Goal: Task Accomplishment & Management: Manage account settings

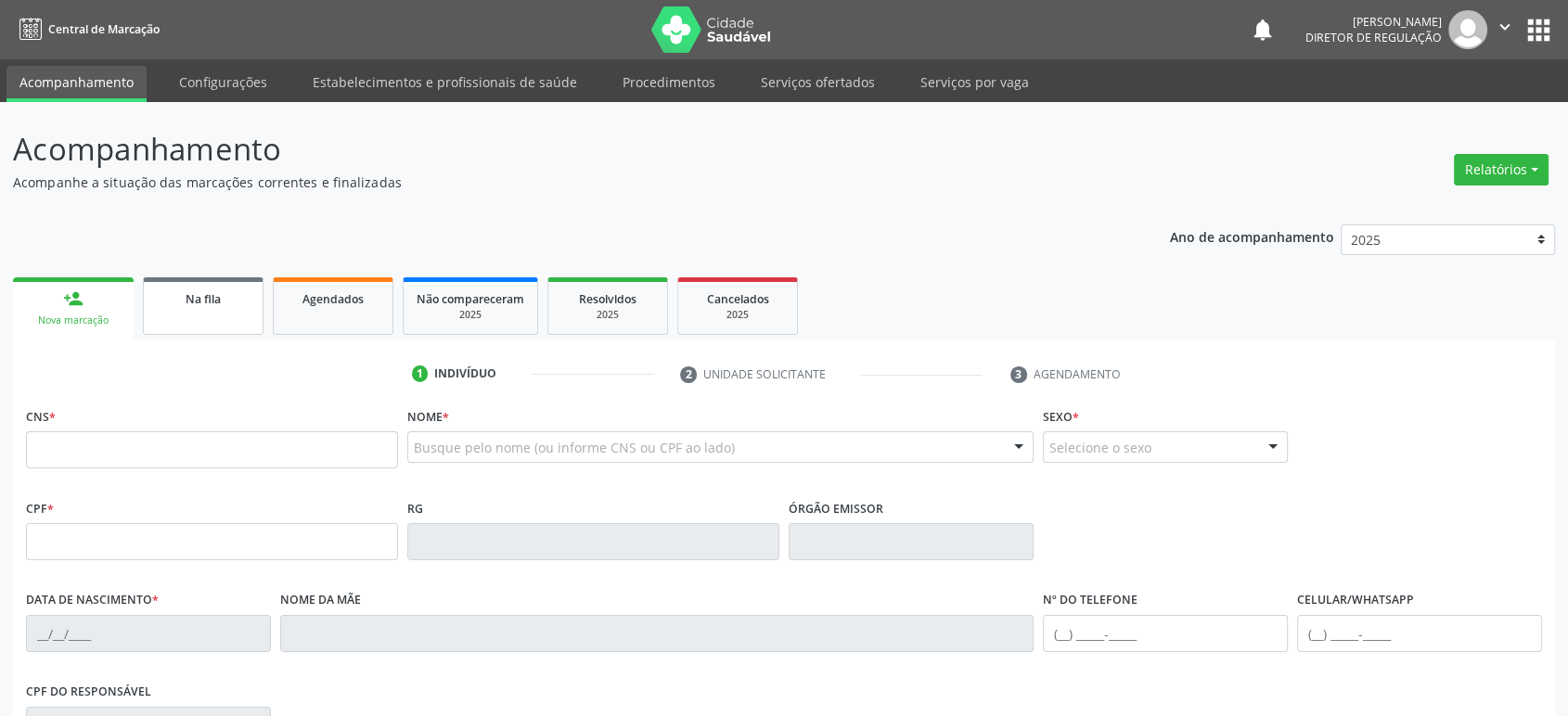
click at [216, 312] on link "Na fila" at bounding box center [203, 306] width 121 height 57
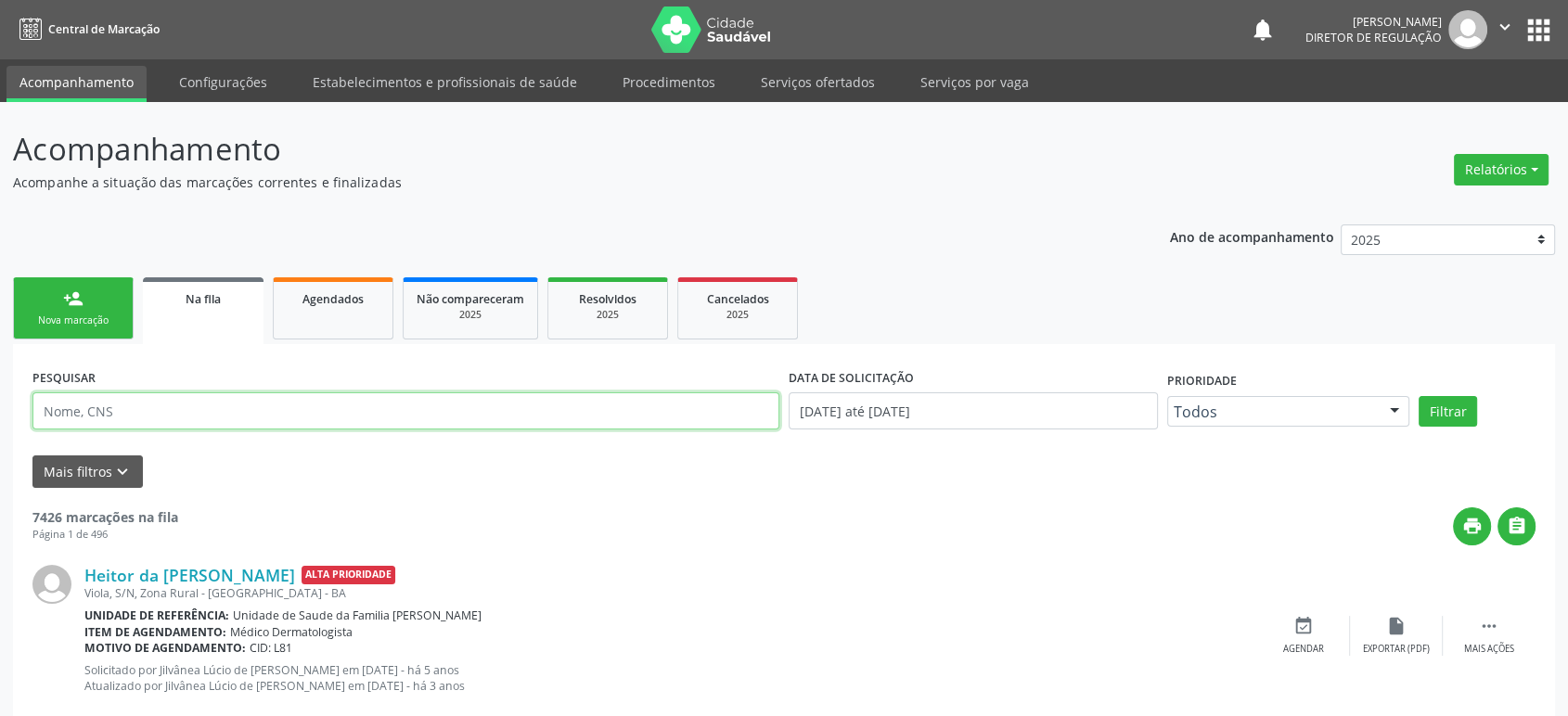
click at [106, 411] on input "text" at bounding box center [406, 411] width 747 height 37
paste input "[PERSON_NAME]"
click at [1419, 396] on button "Filtrar" at bounding box center [1447, 412] width 58 height 32
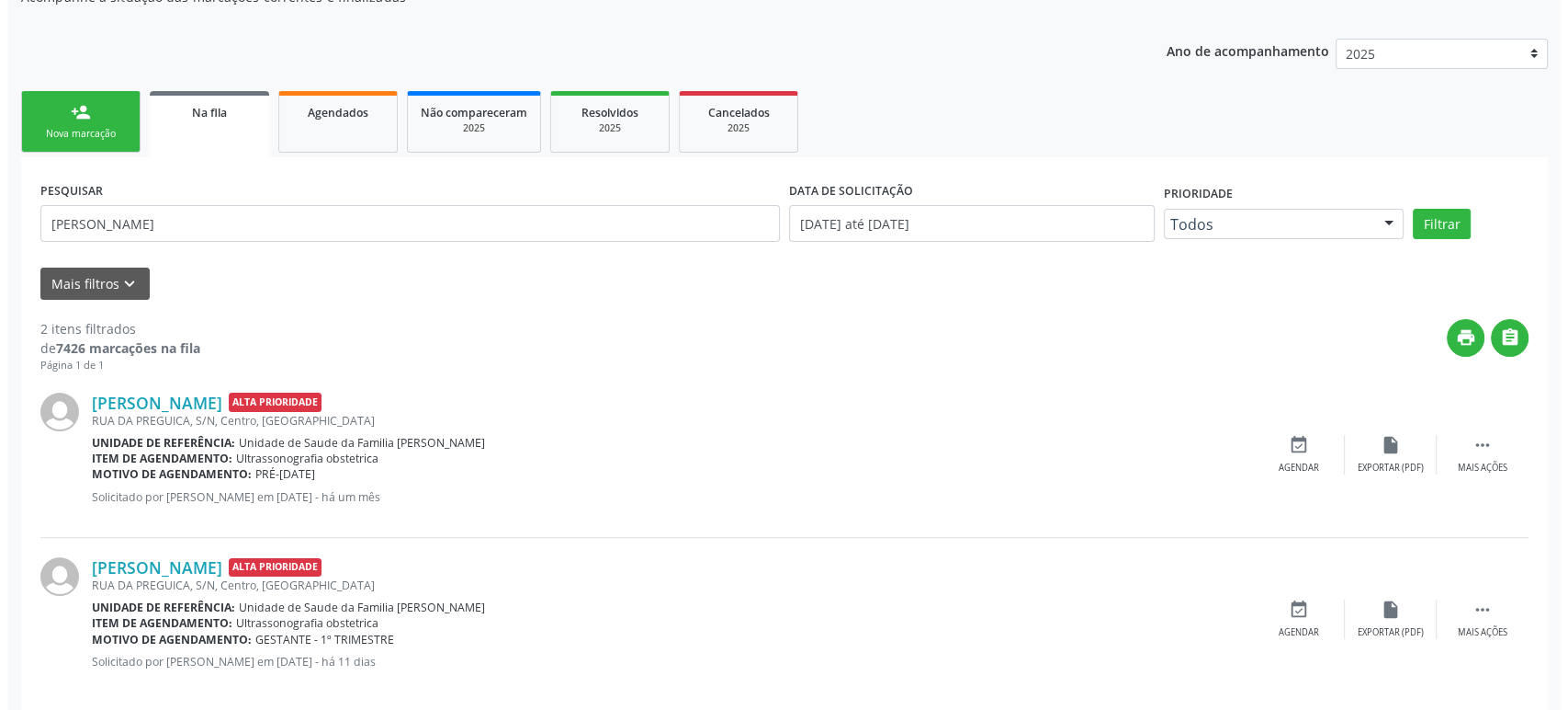
scroll to position [206, 0]
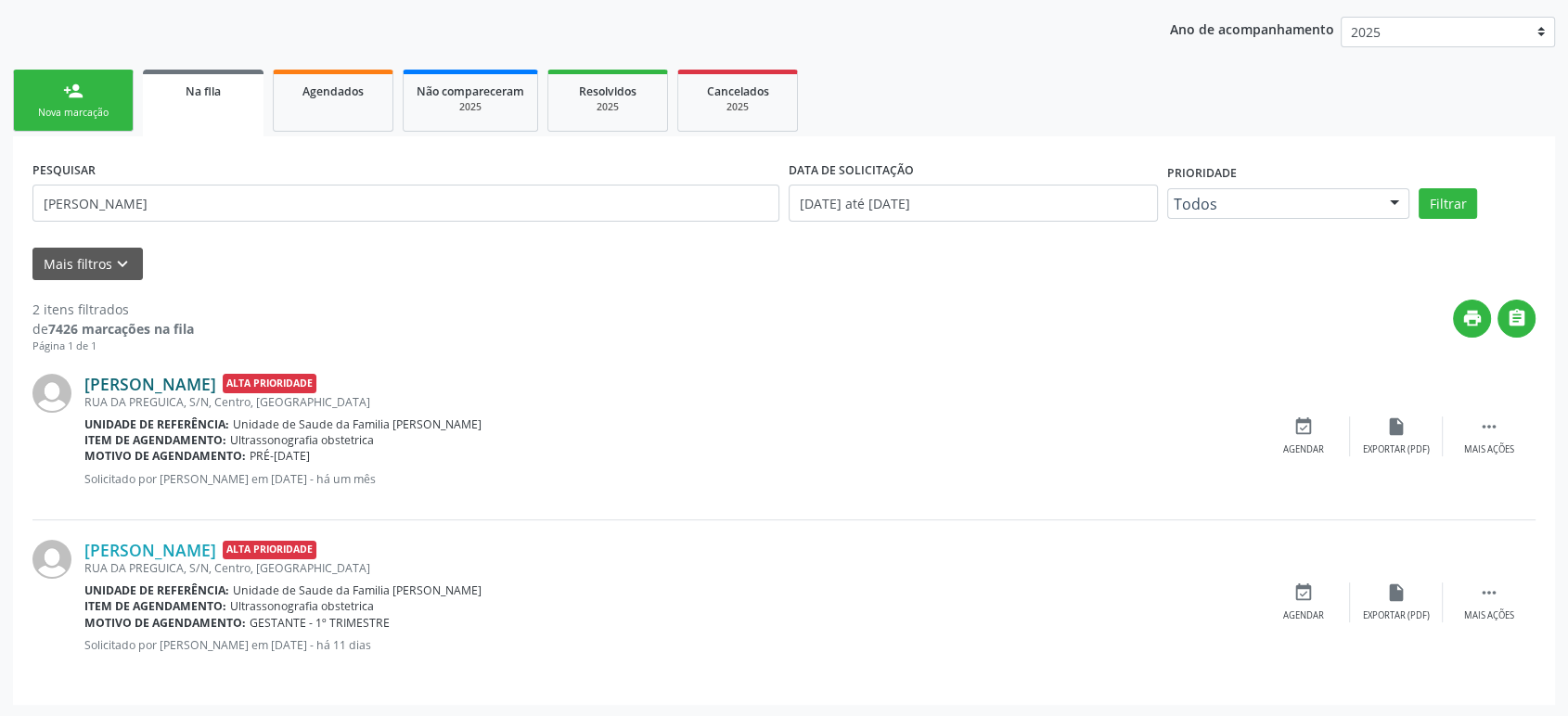
click at [216, 376] on link "[PERSON_NAME]" at bounding box center [150, 383] width 132 height 20
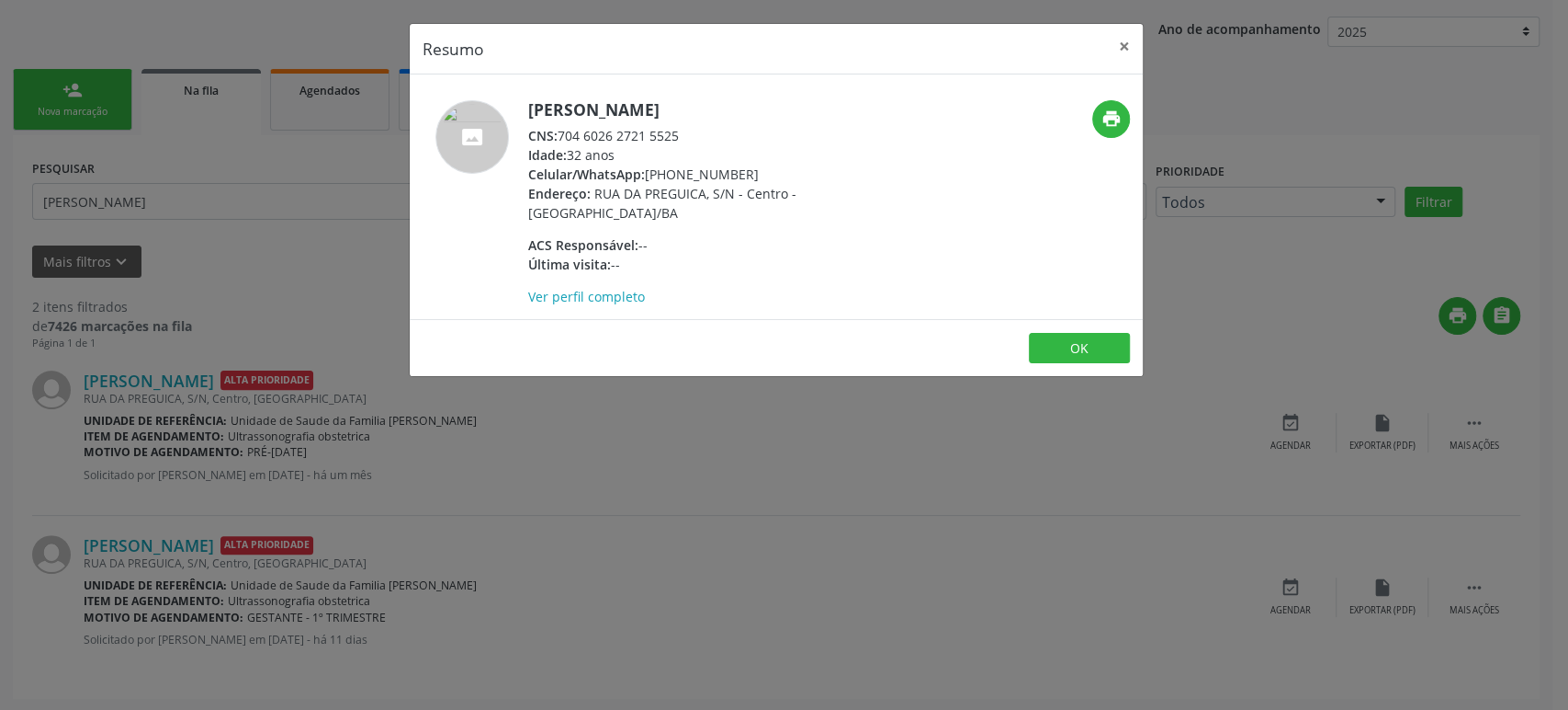
drag, startPoint x: 528, startPoint y: 103, endPoint x: 753, endPoint y: 103, distance: 225.0
click at [753, 103] on h5 "[PERSON_NAME]" at bounding box center [707, 110] width 358 height 19
copy h5 "[PERSON_NAME]"
click at [178, 284] on div "Resumo × [PERSON_NAME] CNS: 704 6026 2721 5525 Idade: 32 anos Celular/WhatsApp:…" at bounding box center [784, 355] width 1568 height 710
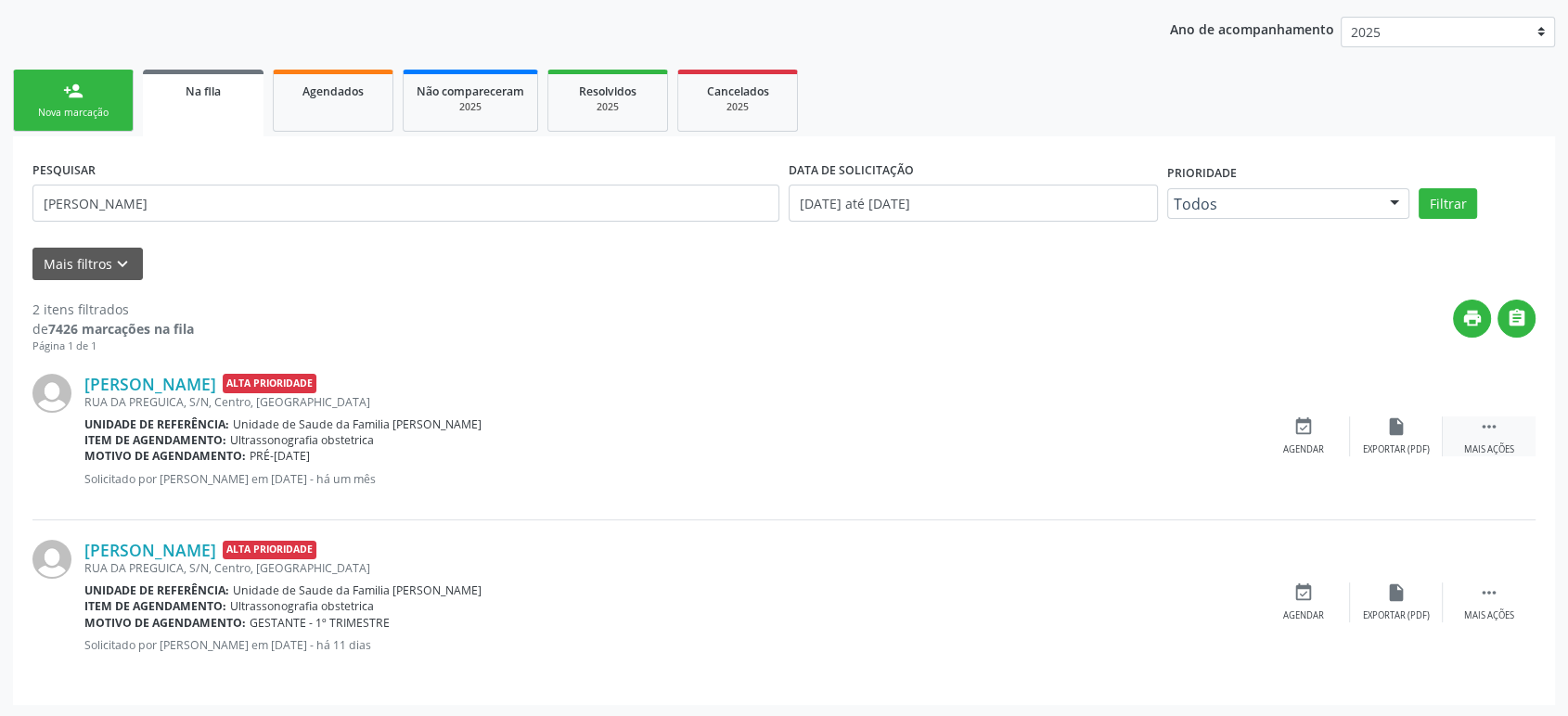
click at [1507, 424] on div " Mais ações" at bounding box center [1488, 436] width 93 height 40
click at [1313, 431] on div "cancel Cancelar" at bounding box center [1303, 436] width 93 height 40
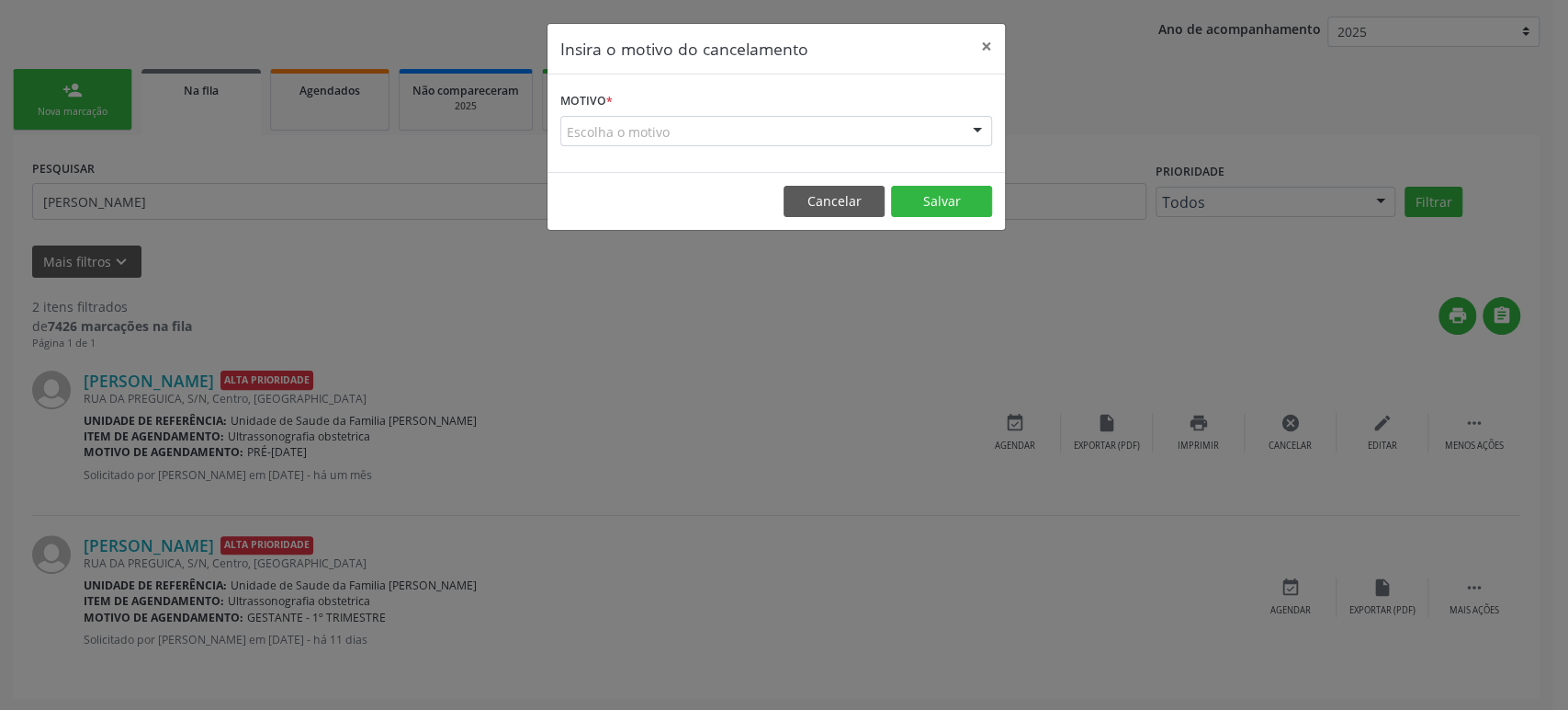
click at [663, 130] on div "Escolha o motivo" at bounding box center [776, 131] width 432 height 31
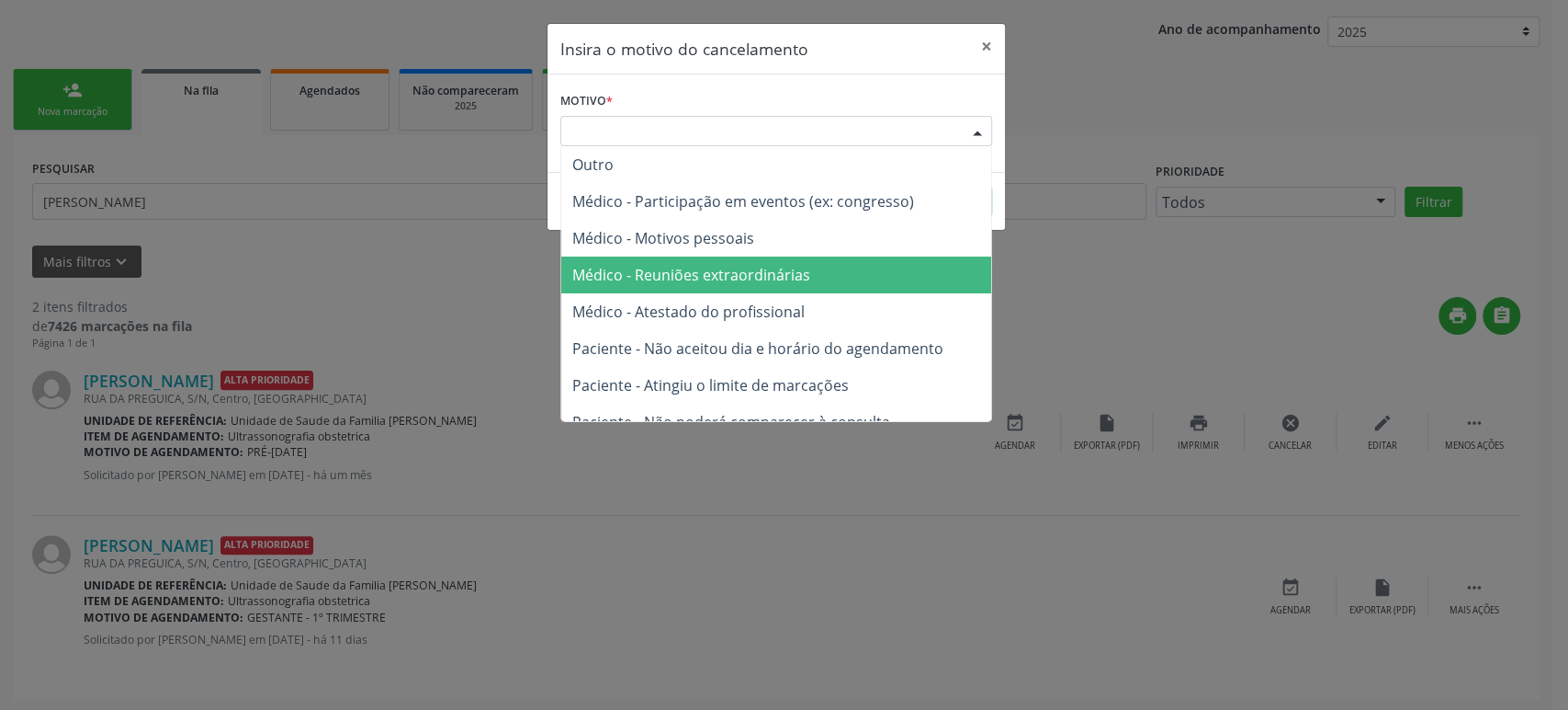
click at [713, 284] on span "Médico - Reuniões extraordinárias" at bounding box center [691, 274] width 238 height 20
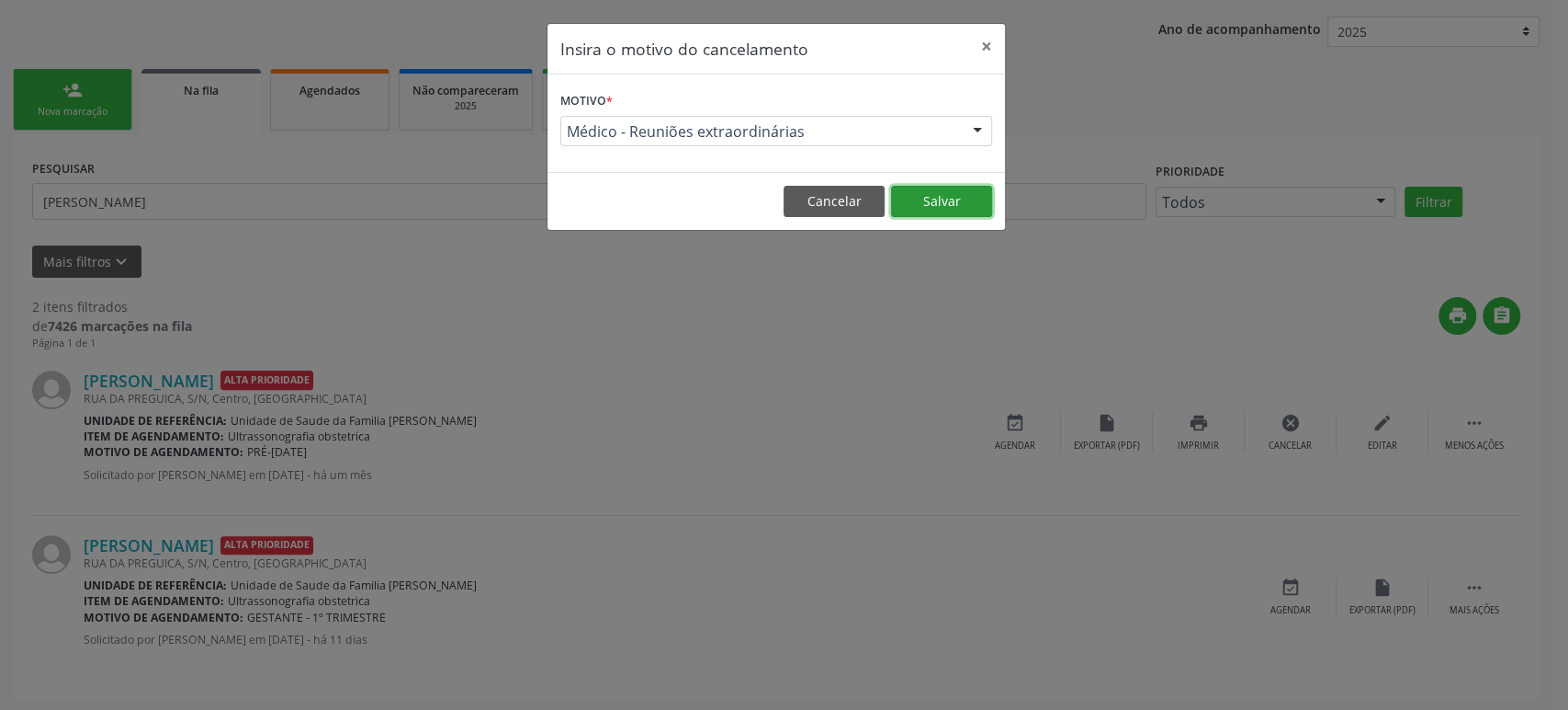
click at [913, 196] on button "Salvar" at bounding box center [941, 201] width 101 height 31
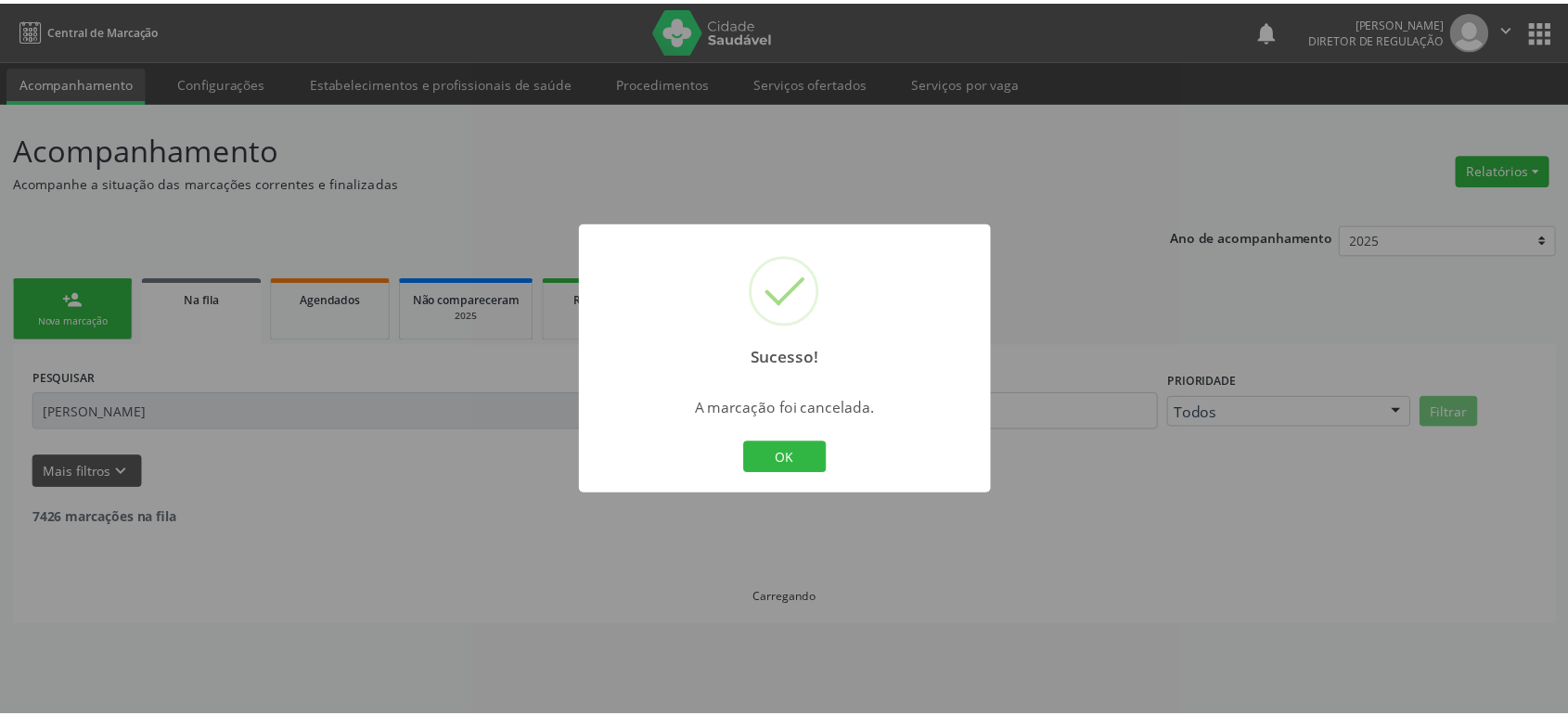
scroll to position [0, 0]
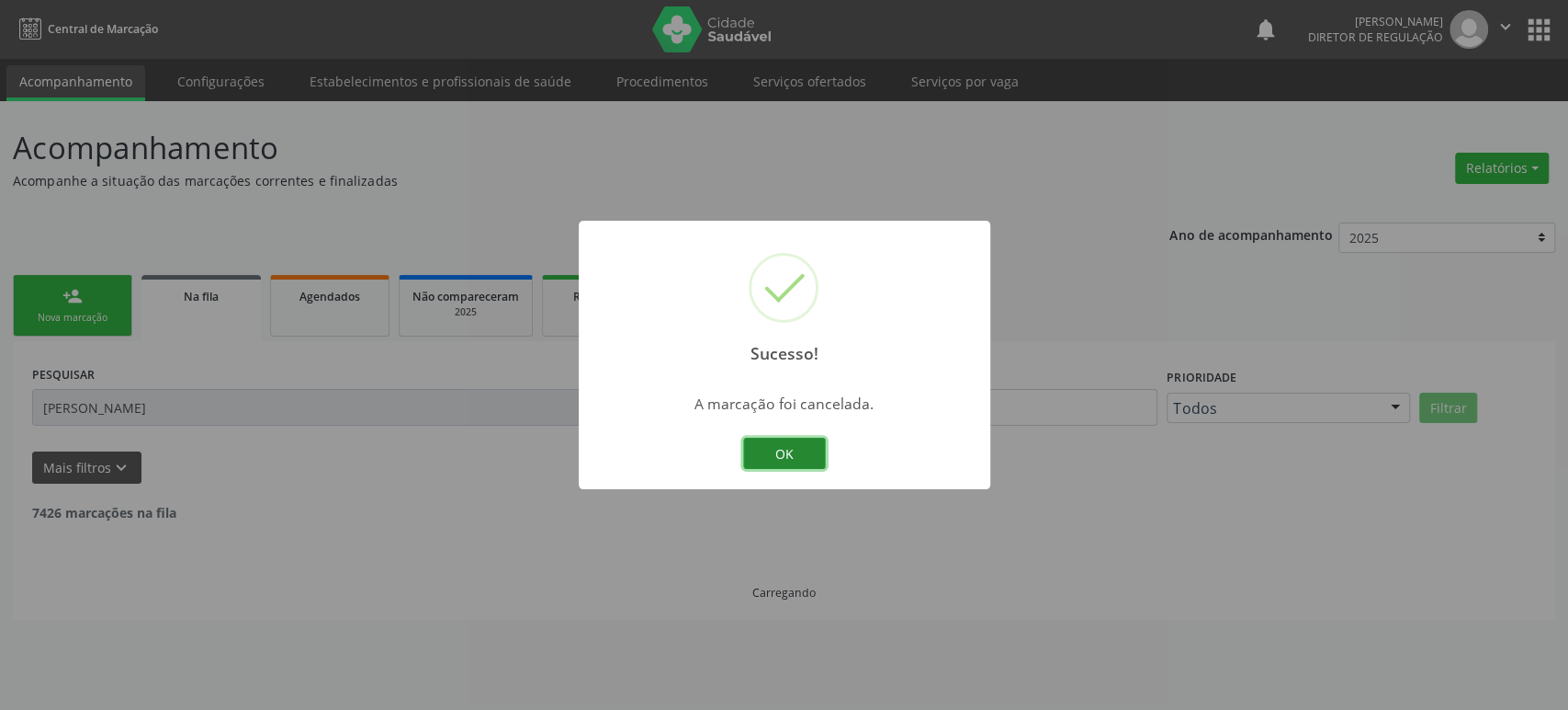
click at [787, 454] on button "OK" at bounding box center [784, 453] width 83 height 31
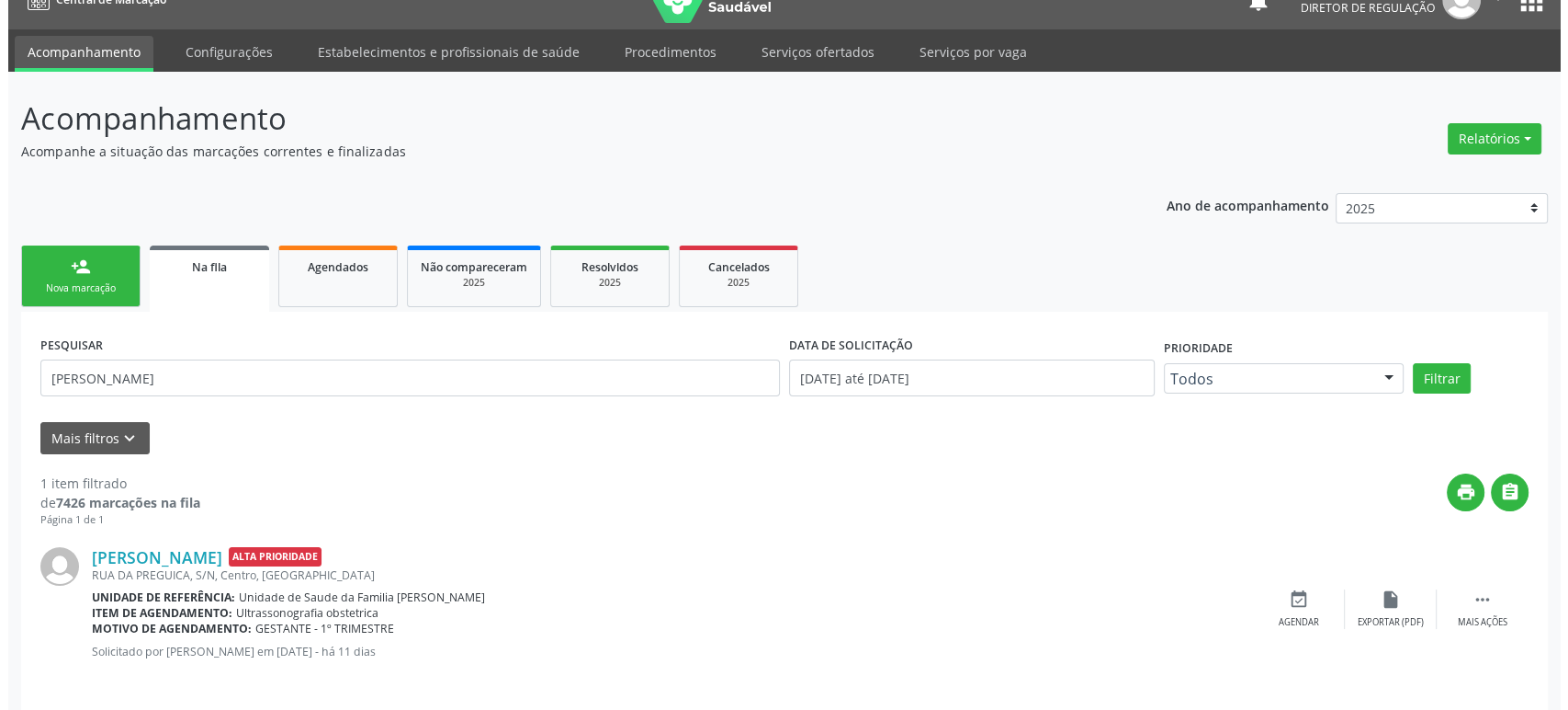
scroll to position [42, 0]
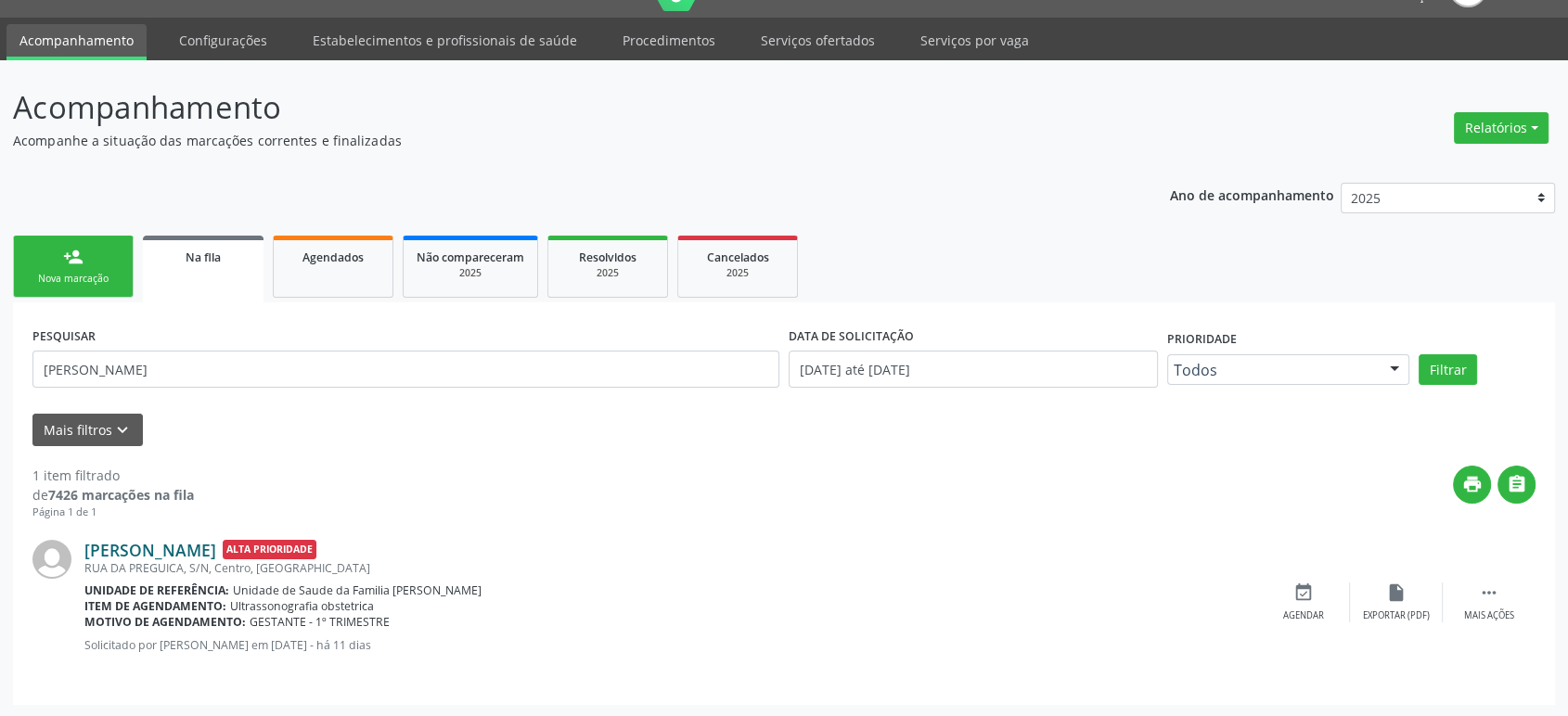
click at [184, 552] on link "[PERSON_NAME]" at bounding box center [150, 549] width 132 height 20
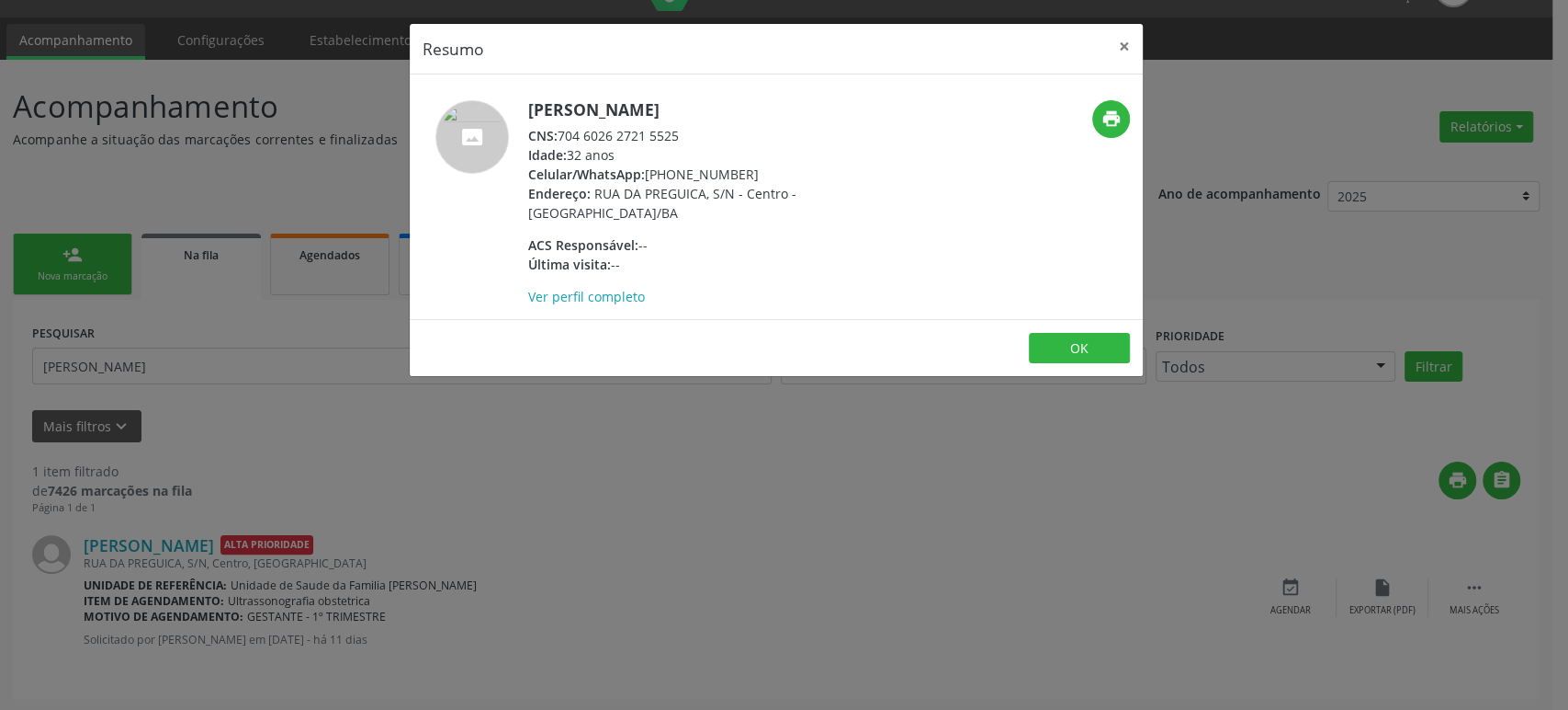
drag, startPoint x: 527, startPoint y: 107, endPoint x: 774, endPoint y: 113, distance: 247.1
click at [774, 113] on h5 "[PERSON_NAME]" at bounding box center [707, 110] width 358 height 19
copy h5 "[PERSON_NAME]"
click at [577, 478] on div "Resumo × [PERSON_NAME] CNS: 704 6026 2721 5525 Idade: 32 anos Celular/WhatsApp:…" at bounding box center [784, 355] width 1568 height 710
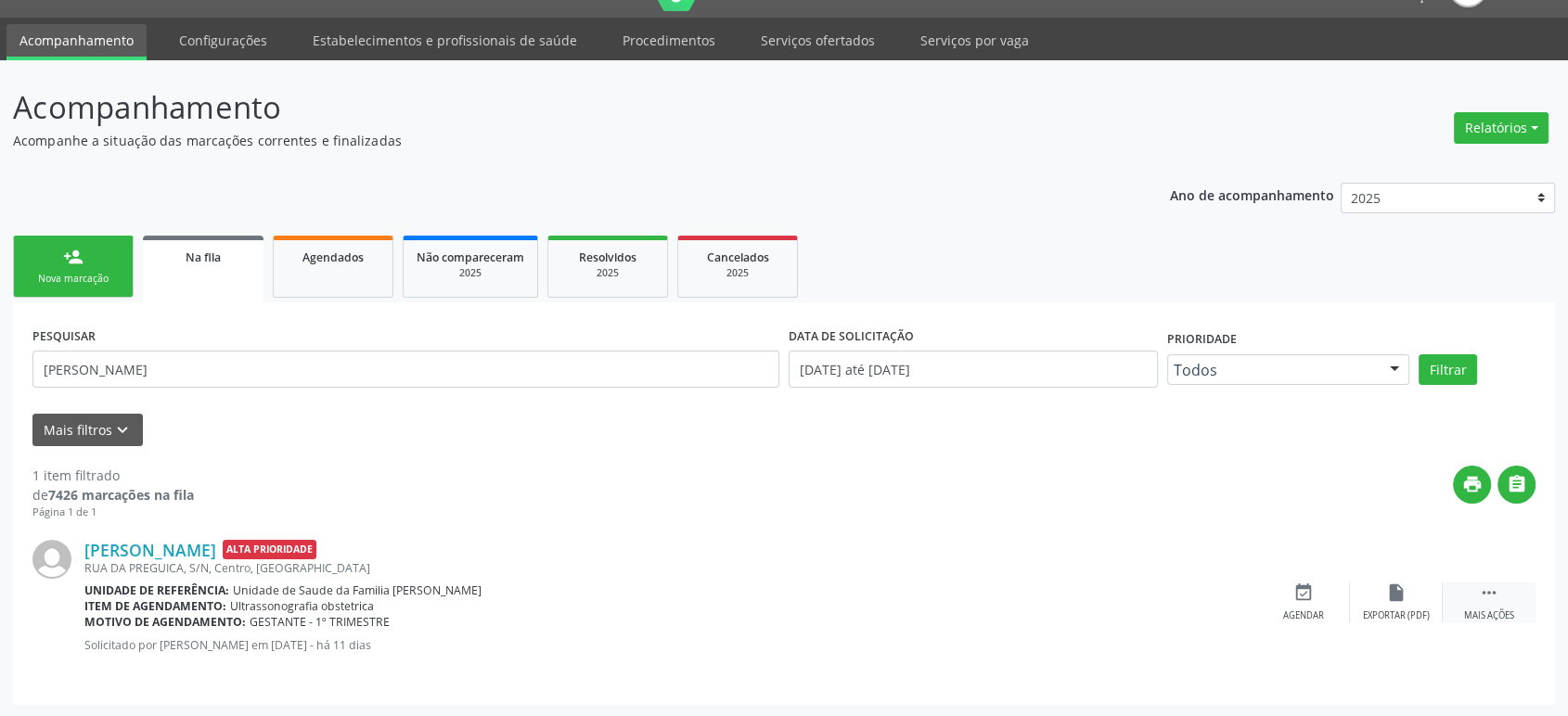
click at [1486, 593] on icon "" at bounding box center [1488, 592] width 20 height 20
click at [1284, 573] on div "[PERSON_NAME] Alta Prioridade [GEOGRAPHIC_DATA], S/N, Centro, [GEOGRAPHIC_DATA]…" at bounding box center [784, 602] width 1503 height 165
click at [1308, 599] on icon "cancel" at bounding box center [1303, 592] width 20 height 20
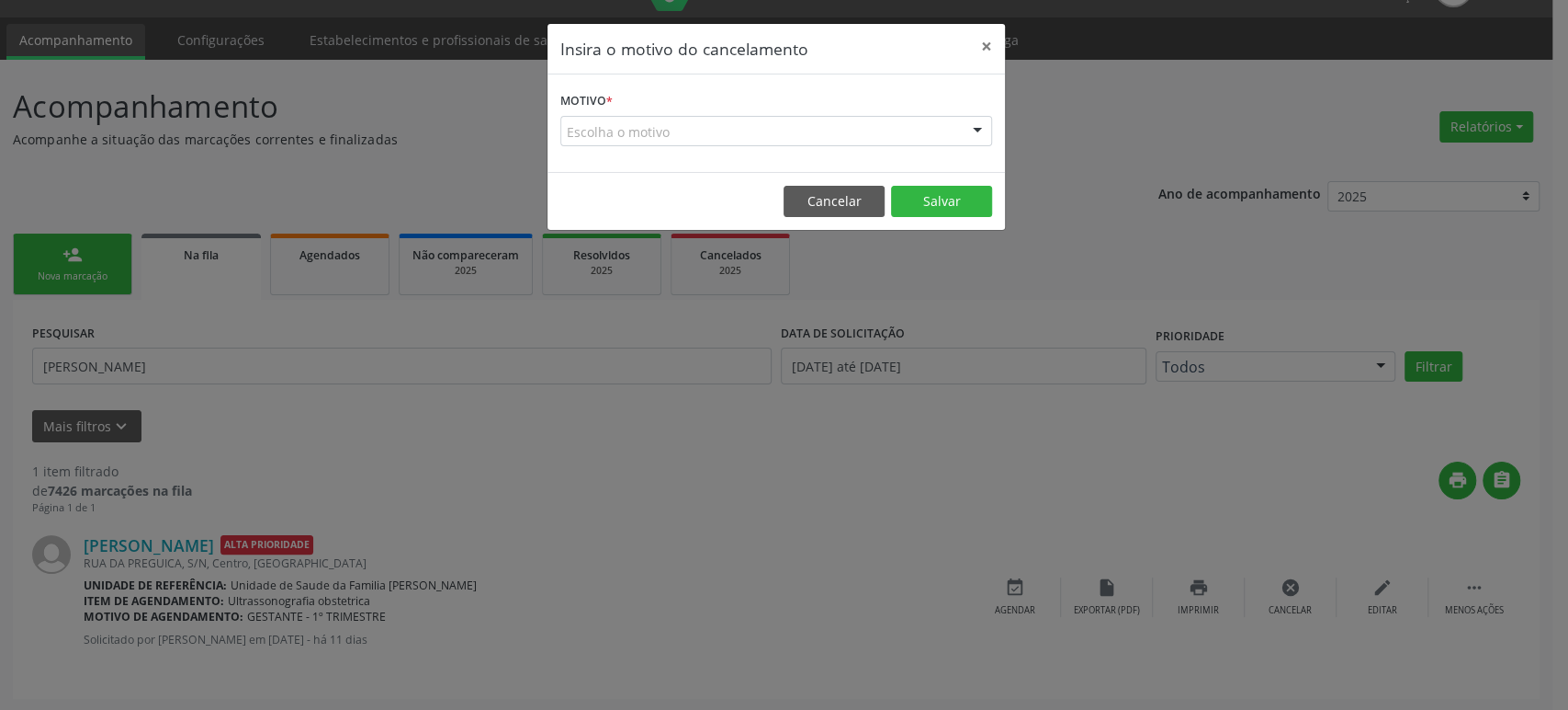
click at [626, 137] on div "Escolha o motivo" at bounding box center [776, 131] width 432 height 31
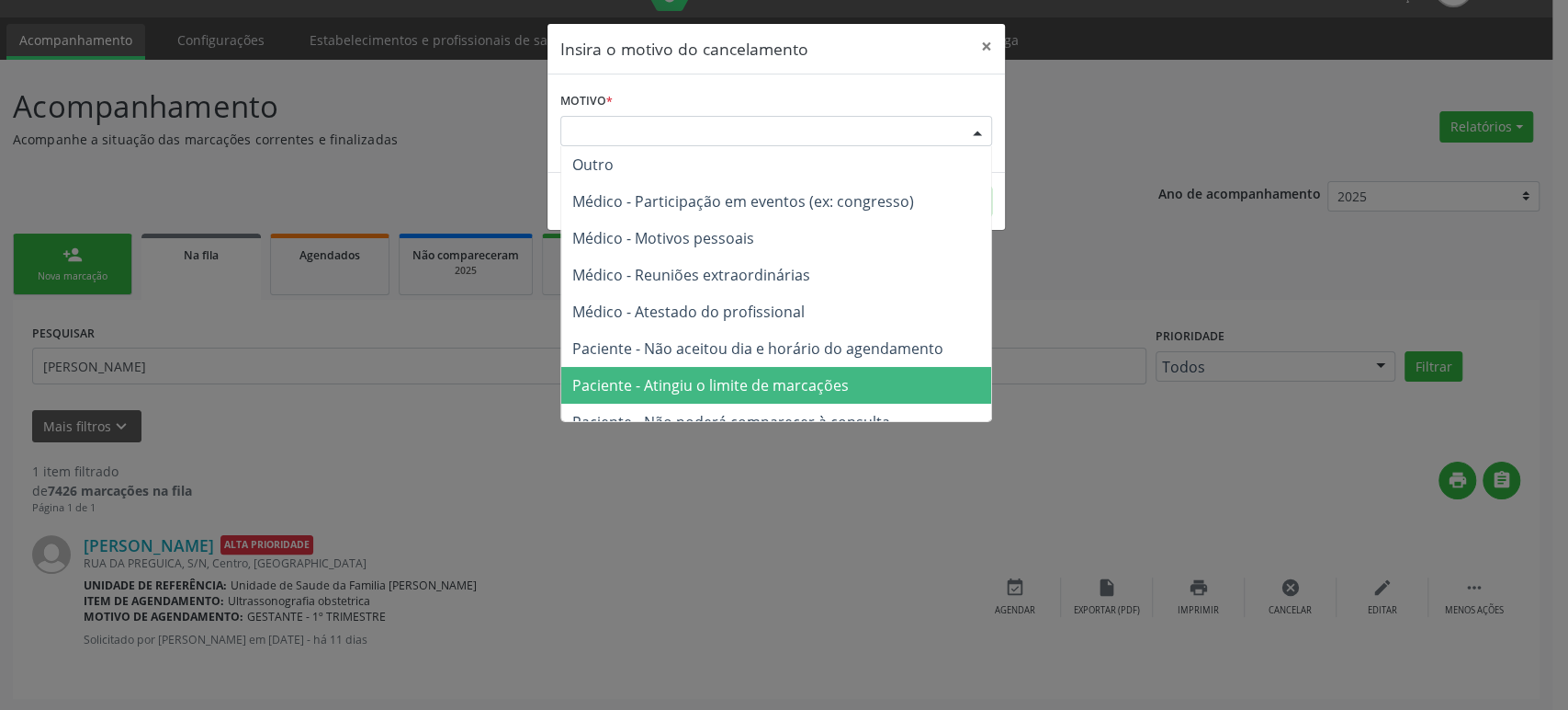
click at [747, 402] on span "Paciente - Atingiu o limite de marcações" at bounding box center [776, 384] width 430 height 37
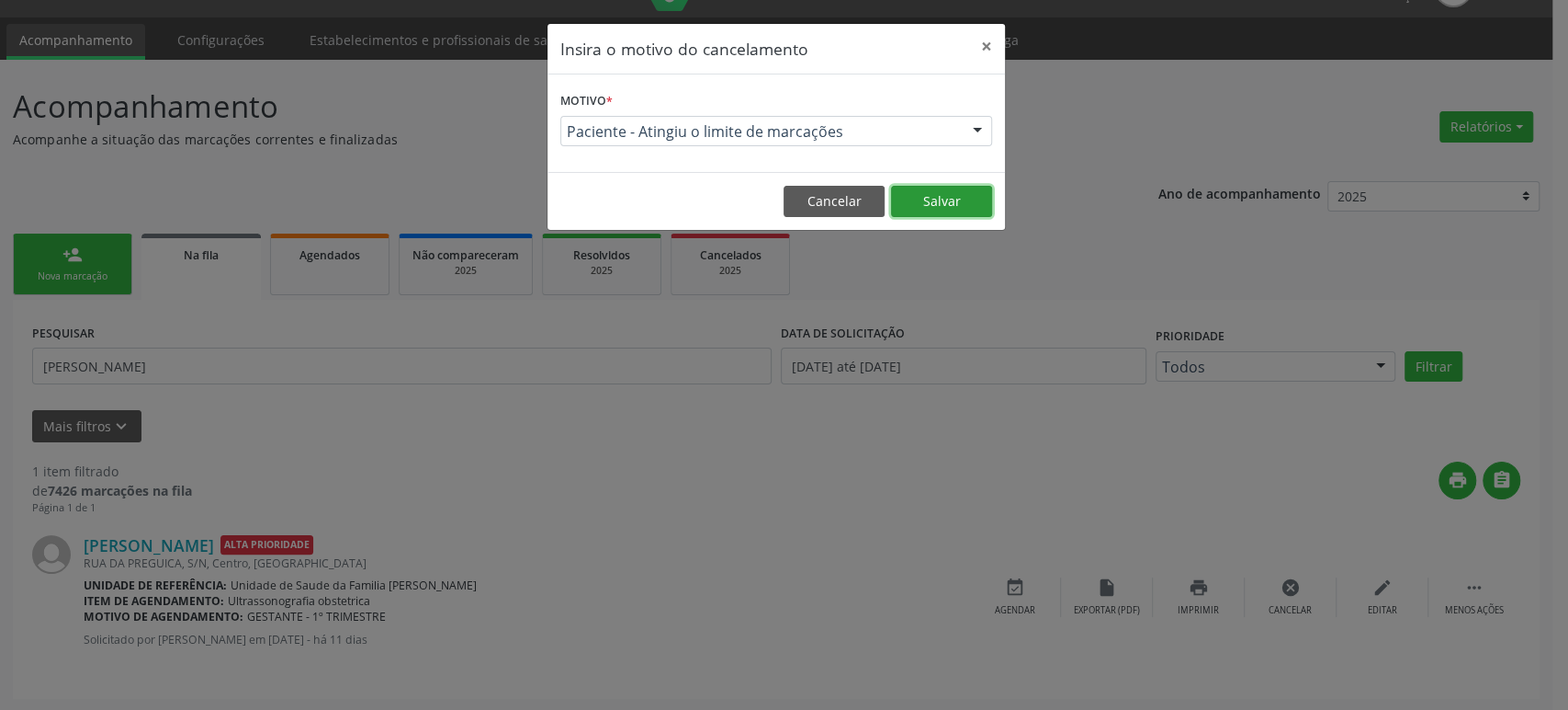
click at [951, 211] on button "Salvar" at bounding box center [941, 201] width 101 height 31
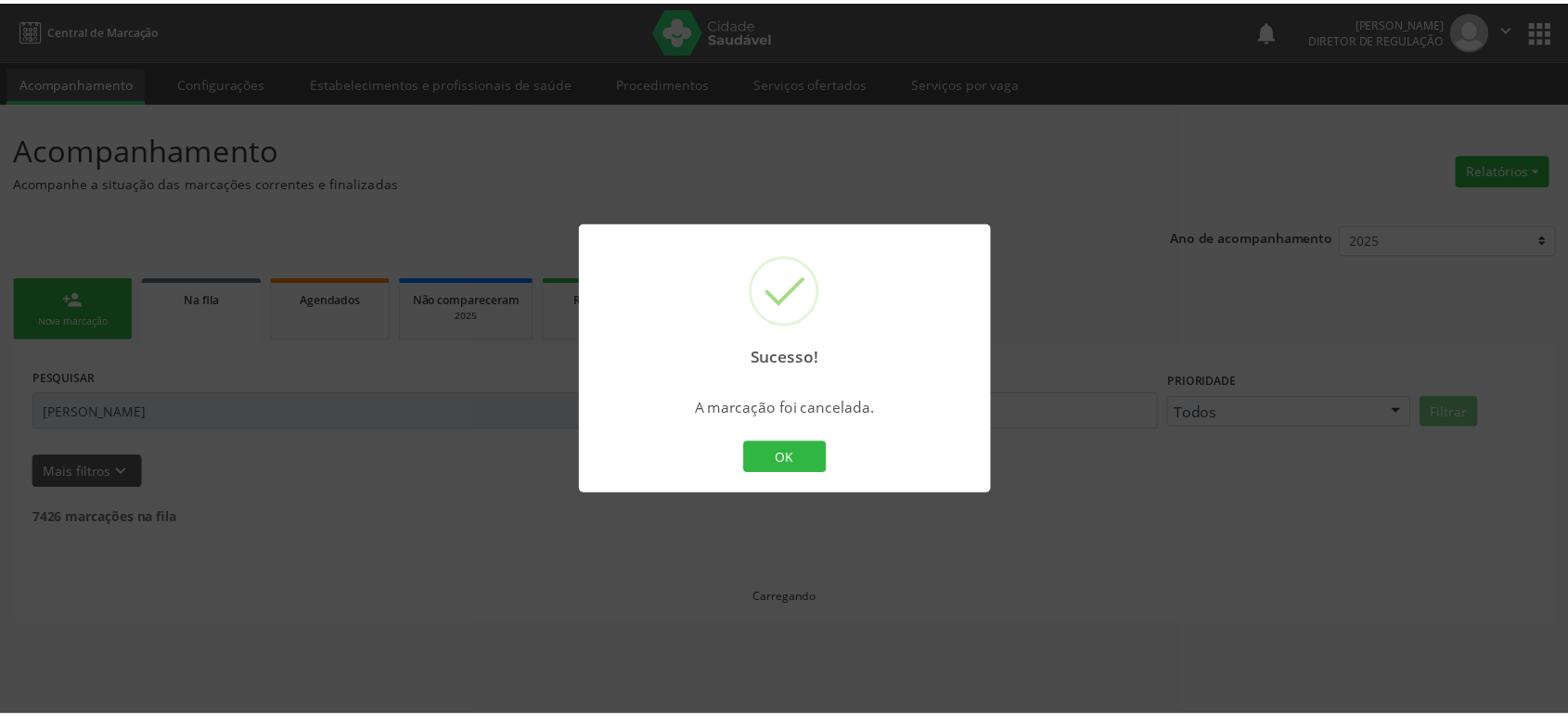
scroll to position [0, 0]
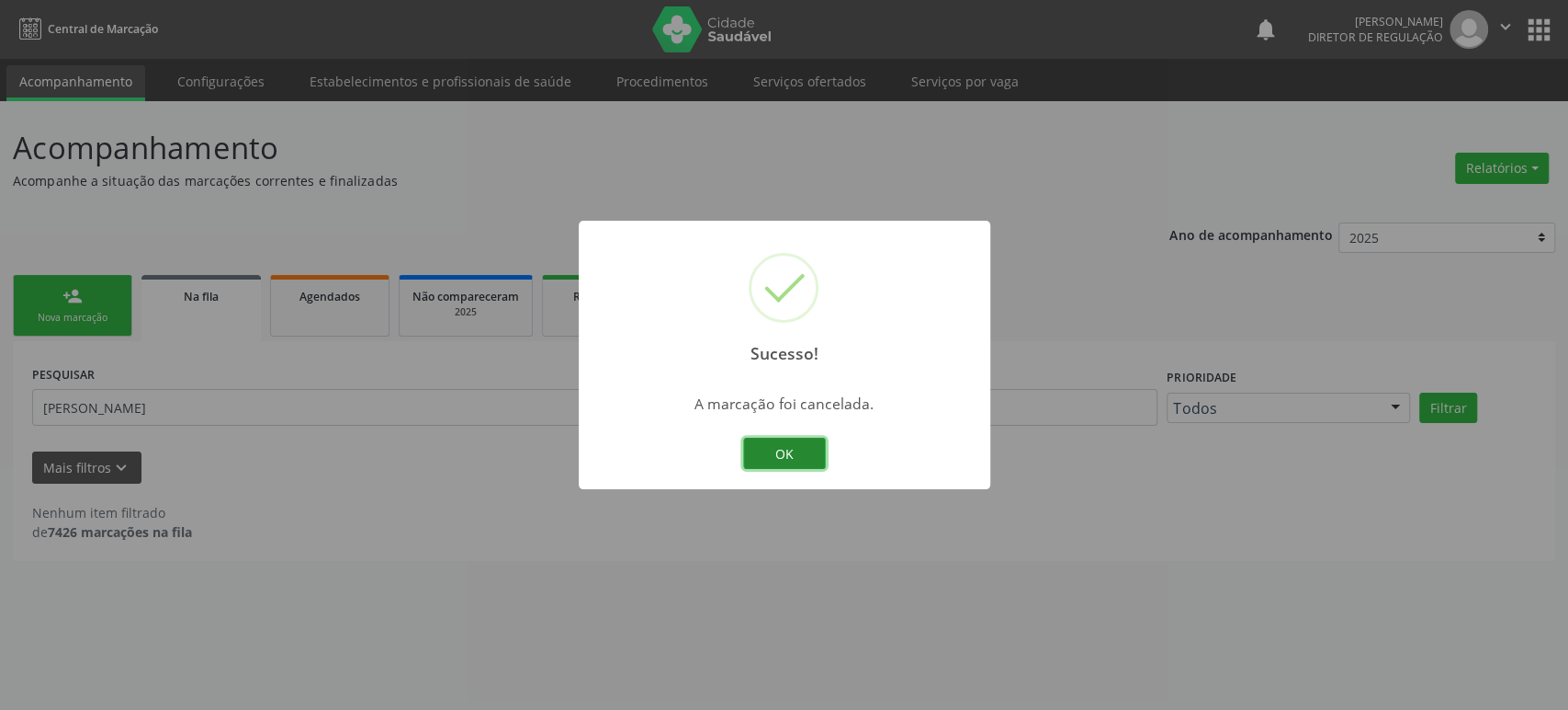
click at [779, 453] on button "OK" at bounding box center [784, 453] width 83 height 31
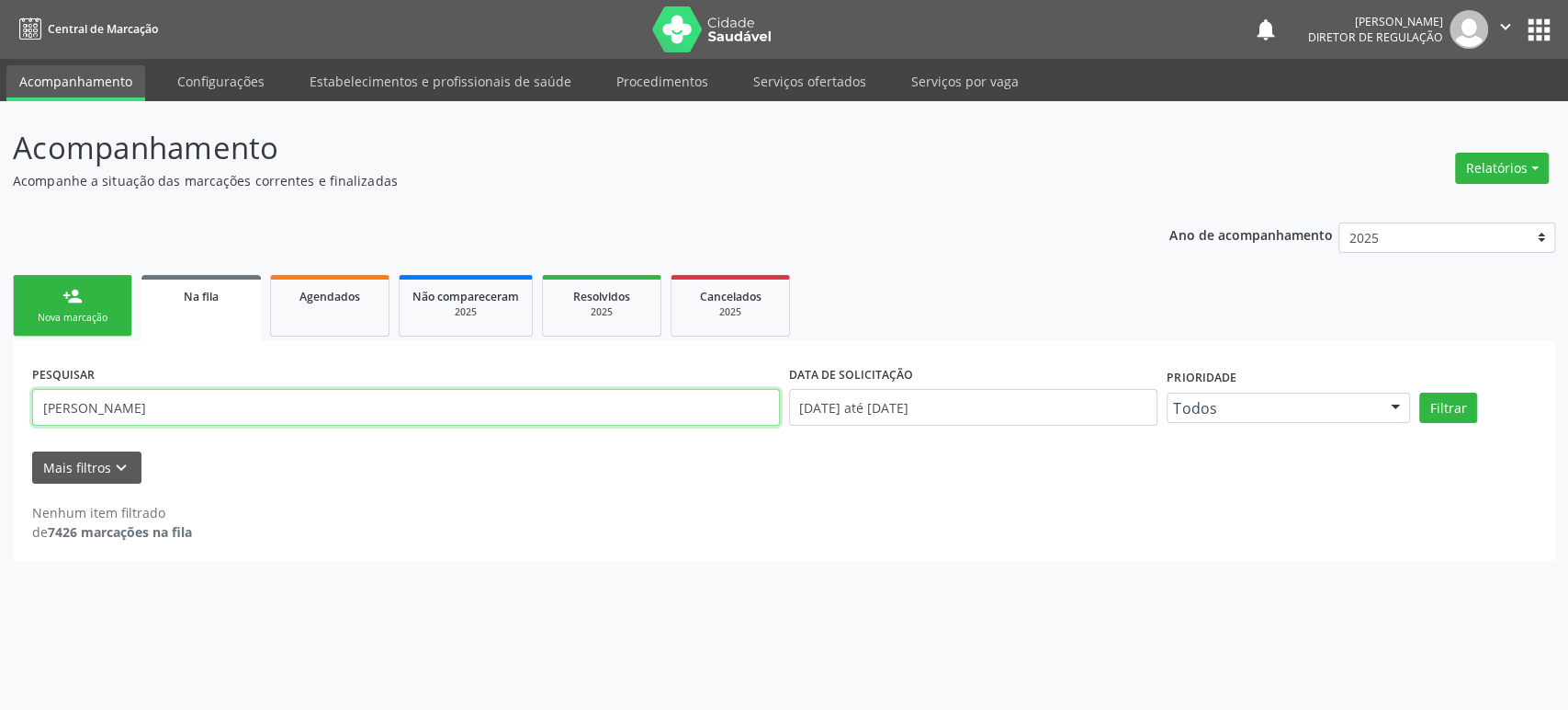
click at [138, 403] on input "[PERSON_NAME]" at bounding box center [406, 407] width 747 height 37
paste input "[PERSON_NAME] da Silv"
click at [1419, 393] on button "Filtrar" at bounding box center [1448, 408] width 58 height 31
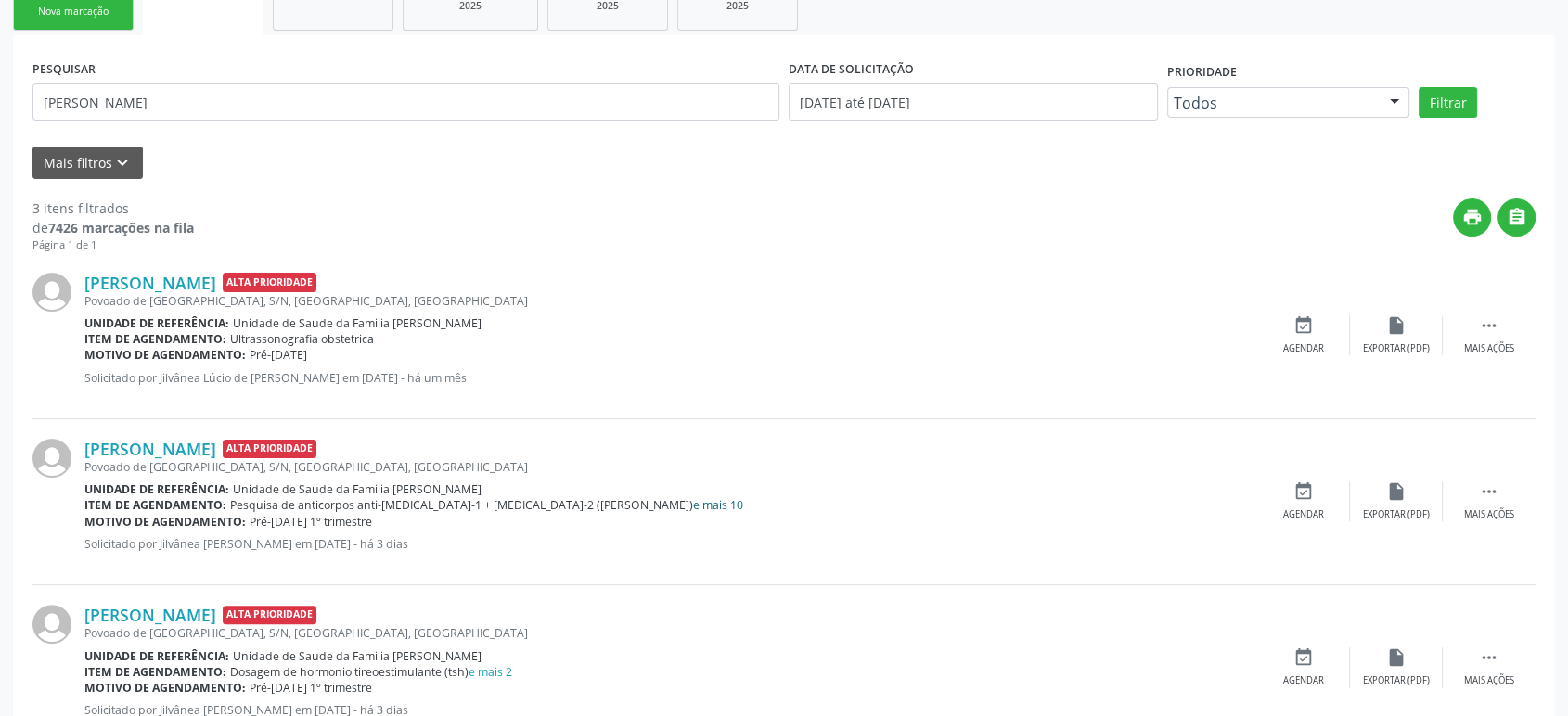
scroll to position [373, 0]
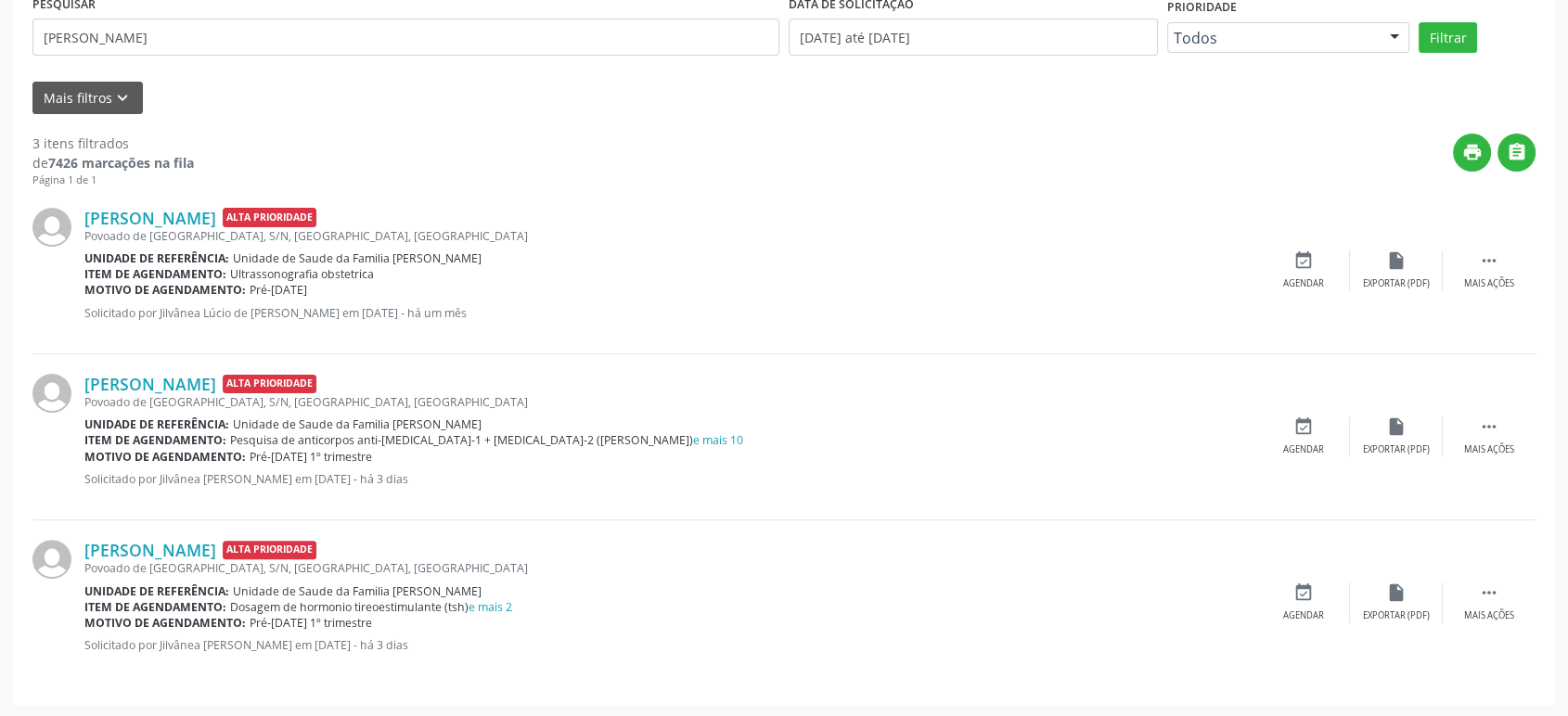
click at [385, 274] on div "Item de agendamento: Ultrassonografia obstetrica" at bounding box center [670, 274] width 1172 height 15
click at [267, 38] on input "[PERSON_NAME]" at bounding box center [406, 36] width 747 height 37
click at [1419, 22] on button "Filtrar" at bounding box center [1447, 37] width 58 height 32
click at [178, 212] on link "[PERSON_NAME]" at bounding box center [150, 217] width 132 height 20
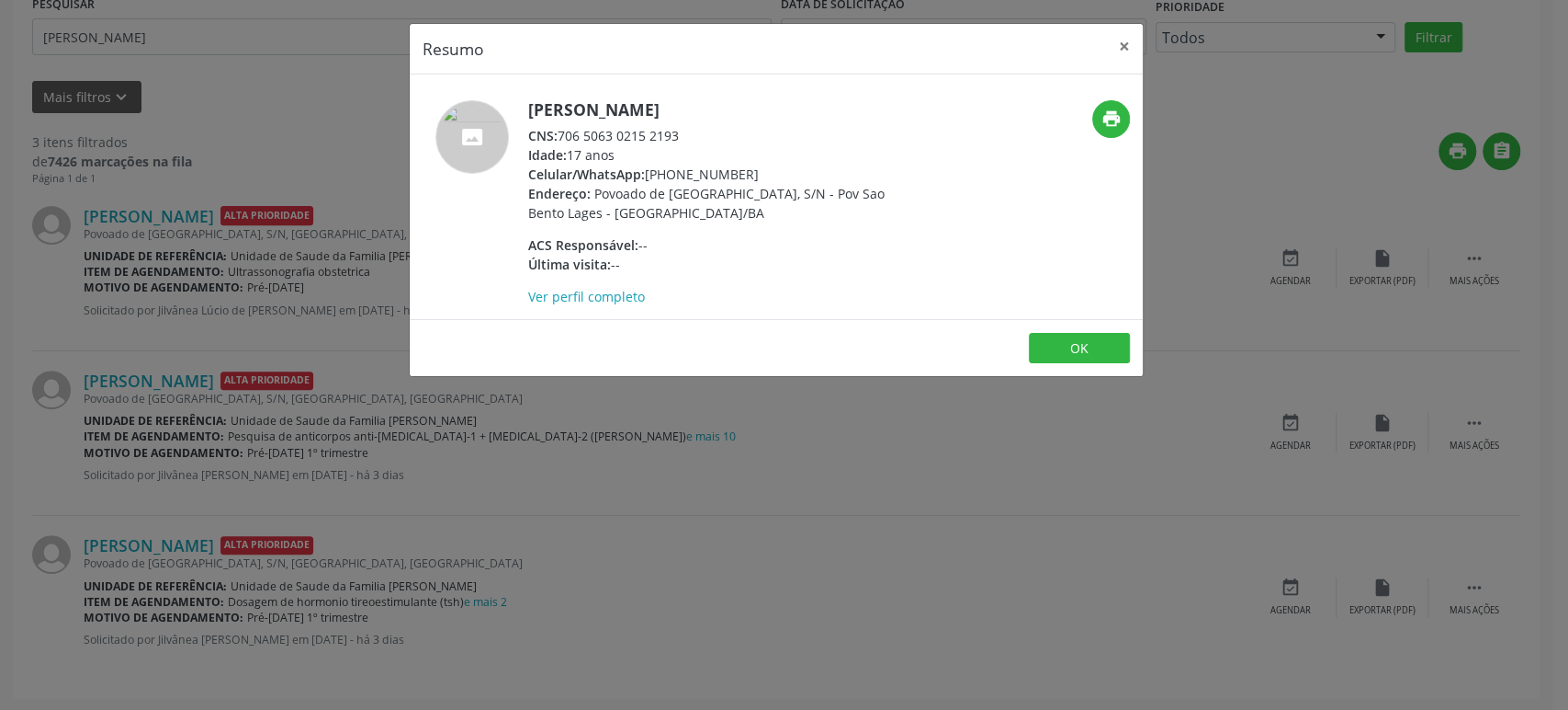
drag, startPoint x: 528, startPoint y: 108, endPoint x: 761, endPoint y: 110, distance: 233.0
click at [761, 110] on h5 "[PERSON_NAME]" at bounding box center [707, 110] width 358 height 19
copy h5 "[PERSON_NAME]"
click at [283, 506] on div "Resumo × [PERSON_NAME] CNS: 706 5063 0215 2193 Idade: 17 anos Celular/WhatsApp:…" at bounding box center [784, 355] width 1568 height 710
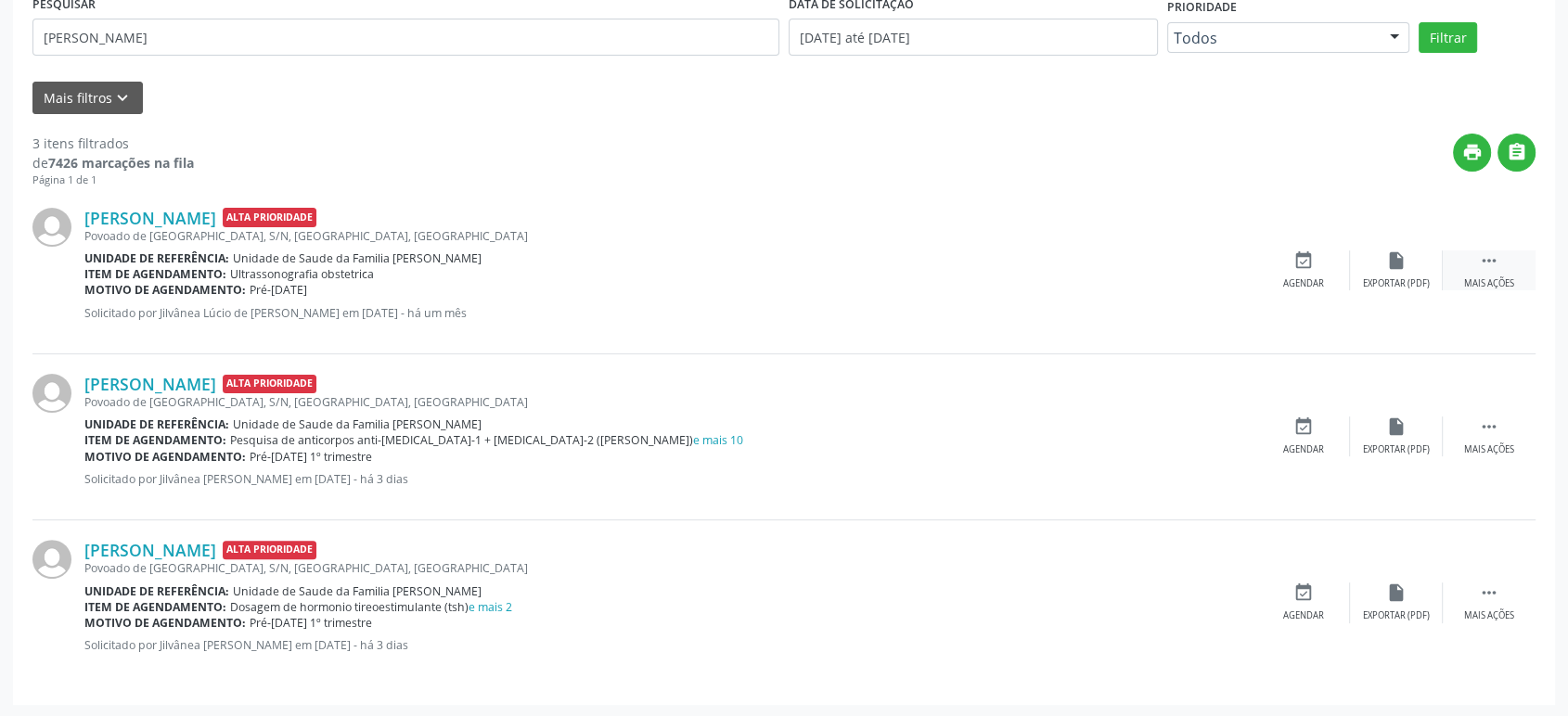
click at [1526, 262] on div " Mais ações" at bounding box center [1488, 271] width 93 height 40
click at [1320, 259] on div "cancel Cancelar" at bounding box center [1303, 271] width 93 height 40
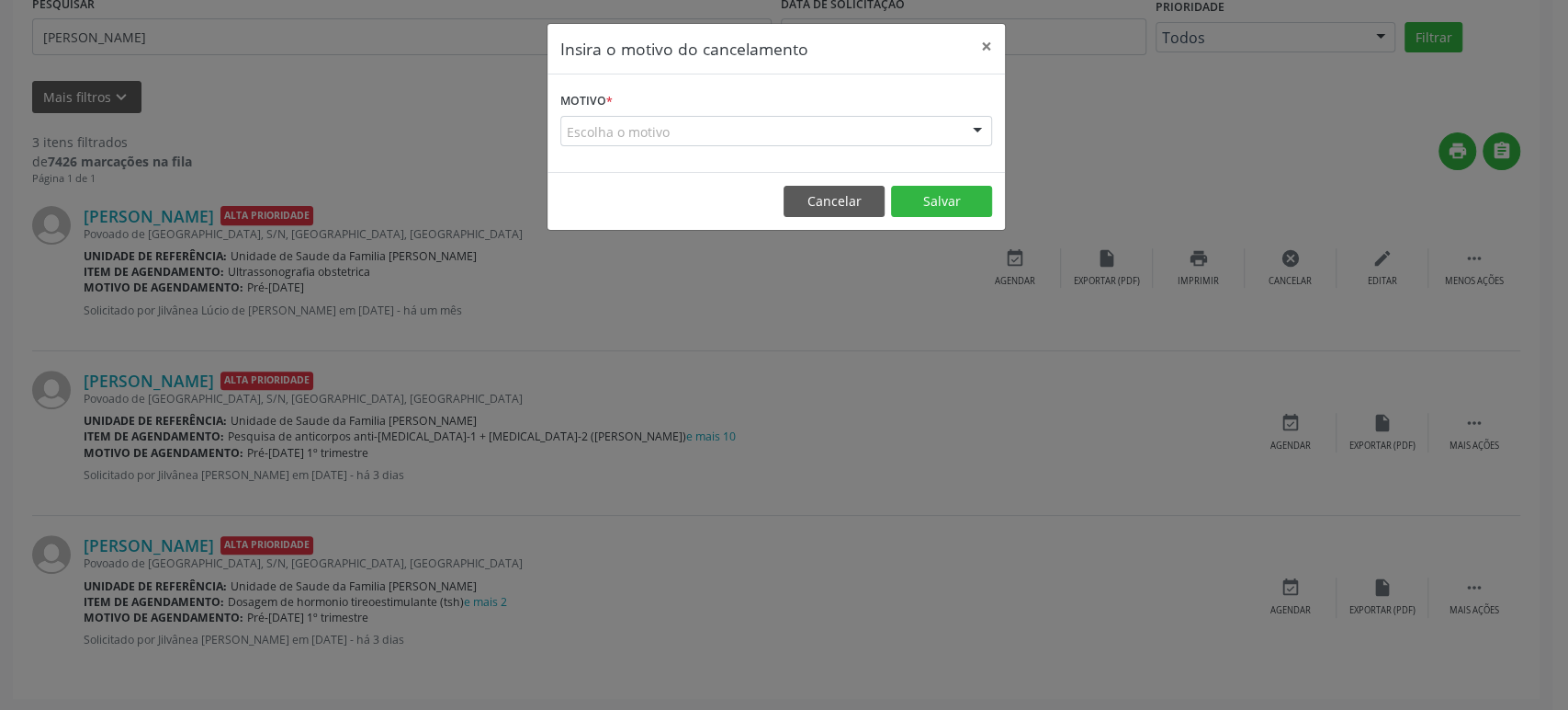
click at [584, 132] on div "Escolha o motivo" at bounding box center [776, 131] width 432 height 31
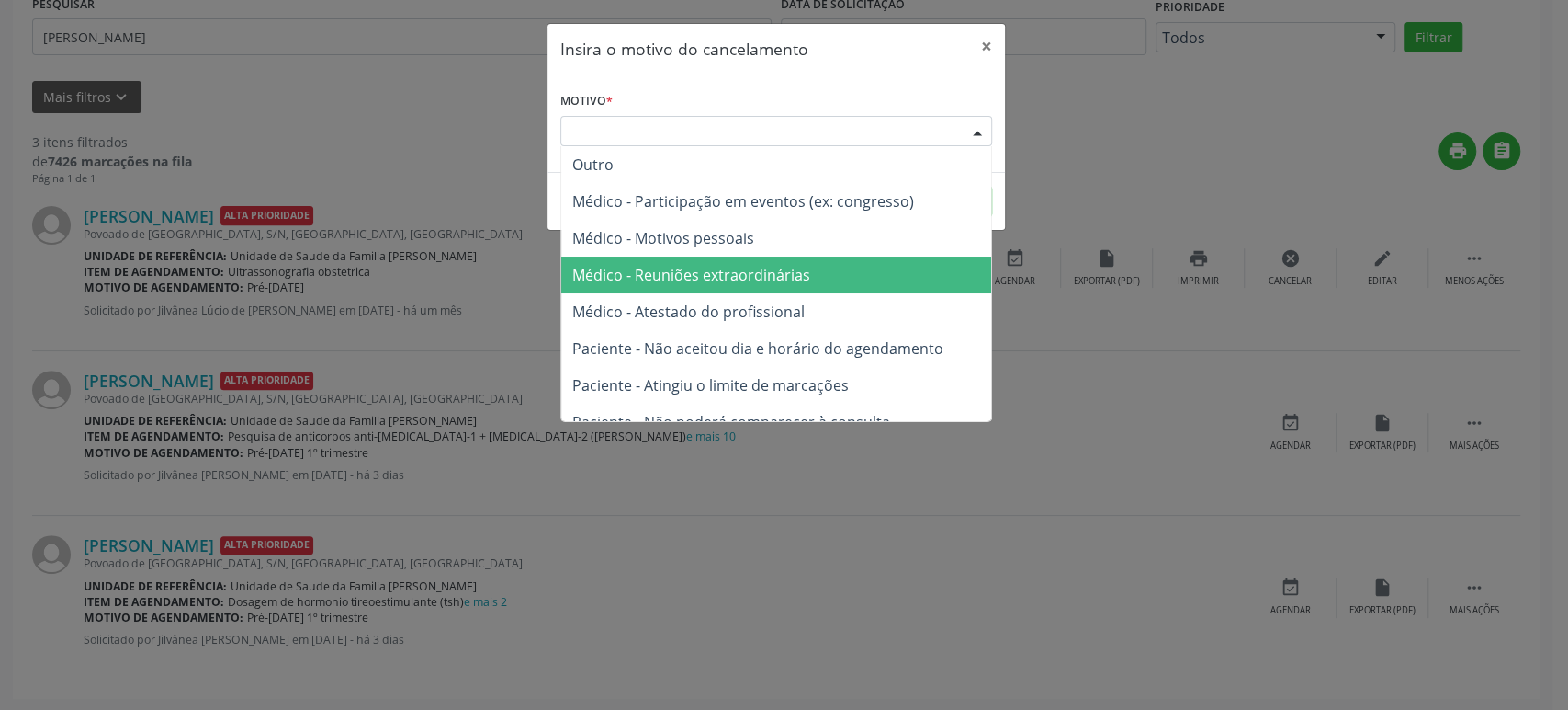
click at [729, 290] on span "Médico - Reuniões extraordinárias" at bounding box center [776, 274] width 430 height 37
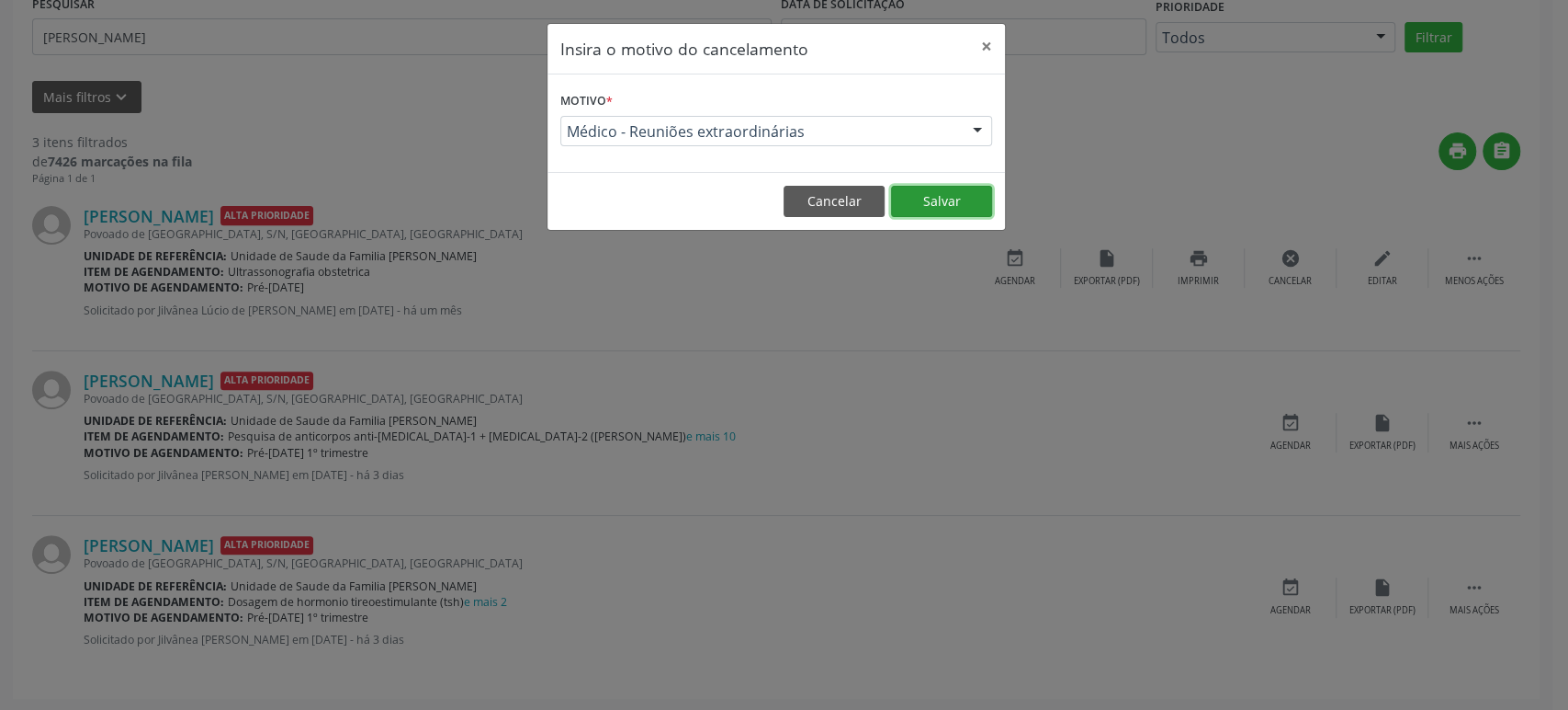
click at [935, 201] on button "Salvar" at bounding box center [941, 201] width 101 height 31
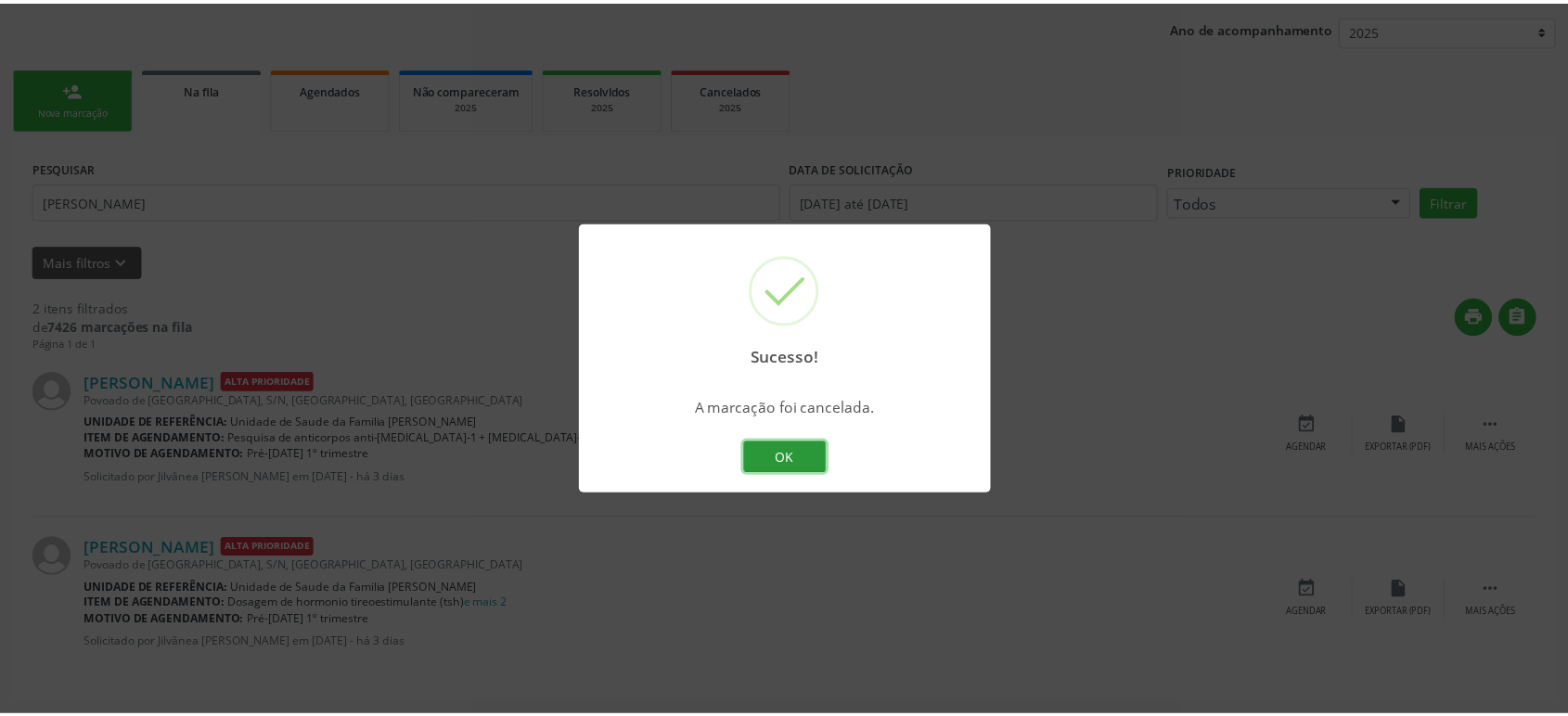
scroll to position [0, 0]
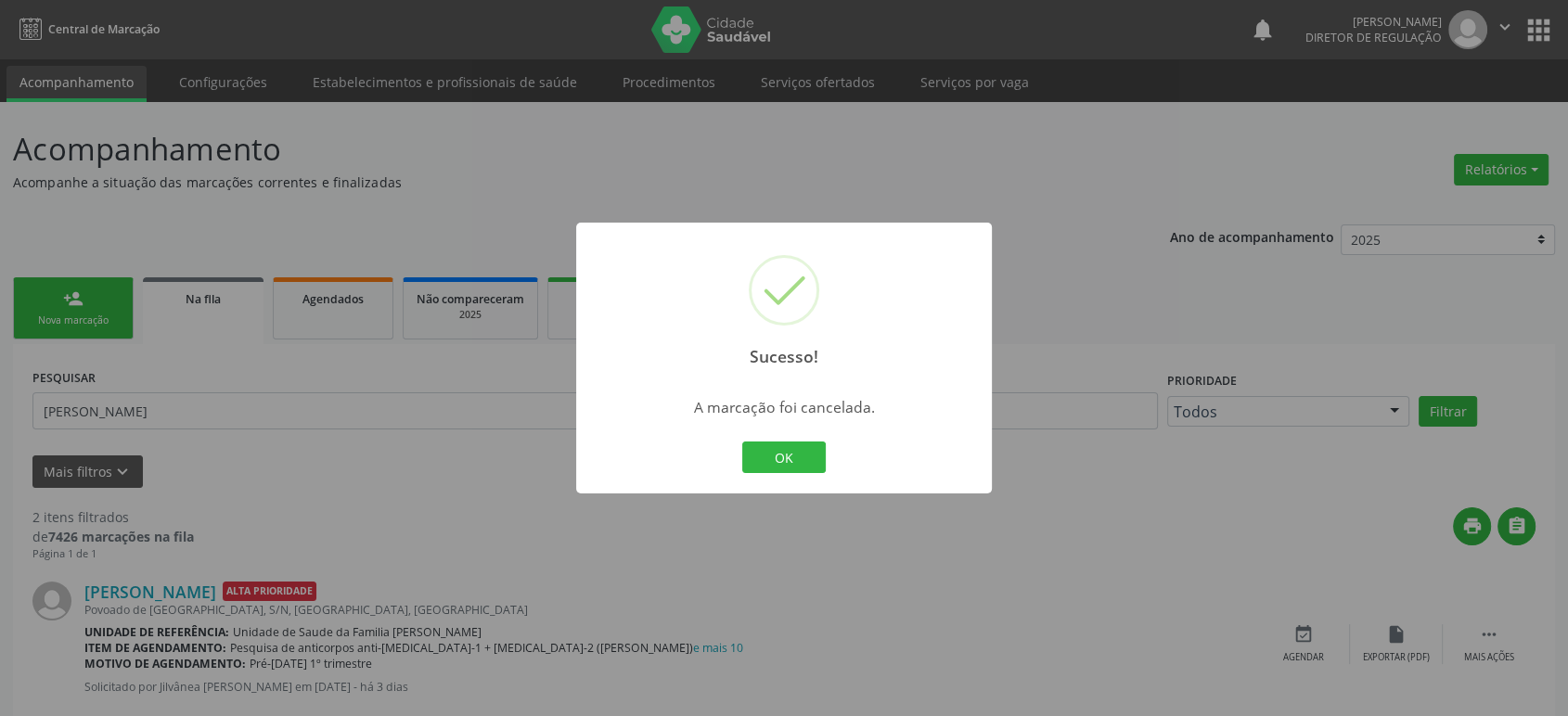
click at [150, 411] on div "Sucesso! × A marcação foi cancelada. OK Cancel" at bounding box center [784, 358] width 1568 height 716
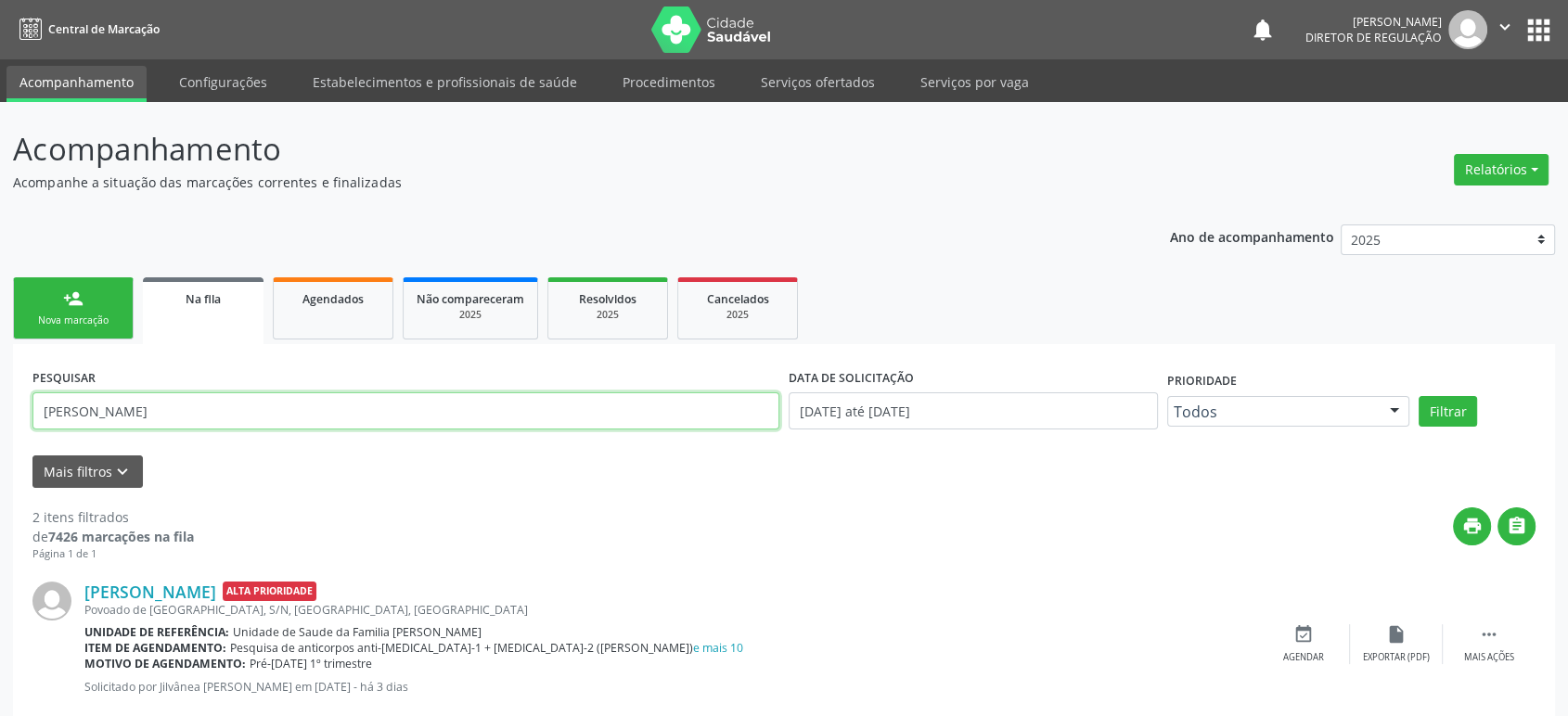
click at [150, 411] on input "[PERSON_NAME]" at bounding box center [406, 411] width 747 height 37
paste input "Clarice de [PERSON_NAME]"
click at [1419, 396] on button "Filtrar" at bounding box center [1447, 412] width 58 height 32
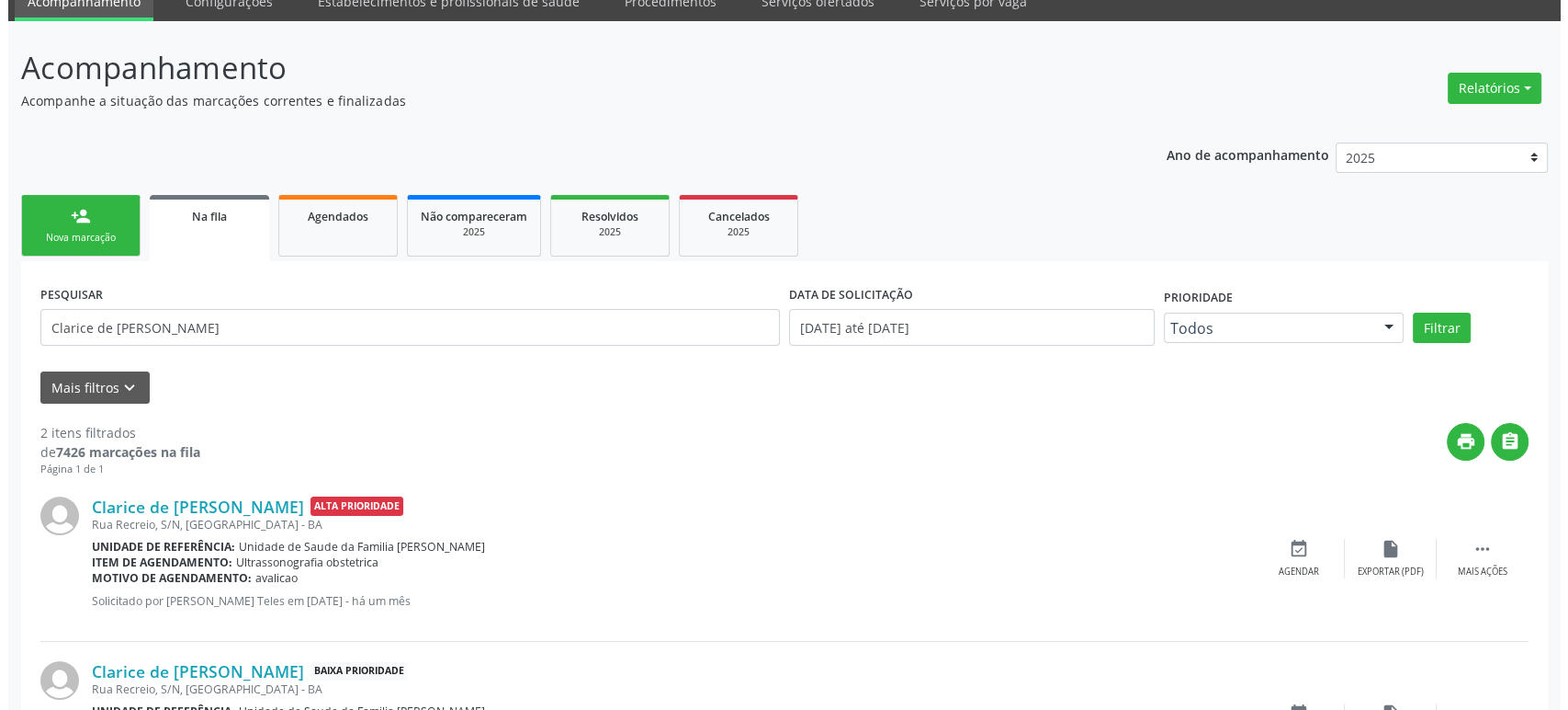
scroll to position [206, 0]
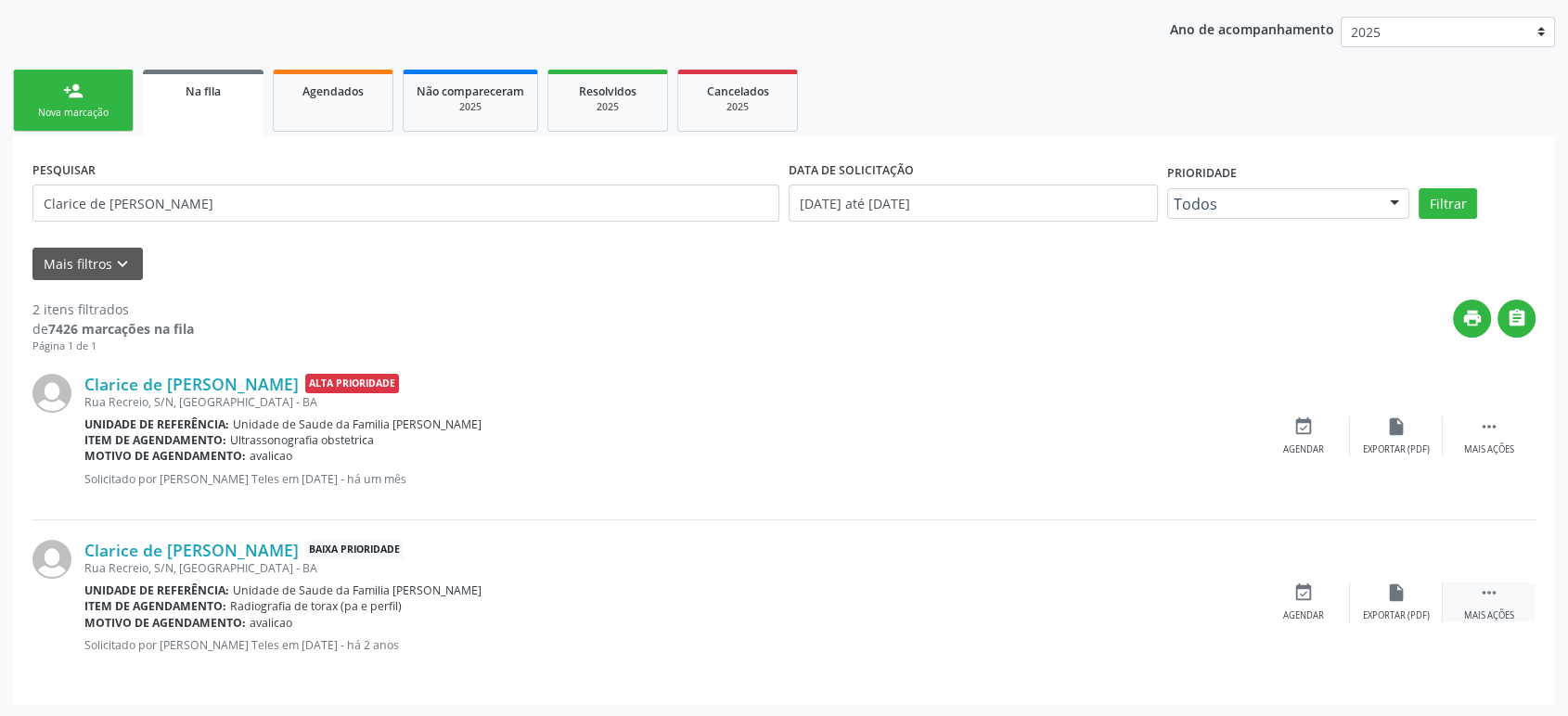
click at [1491, 598] on icon "" at bounding box center [1488, 592] width 20 height 20
click at [1305, 609] on div "Cancelar" at bounding box center [1304, 615] width 44 height 13
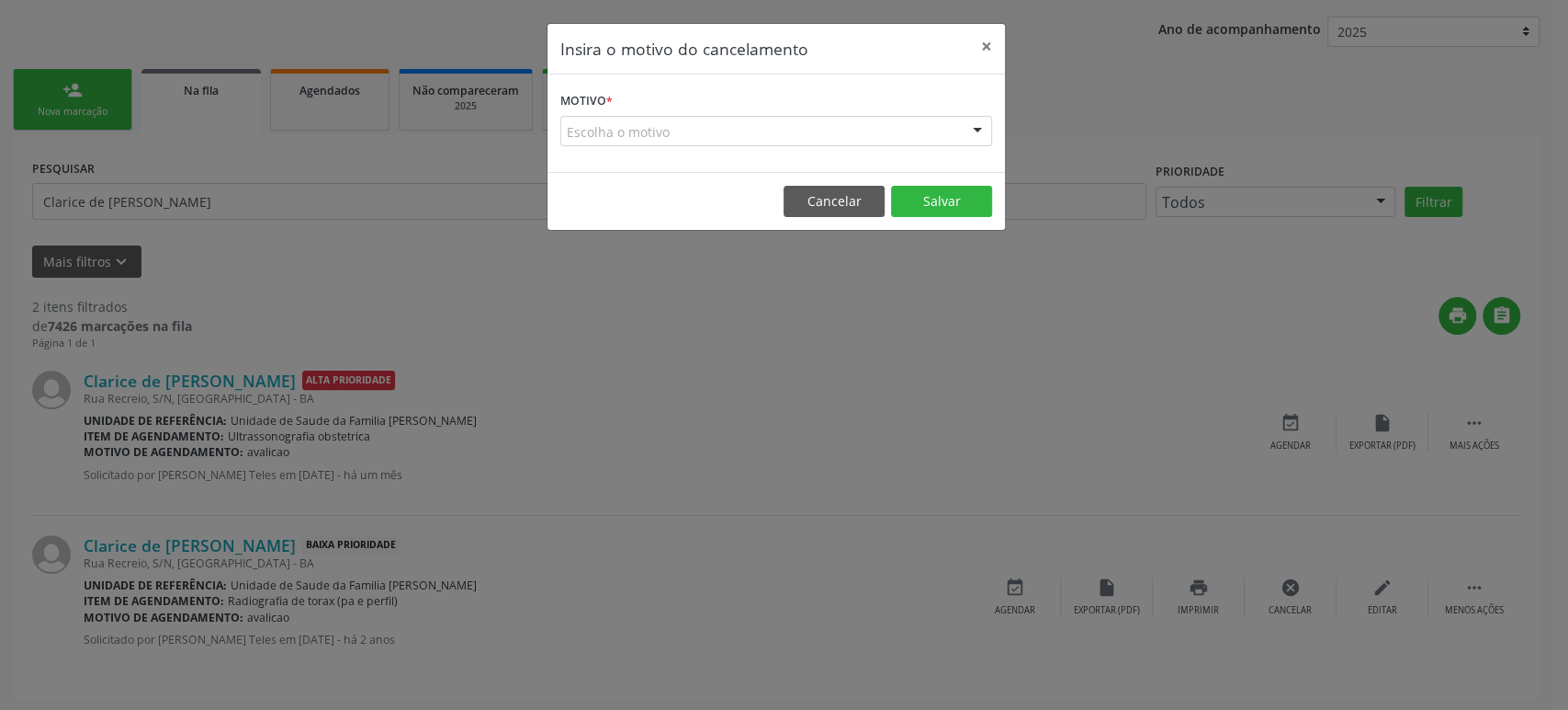
click at [733, 131] on div "Escolha o motivo" at bounding box center [776, 131] width 432 height 31
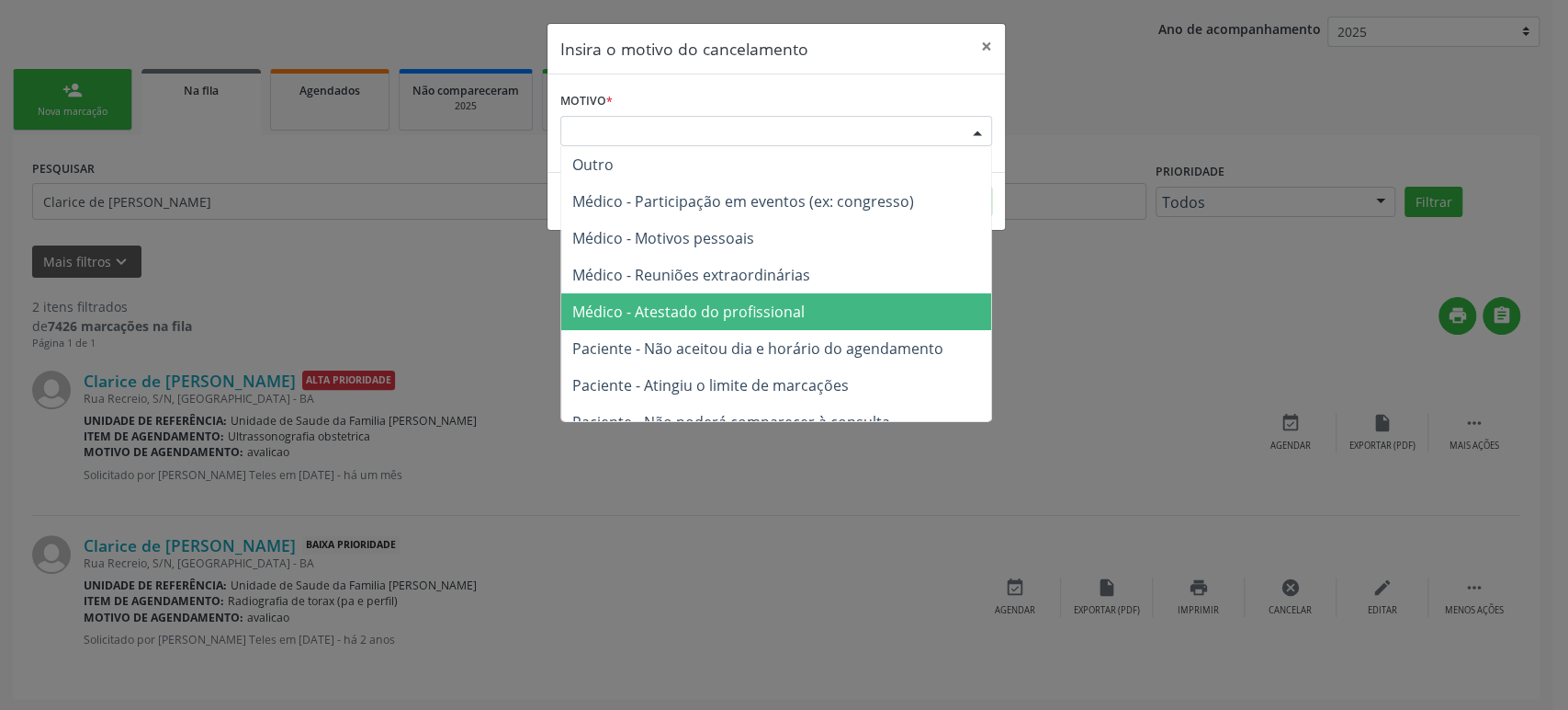
click at [719, 309] on span "Médico - Atestado do profissional" at bounding box center [688, 311] width 232 height 20
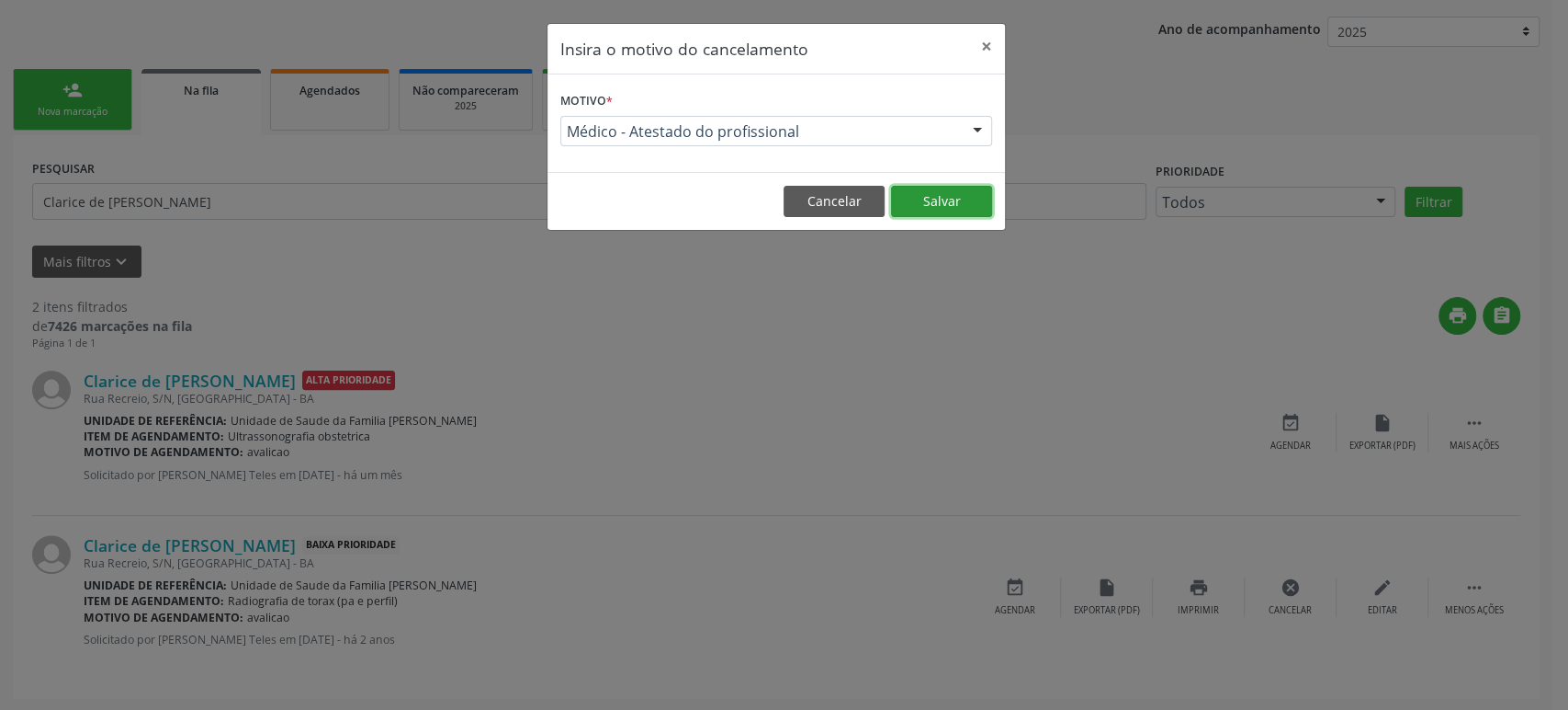
click at [918, 210] on button "Salvar" at bounding box center [941, 201] width 101 height 31
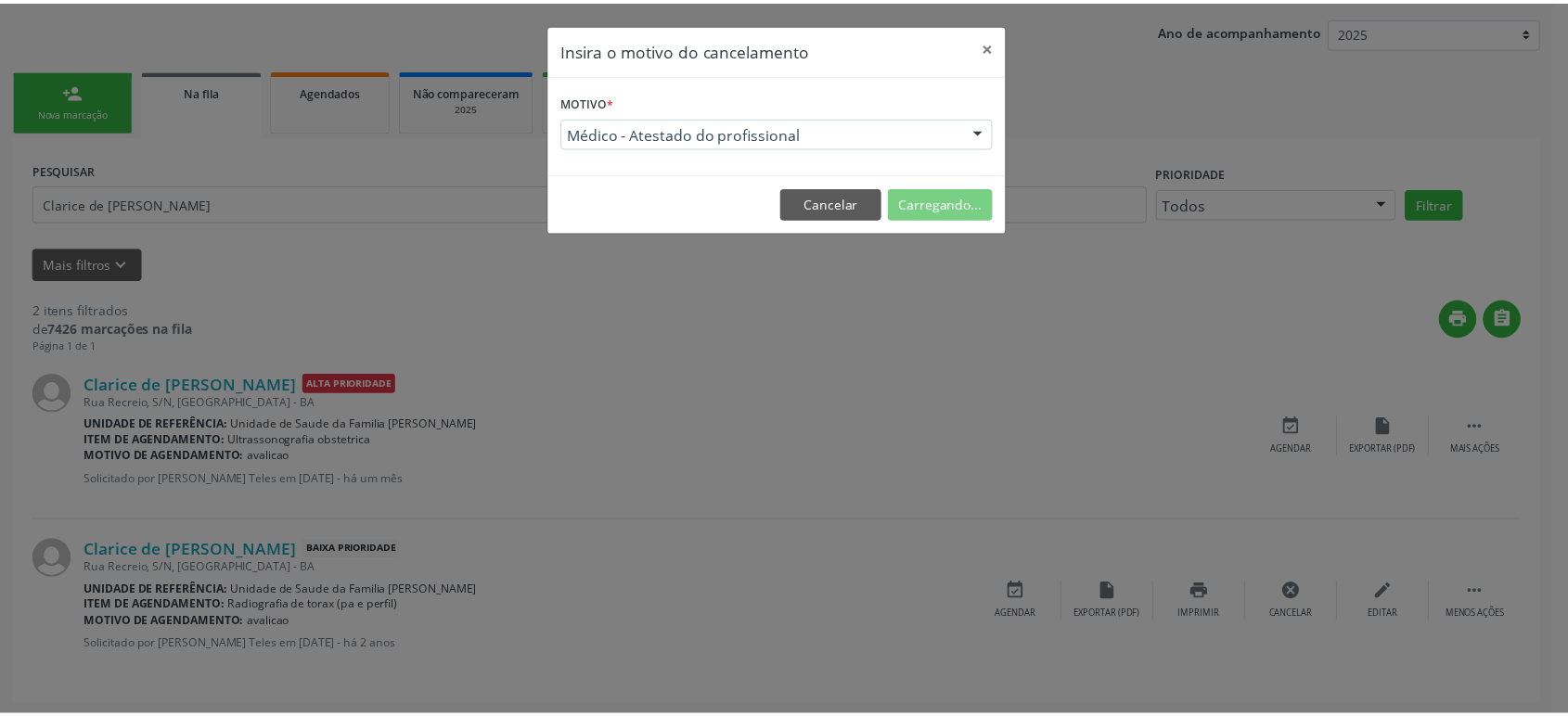
scroll to position [0, 0]
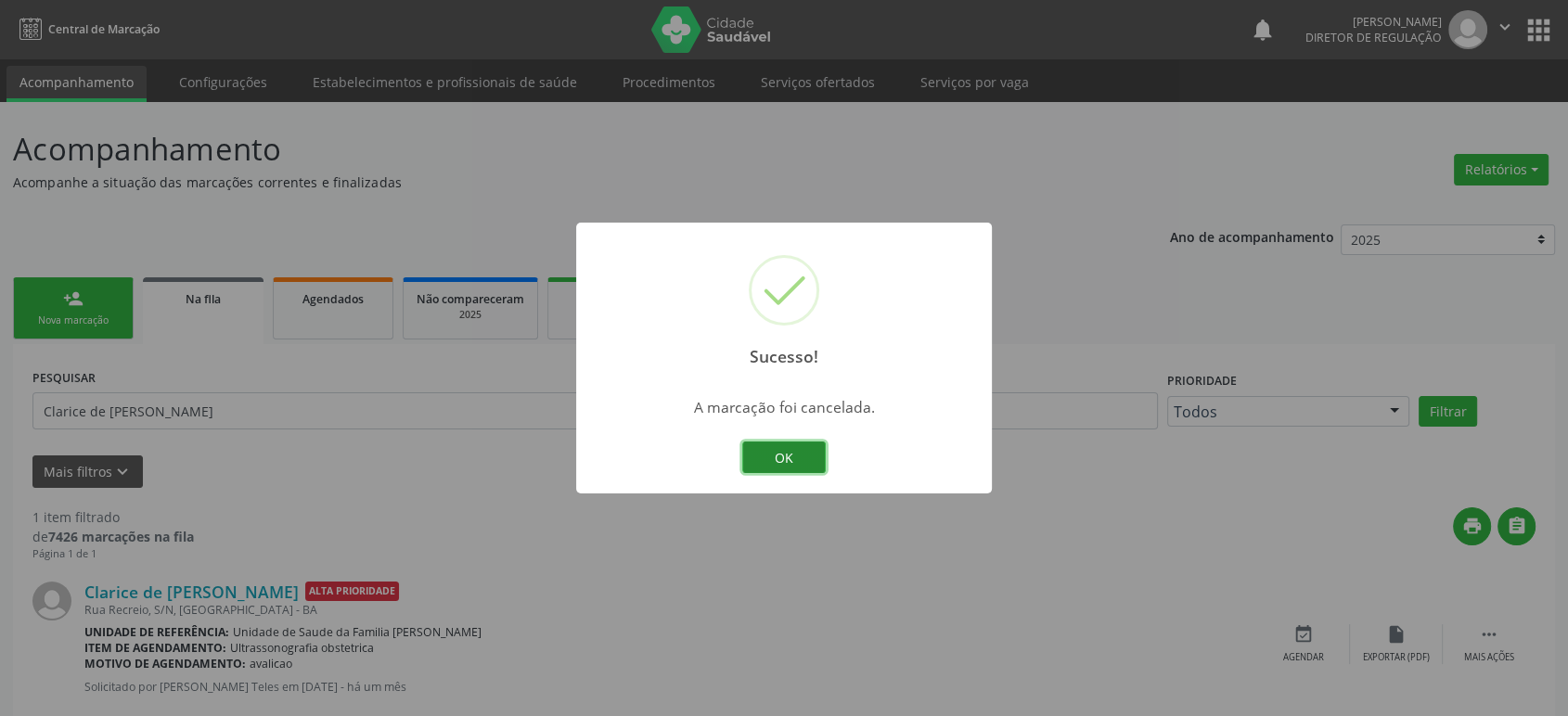
click at [782, 454] on button "OK" at bounding box center [784, 457] width 83 height 32
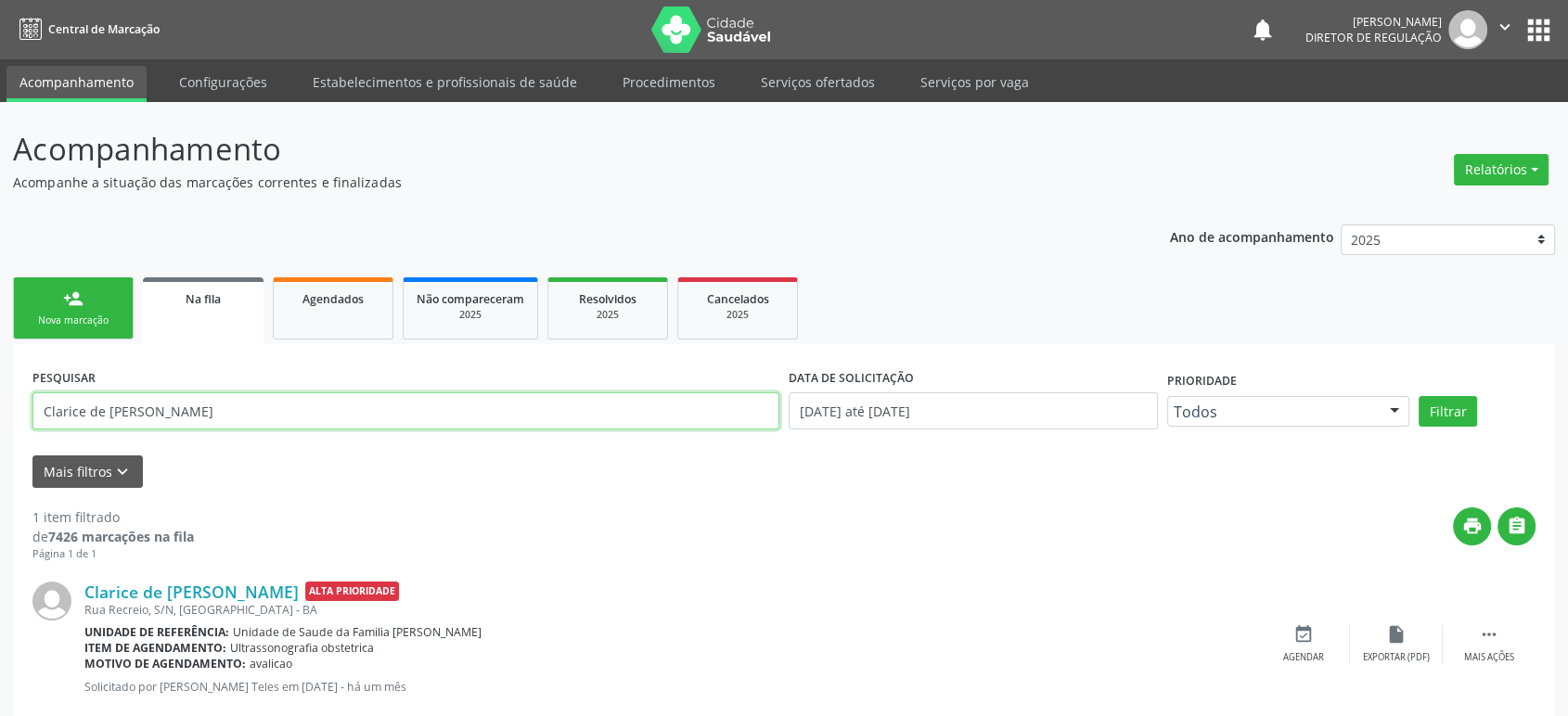
click at [86, 406] on input "Clarice de [PERSON_NAME]" at bounding box center [406, 411] width 747 height 37
click at [87, 406] on input "Clarice de [PERSON_NAME]" at bounding box center [406, 411] width 747 height 37
paste input "[PERSON_NAME] da Silv"
click at [1419, 396] on button "Filtrar" at bounding box center [1447, 412] width 58 height 32
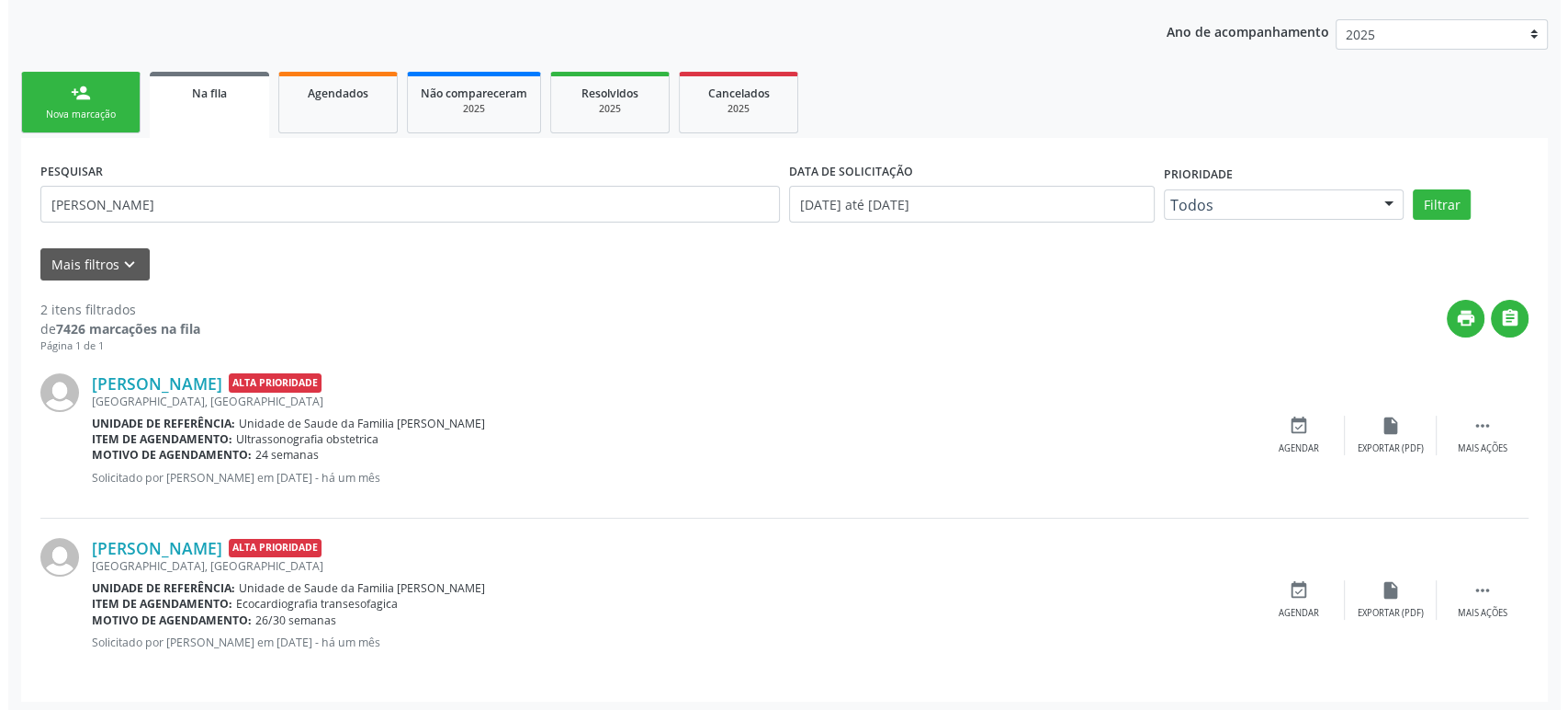
scroll to position [206, 0]
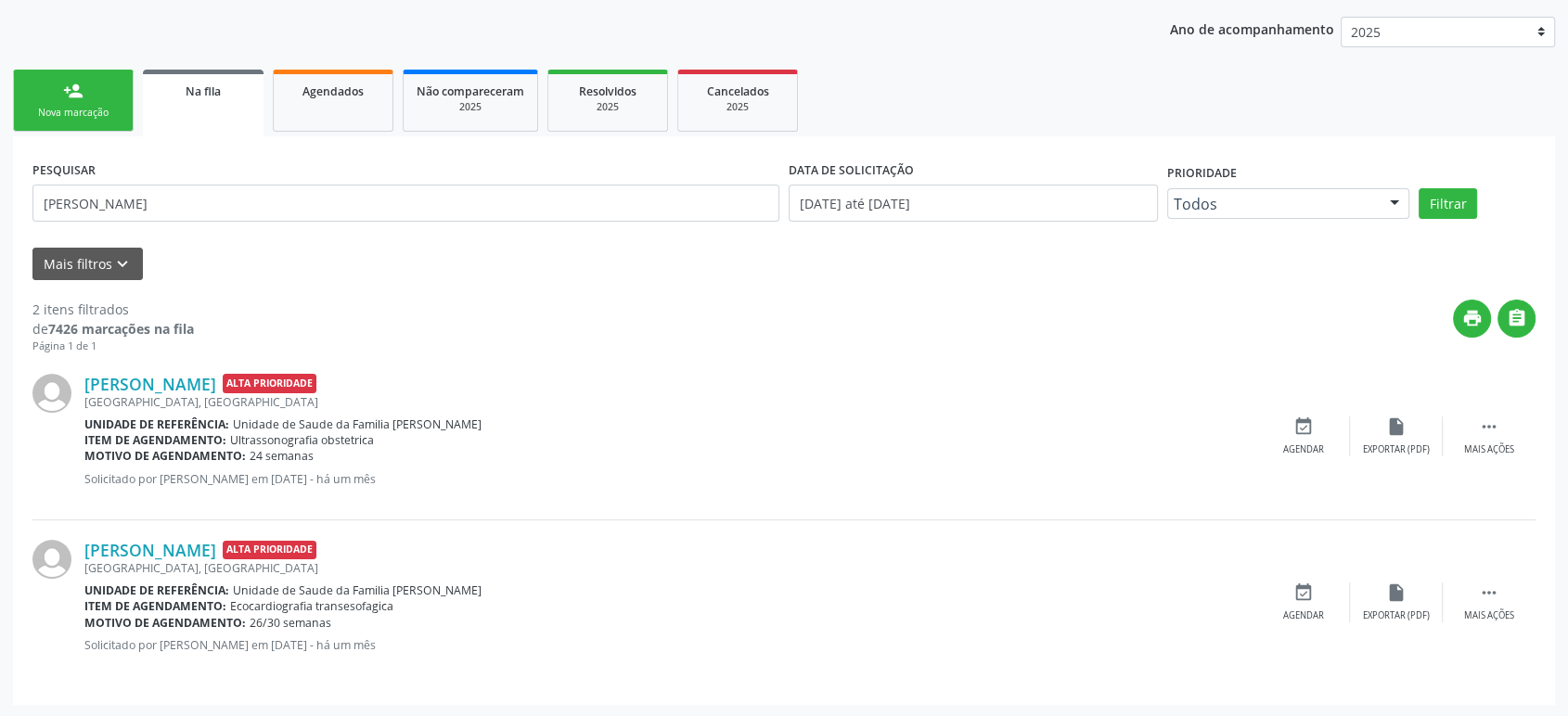
click at [1486, 578] on div "[PERSON_NAME] Alta Prioridade [GEOGRAPHIC_DATA], S/N, [GEOGRAPHIC_DATA] Unidade…" at bounding box center [784, 602] width 1503 height 165
click at [1489, 598] on icon "" at bounding box center [1488, 592] width 20 height 20
click at [1302, 589] on icon "cancel" at bounding box center [1303, 592] width 20 height 20
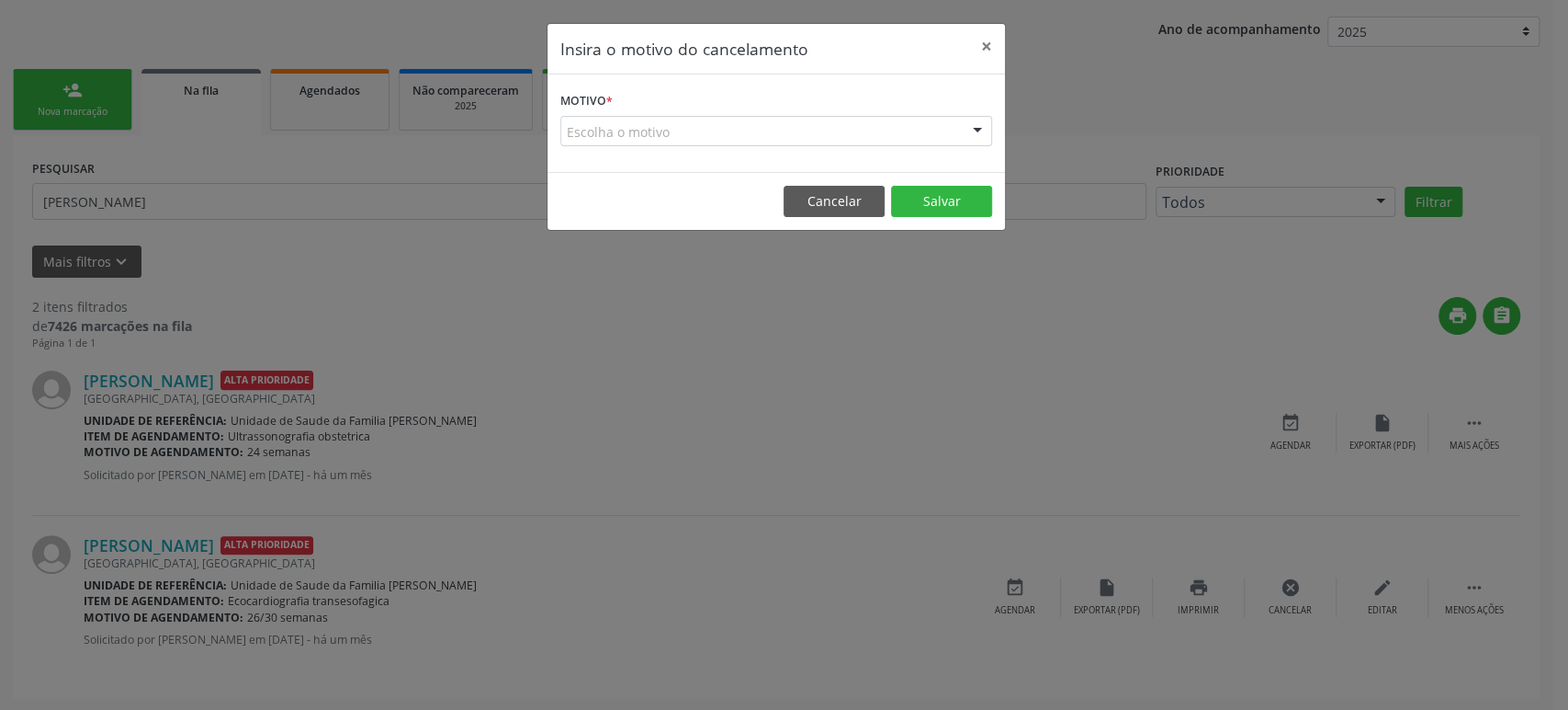
click at [691, 129] on div "Escolha o motivo" at bounding box center [776, 131] width 432 height 31
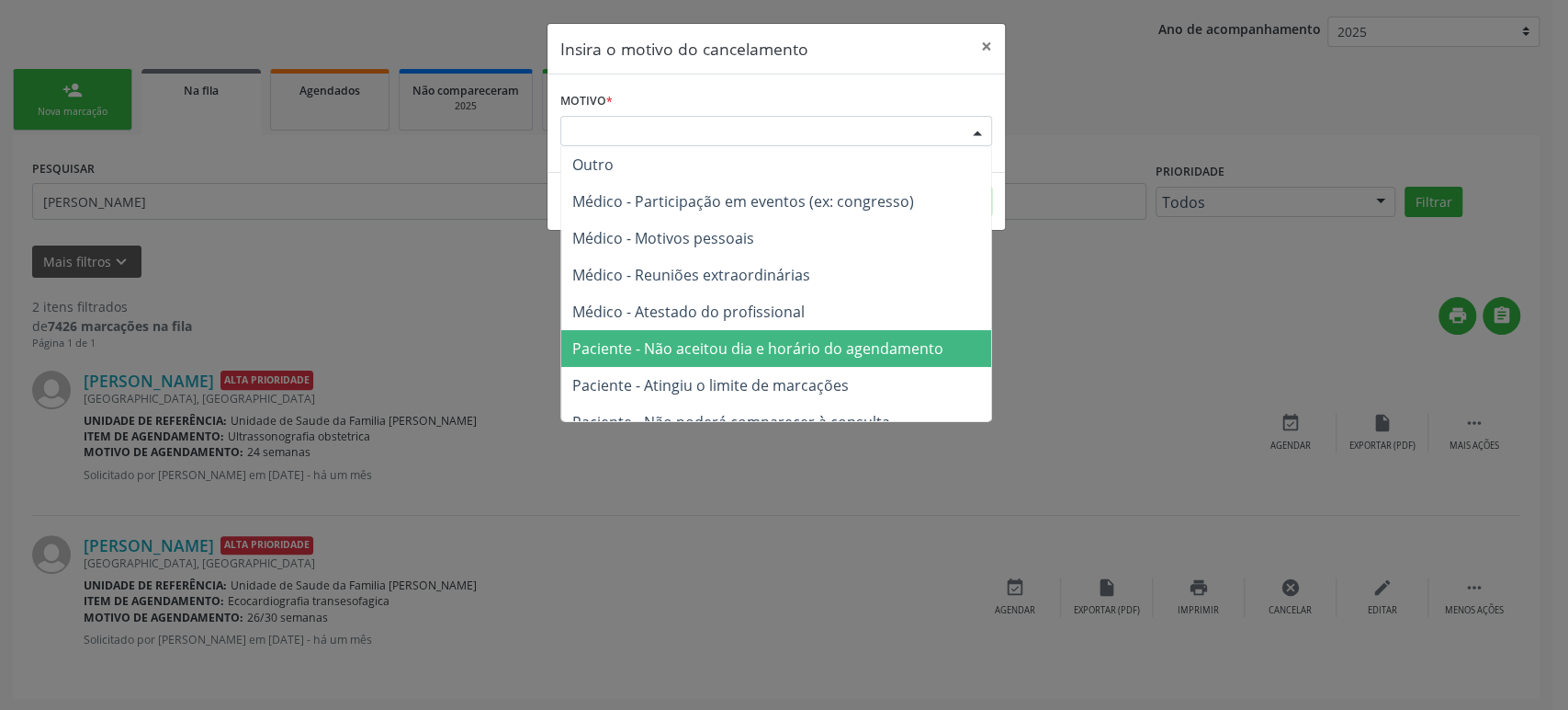
click at [729, 350] on span "Paciente - Não aceitou dia e horário do agendamento" at bounding box center [757, 347] width 371 height 20
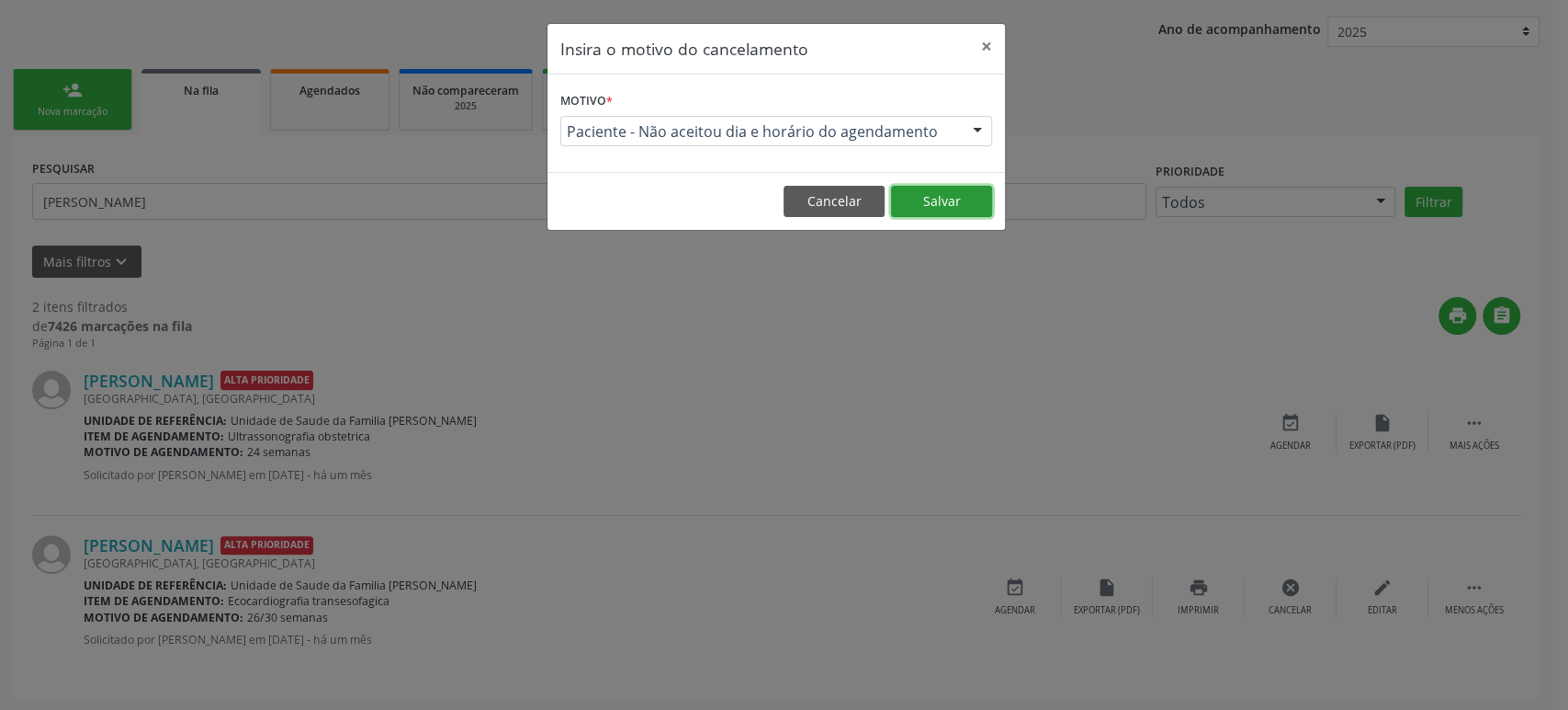
click at [928, 204] on button "Salvar" at bounding box center [941, 201] width 101 height 31
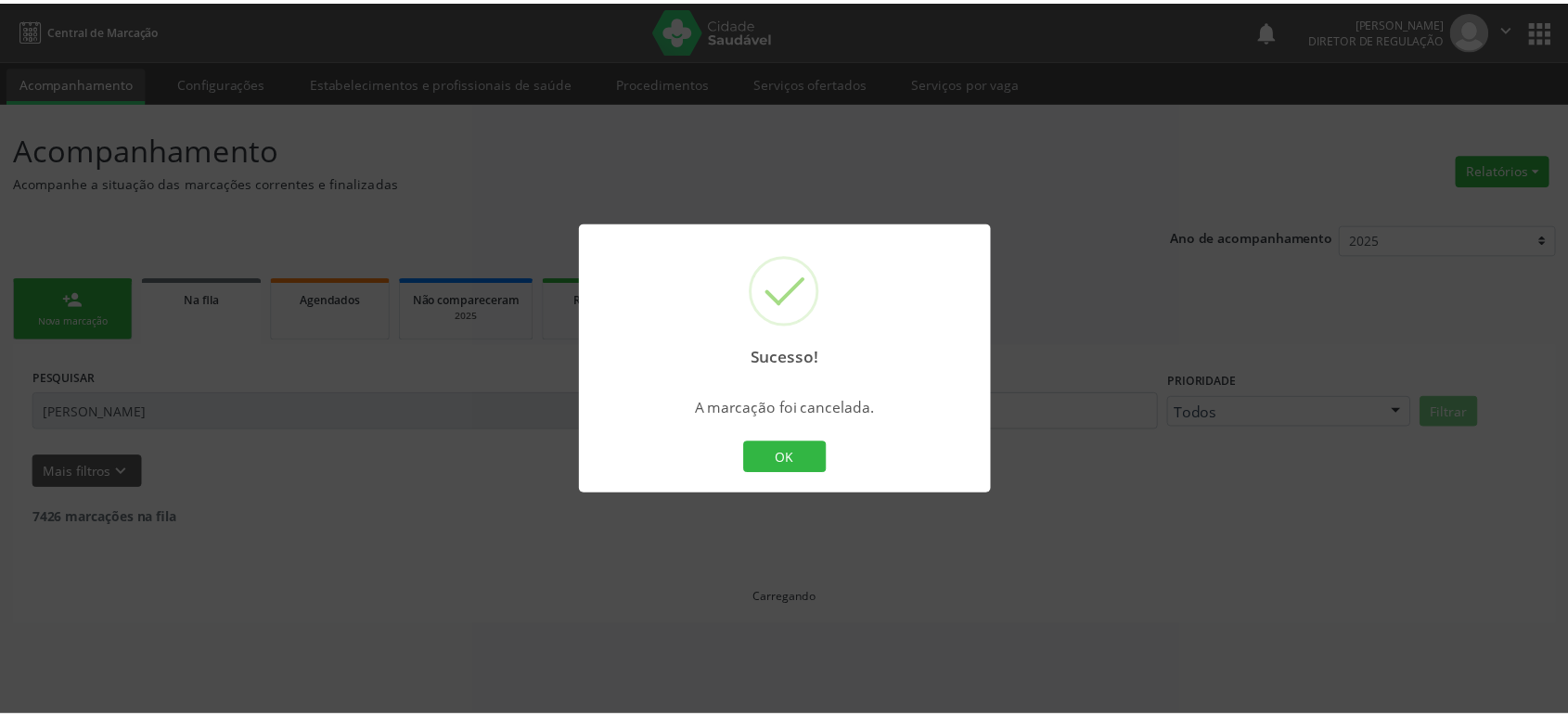
scroll to position [0, 0]
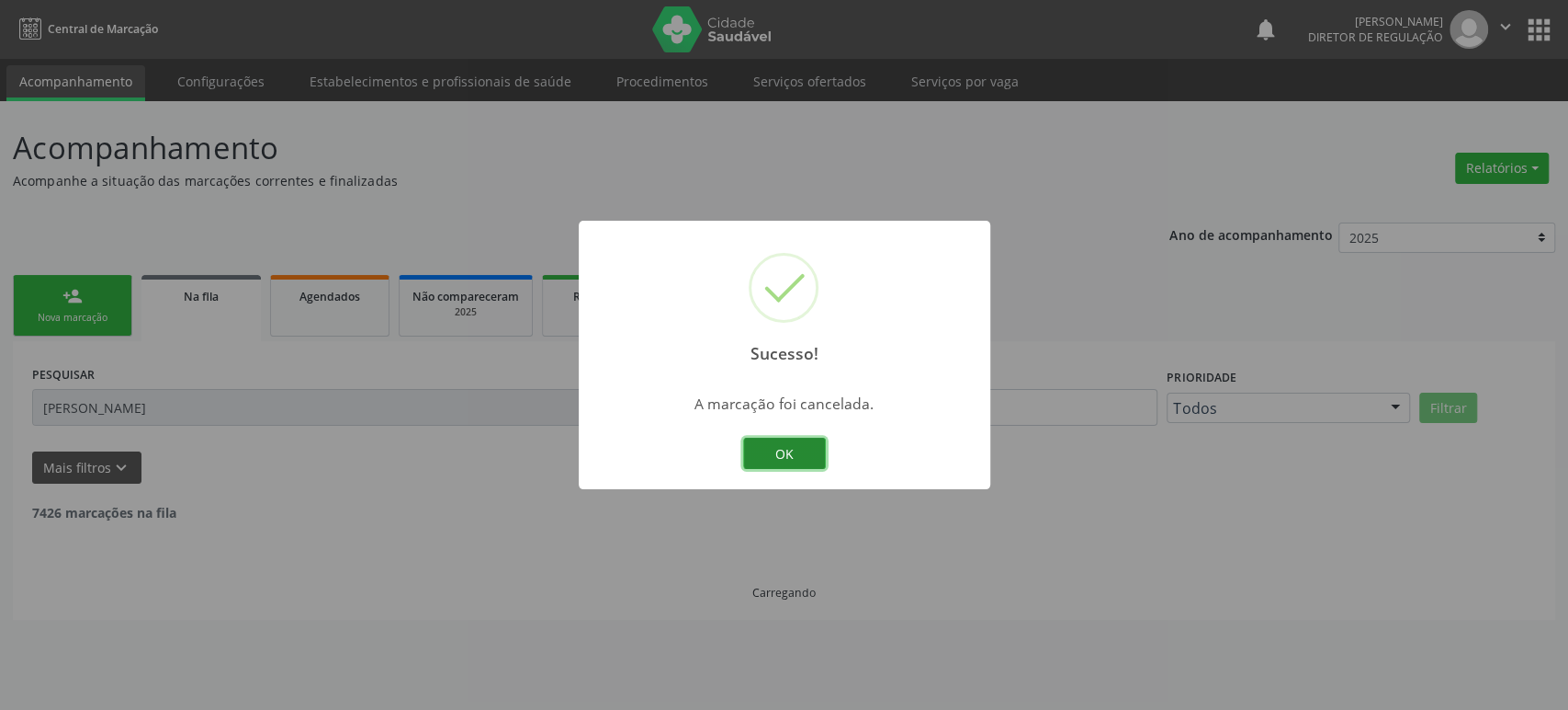
click at [781, 461] on button "OK" at bounding box center [784, 453] width 83 height 31
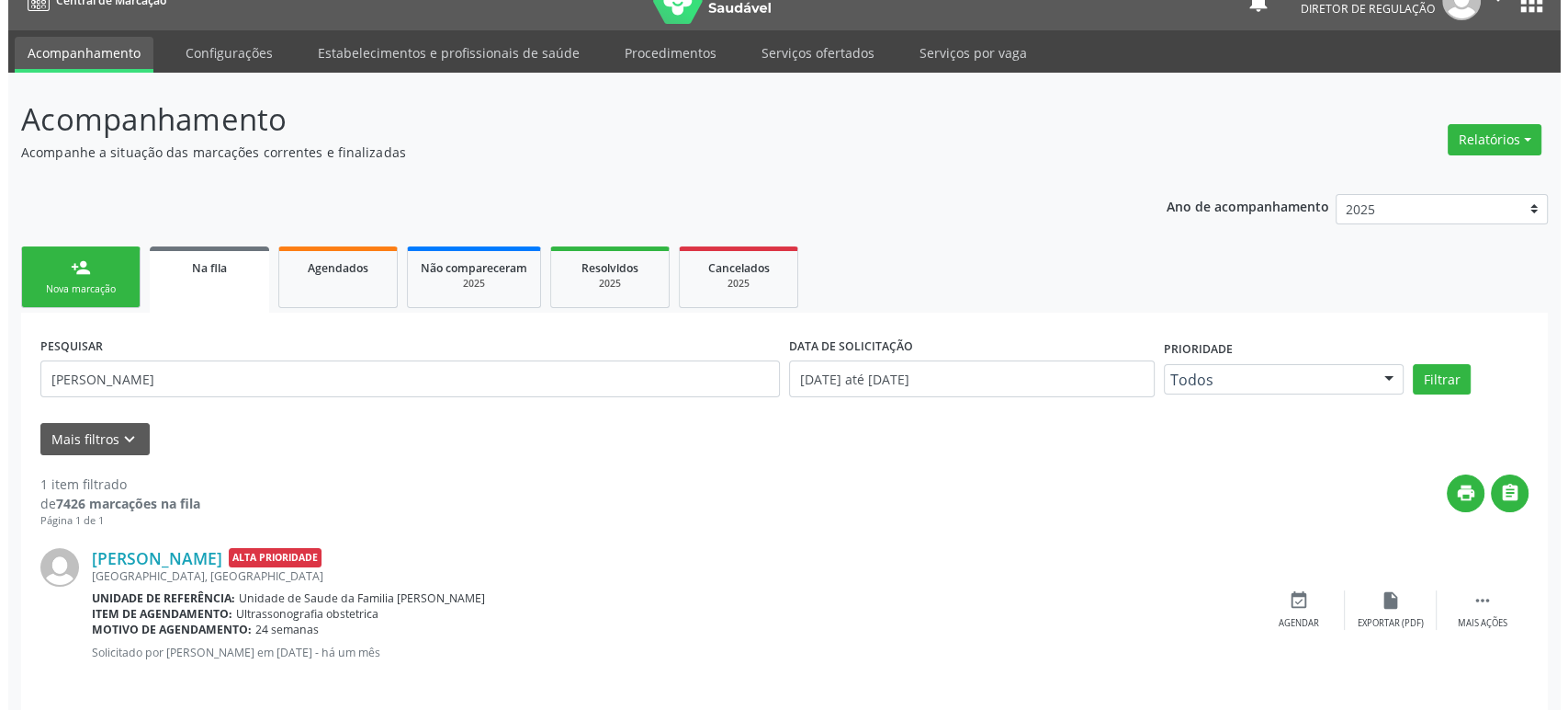
scroll to position [42, 0]
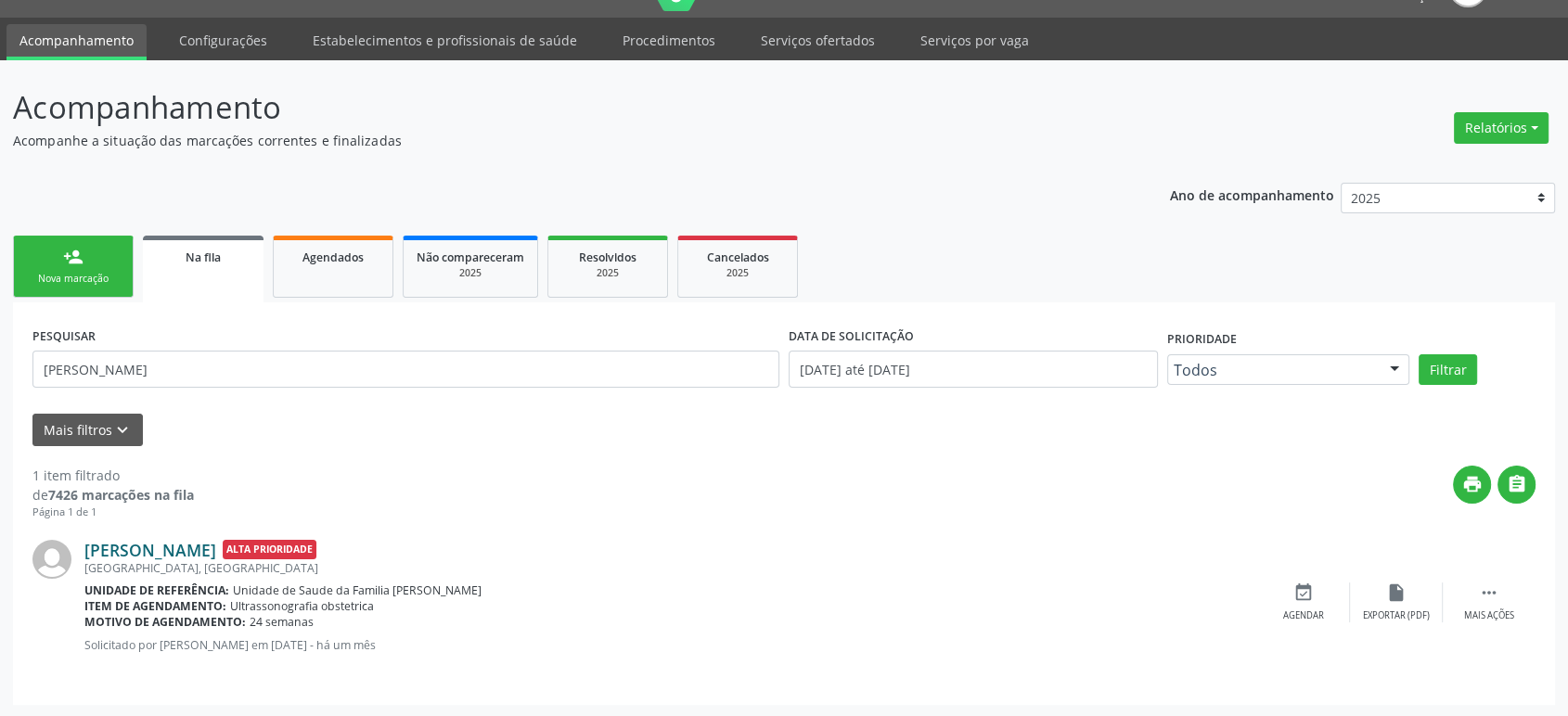
click at [186, 553] on link "[PERSON_NAME]" at bounding box center [150, 549] width 132 height 20
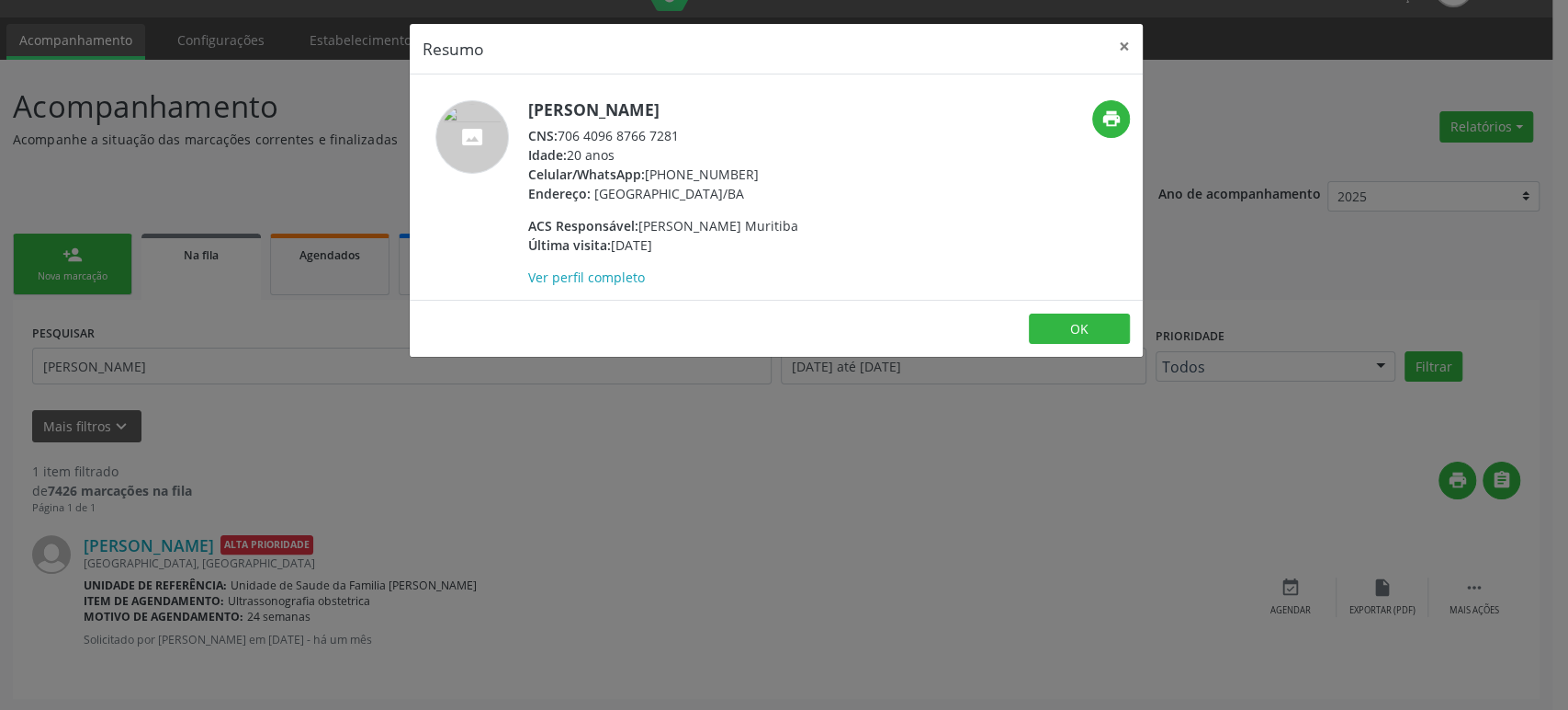
drag, startPoint x: 529, startPoint y: 105, endPoint x: 740, endPoint y: 108, distance: 211.0
click at [740, 108] on h5 "[PERSON_NAME]" at bounding box center [663, 110] width 270 height 19
copy h5 "[PERSON_NAME]"
click at [1004, 708] on div "Resumo × [PERSON_NAME] CNS: 706 4096 8766 7281 Idade: 20 anos Celular/WhatsApp:…" at bounding box center [784, 355] width 1568 height 710
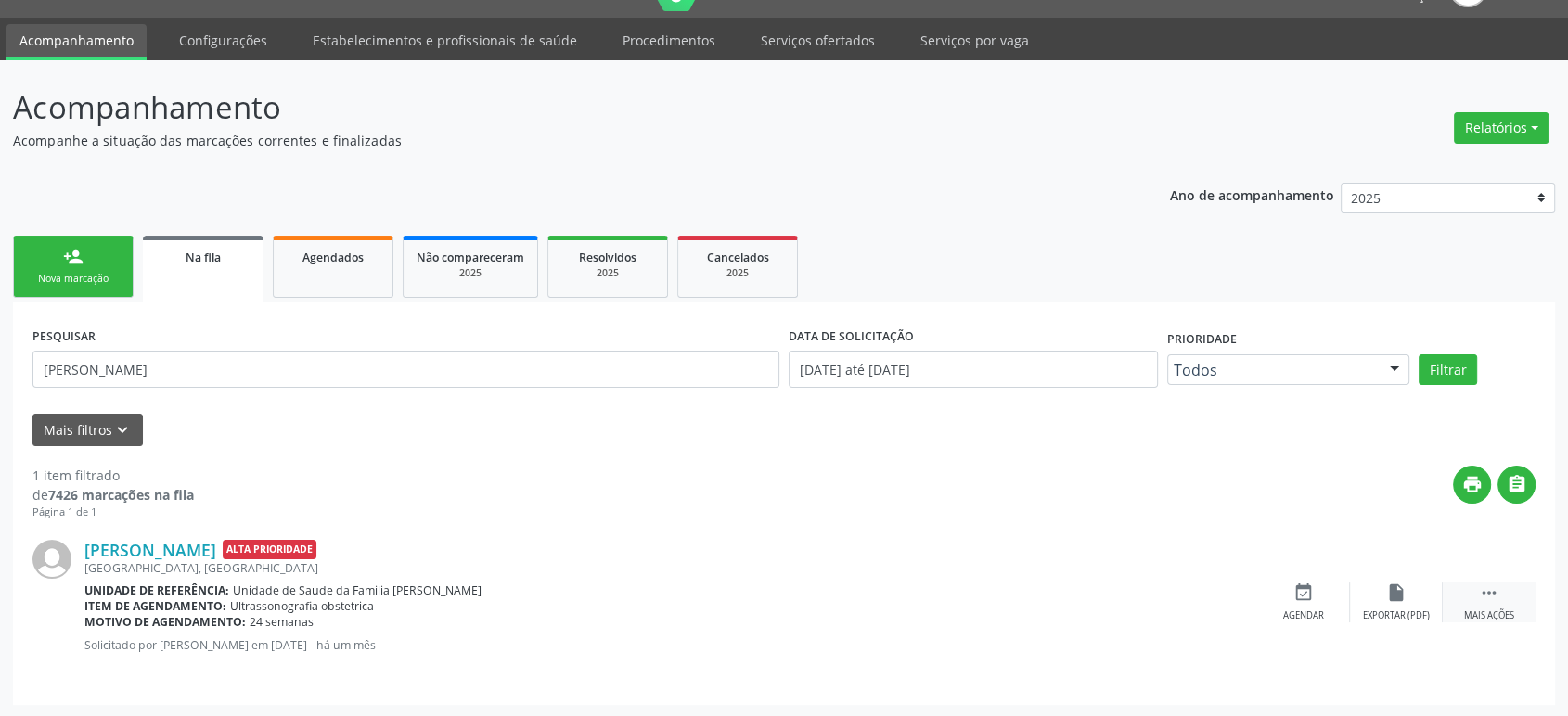
click at [1489, 584] on icon "" at bounding box center [1488, 592] width 20 height 20
click at [1312, 592] on icon "cancel" at bounding box center [1303, 592] width 20 height 20
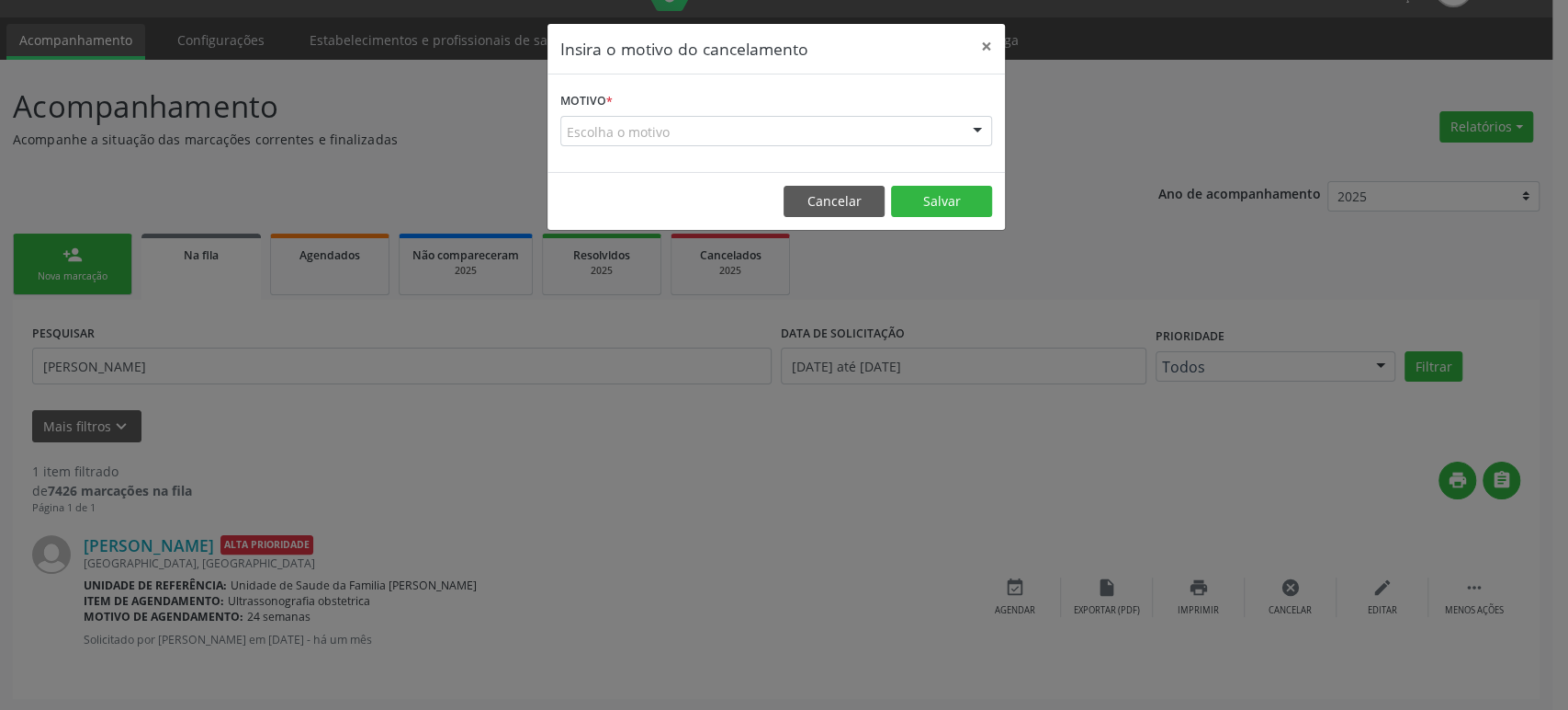
click at [673, 127] on div "Escolha o motivo" at bounding box center [776, 131] width 432 height 31
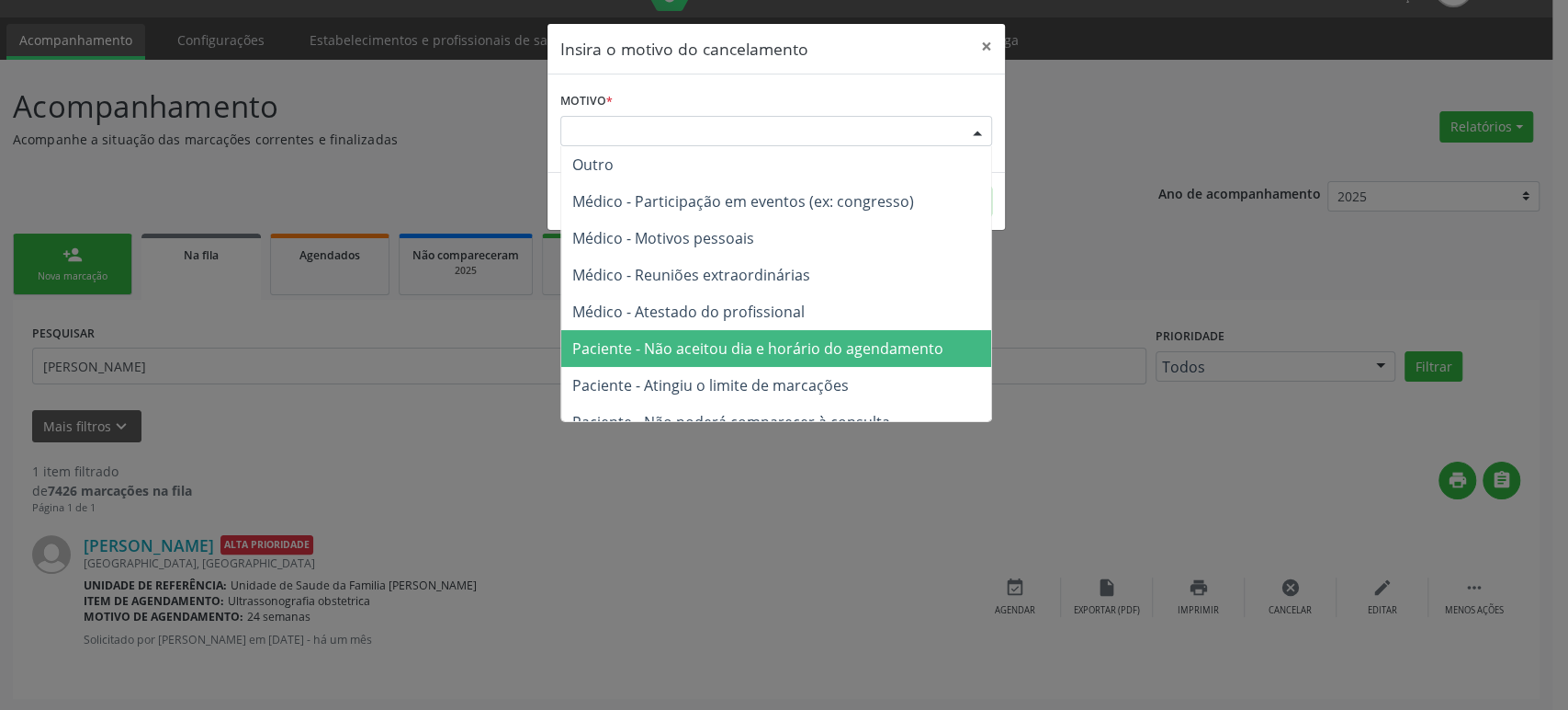
click at [718, 330] on span "Paciente - Não aceitou dia e horário do agendamento" at bounding box center [776, 348] width 430 height 37
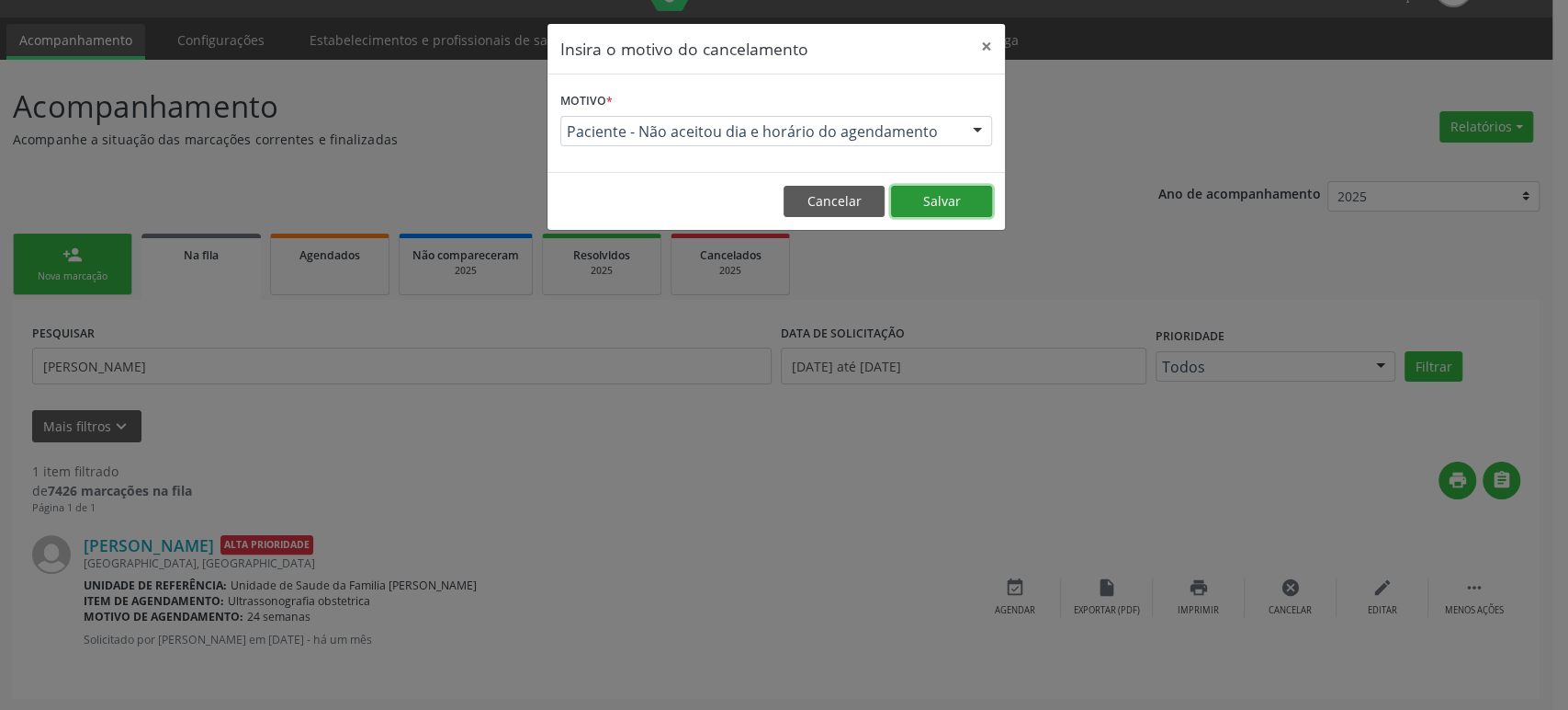
click at [932, 206] on button "Salvar" at bounding box center [941, 201] width 101 height 31
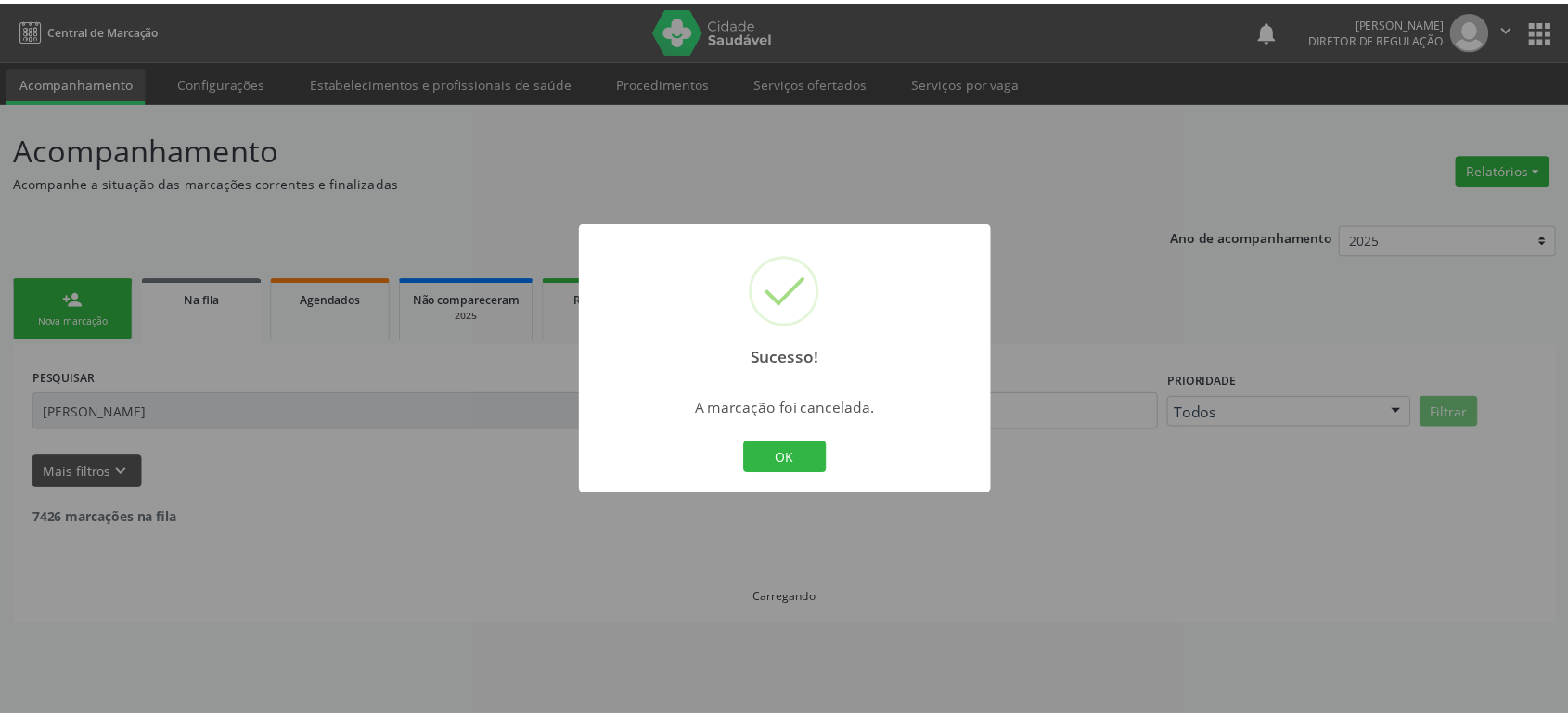
scroll to position [0, 0]
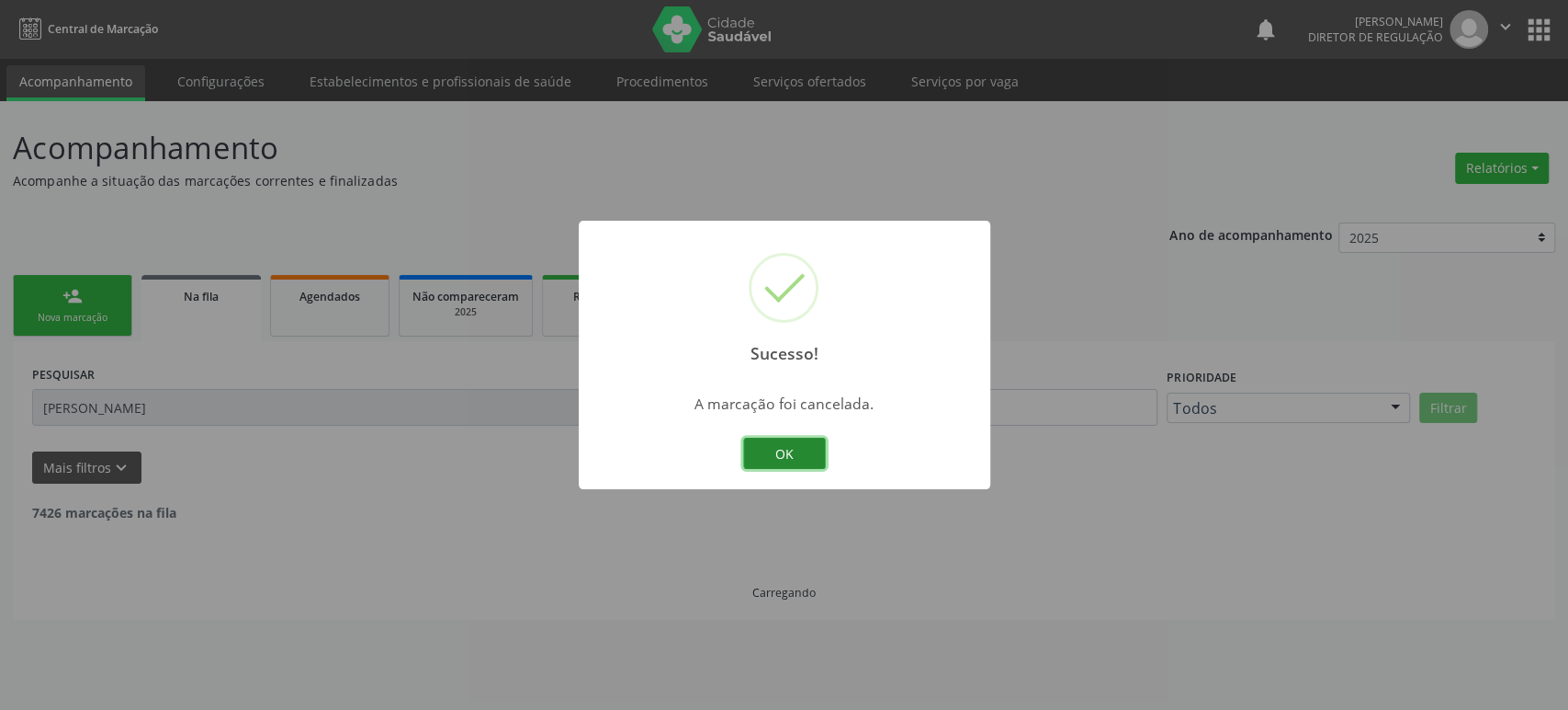
click at [790, 447] on button "OK" at bounding box center [784, 453] width 83 height 31
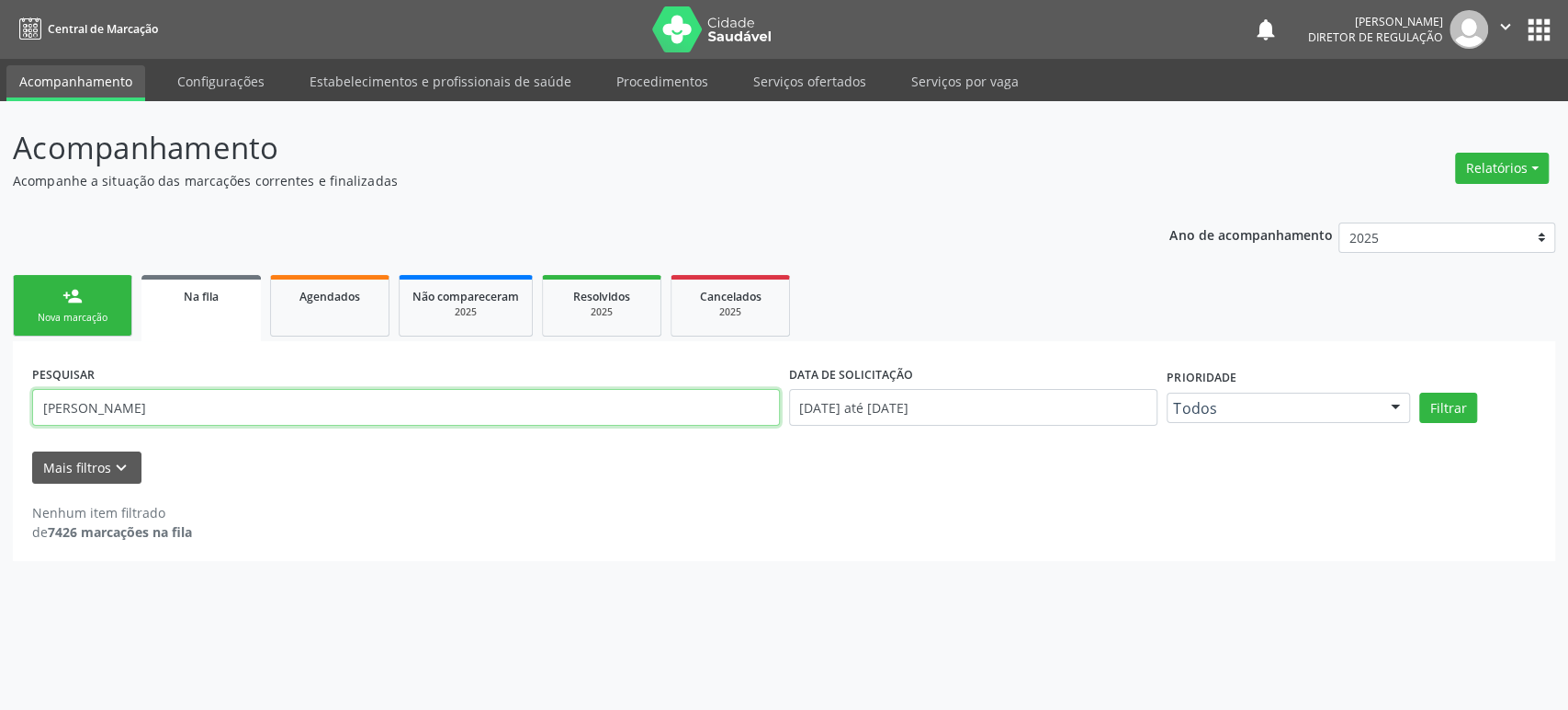
click at [131, 402] on input "[PERSON_NAME]" at bounding box center [406, 407] width 747 height 37
paste input "[PERSON_NAME]"
click at [1419, 393] on button "Filtrar" at bounding box center [1448, 408] width 58 height 31
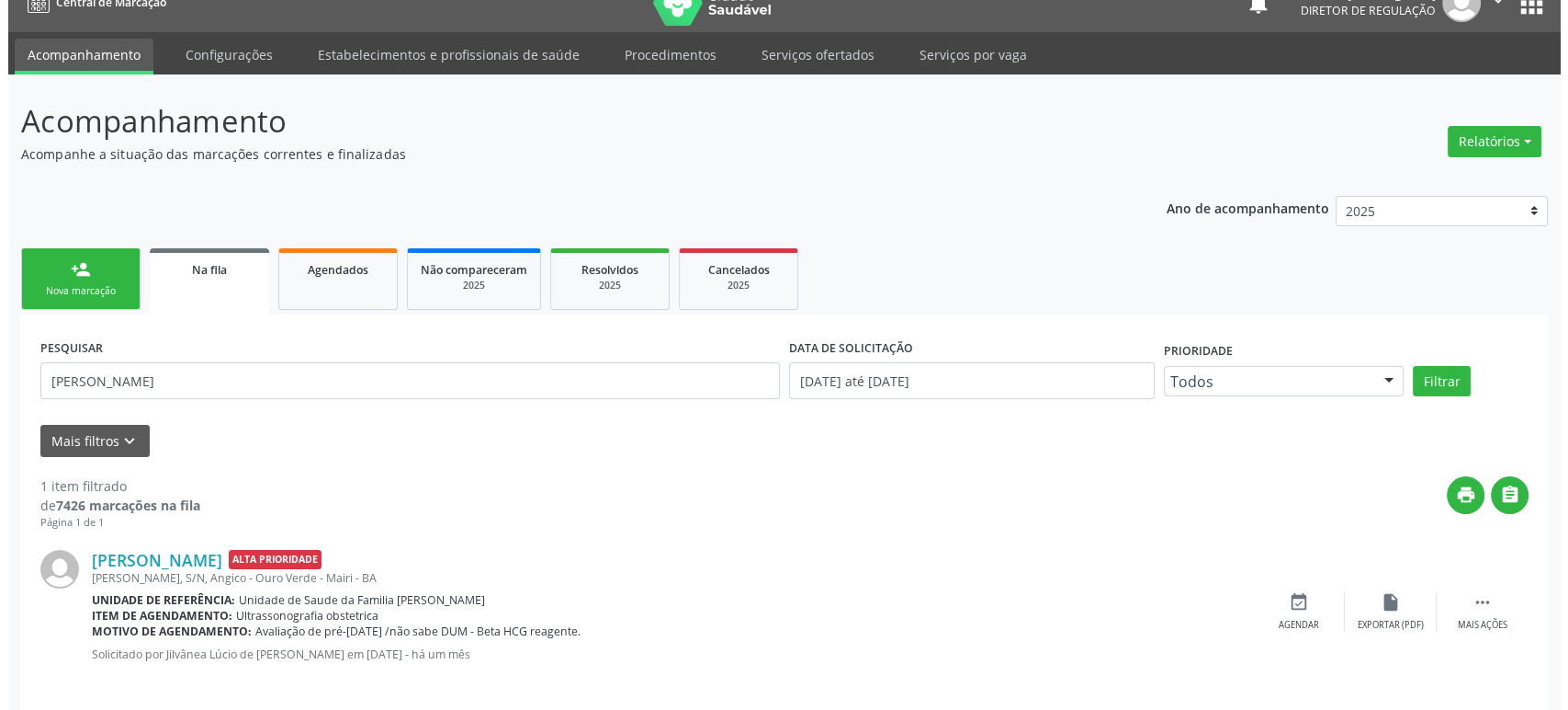
scroll to position [42, 0]
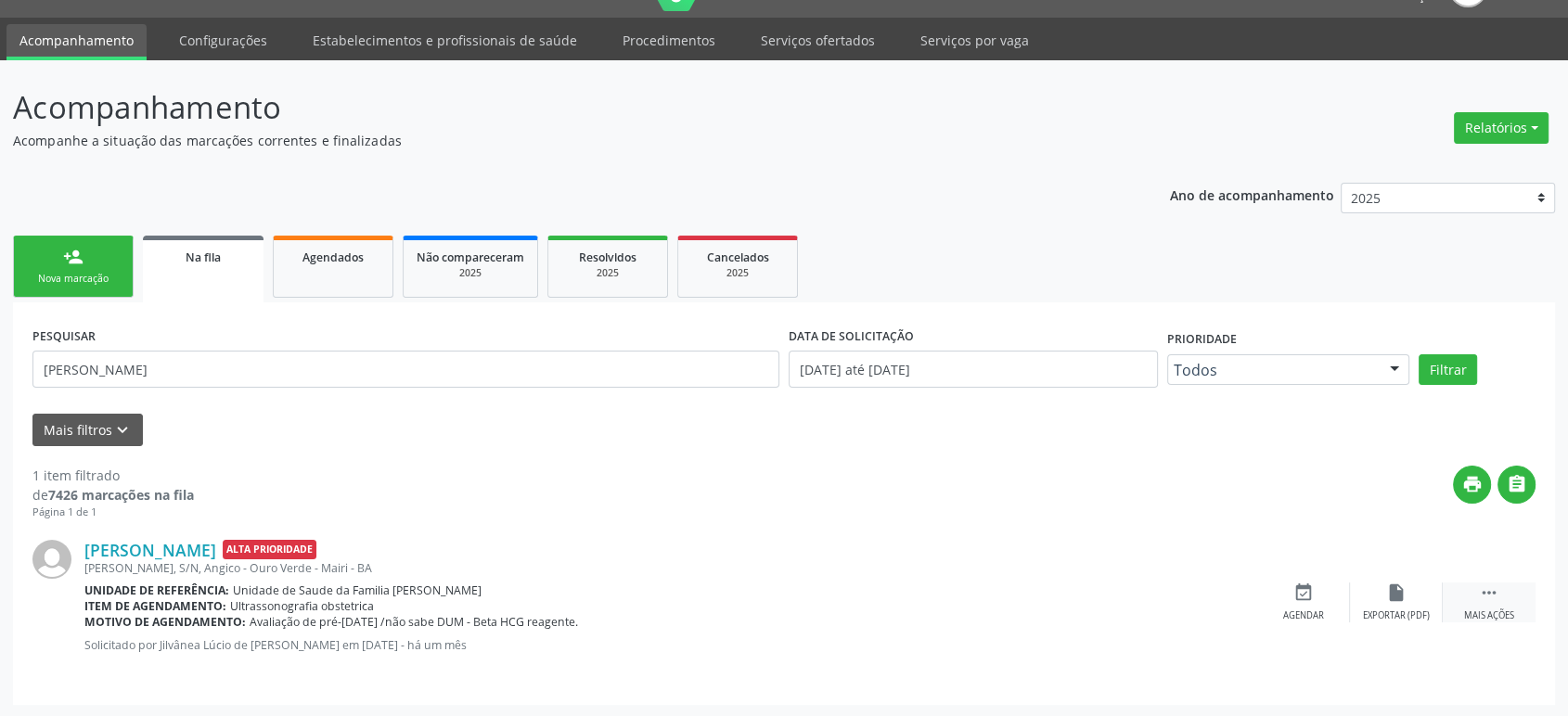
click at [1481, 598] on icon "" at bounding box center [1488, 592] width 20 height 20
click at [1307, 603] on div "cancel Cancelar" at bounding box center [1303, 602] width 93 height 40
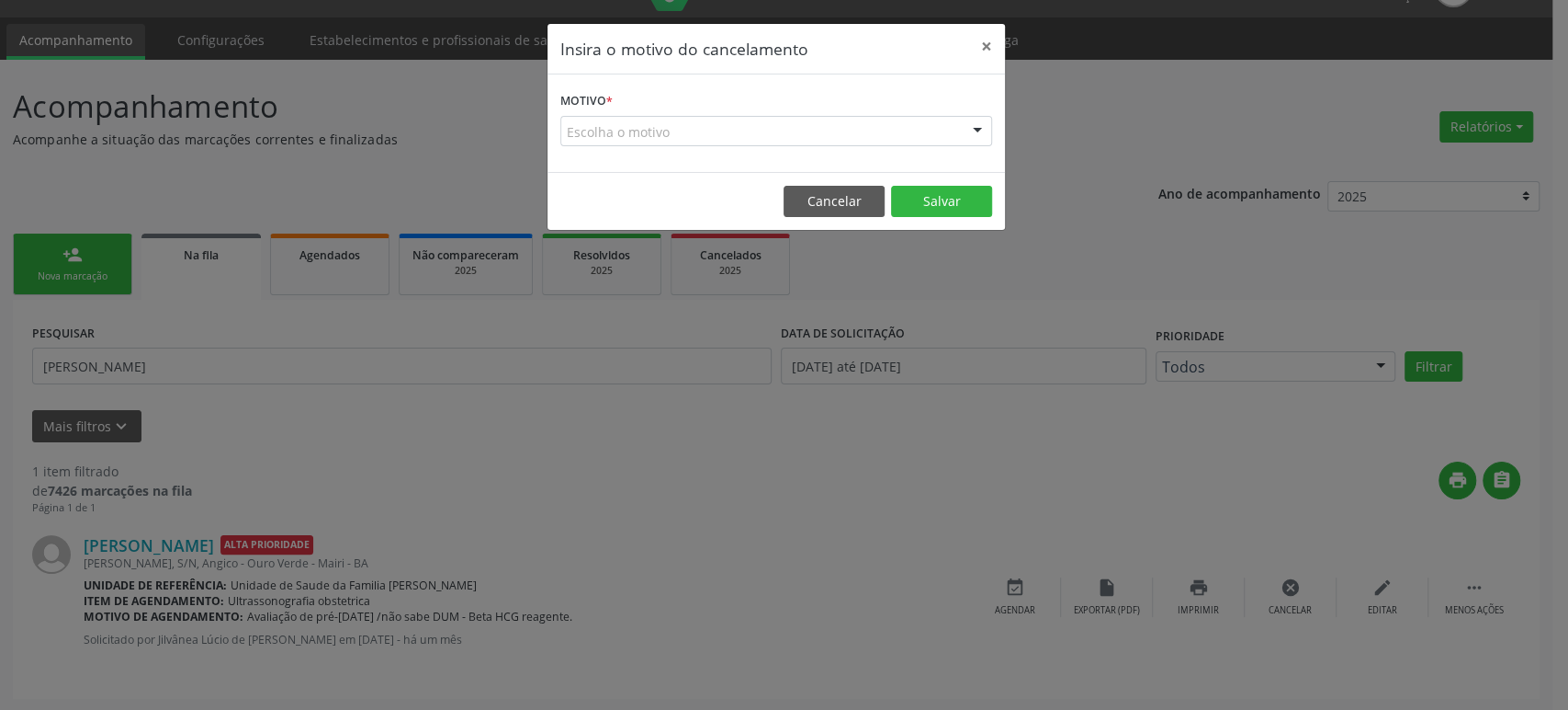
click at [648, 136] on div "Escolha o motivo" at bounding box center [776, 131] width 432 height 31
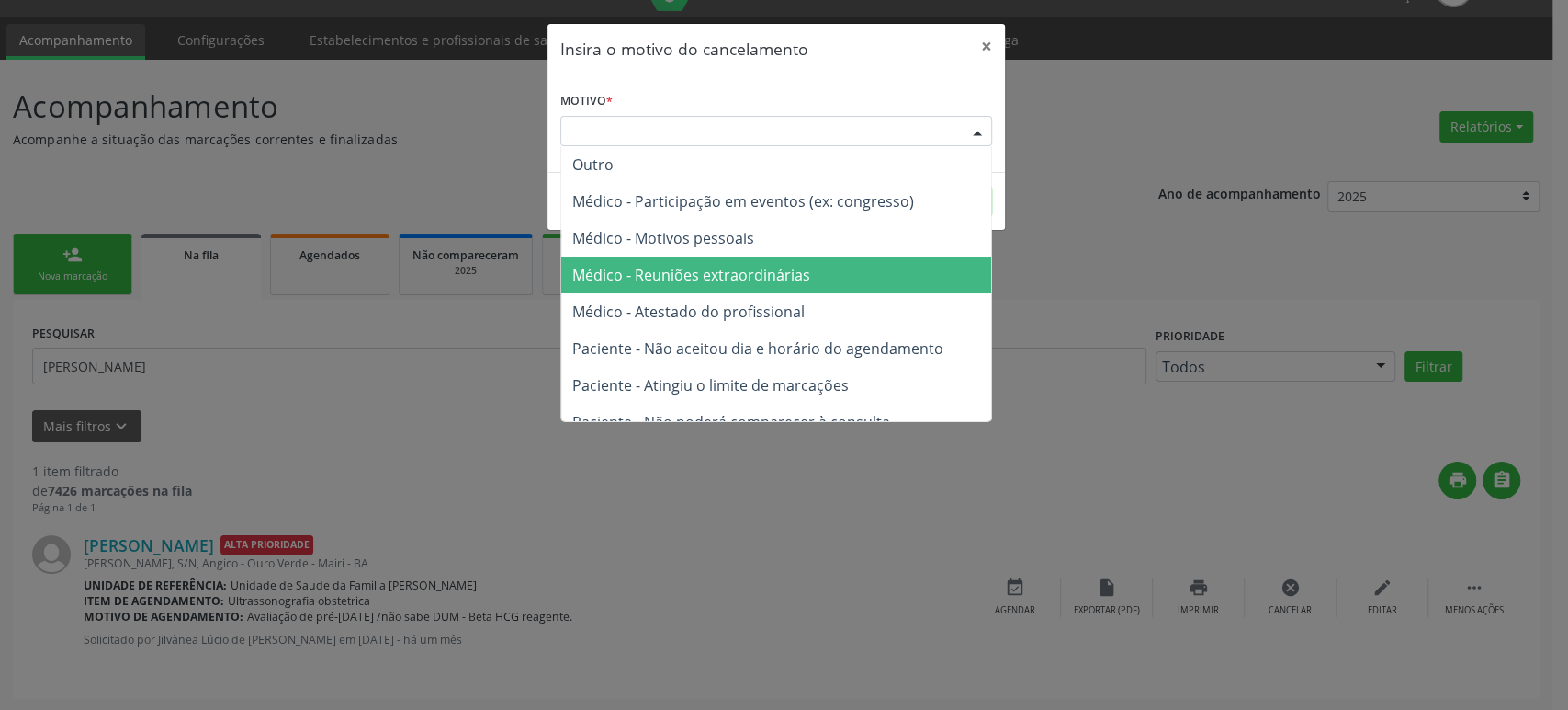
click at [728, 265] on span "Médico - Reuniões extraordinárias" at bounding box center [691, 274] width 238 height 20
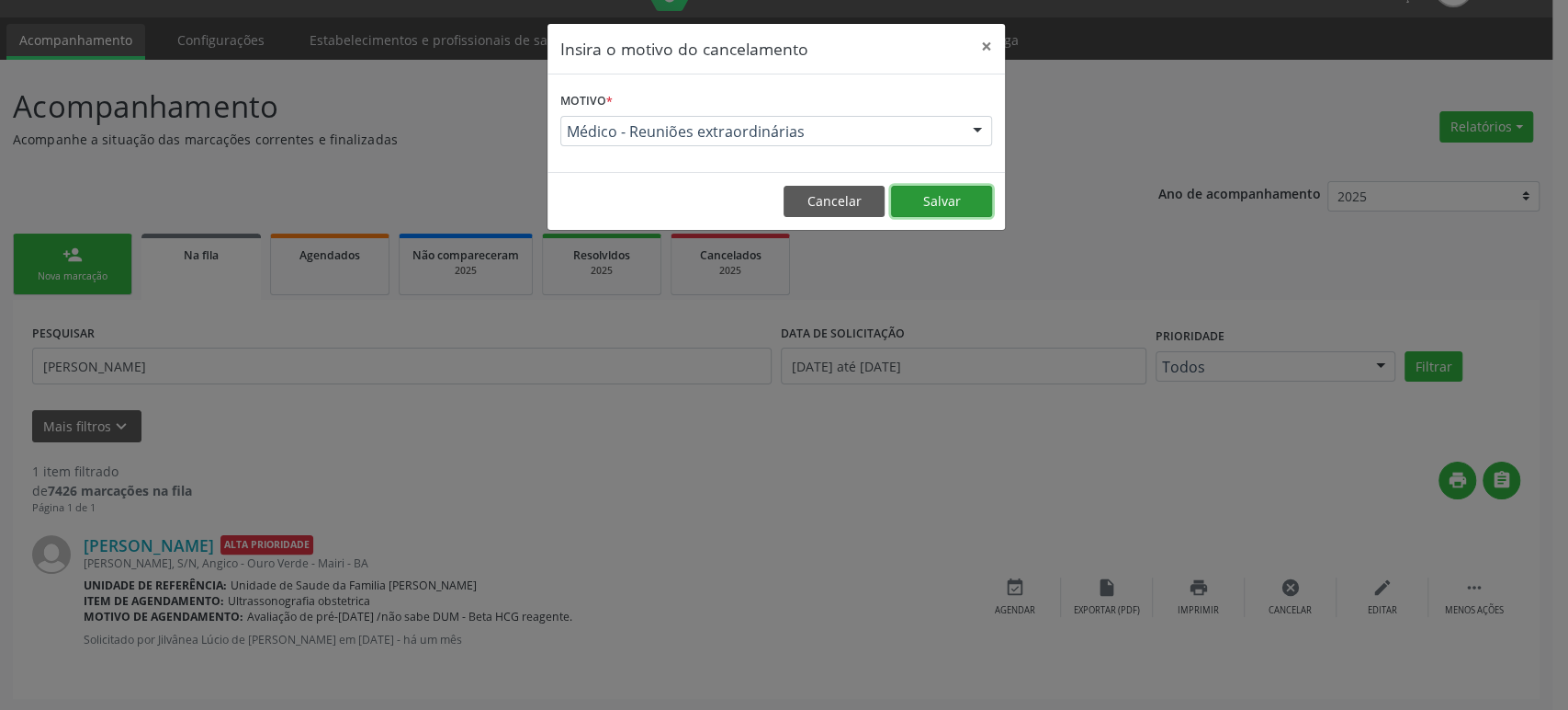
click at [920, 206] on button "Salvar" at bounding box center [941, 201] width 101 height 31
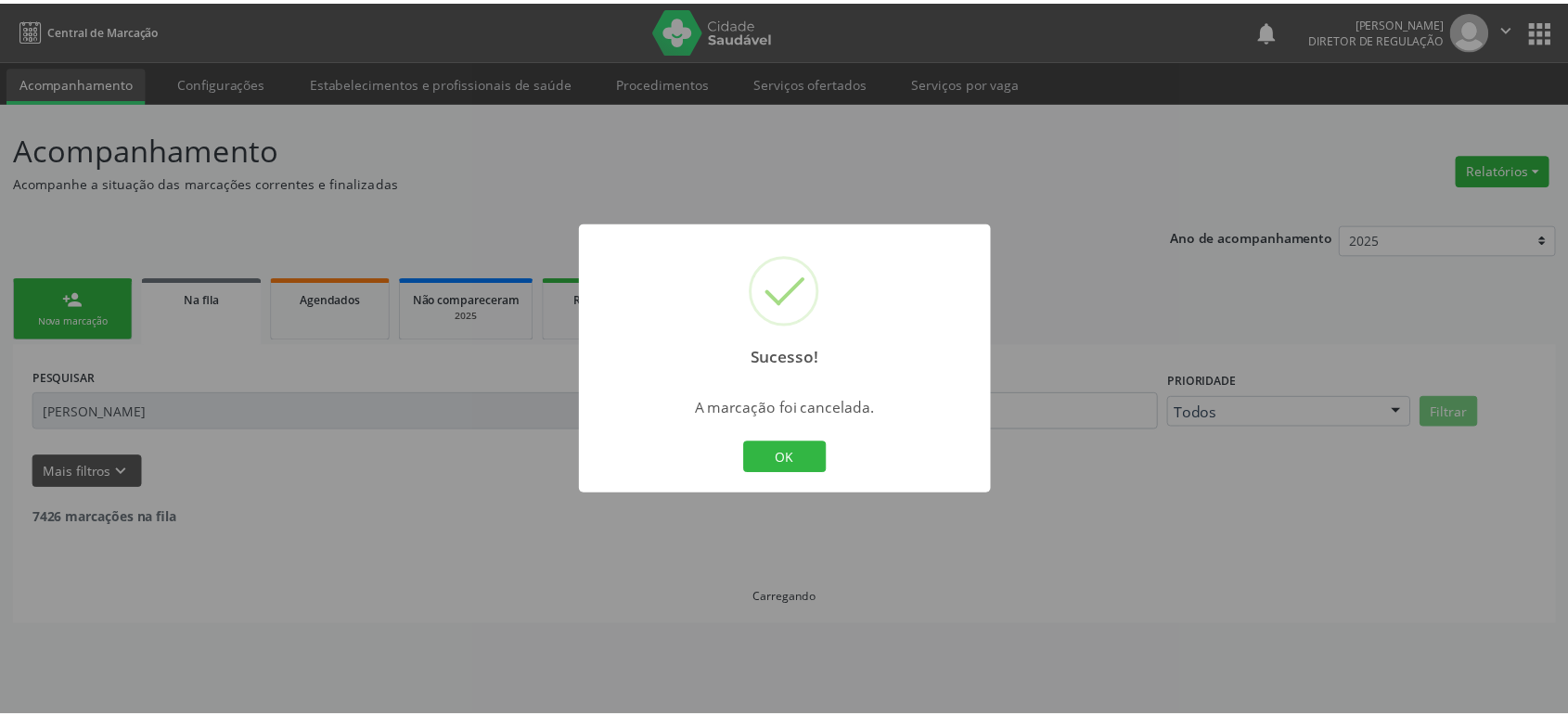
scroll to position [0, 0]
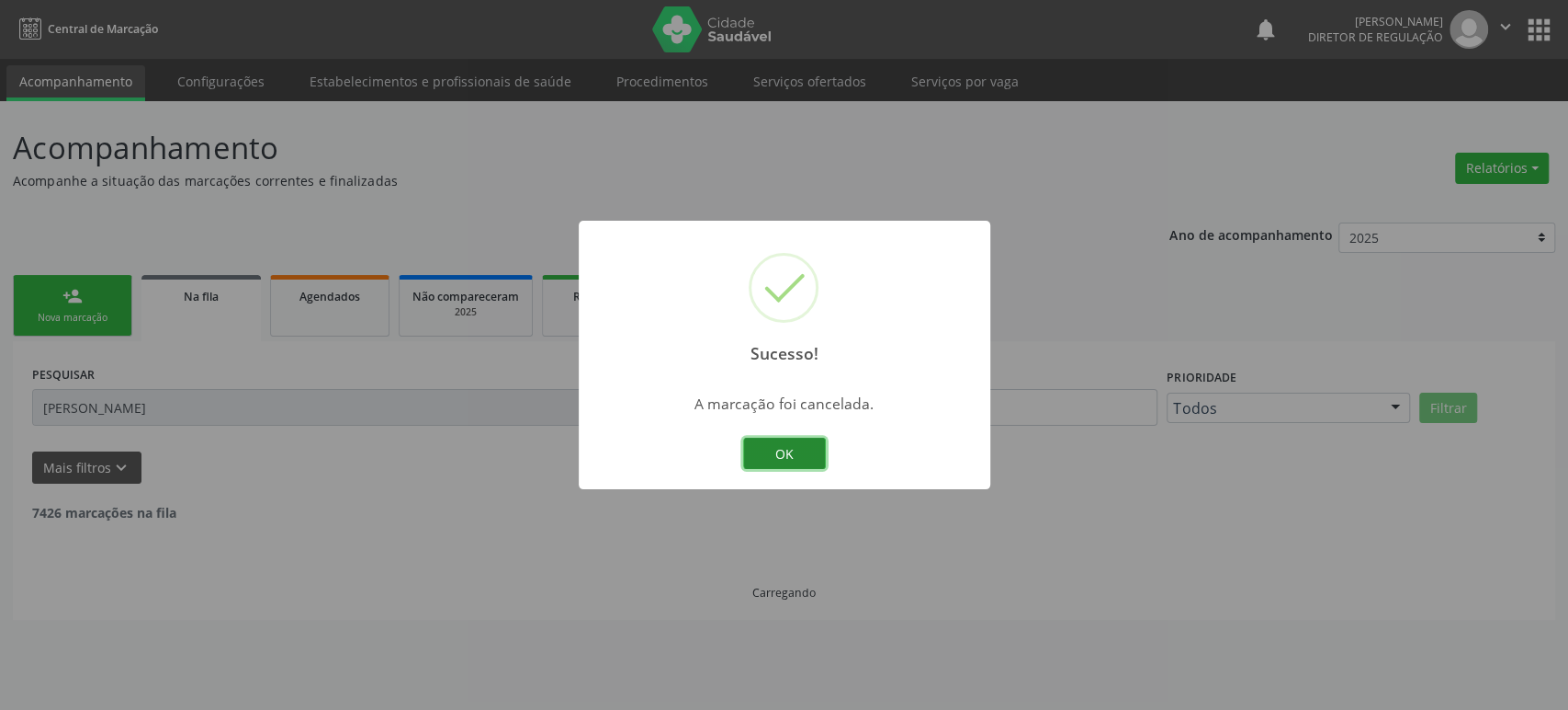
click at [812, 458] on button "OK" at bounding box center [784, 453] width 83 height 31
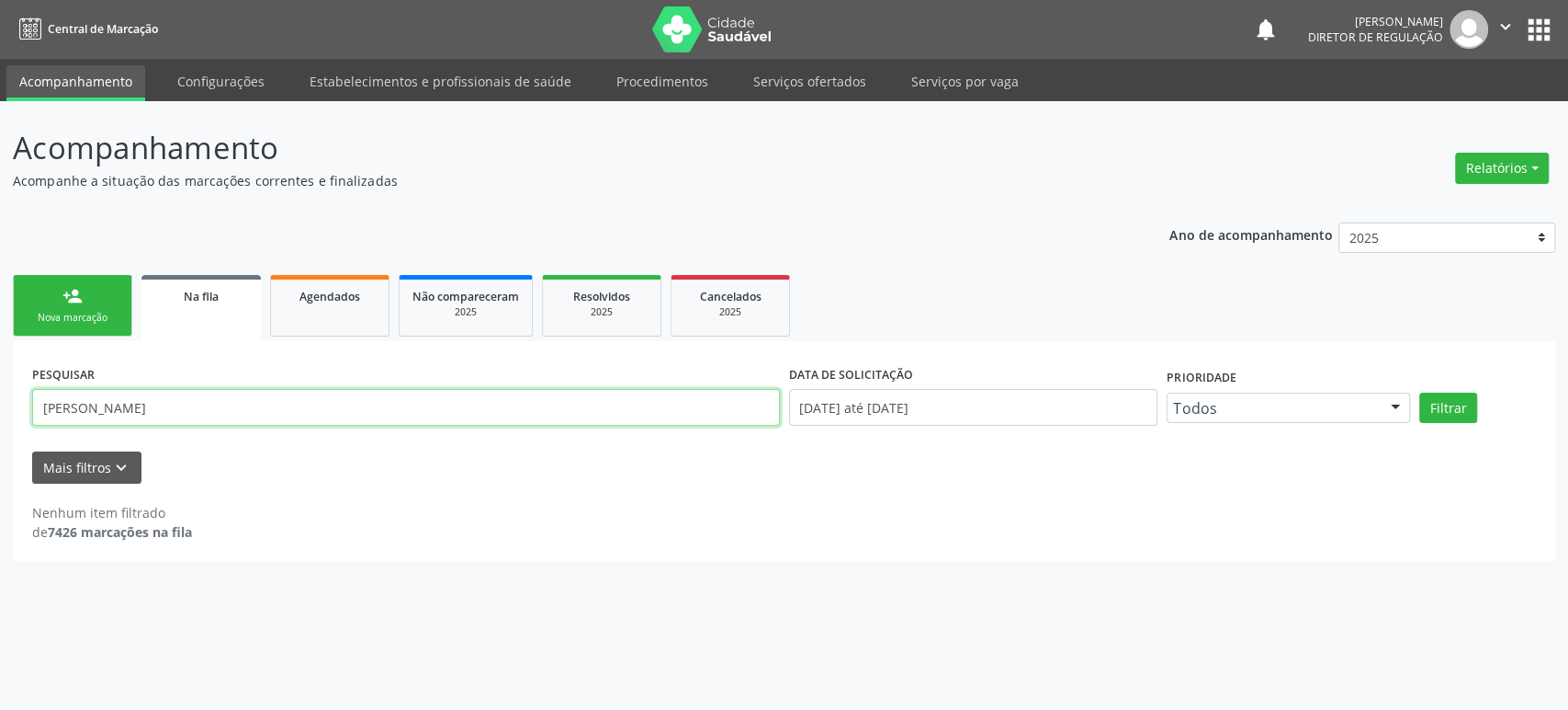
click at [101, 399] on input "[PERSON_NAME]" at bounding box center [406, 407] width 747 height 37
paste input "[PERSON_NAME]"
click at [1419, 393] on button "Filtrar" at bounding box center [1448, 408] width 58 height 31
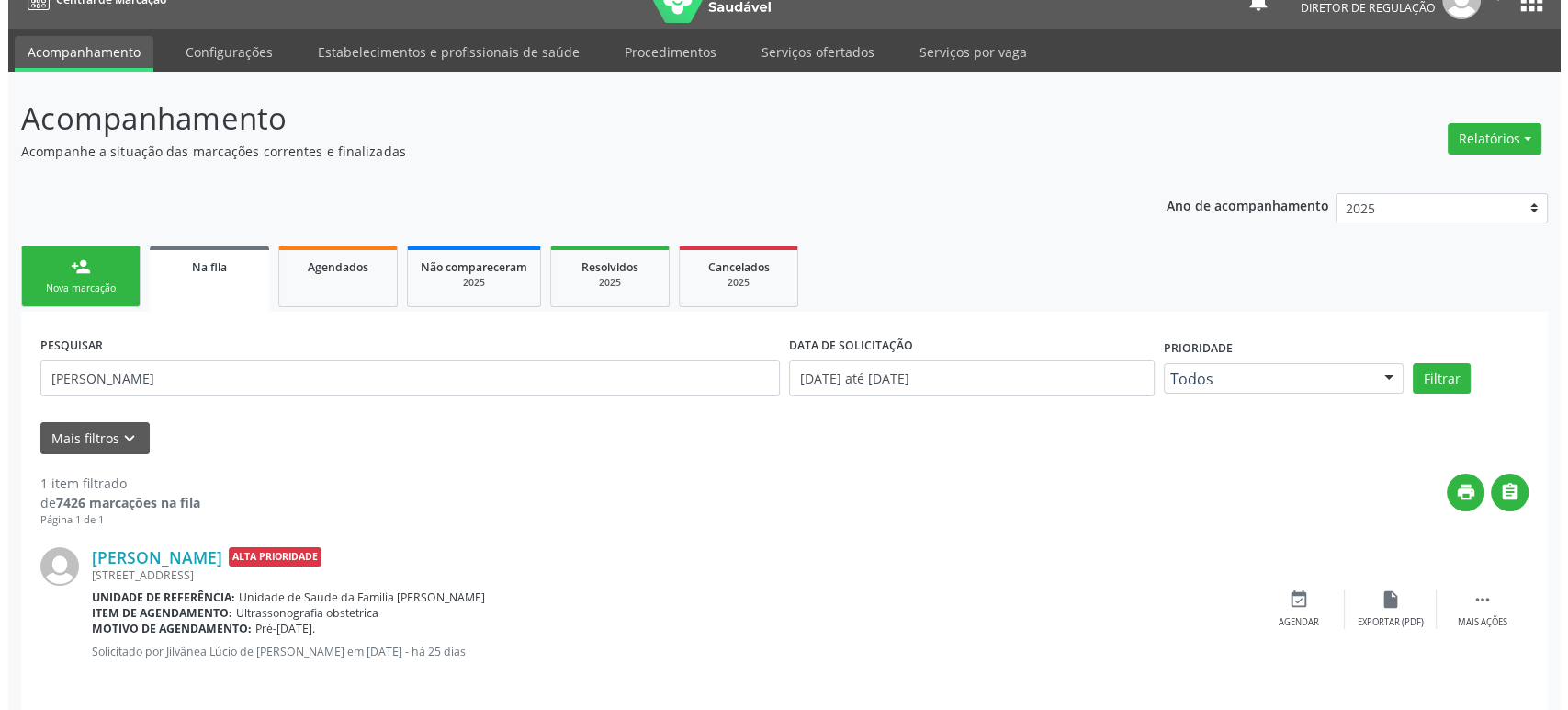
scroll to position [42, 0]
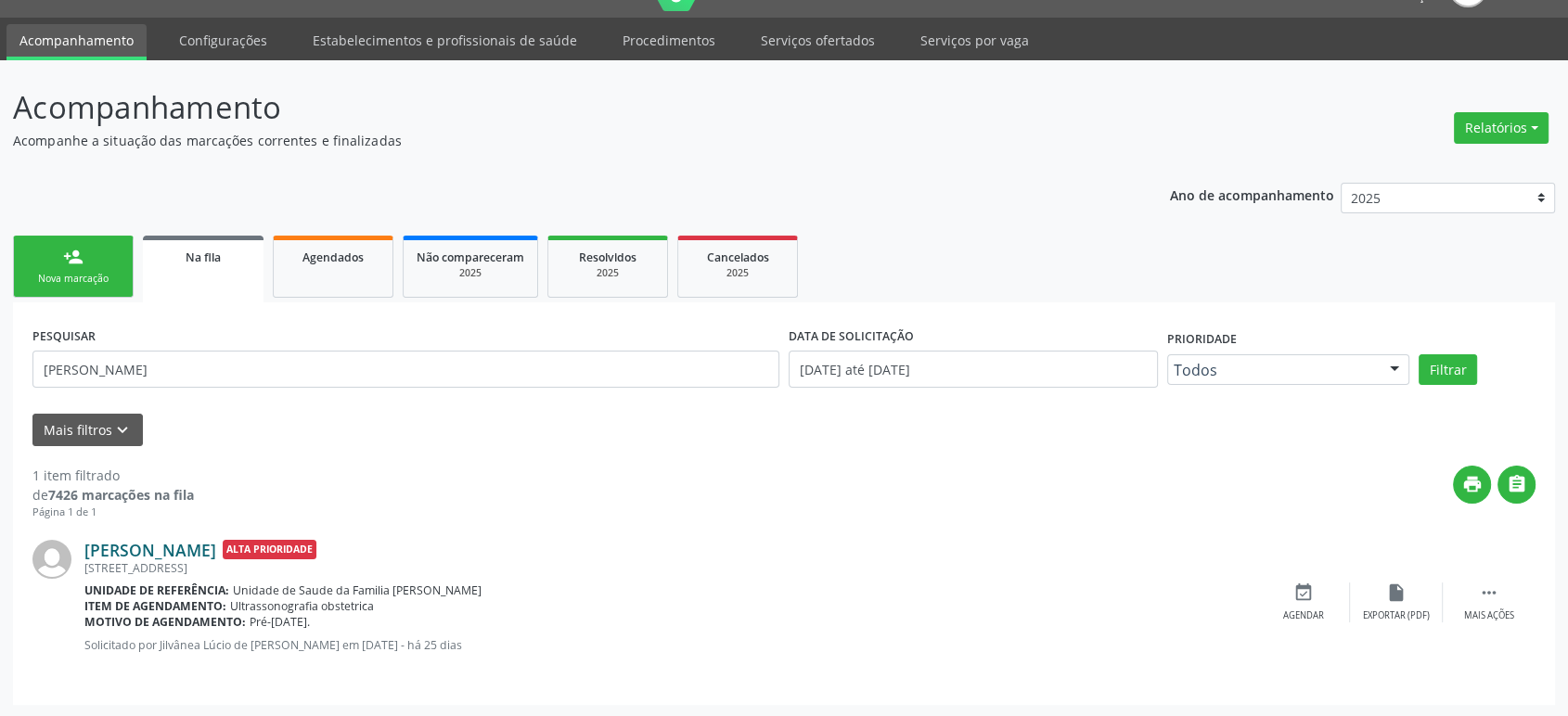
click at [216, 541] on link "[PERSON_NAME]" at bounding box center [150, 549] width 132 height 20
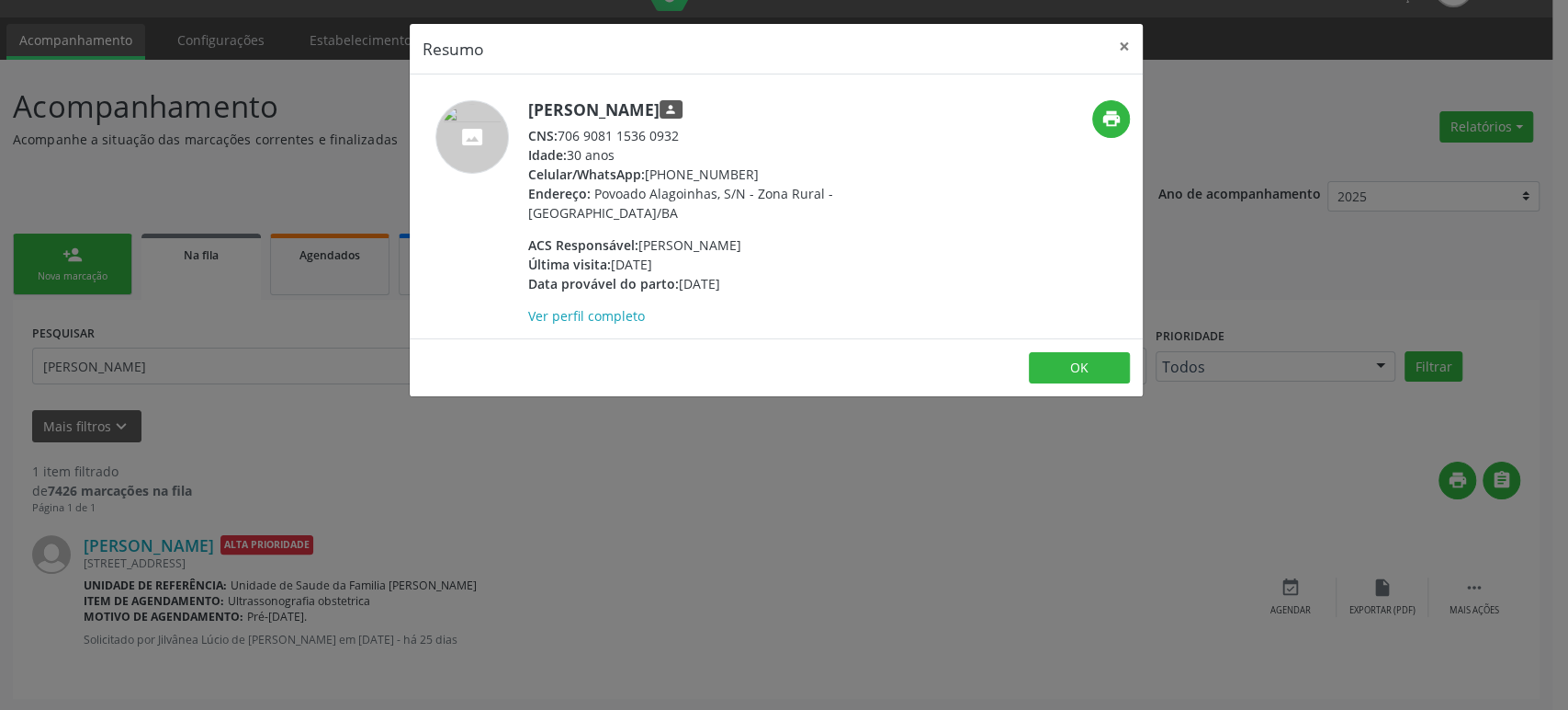
click at [823, 513] on div "Resumo × [PERSON_NAME] person CNS: 706 9081 1536 0932 Idade: 30 anos Celular/Wh…" at bounding box center [784, 355] width 1568 height 710
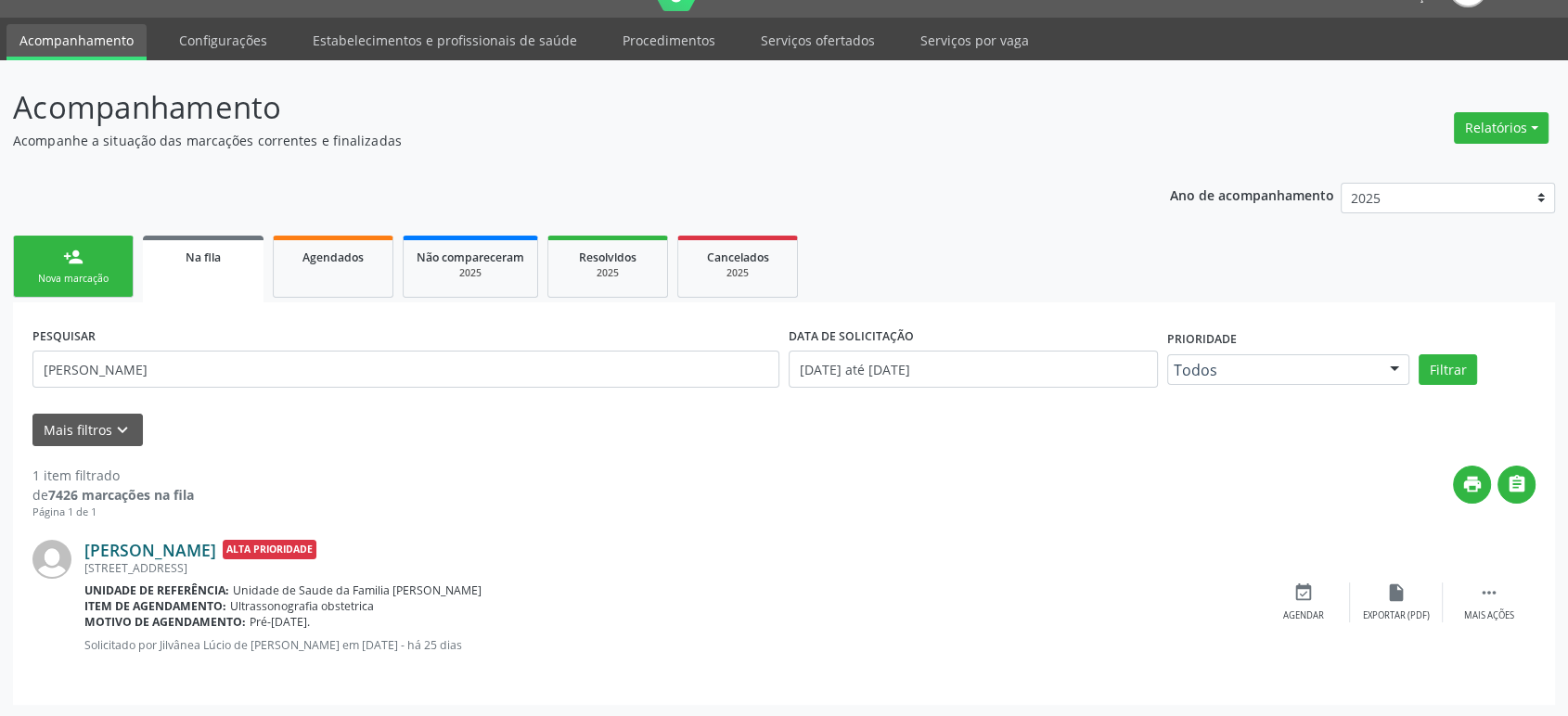
click at [216, 544] on link "[PERSON_NAME]" at bounding box center [150, 549] width 132 height 20
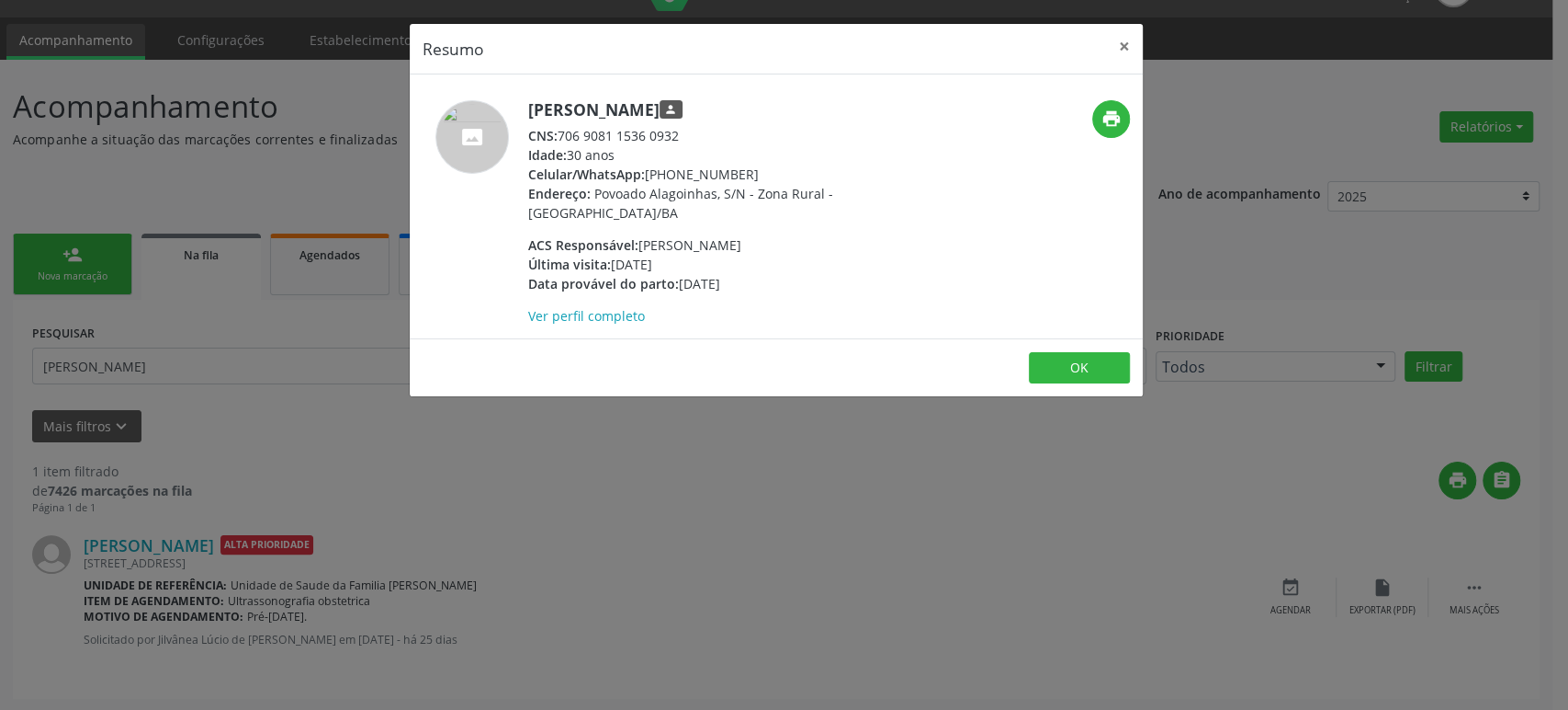
click at [807, 560] on div "Resumo × [PERSON_NAME] person CNS: 706 9081 1536 0932 Idade: 30 anos Celular/Wh…" at bounding box center [784, 355] width 1568 height 710
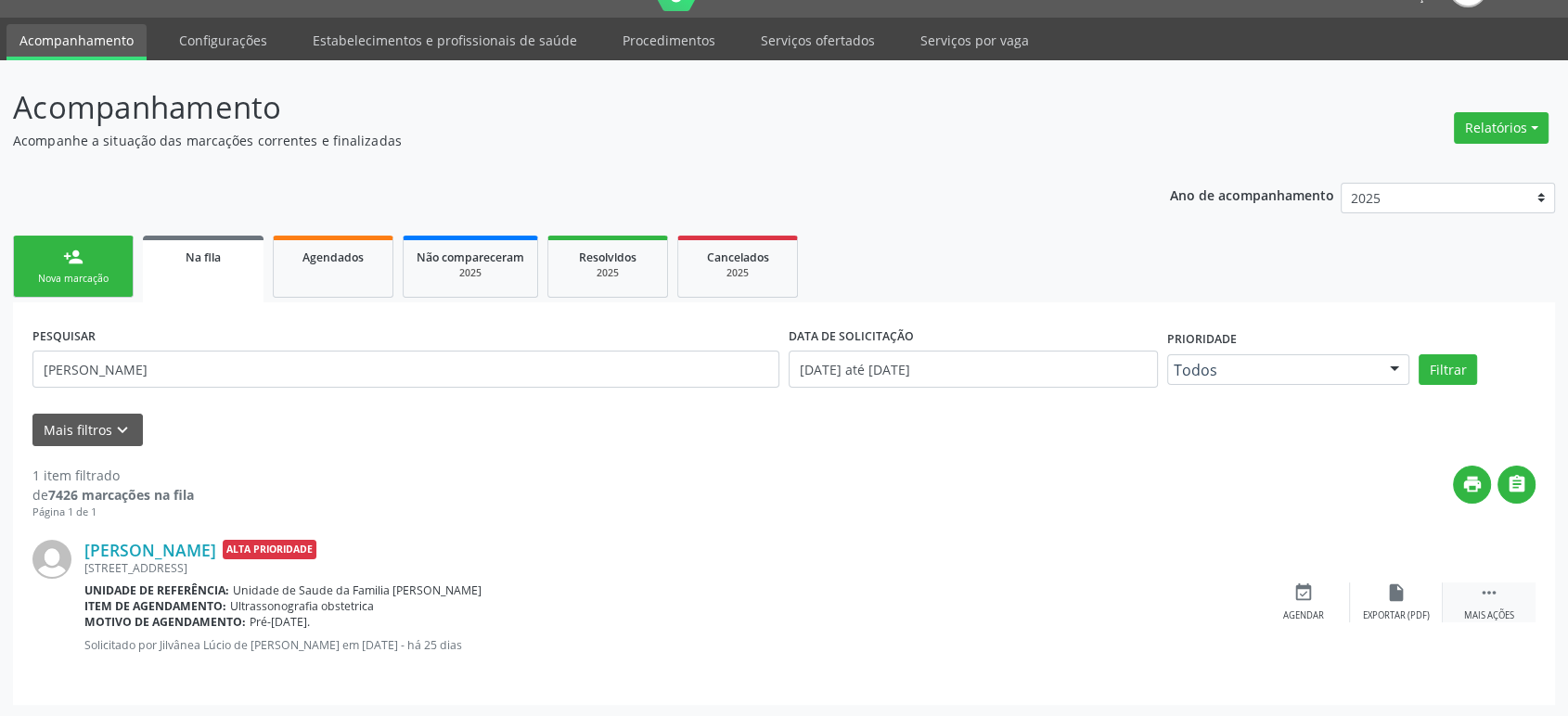
click at [1507, 604] on div " Mais ações" at bounding box center [1488, 602] width 93 height 40
click at [1289, 592] on div "cancel Cancelar" at bounding box center [1303, 602] width 93 height 40
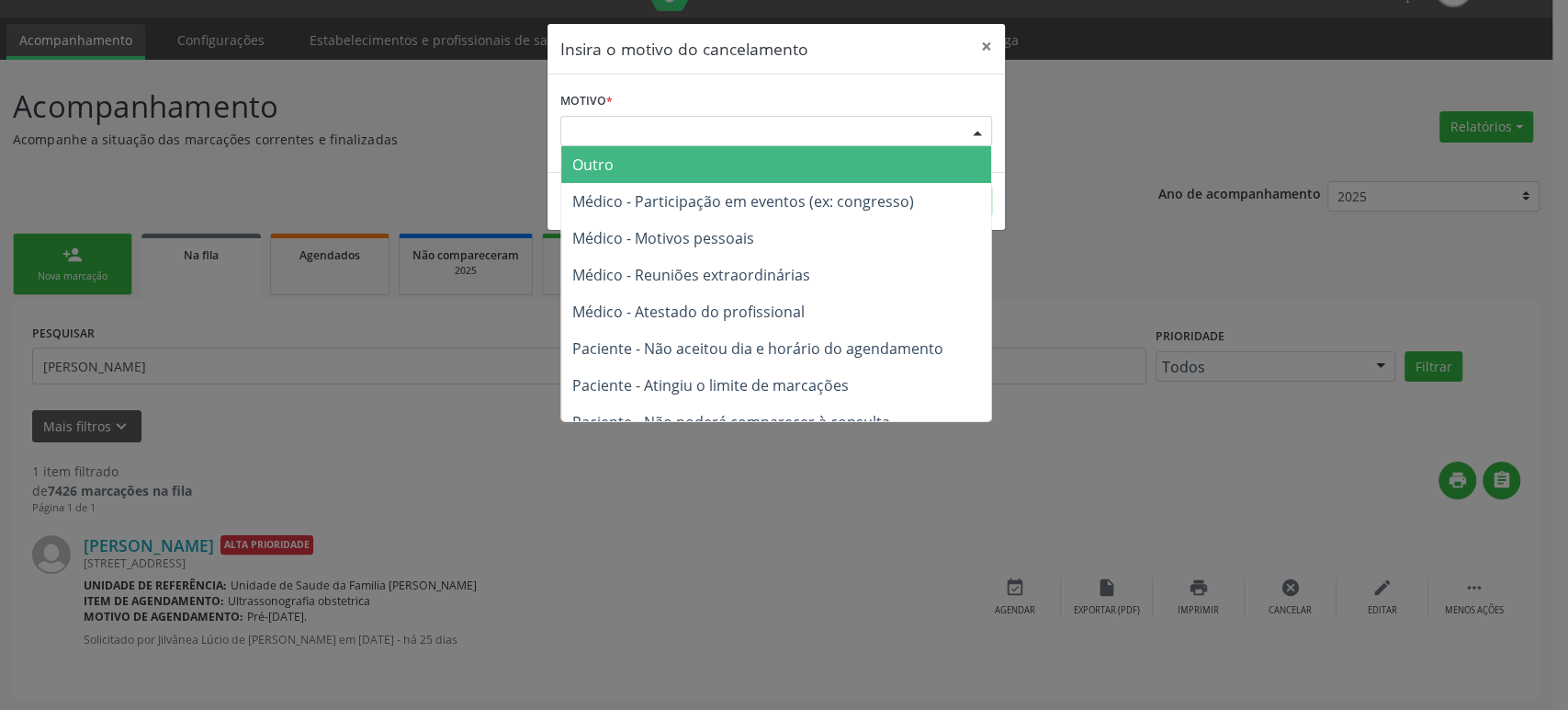
click at [686, 131] on div "Escolha o motivo" at bounding box center [776, 131] width 432 height 31
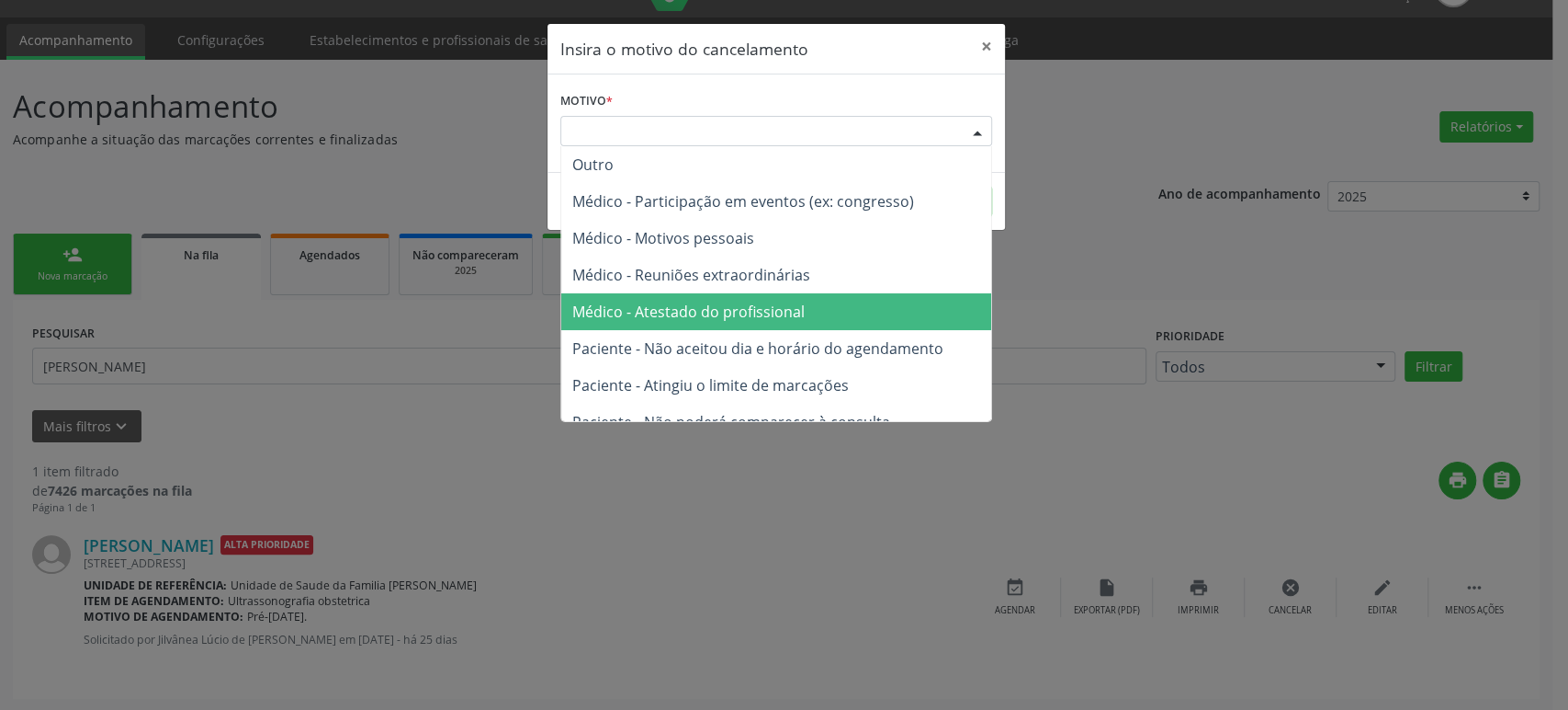
click at [658, 332] on span "Paciente - Não aceitou dia e horário do agendamento" at bounding box center [776, 348] width 430 height 37
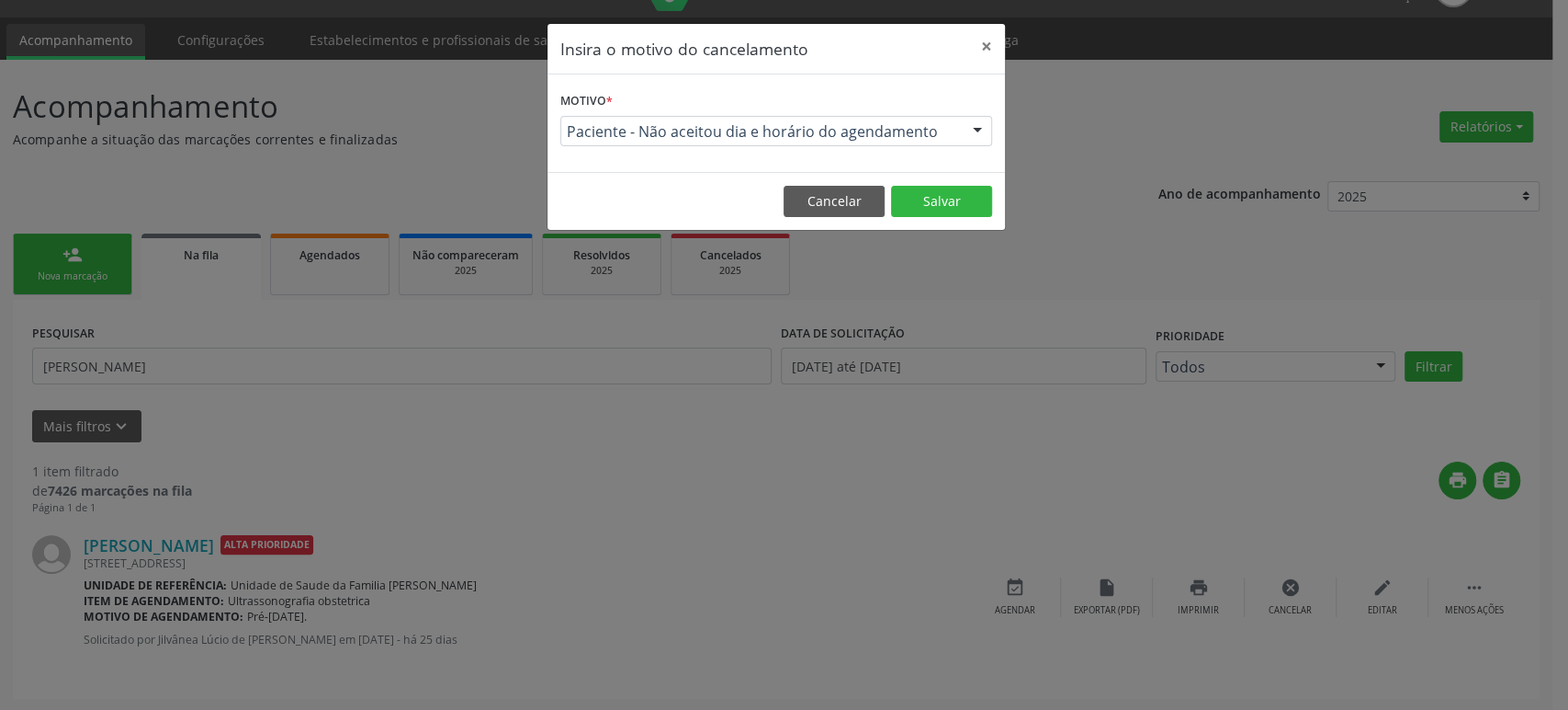
click at [908, 217] on footer "Cancelar Salvar" at bounding box center [776, 200] width 457 height 58
click at [915, 204] on button "Salvar" at bounding box center [941, 201] width 101 height 31
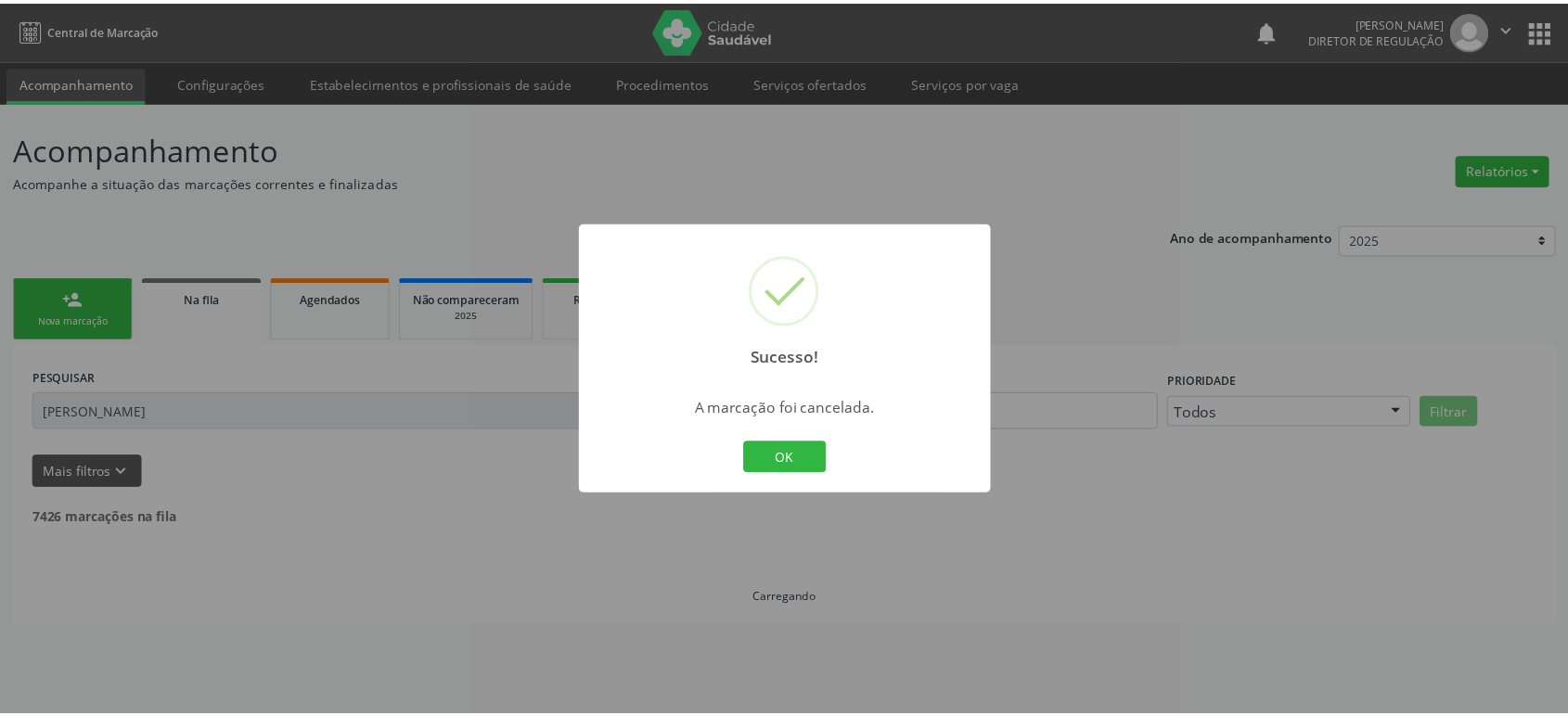
scroll to position [0, 0]
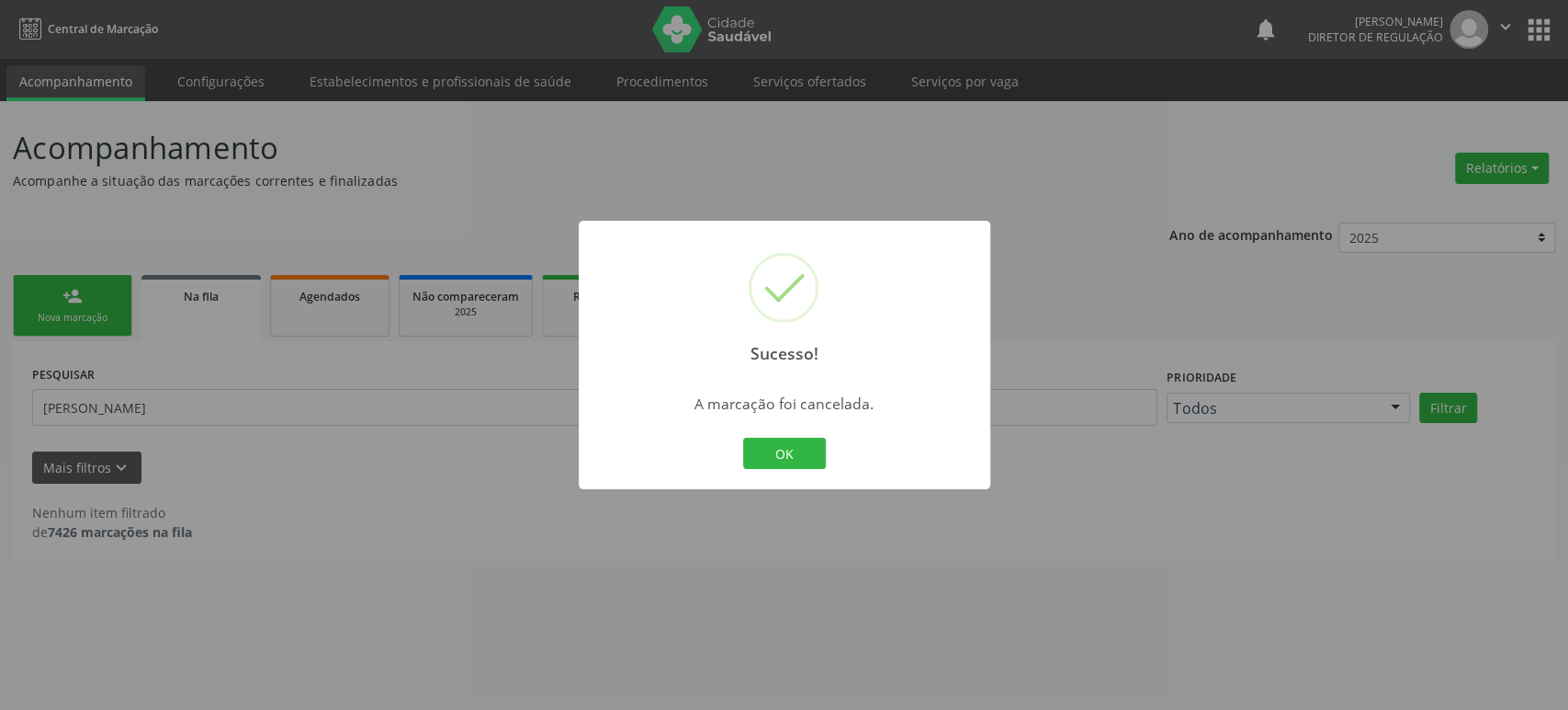
click at [184, 458] on div "Sucesso! × A marcação foi cancelada. OK Cancel" at bounding box center [784, 355] width 1568 height 710
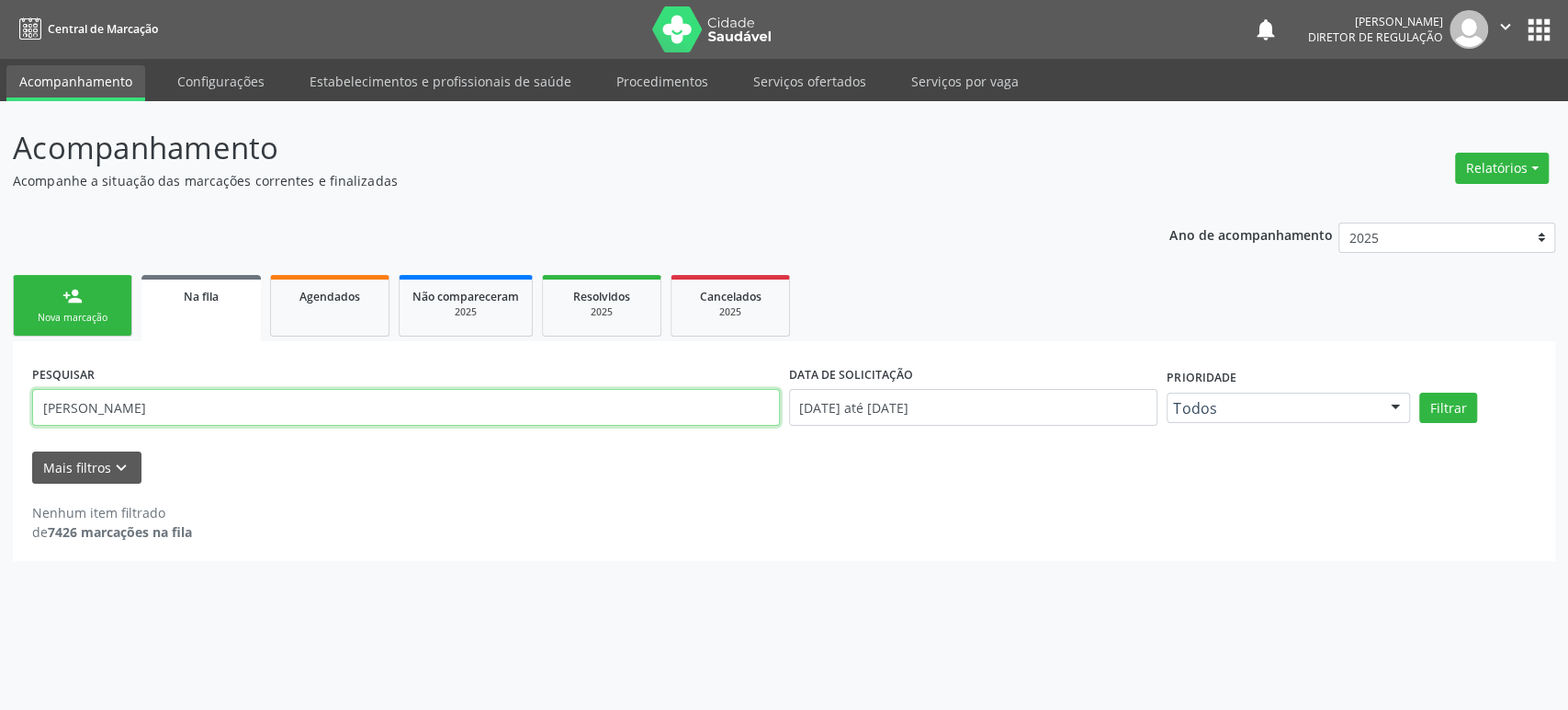
click at [169, 402] on input "[PERSON_NAME]" at bounding box center [406, 407] width 747 height 37
paste input "[PERSON_NAME]"
click at [1419, 393] on button "Filtrar" at bounding box center [1448, 408] width 58 height 31
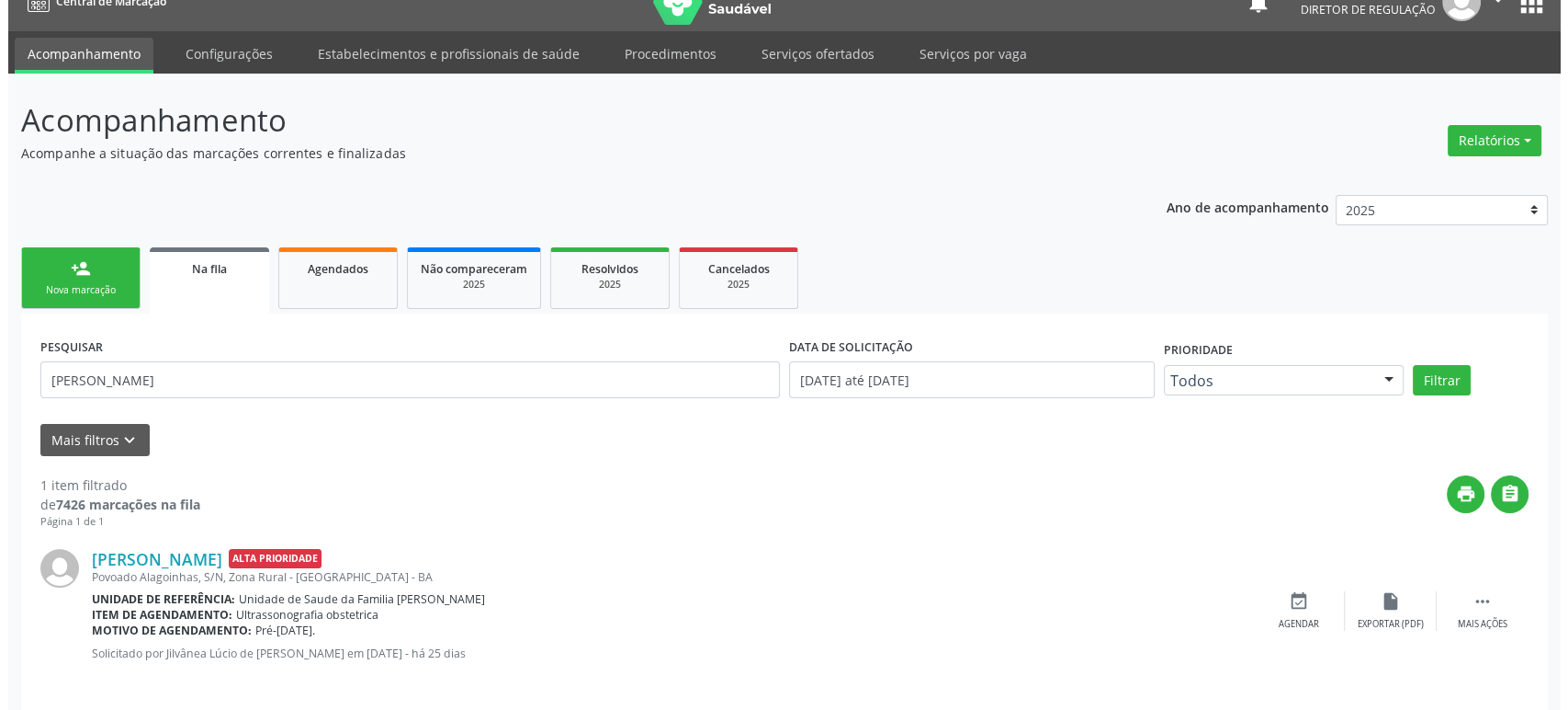
scroll to position [42, 0]
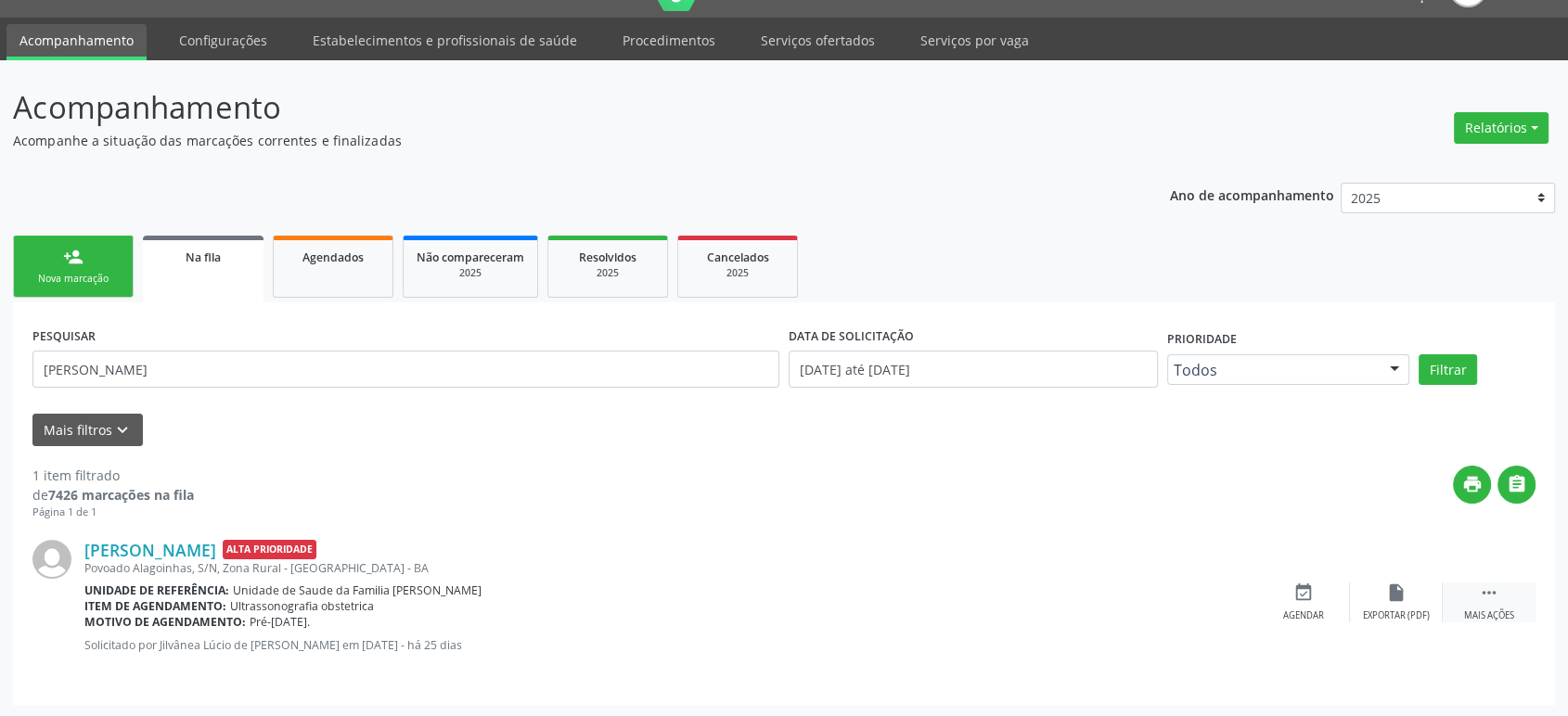
click at [1487, 585] on icon "" at bounding box center [1488, 592] width 20 height 20
click at [1293, 598] on icon "cancel" at bounding box center [1303, 592] width 20 height 20
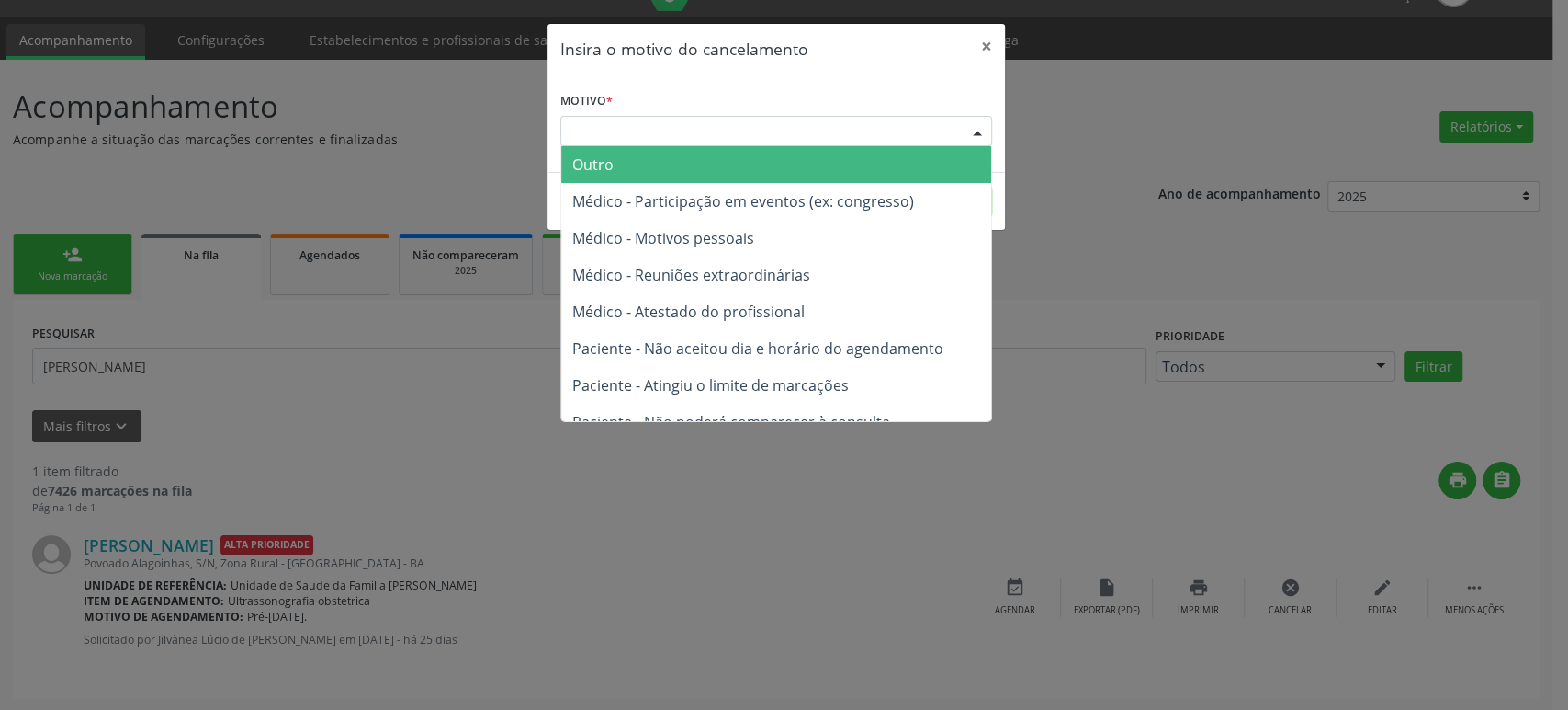
click at [685, 121] on div "Escolha o motivo" at bounding box center [776, 131] width 432 height 31
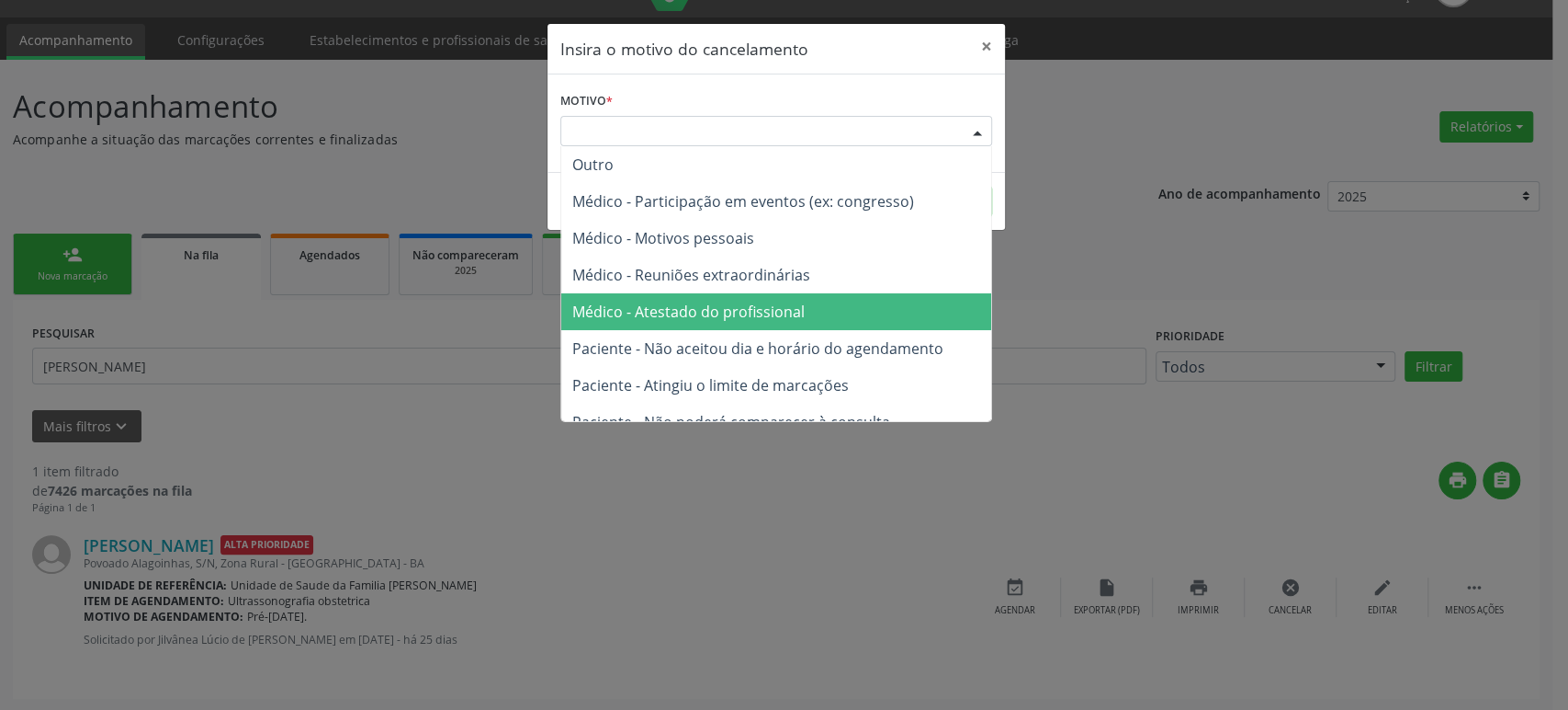
click at [720, 307] on span "Médico - Atestado do profissional" at bounding box center [688, 311] width 232 height 20
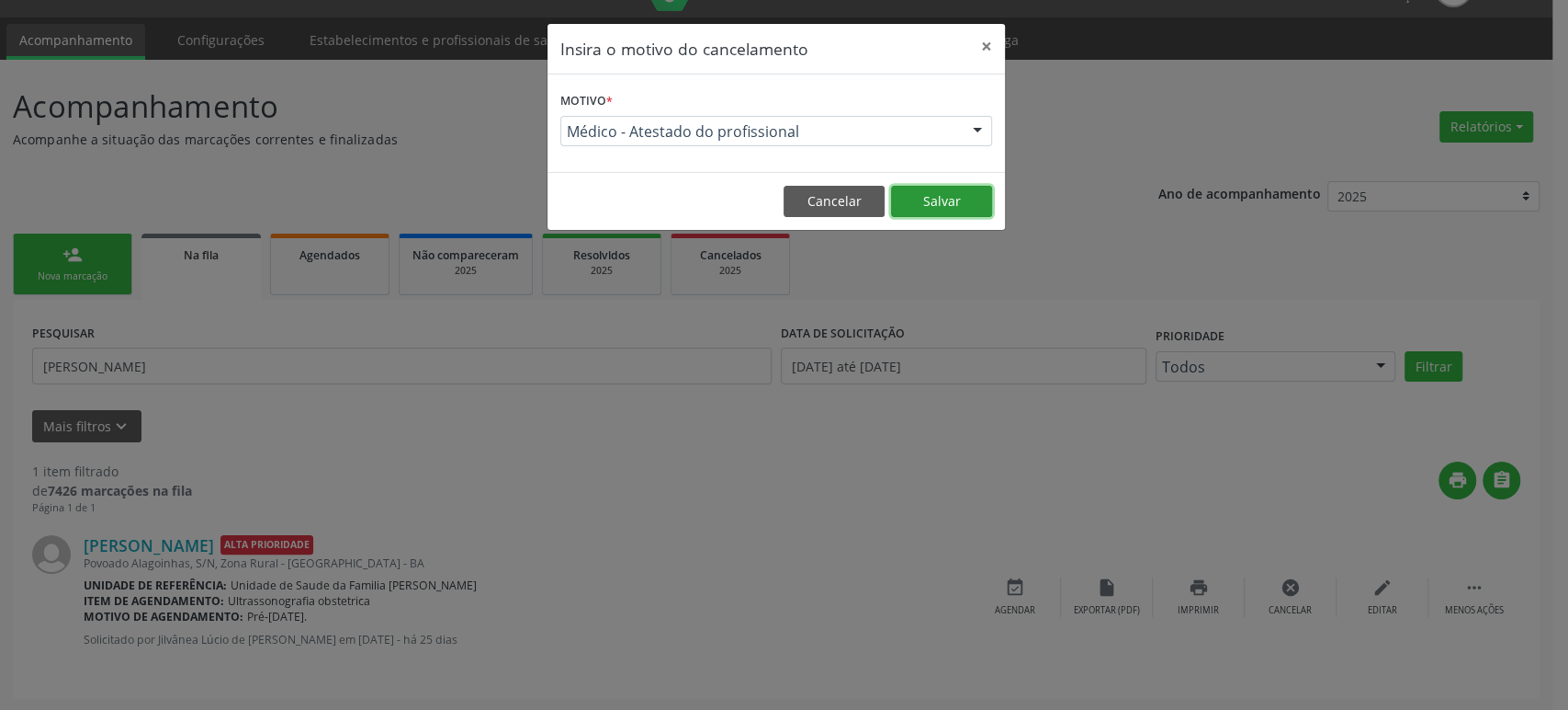
click at [952, 209] on button "Salvar" at bounding box center [941, 201] width 101 height 31
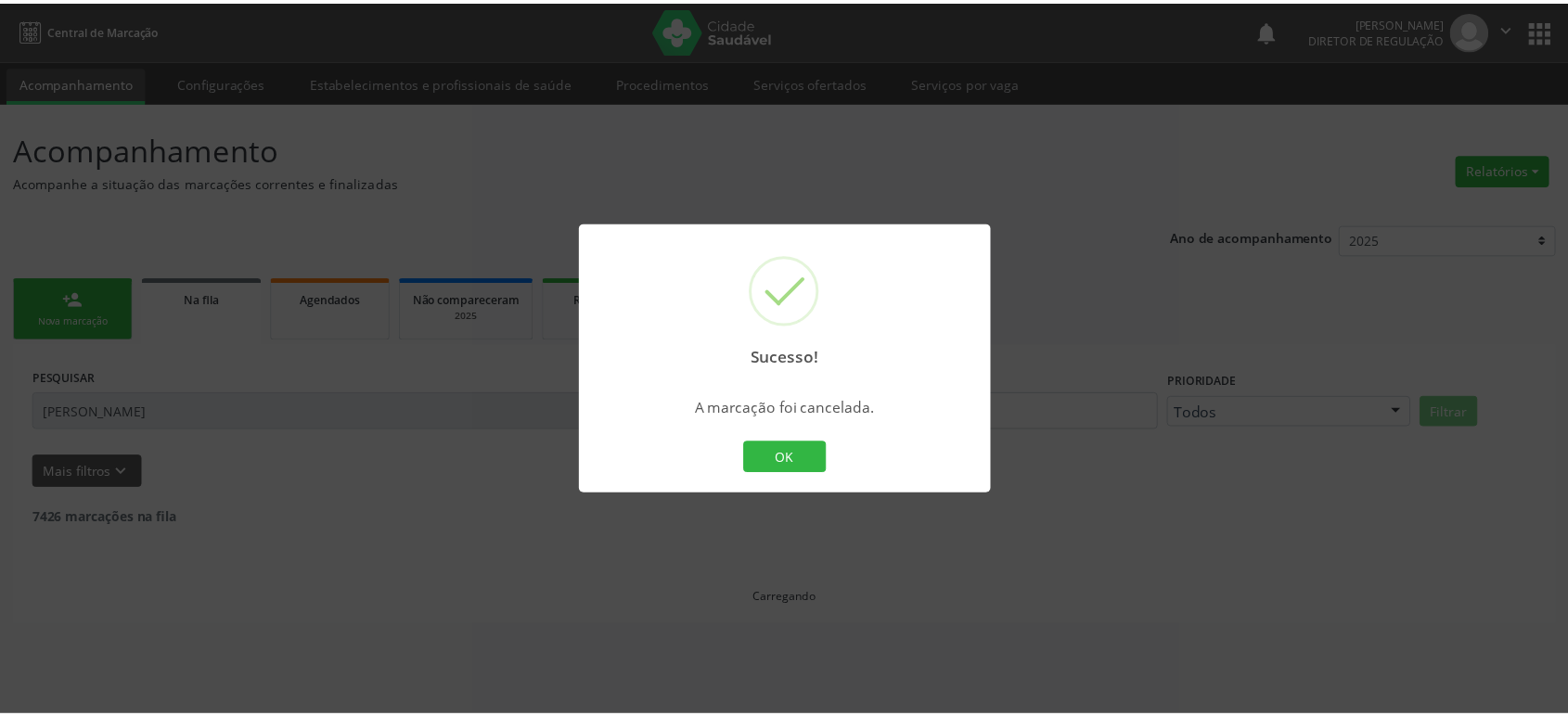
scroll to position [0, 0]
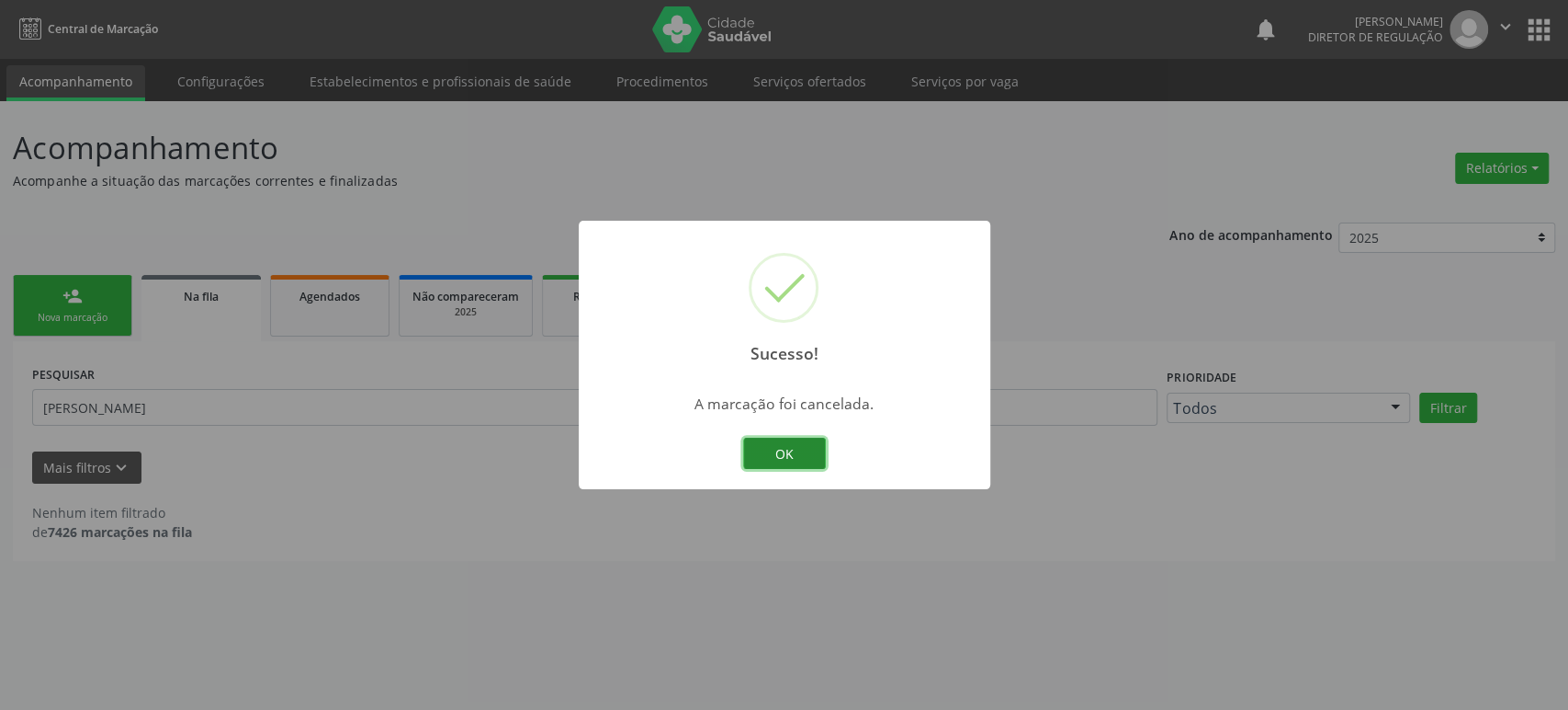
click at [785, 450] on button "OK" at bounding box center [784, 453] width 83 height 31
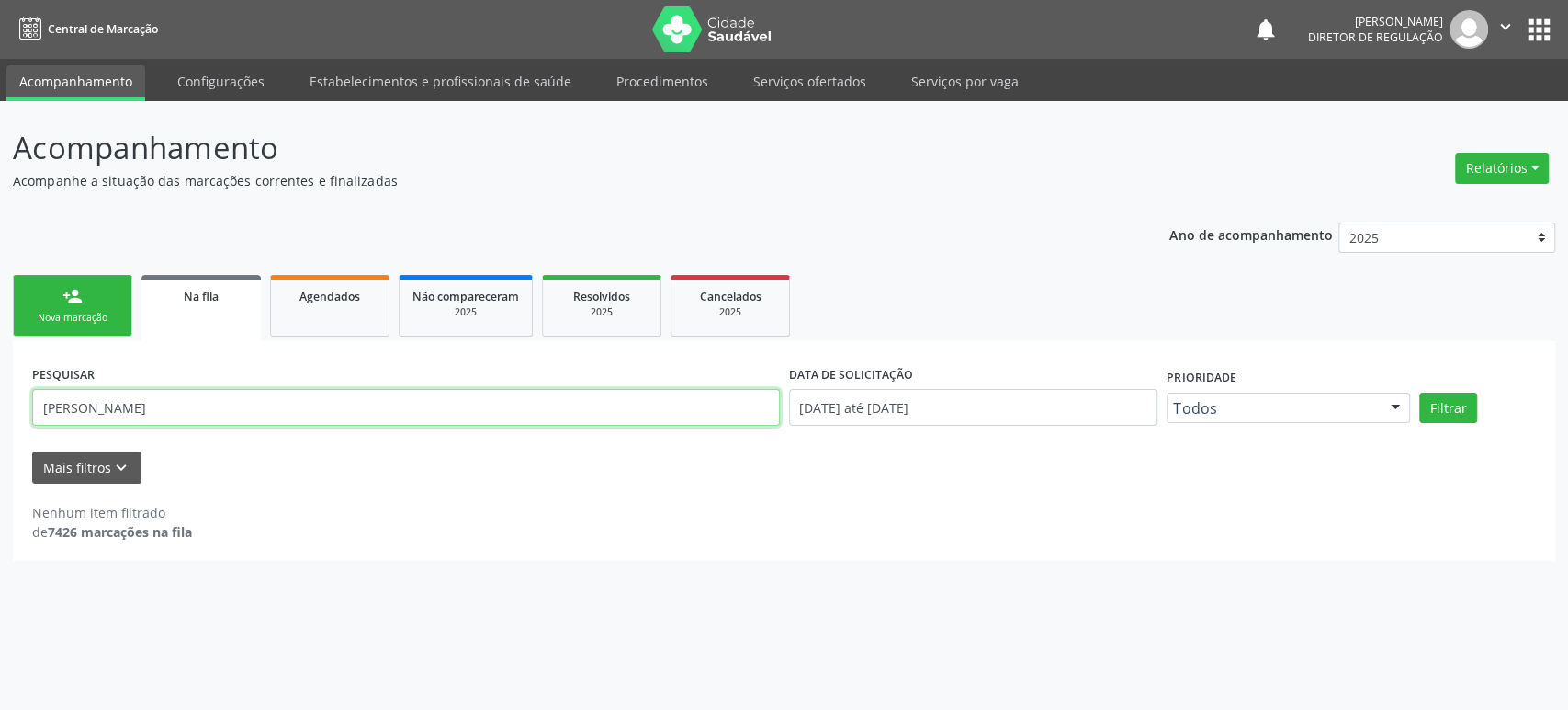
click at [143, 408] on input "[PERSON_NAME]" at bounding box center [406, 407] width 747 height 37
paste input "Clarice de [PERSON_NAME]"
click at [1419, 393] on button "Filtrar" at bounding box center [1448, 408] width 58 height 31
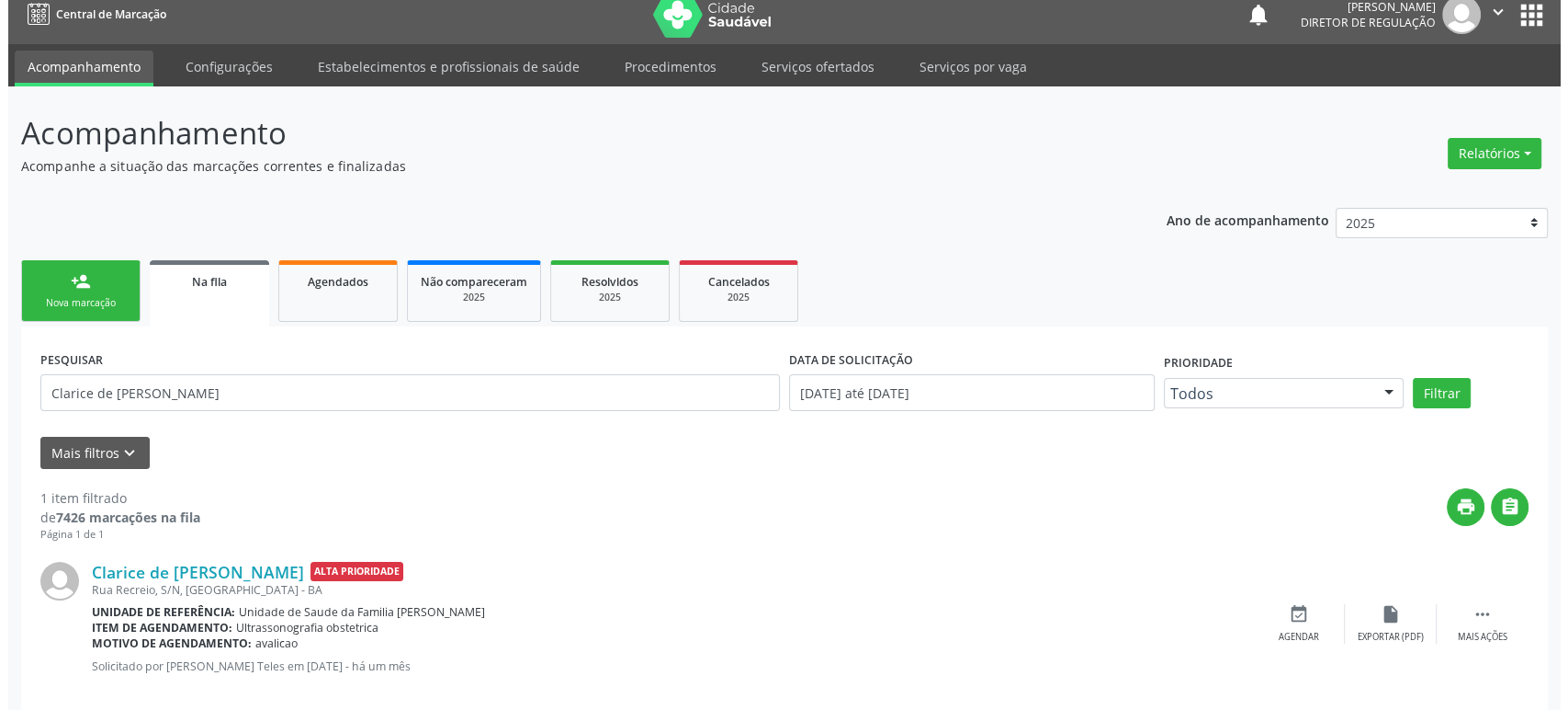
scroll to position [42, 0]
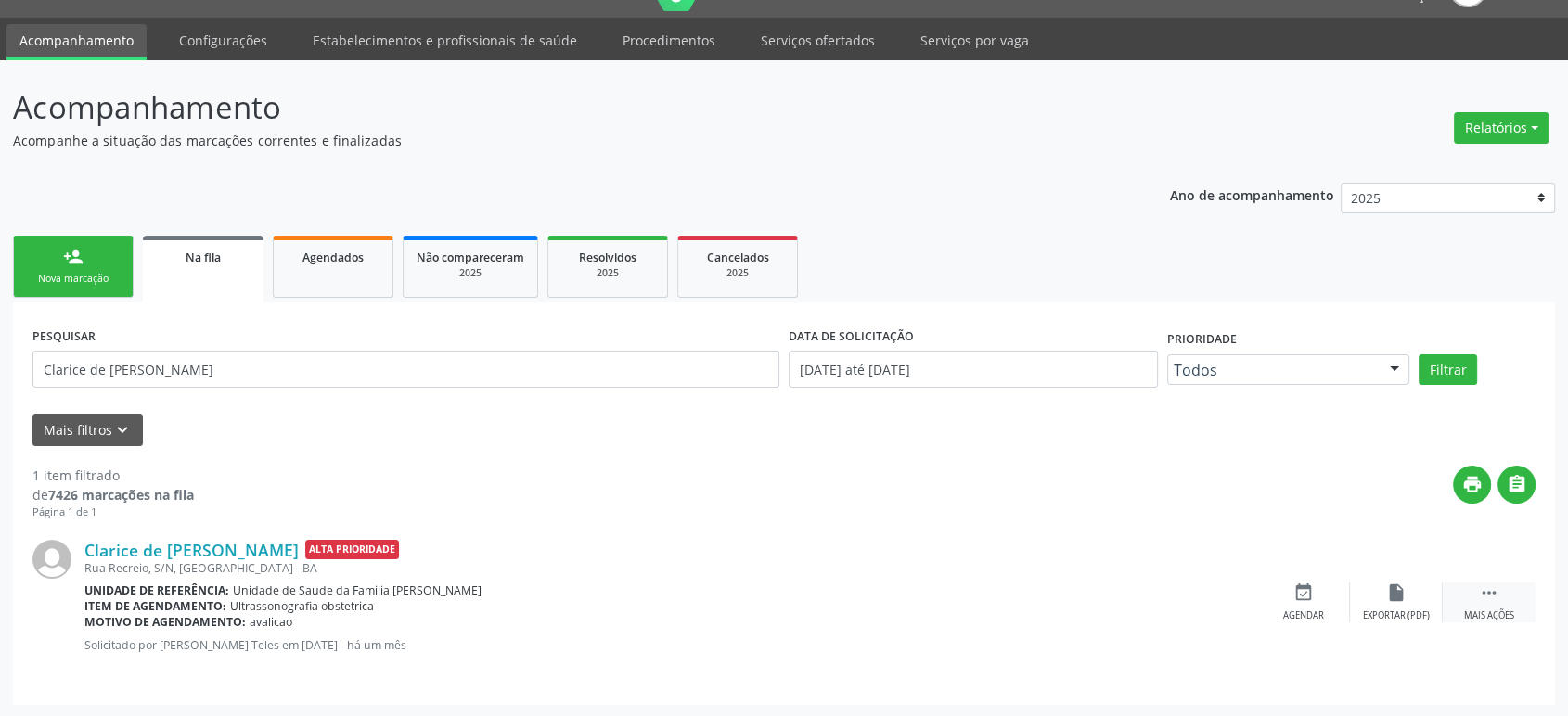
click at [1492, 601] on div " Mais ações" at bounding box center [1488, 602] width 93 height 40
click at [1284, 596] on div "cancel Cancelar" at bounding box center [1303, 602] width 93 height 40
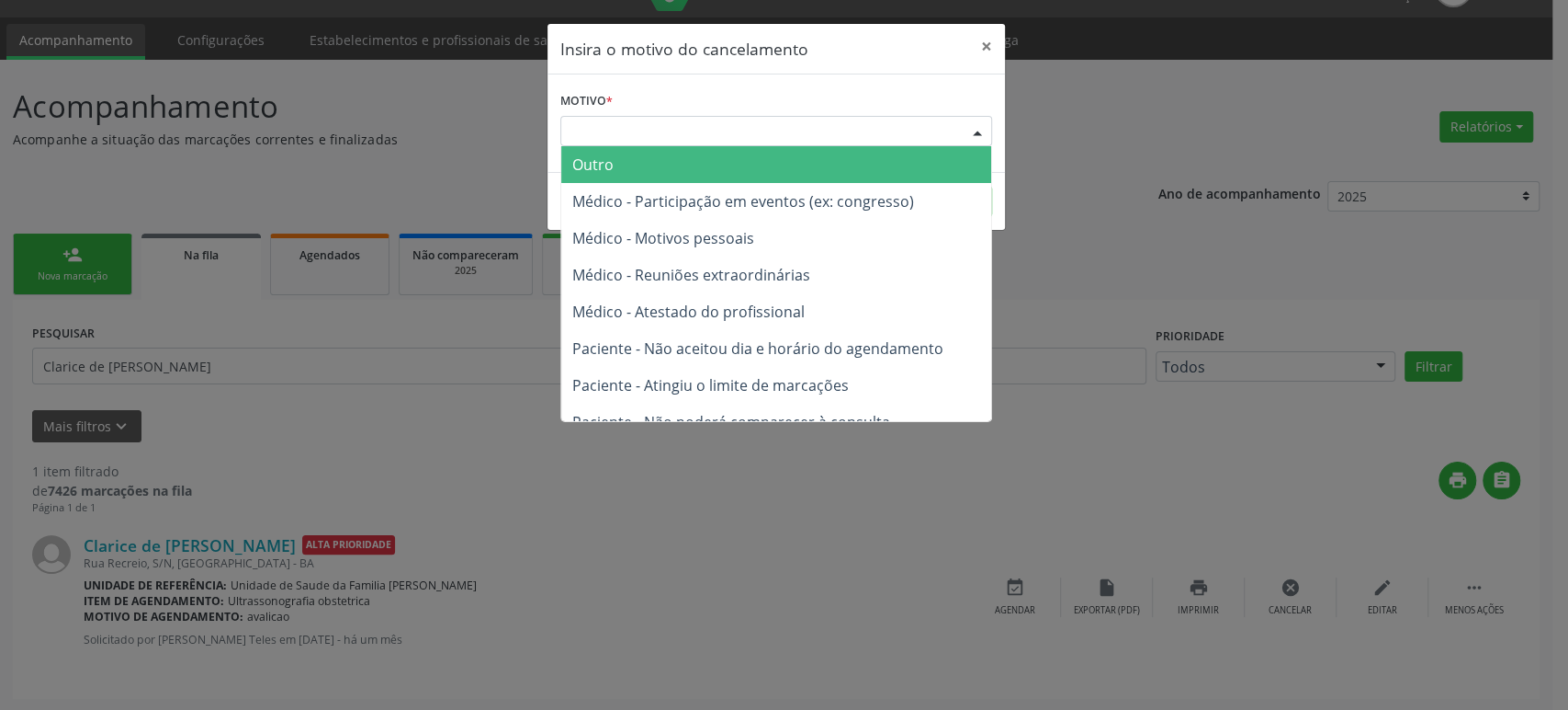
click at [593, 137] on div "Escolha o motivo" at bounding box center [776, 131] width 432 height 31
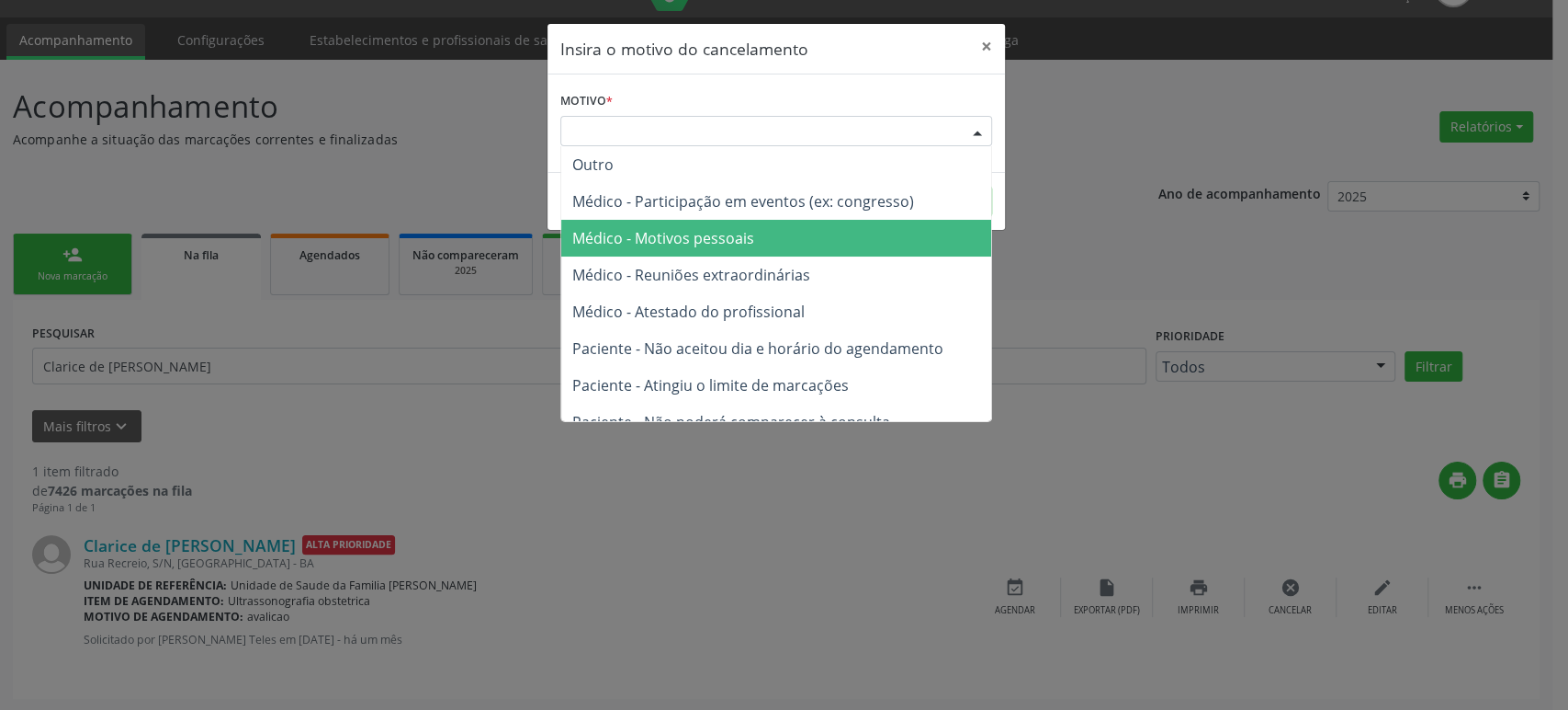
click at [660, 235] on span "Médico - Motivos pessoais" at bounding box center [663, 237] width 182 height 20
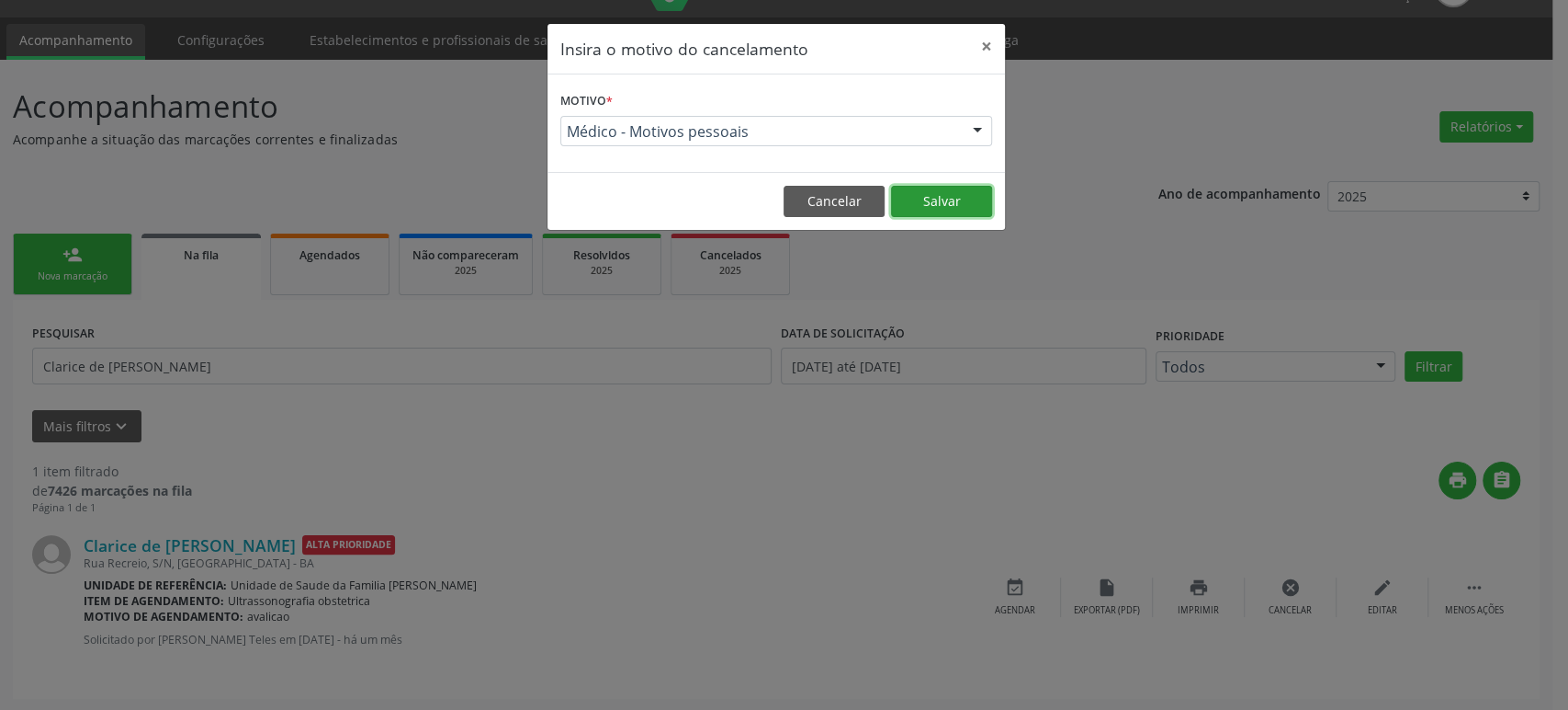
click at [917, 196] on button "Salvar" at bounding box center [941, 201] width 101 height 31
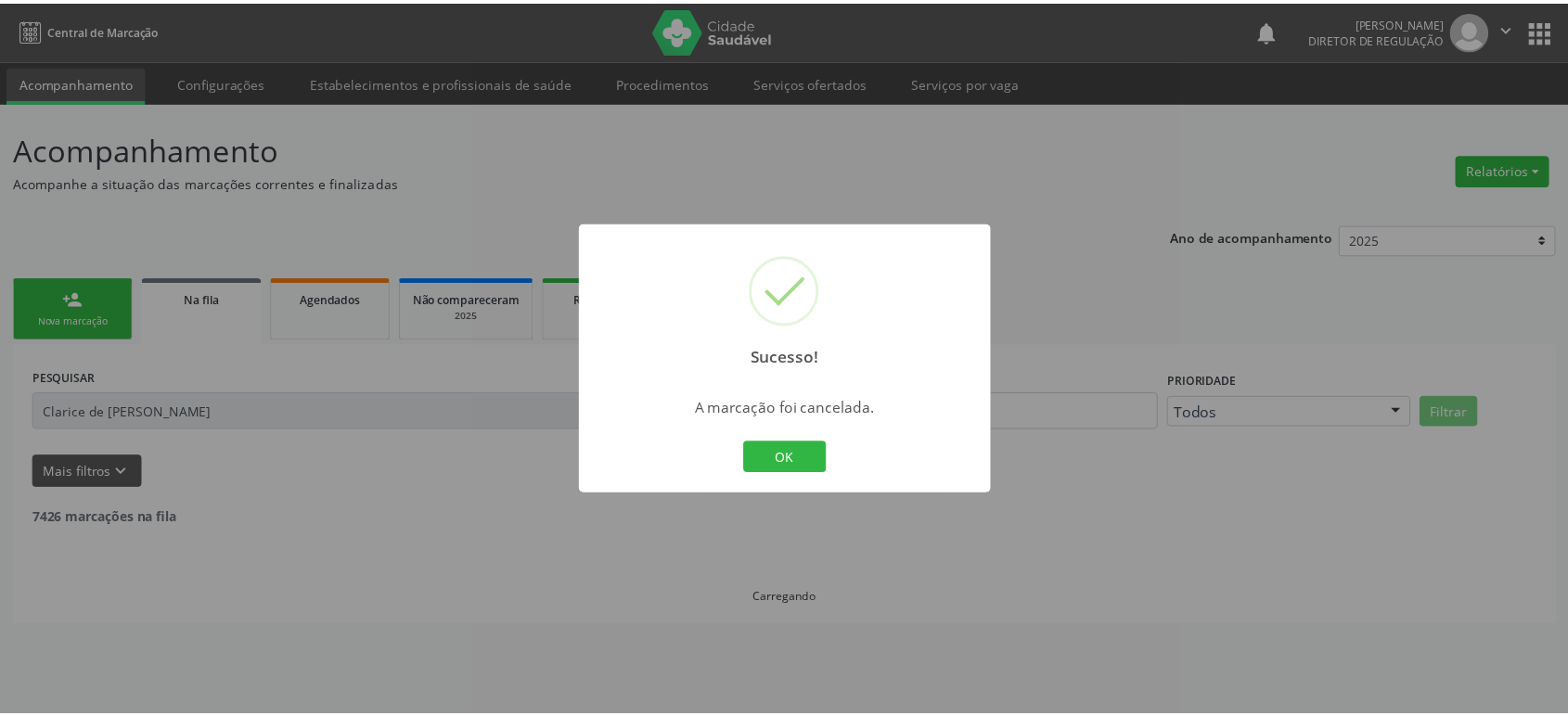
scroll to position [0, 0]
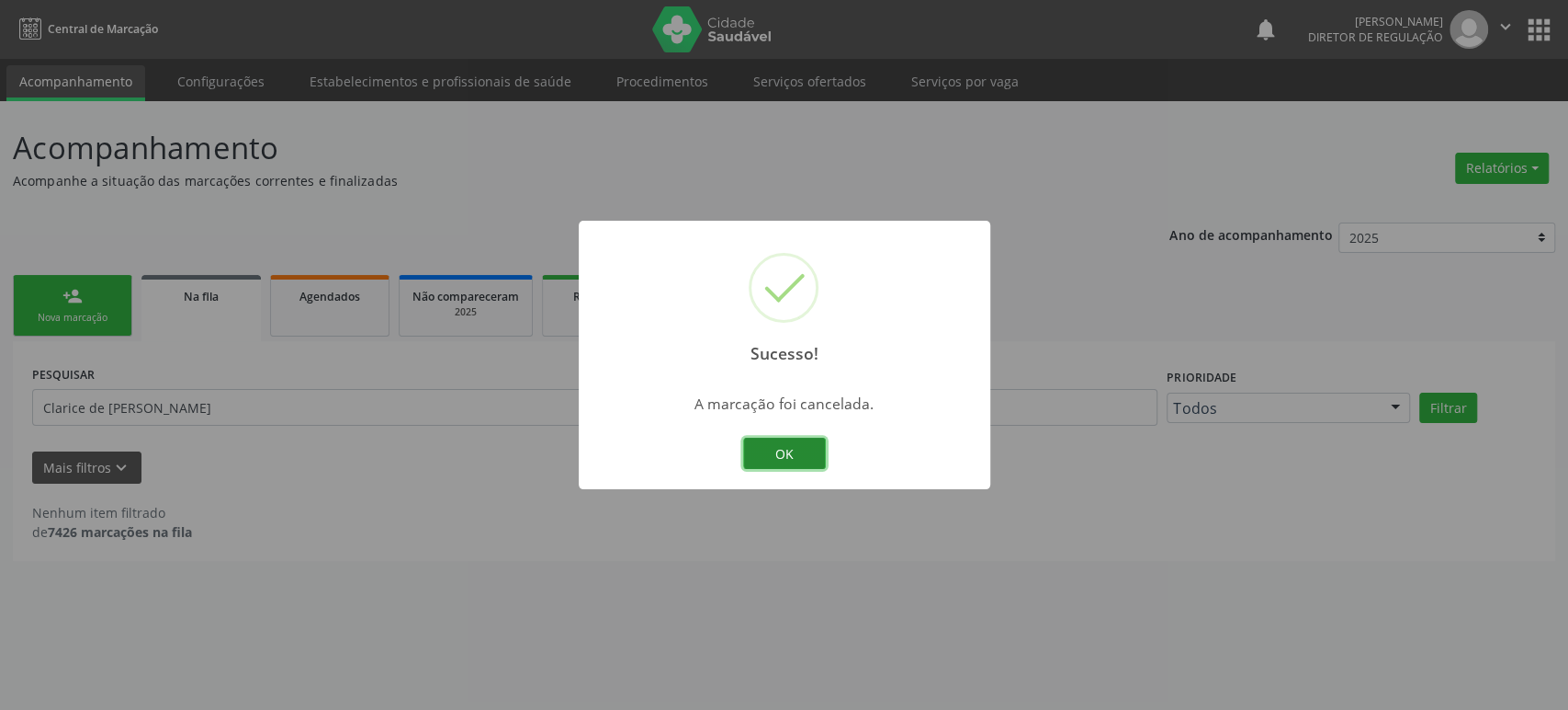
click at [772, 454] on button "OK" at bounding box center [784, 453] width 83 height 31
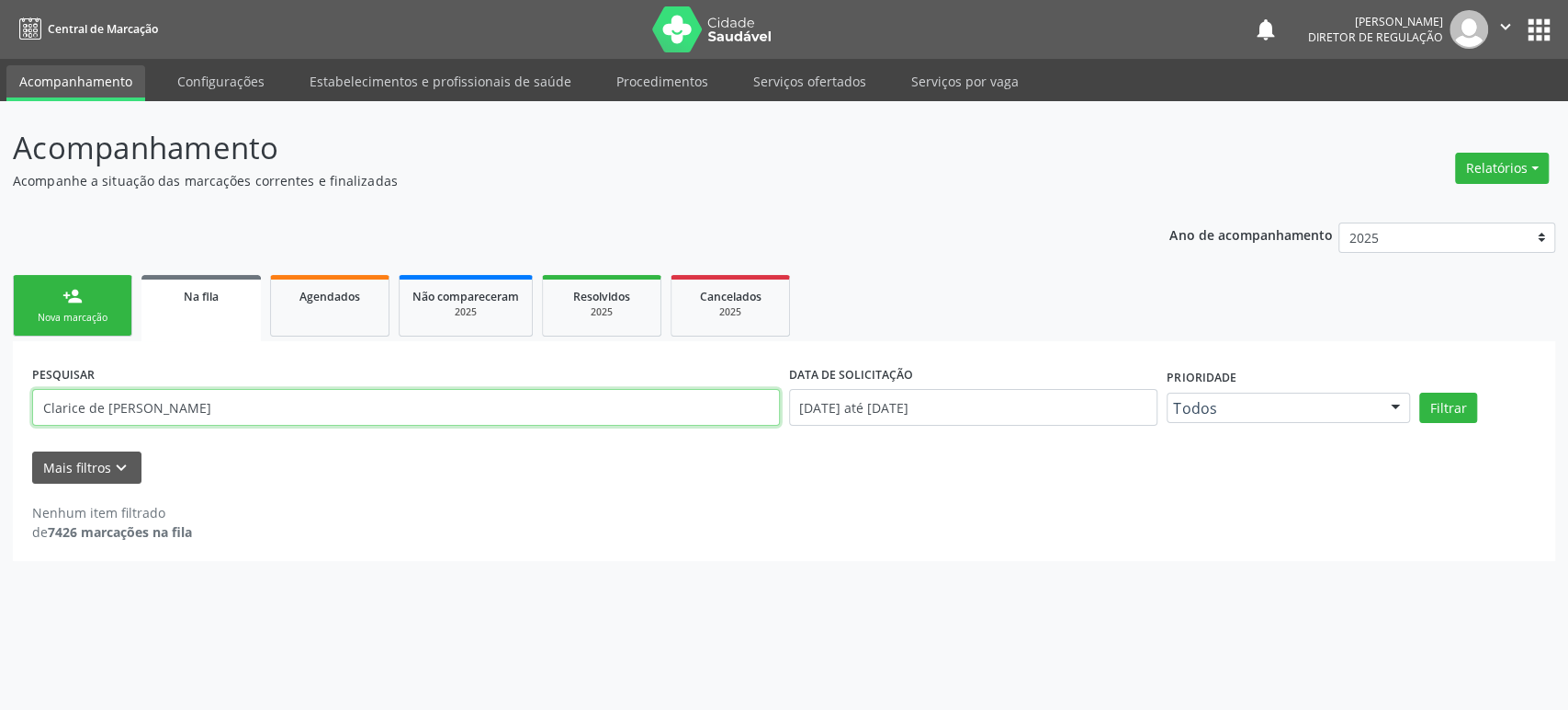
click at [133, 415] on input "Clarice de [PERSON_NAME]" at bounding box center [406, 407] width 747 height 37
click at [1419, 393] on button "Filtrar" at bounding box center [1448, 408] width 58 height 31
click at [140, 395] on input "[PERSON_NAME] de s" at bounding box center [406, 407] width 747 height 37
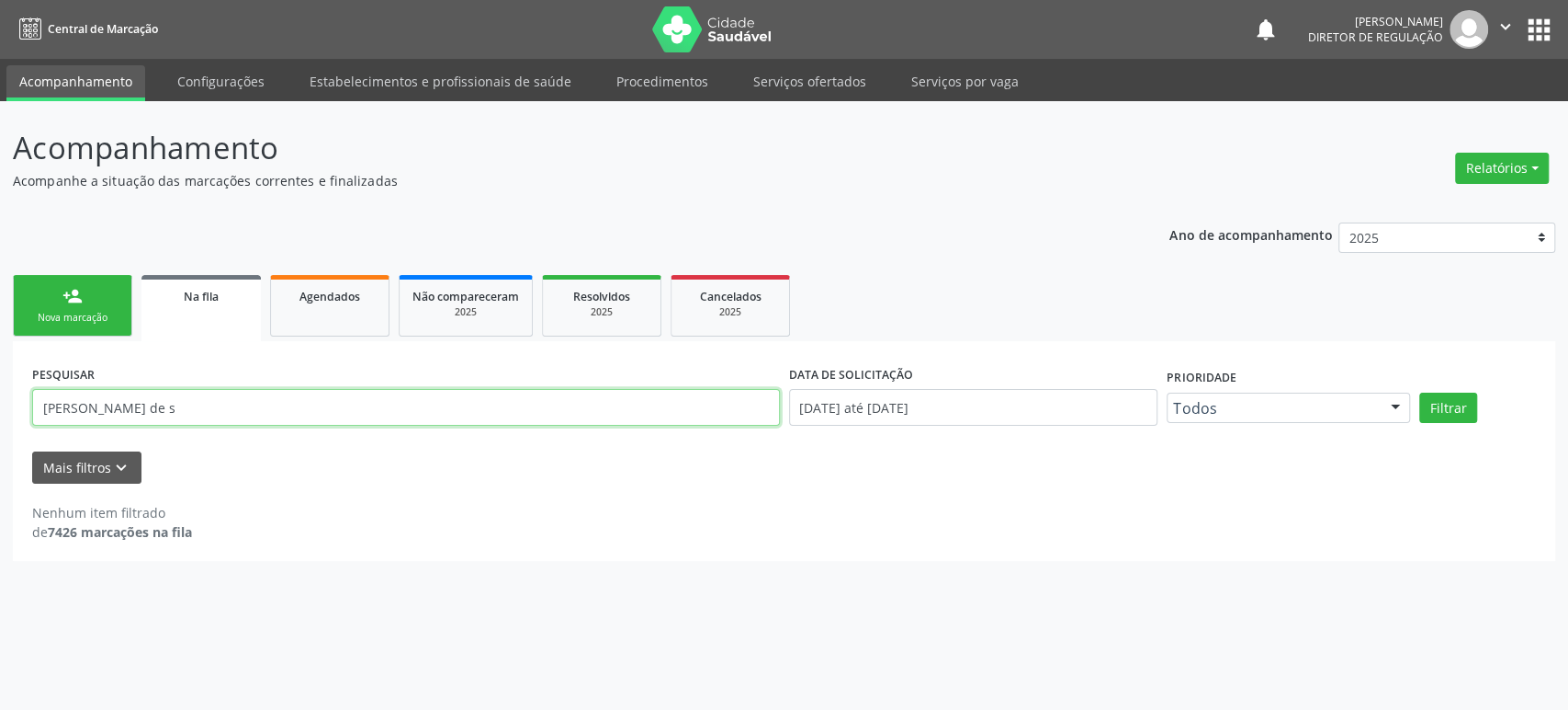
click at [140, 395] on input "[PERSON_NAME] de s" at bounding box center [406, 407] width 747 height 37
click at [1419, 393] on button "Filtrar" at bounding box center [1448, 408] width 58 height 31
click at [179, 404] on input "[PERSON_NAME]" at bounding box center [406, 407] width 747 height 37
click at [1419, 393] on button "Filtrar" at bounding box center [1448, 408] width 58 height 31
click at [179, 404] on input "[PERSON_NAME]" at bounding box center [406, 407] width 747 height 37
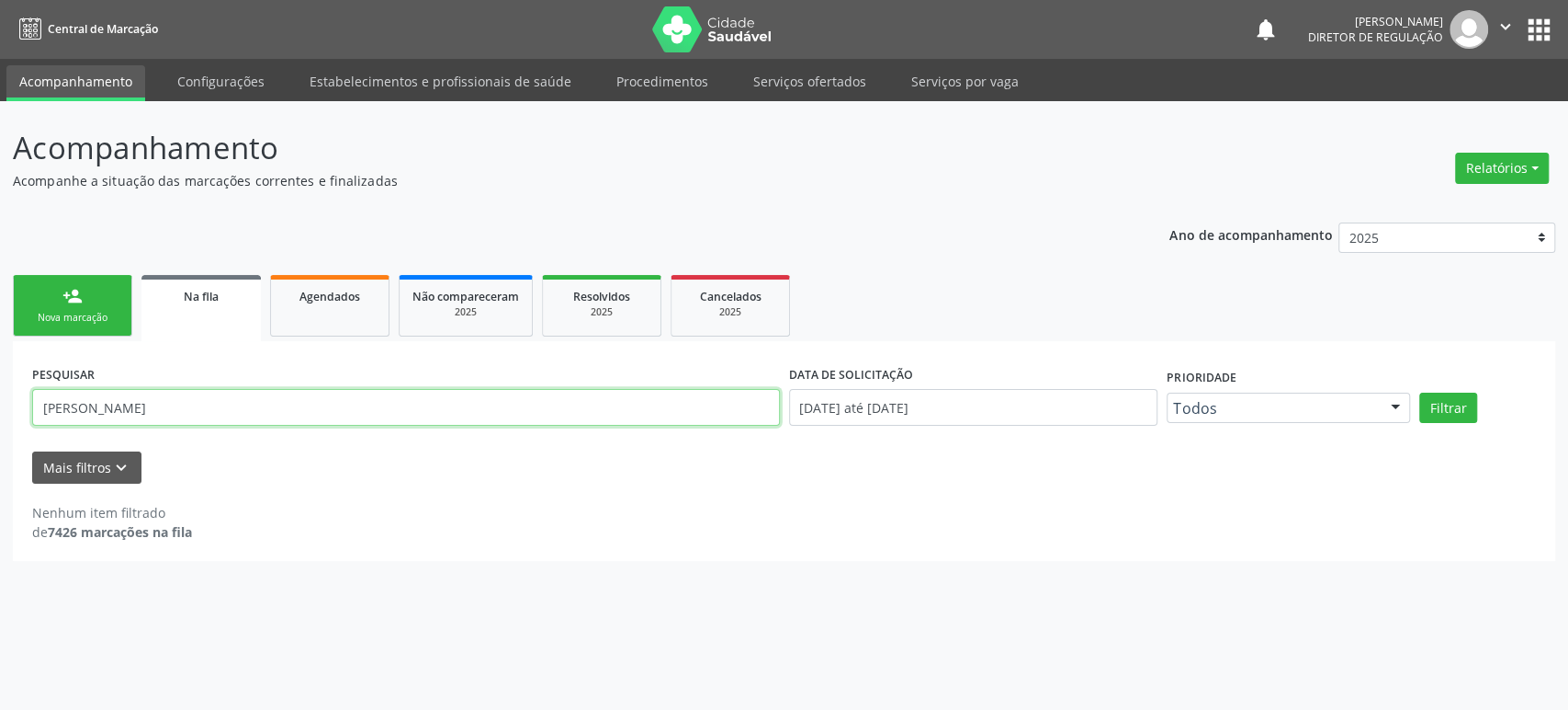
click at [179, 404] on input "[PERSON_NAME]" at bounding box center [406, 407] width 747 height 37
paste input "706309757899977"
type input "706309757899977"
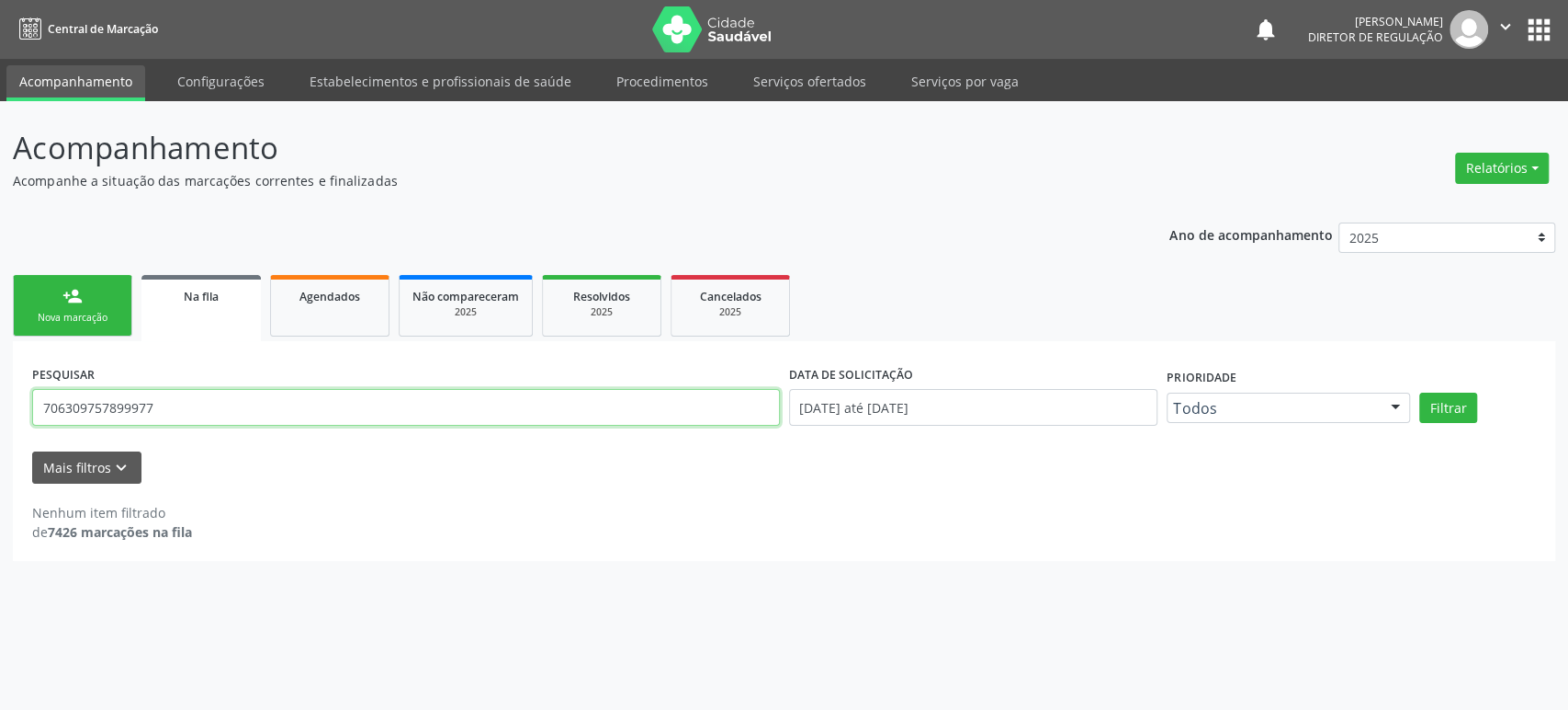
click at [1419, 393] on button "Filtrar" at bounding box center [1448, 408] width 58 height 31
click at [175, 411] on input "706309757899977" at bounding box center [406, 407] width 747 height 37
click at [1419, 393] on button "Filtrar" at bounding box center [1448, 408] width 58 height 31
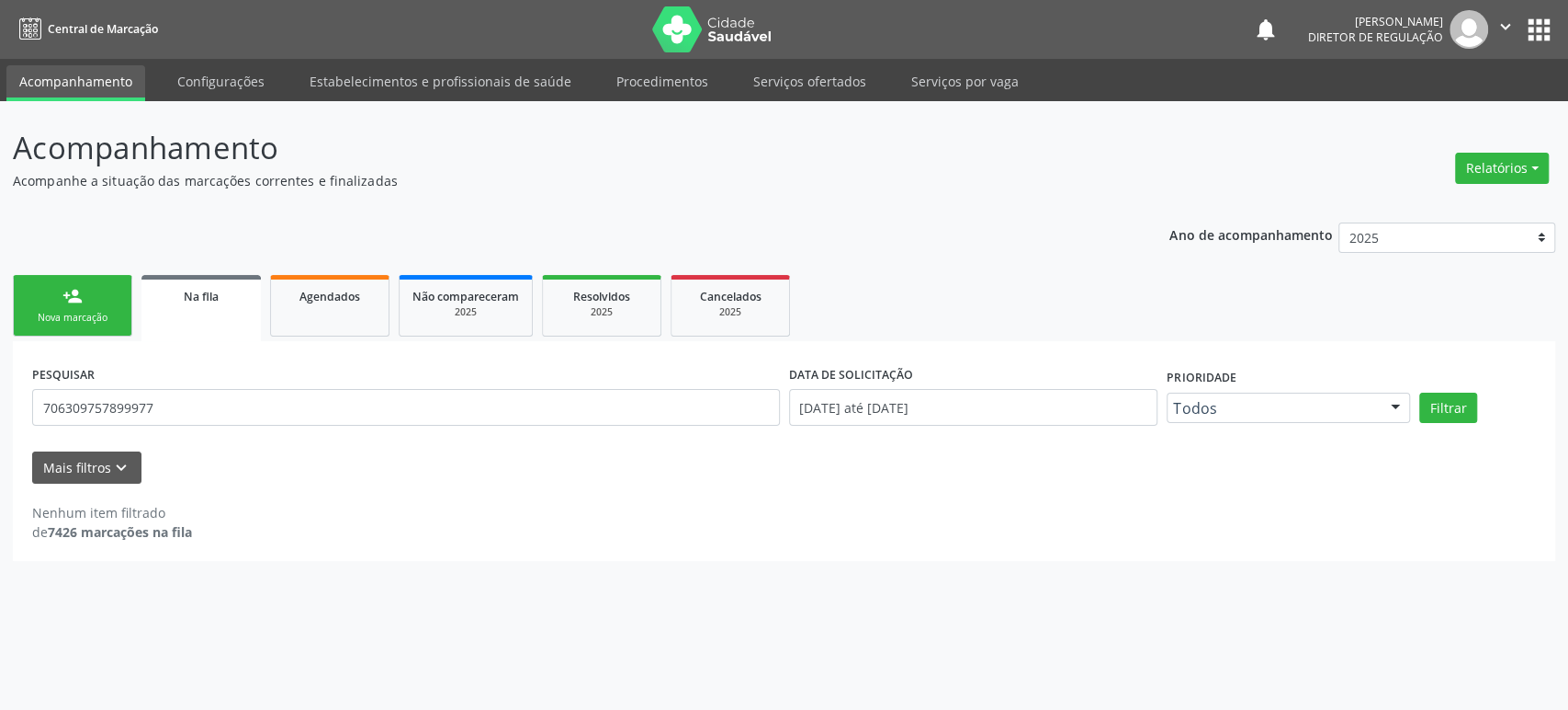
click at [122, 429] on div "PESQUISAR 706309757899977" at bounding box center [406, 400] width 757 height 78
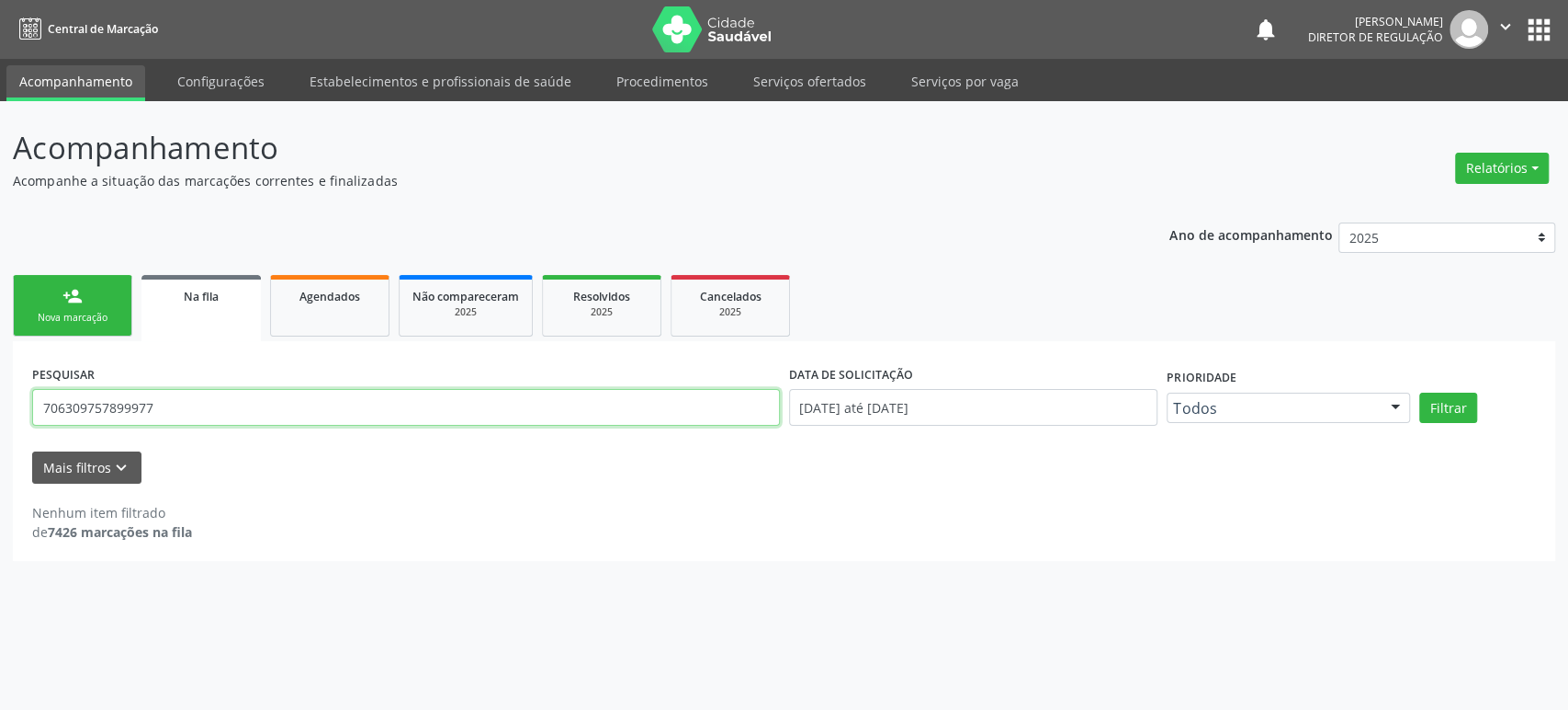
click at [138, 420] on input "706309757899977" at bounding box center [406, 407] width 747 height 37
click at [208, 402] on input "706309757899977" at bounding box center [406, 407] width 747 height 37
click at [1419, 393] on button "Filtrar" at bounding box center [1448, 408] width 58 height 31
click at [92, 420] on input "706309757899977" at bounding box center [406, 407] width 747 height 37
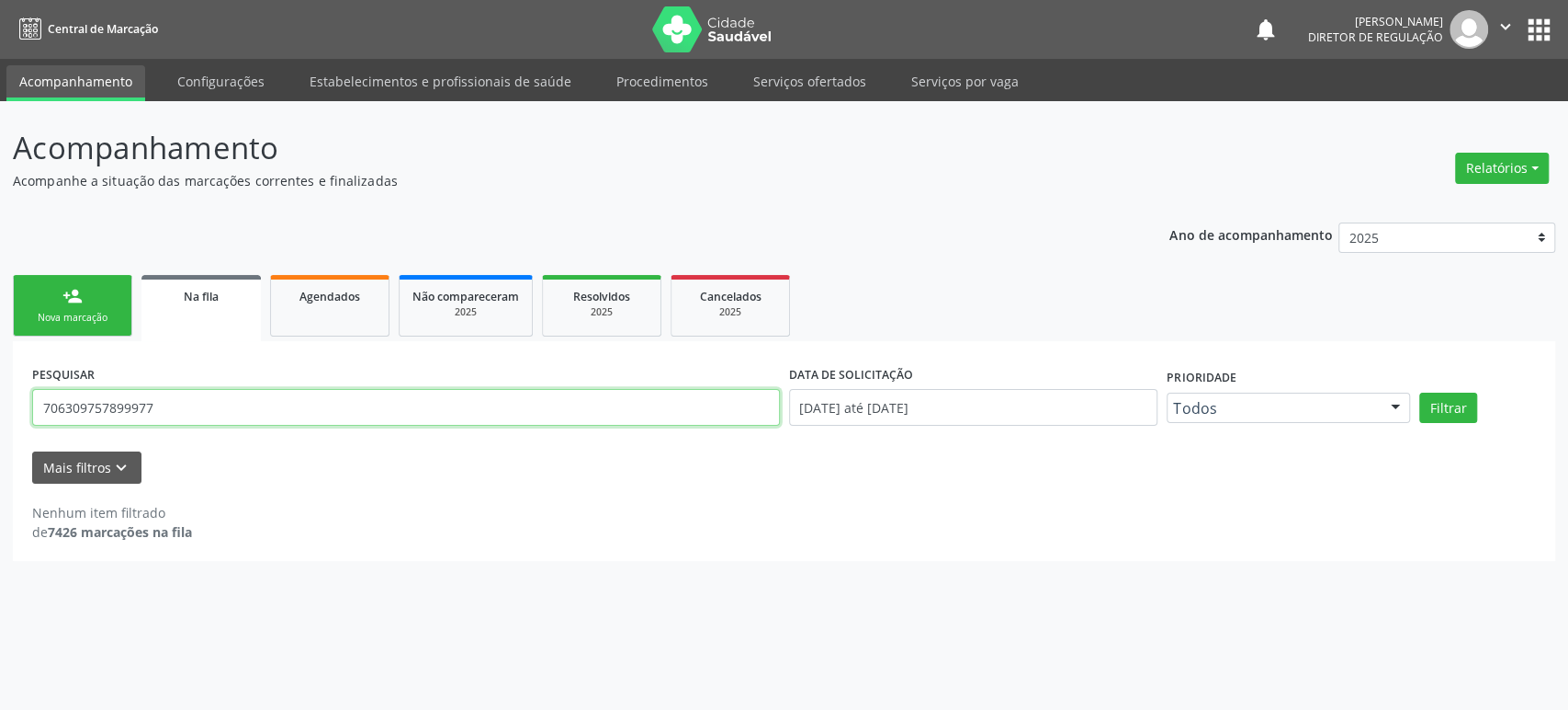
click at [92, 420] on input "706309757899977" at bounding box center [406, 407] width 747 height 37
click at [1419, 393] on button "Filtrar" at bounding box center [1448, 408] width 58 height 31
click at [185, 410] on input "TERESINHA BIS" at bounding box center [406, 407] width 747 height 37
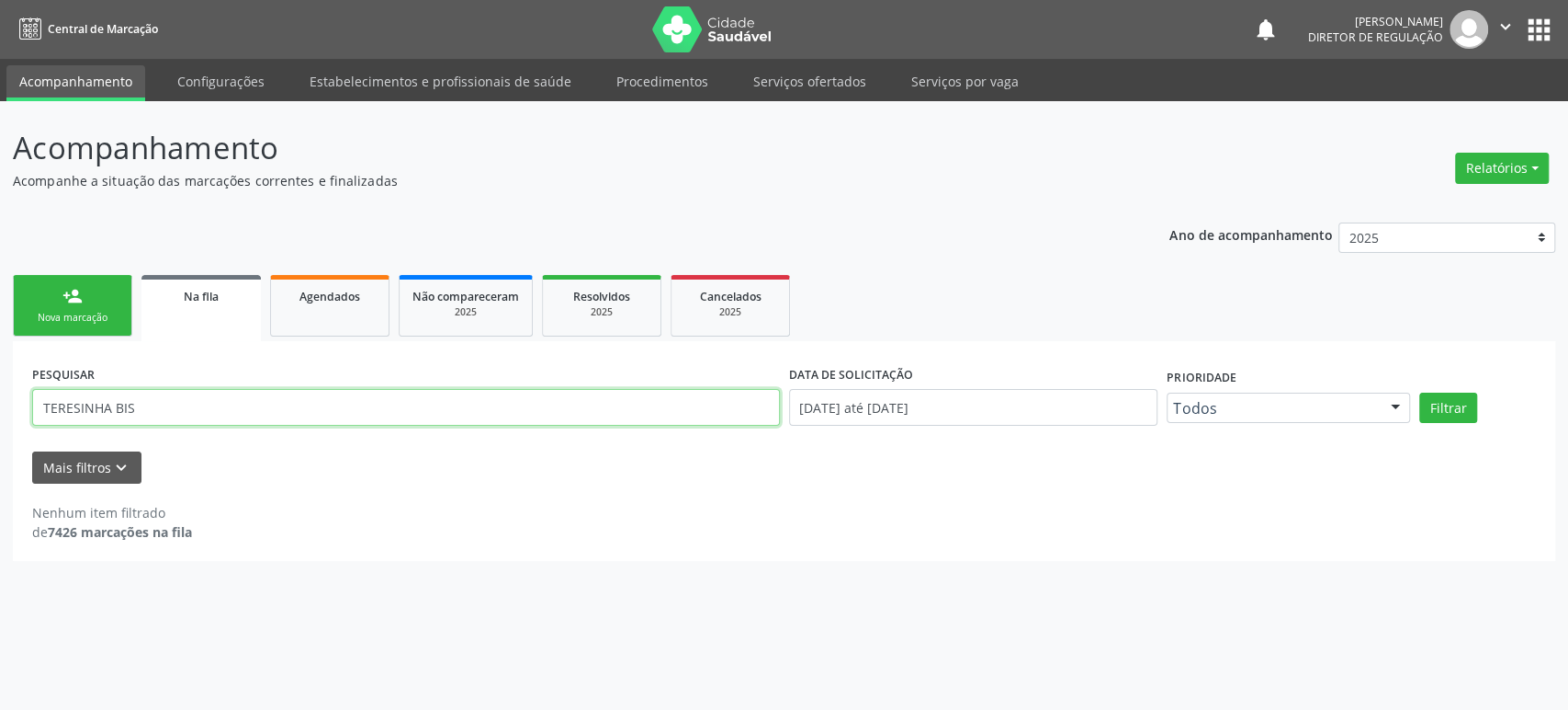
click at [185, 410] on input "TERESINHA BIS" at bounding box center [406, 407] width 747 height 37
click at [185, 410] on input "[PERSON_NAME]" at bounding box center [406, 407] width 747 height 37
click at [1419, 393] on button "Filtrar" at bounding box center [1448, 408] width 58 height 31
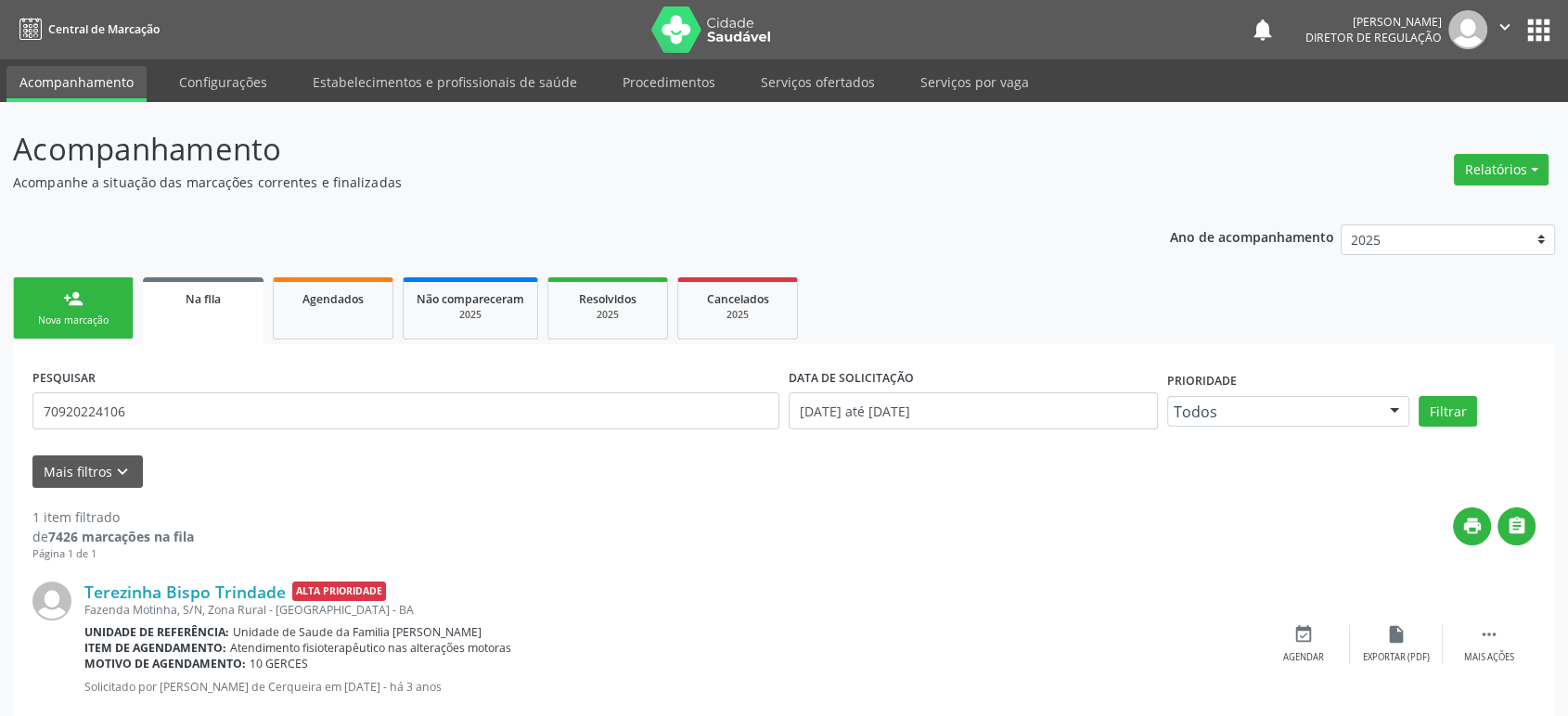
scroll to position [42, 0]
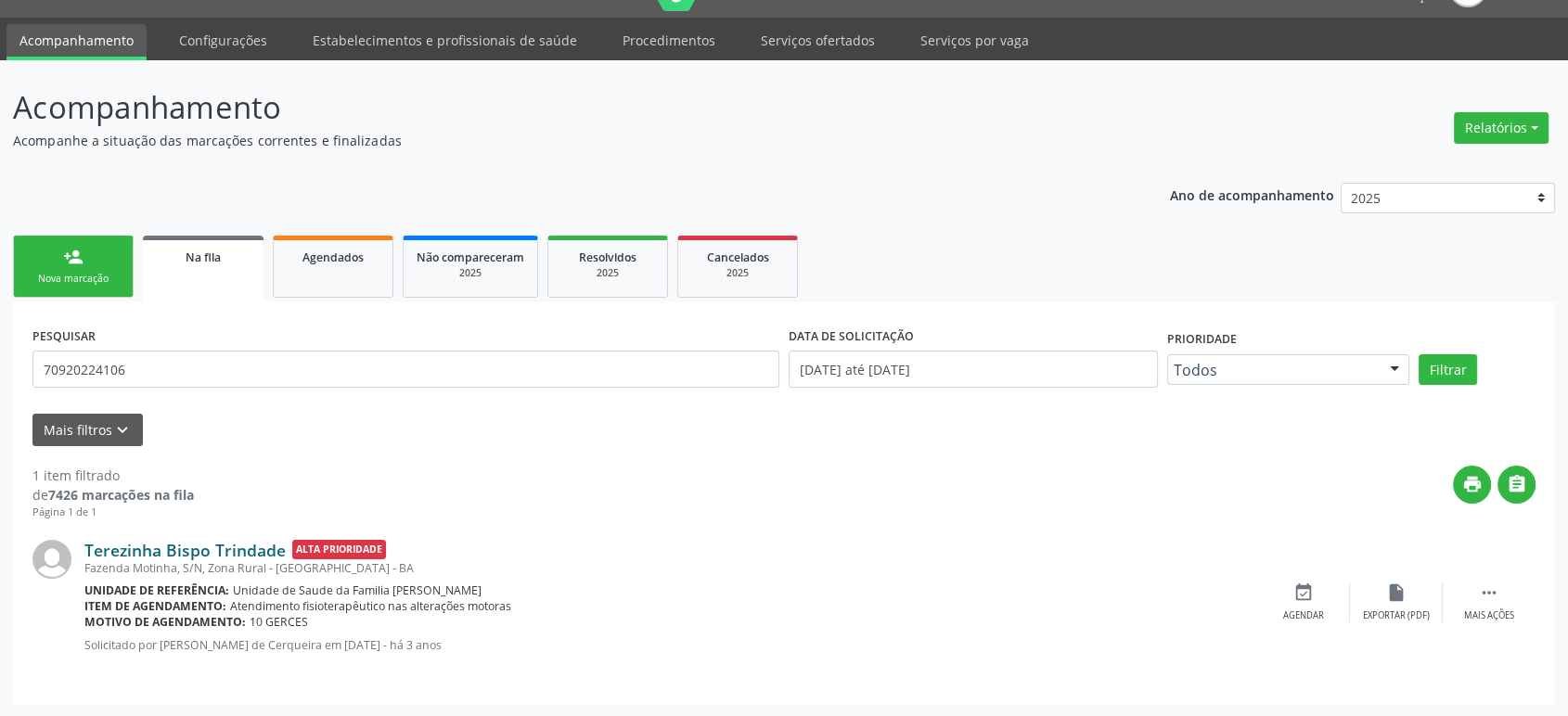
click at [187, 547] on link "Terezinha Bispo Trindade" at bounding box center [185, 549] width 201 height 20
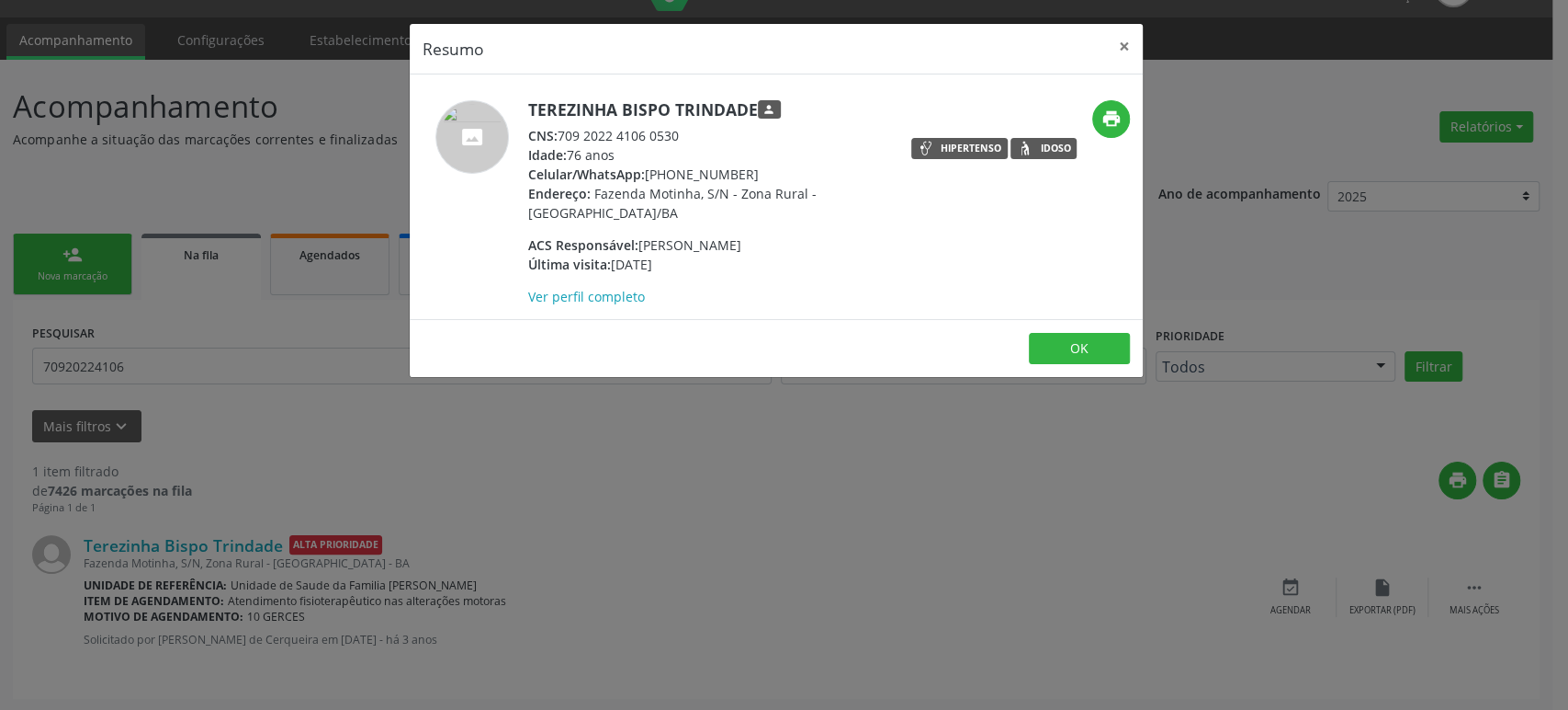
drag, startPoint x: 527, startPoint y: 102, endPoint x: 755, endPoint y: 109, distance: 228.1
click at [755, 109] on h5 "Terezinha Bispo Trindade person" at bounding box center [707, 110] width 358 height 19
copy h5 "Terezinha Bispo Trindade"
drag, startPoint x: 646, startPoint y: 173, endPoint x: 735, endPoint y: 176, distance: 89.1
click at [735, 176] on div "Celular/WhatsApp: [PHONE_NUMBER]" at bounding box center [707, 174] width 358 height 19
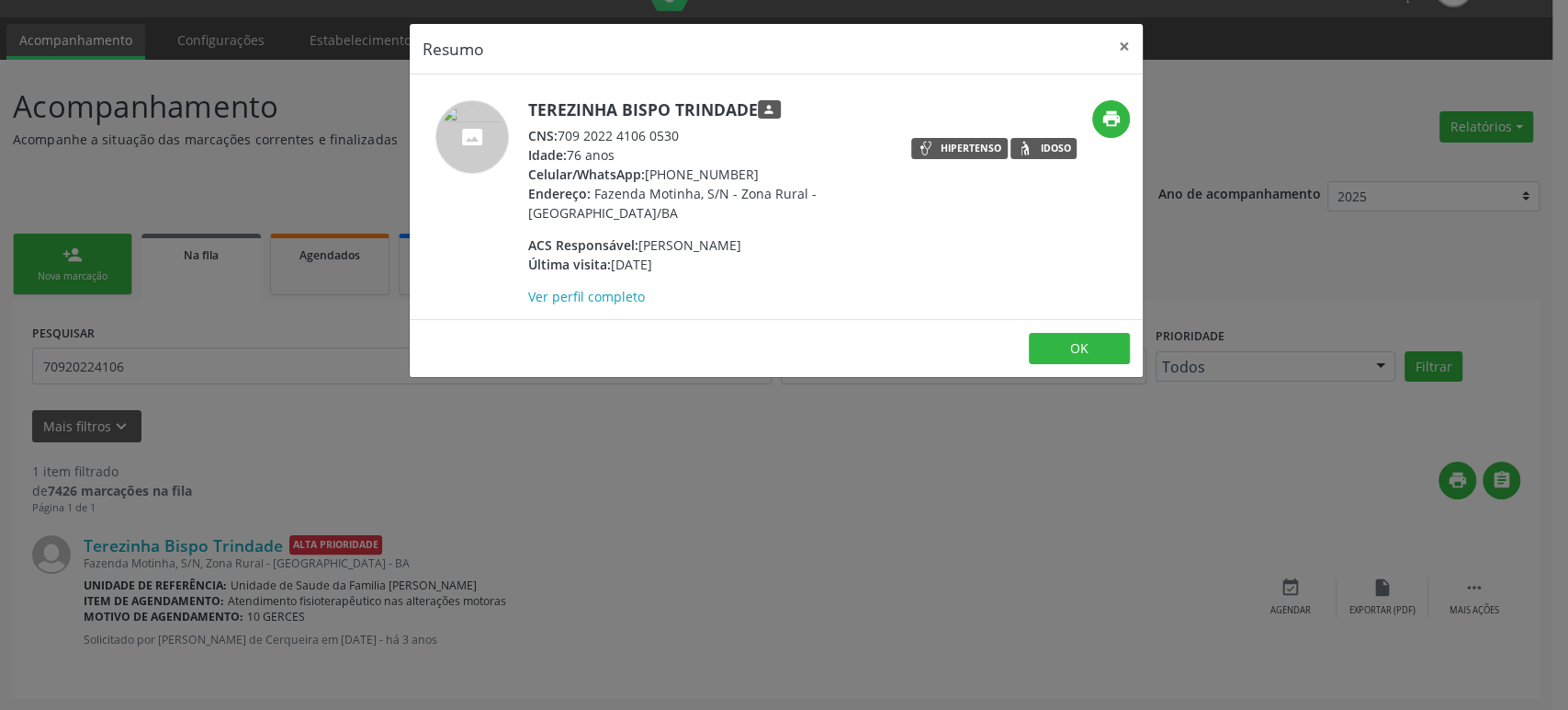
click at [245, 615] on div "Resumo × Terezinha Bispo Trindade person CNS: 709 2022 4106 0530 Idade: 76 anos…" at bounding box center [784, 355] width 1568 height 710
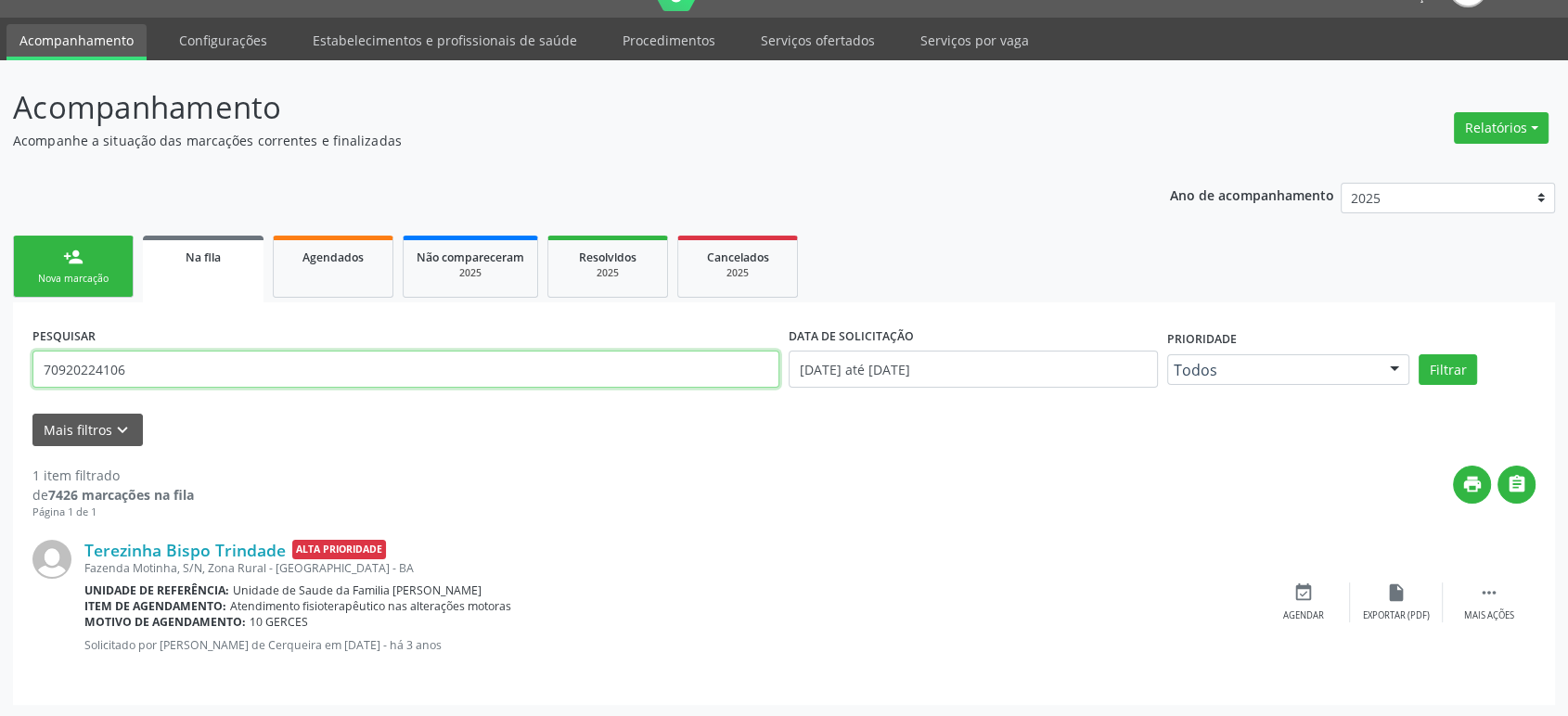
click at [170, 380] on input "70920224106" at bounding box center [406, 369] width 747 height 37
click at [1419, 354] on button "Filtrar" at bounding box center [1447, 369] width 58 height 32
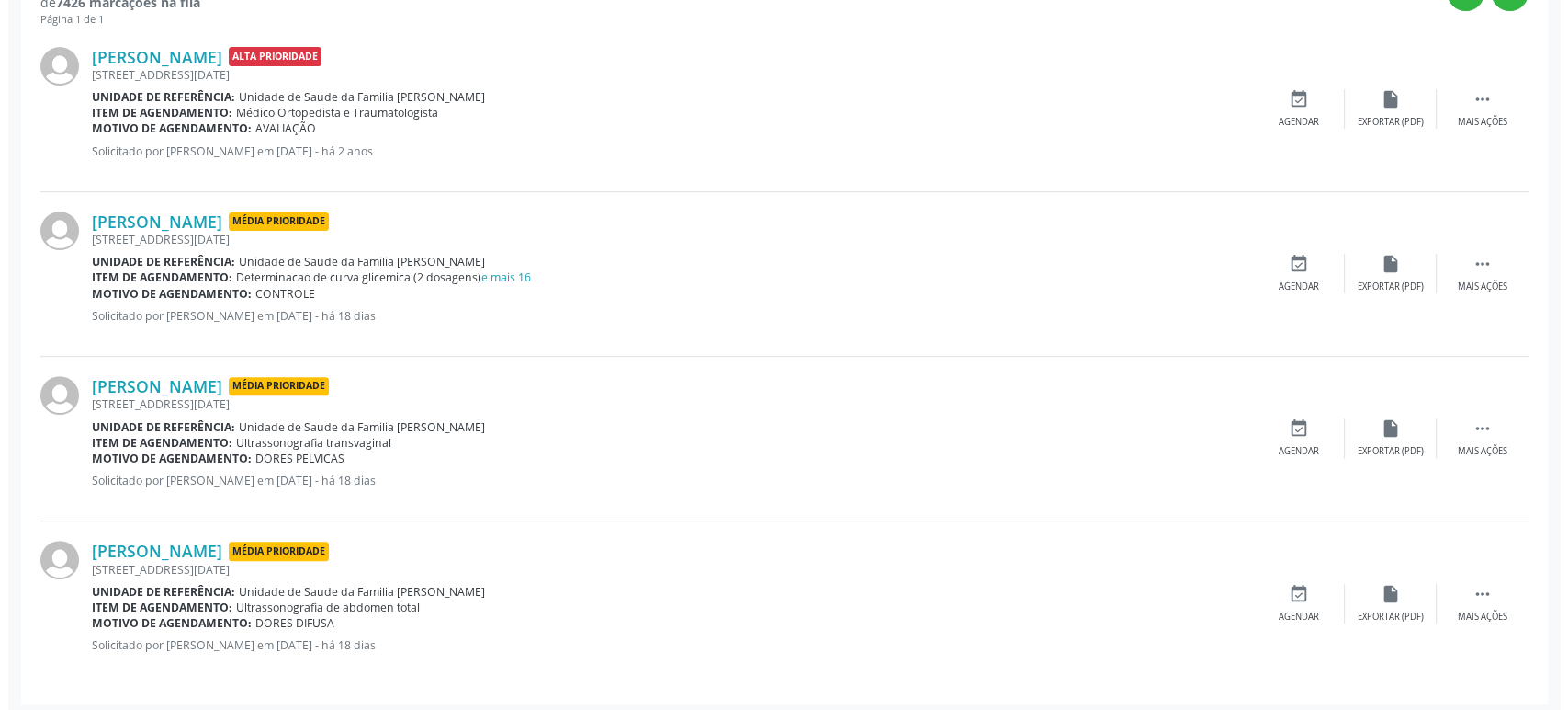
scroll to position [535, 0]
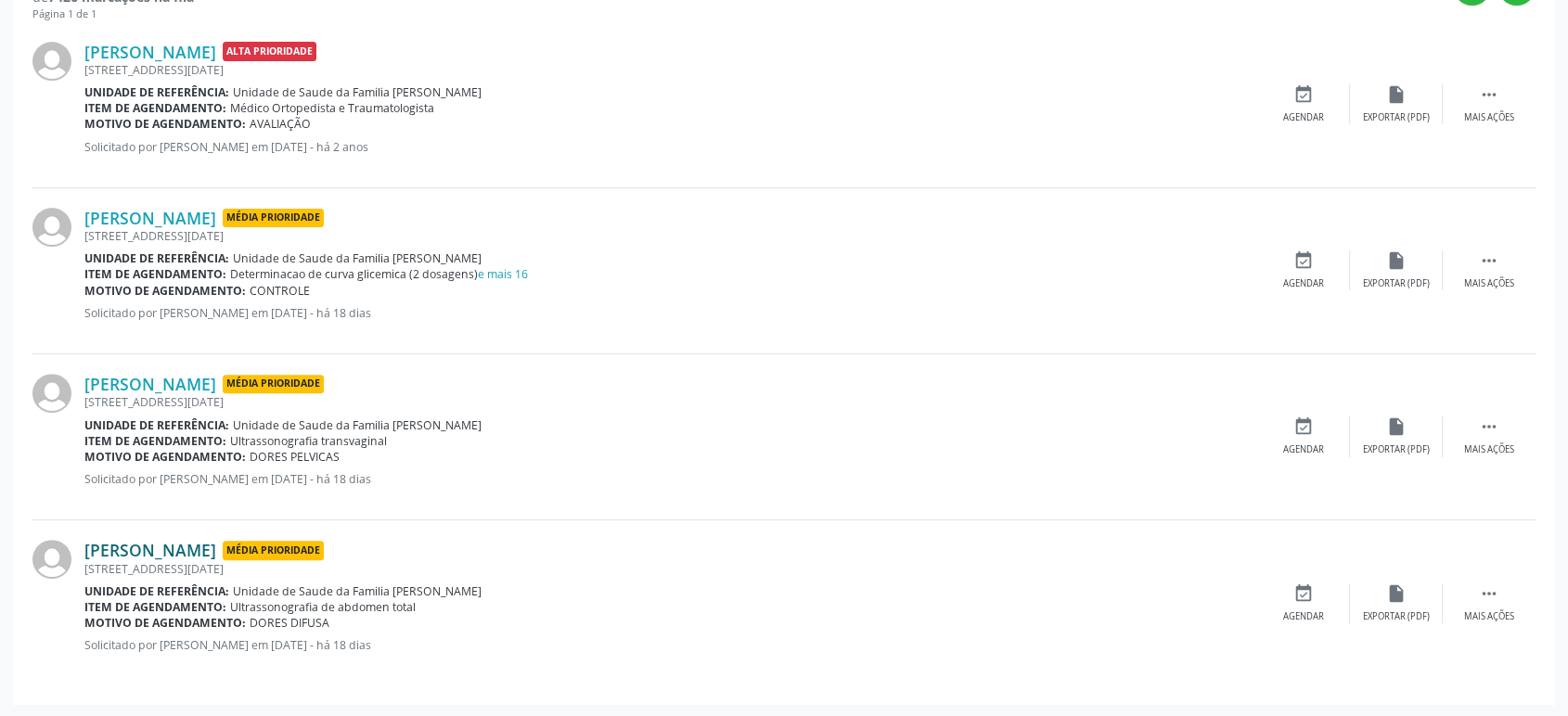
click at [208, 545] on link "[PERSON_NAME]" at bounding box center [150, 549] width 132 height 20
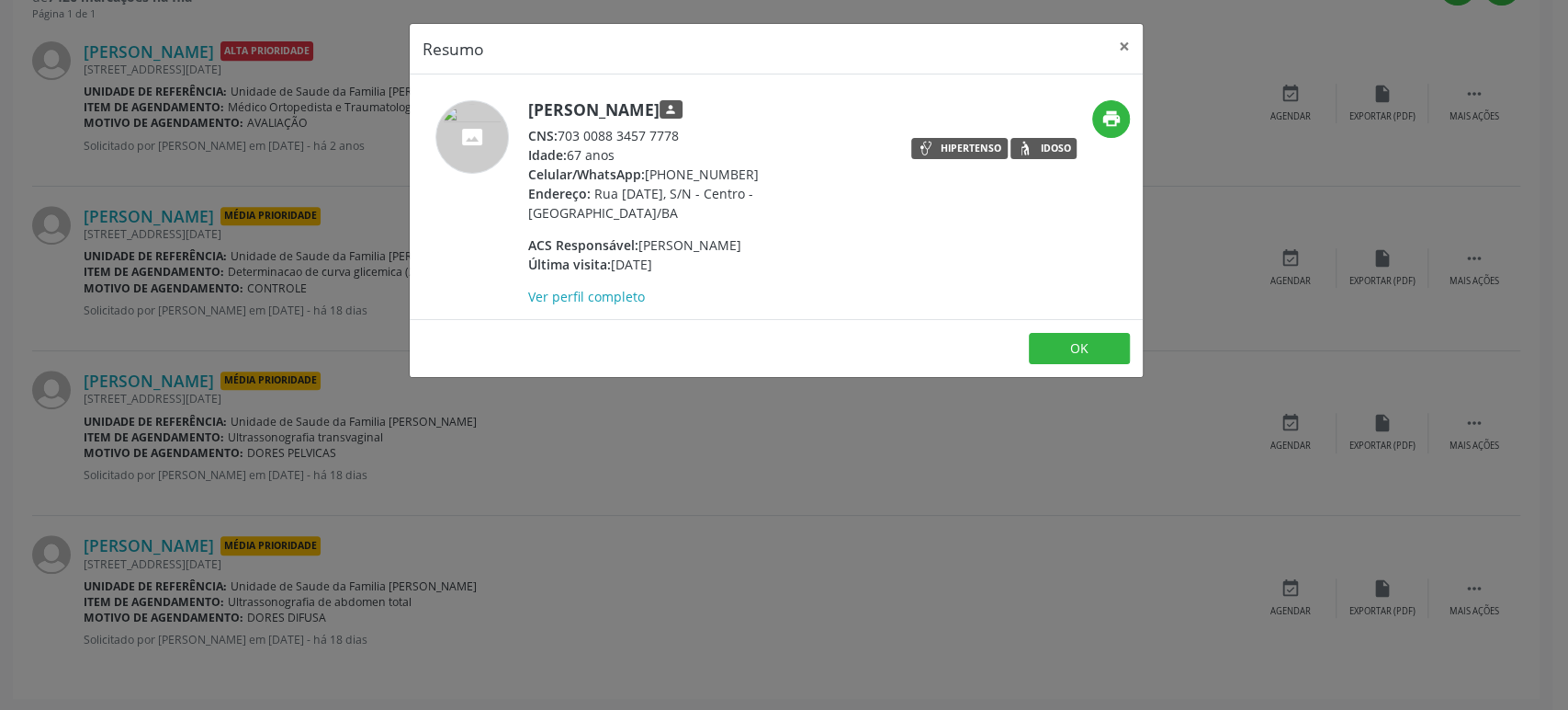
drag, startPoint x: 531, startPoint y: 104, endPoint x: 753, endPoint y: 104, distance: 222.0
click at [753, 104] on h5 "[PERSON_NAME] person" at bounding box center [707, 110] width 358 height 19
copy h5 "[PERSON_NAME]"
click at [269, 502] on div "Resumo × [PERSON_NAME] person CNS: 703 0088 3457 7778 Idade: 67 anos Celular/Wh…" at bounding box center [784, 355] width 1568 height 710
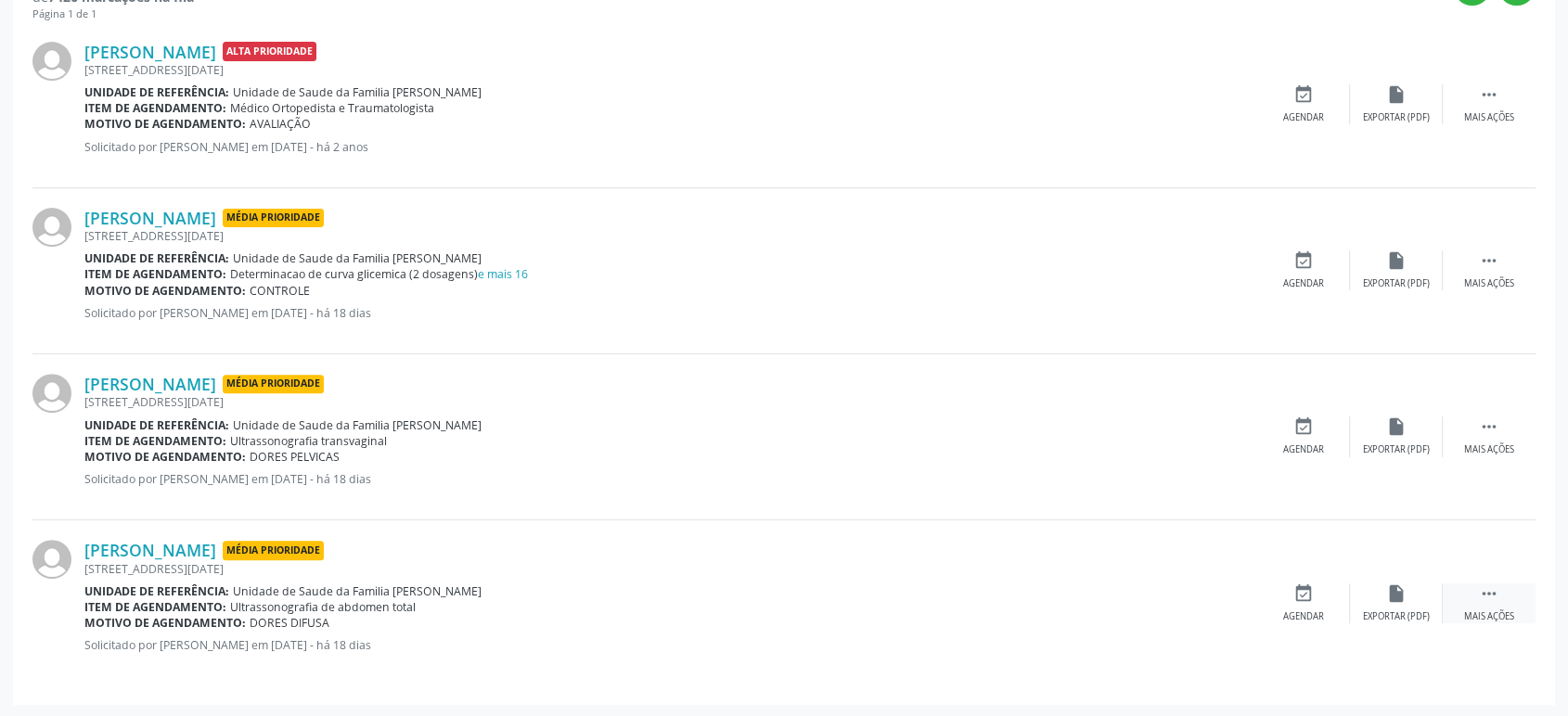
click at [1513, 583] on div " Mais ações" at bounding box center [1488, 603] width 93 height 40
click at [1311, 598] on icon "cancel" at bounding box center [1303, 593] width 20 height 20
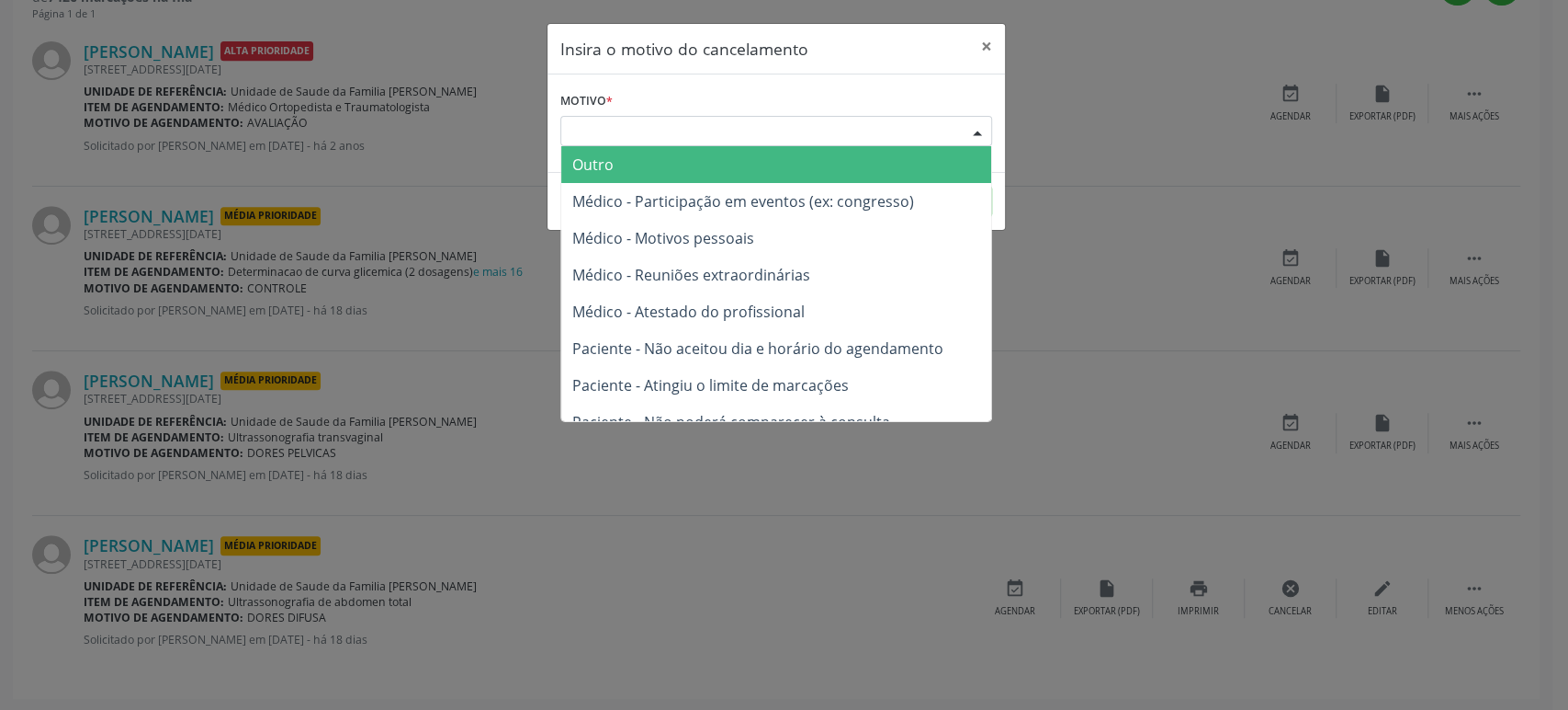
click at [624, 144] on div "Escolha o motivo" at bounding box center [776, 131] width 432 height 31
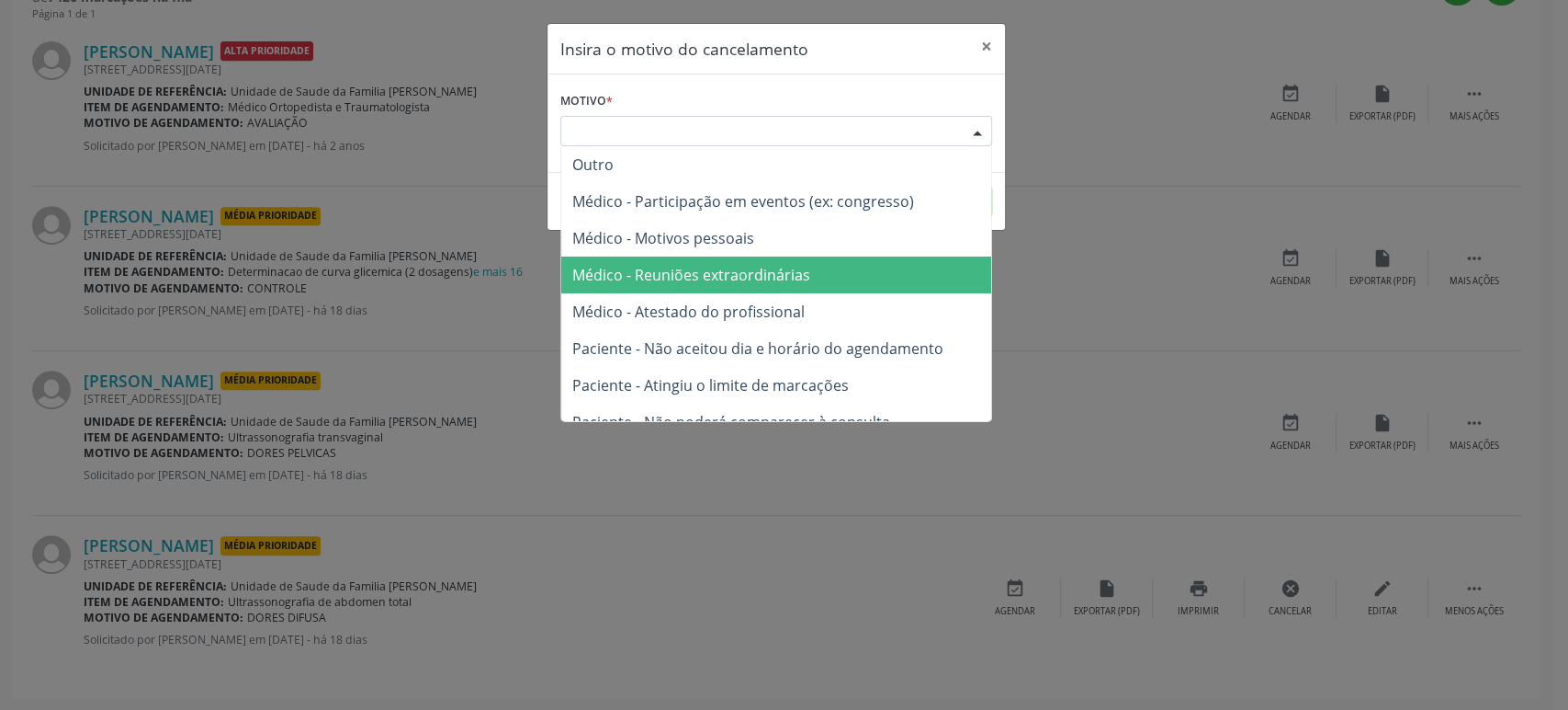
click at [726, 276] on span "Médico - Reuniões extraordinárias" at bounding box center [691, 274] width 238 height 20
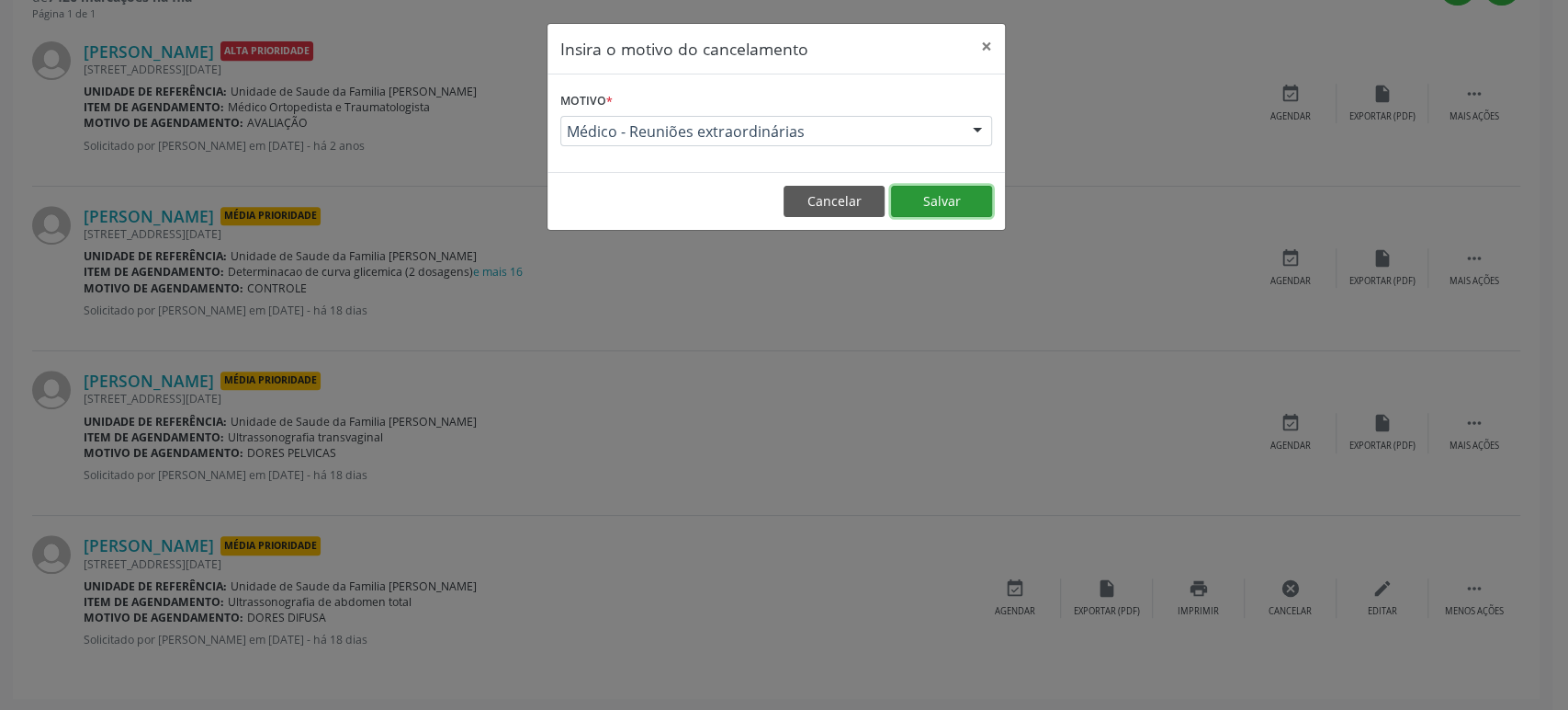
click at [946, 196] on button "Salvar" at bounding box center [941, 201] width 101 height 31
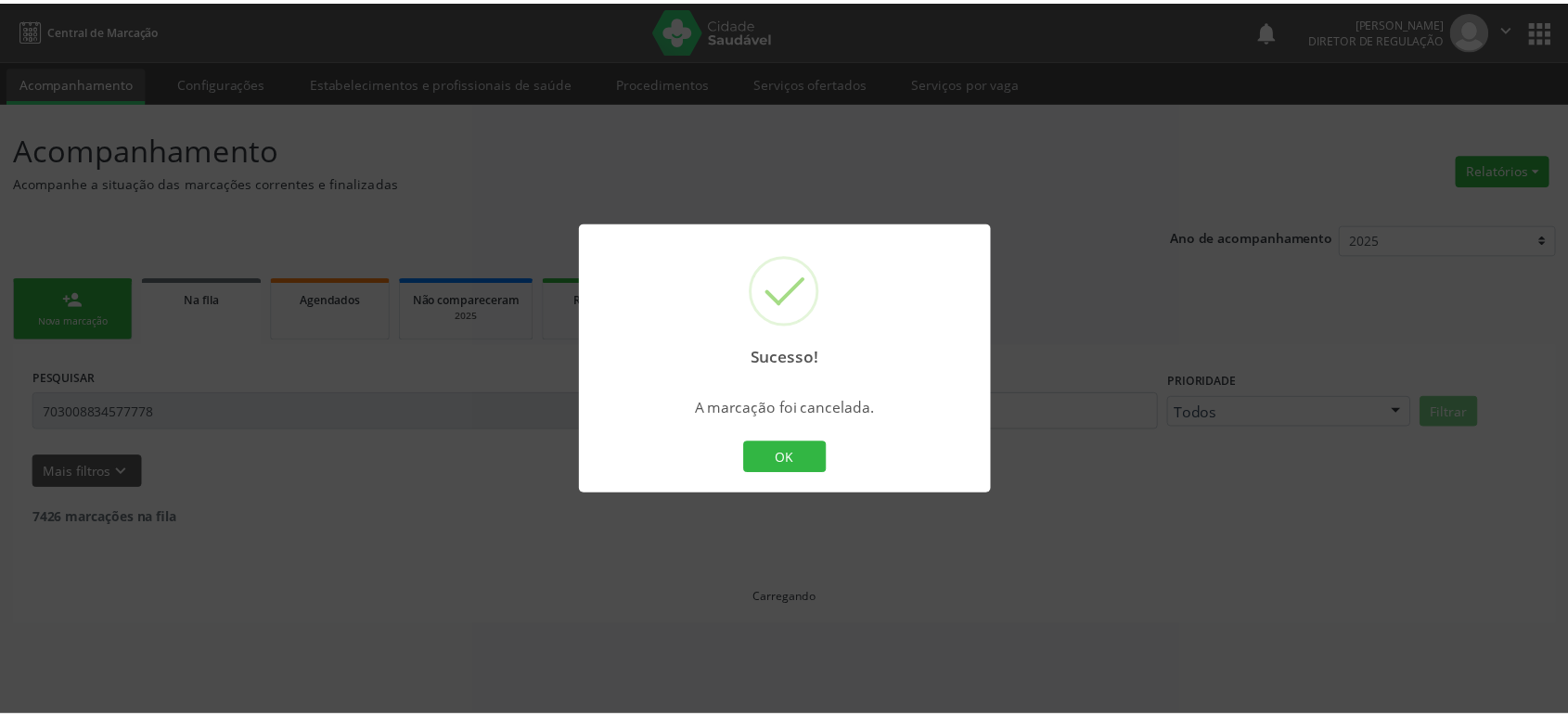
scroll to position [0, 0]
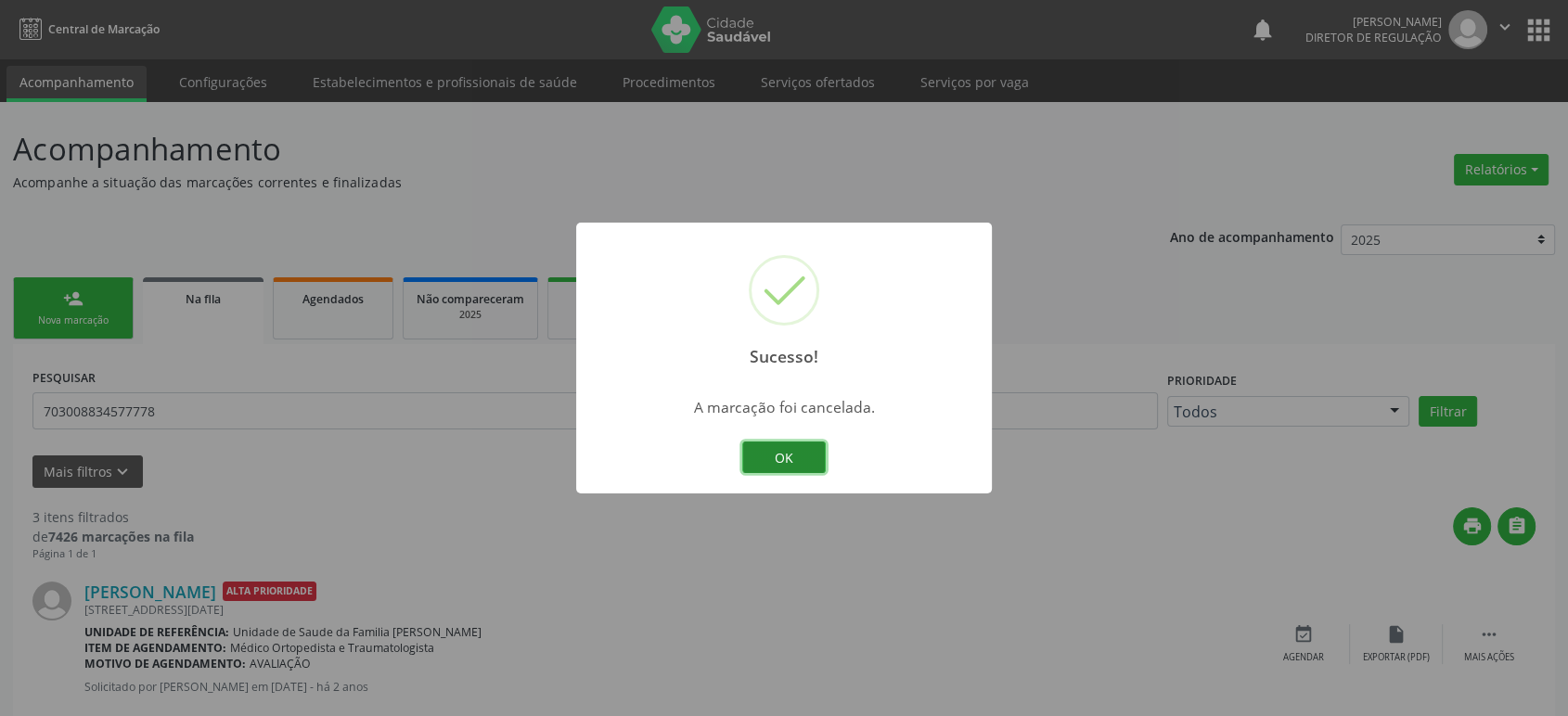
click at [784, 452] on button "OK" at bounding box center [784, 457] width 83 height 32
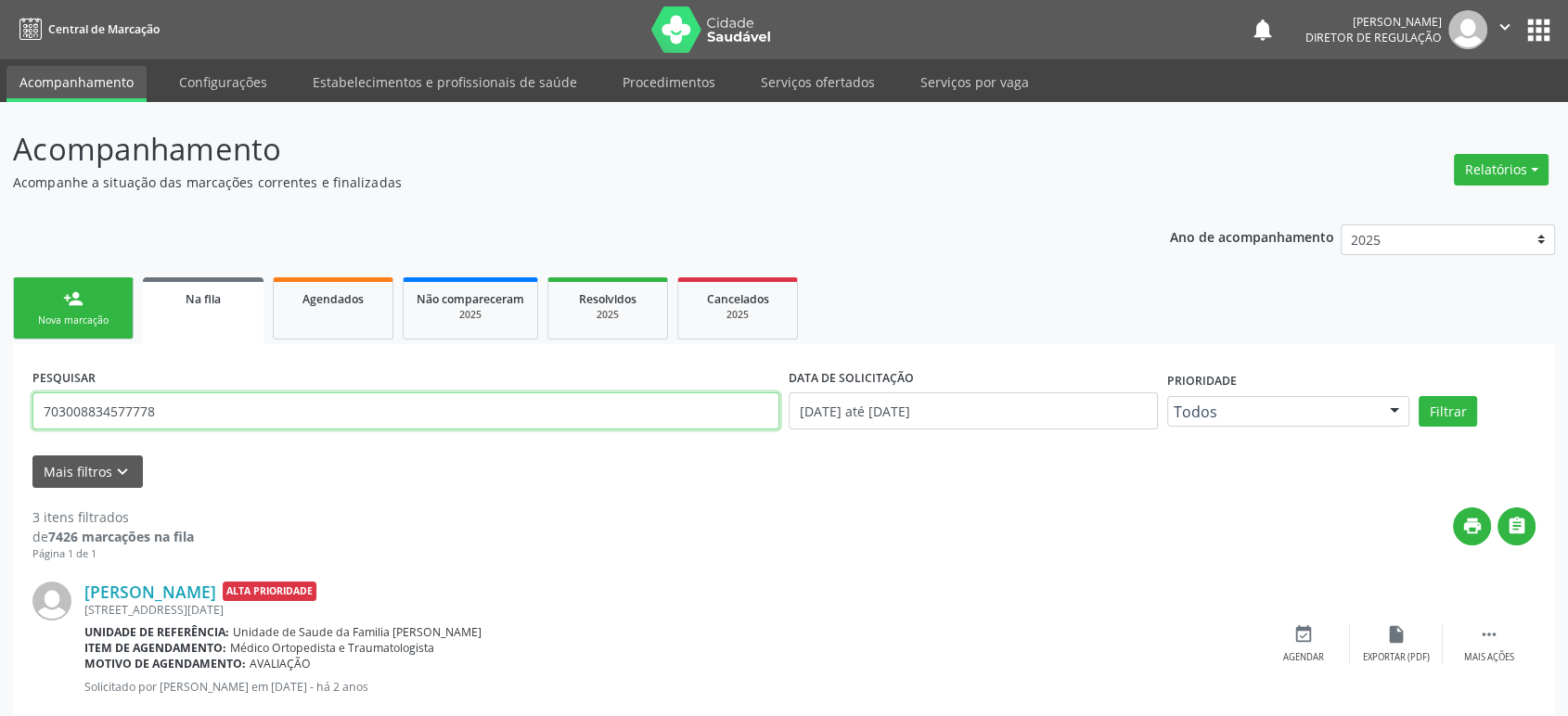
click at [140, 410] on input "703008834577778" at bounding box center [406, 411] width 747 height 37
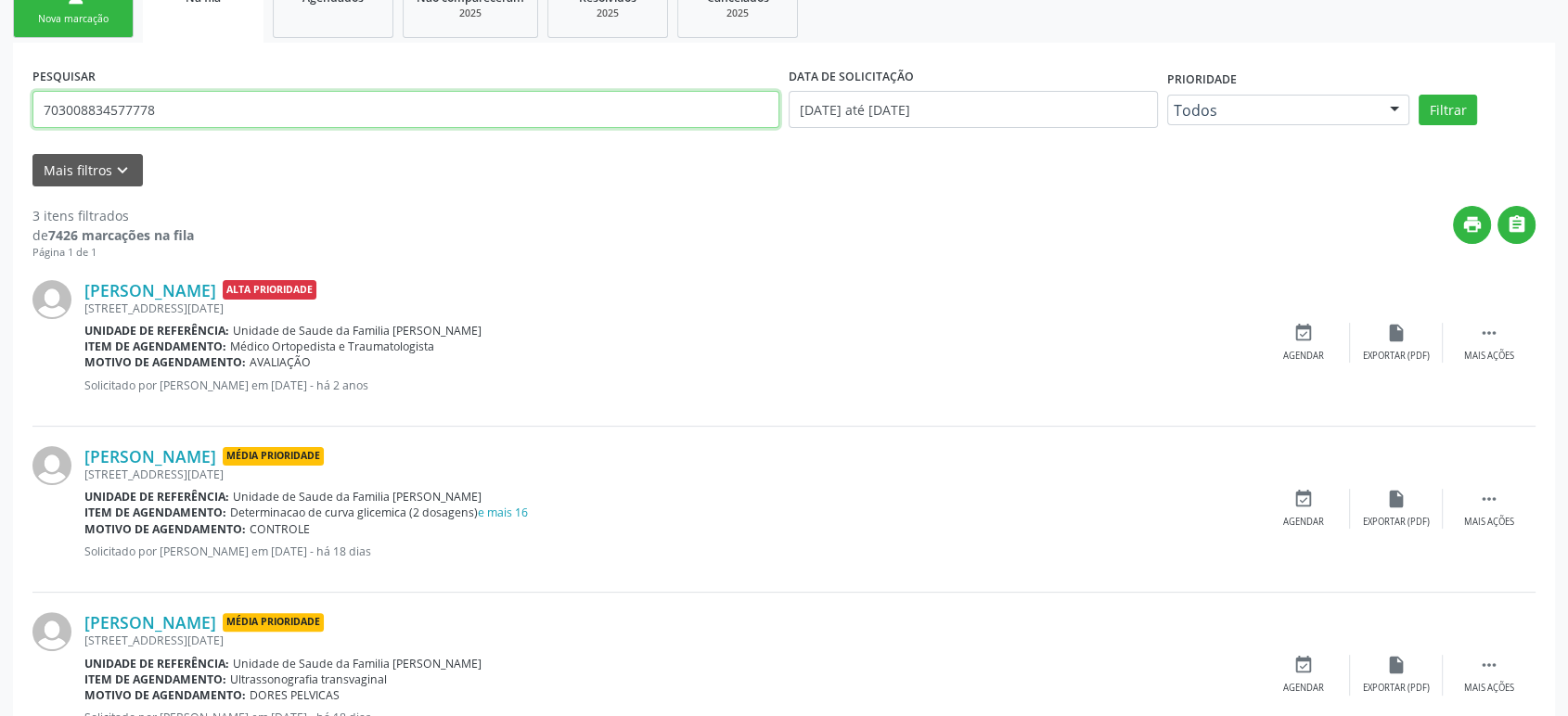
scroll to position [373, 0]
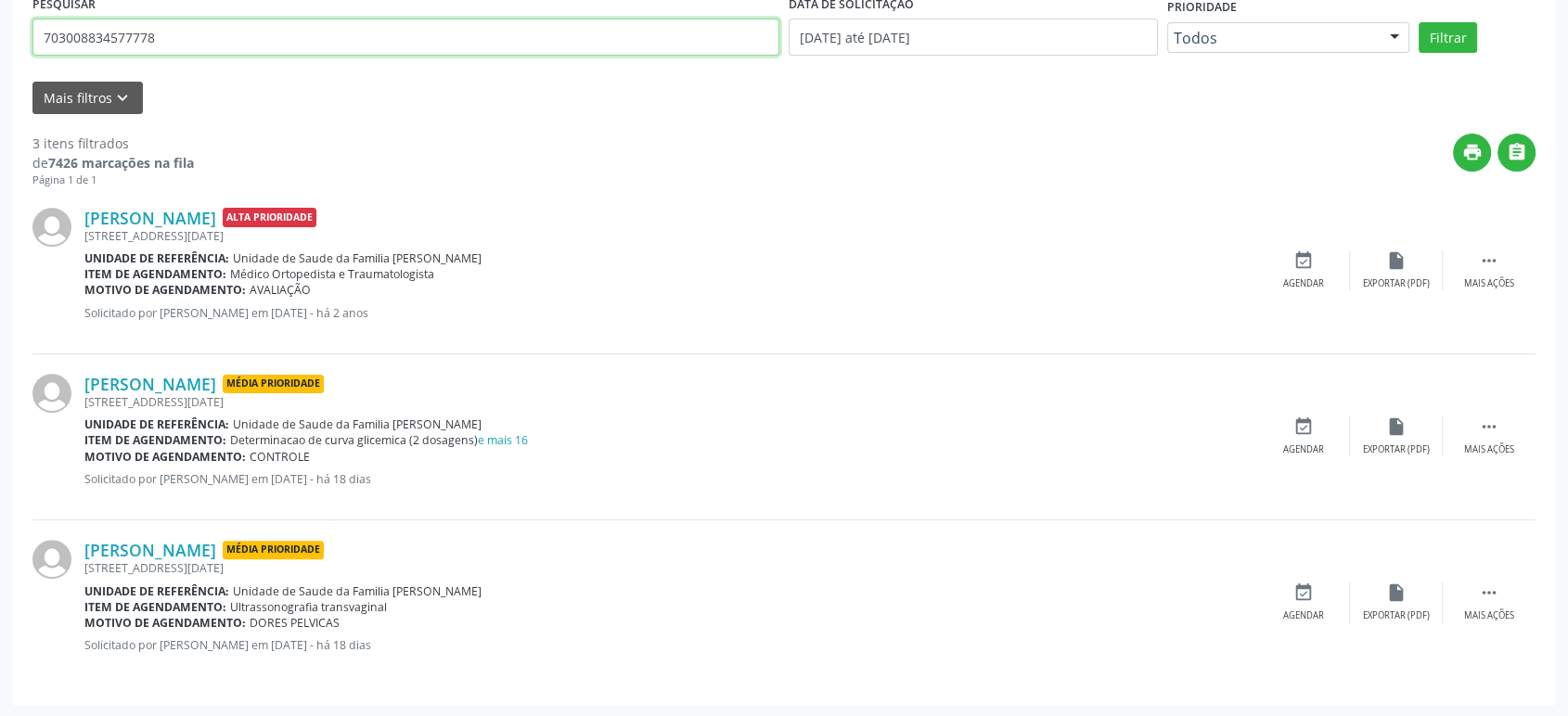
paste input "[PERSON_NAME]"
click at [1419, 22] on button "Filtrar" at bounding box center [1447, 37] width 58 height 32
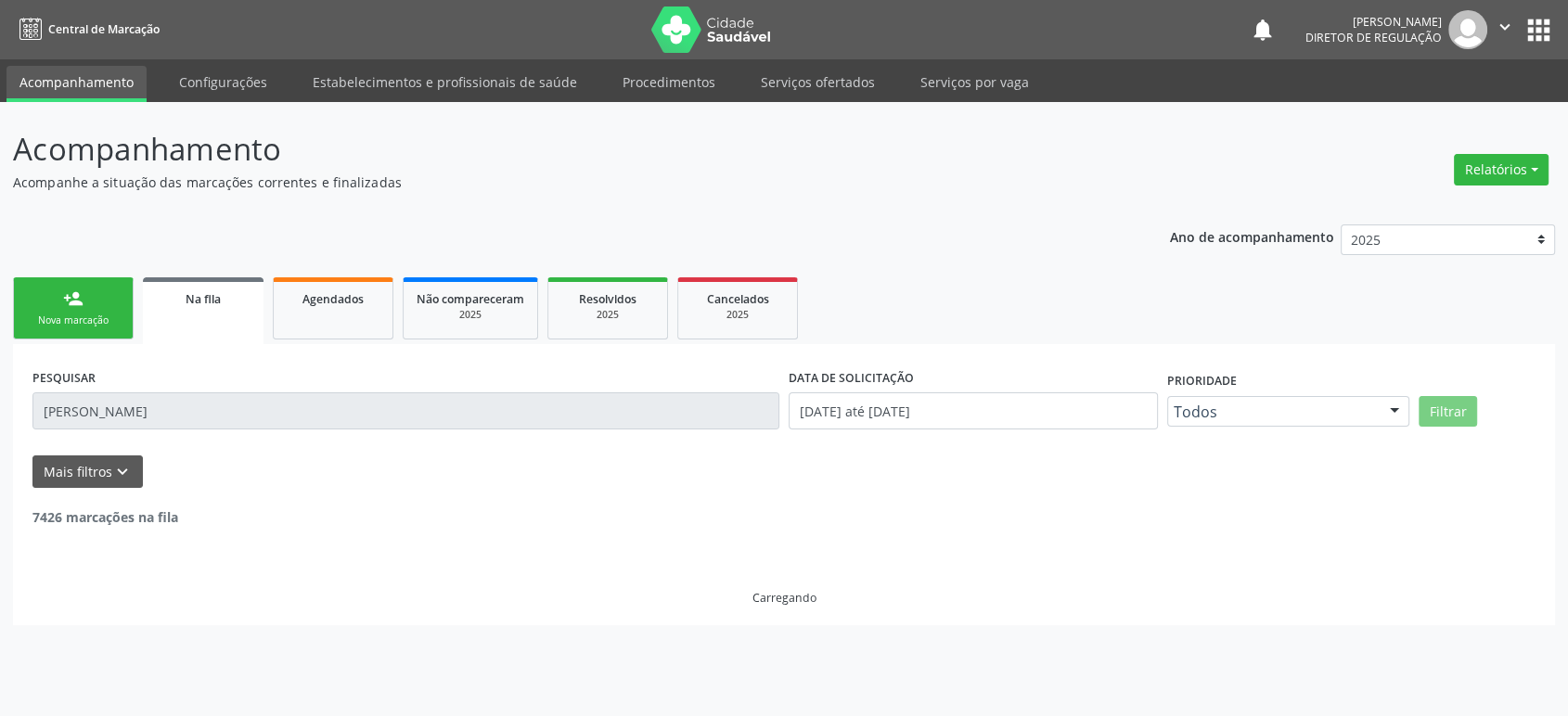
scroll to position [0, 0]
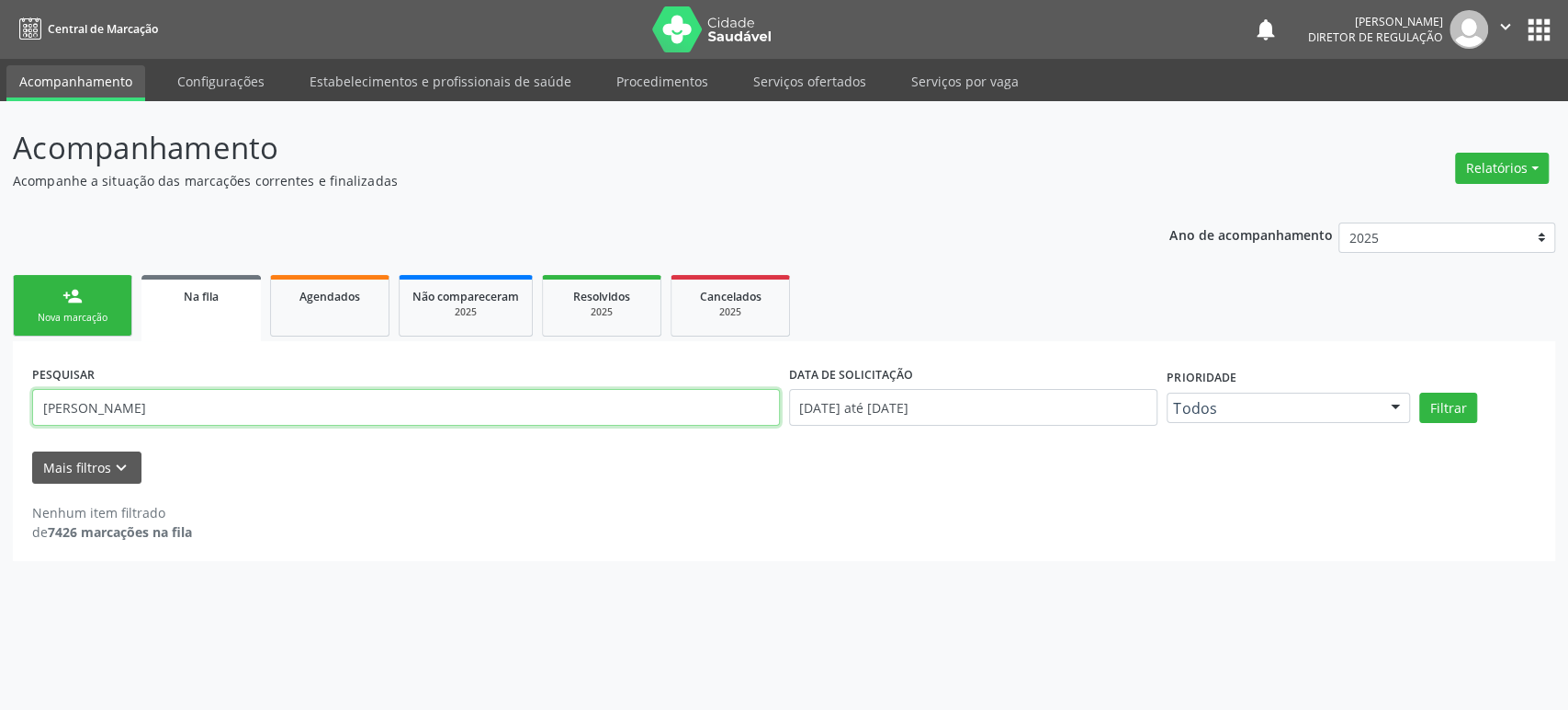
click at [317, 403] on input "[PERSON_NAME]" at bounding box center [406, 407] width 747 height 37
click at [1419, 393] on button "Filtrar" at bounding box center [1448, 408] width 58 height 31
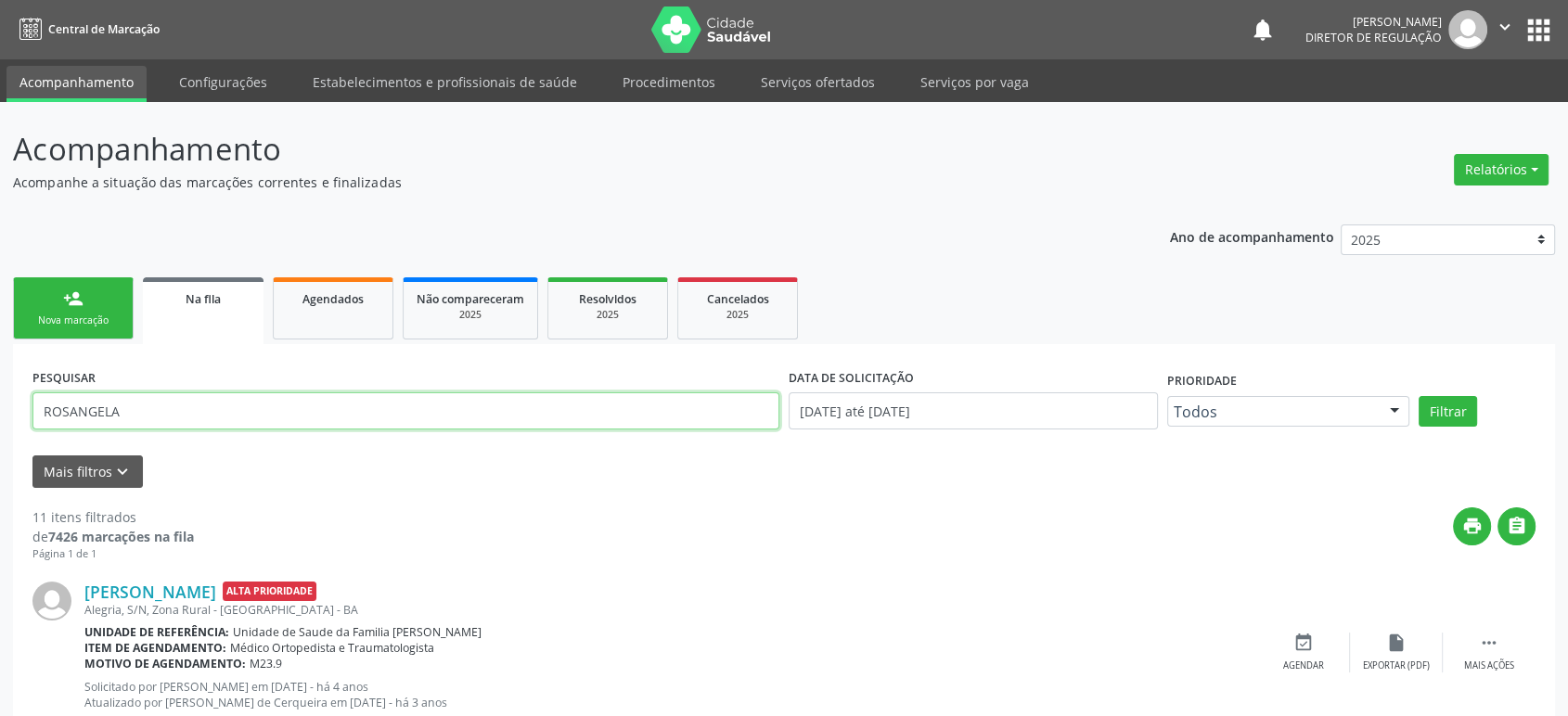
click at [160, 407] on input "ROSANGELA" at bounding box center [406, 411] width 747 height 37
click at [1419, 396] on button "Filtrar" at bounding box center [1447, 412] width 58 height 32
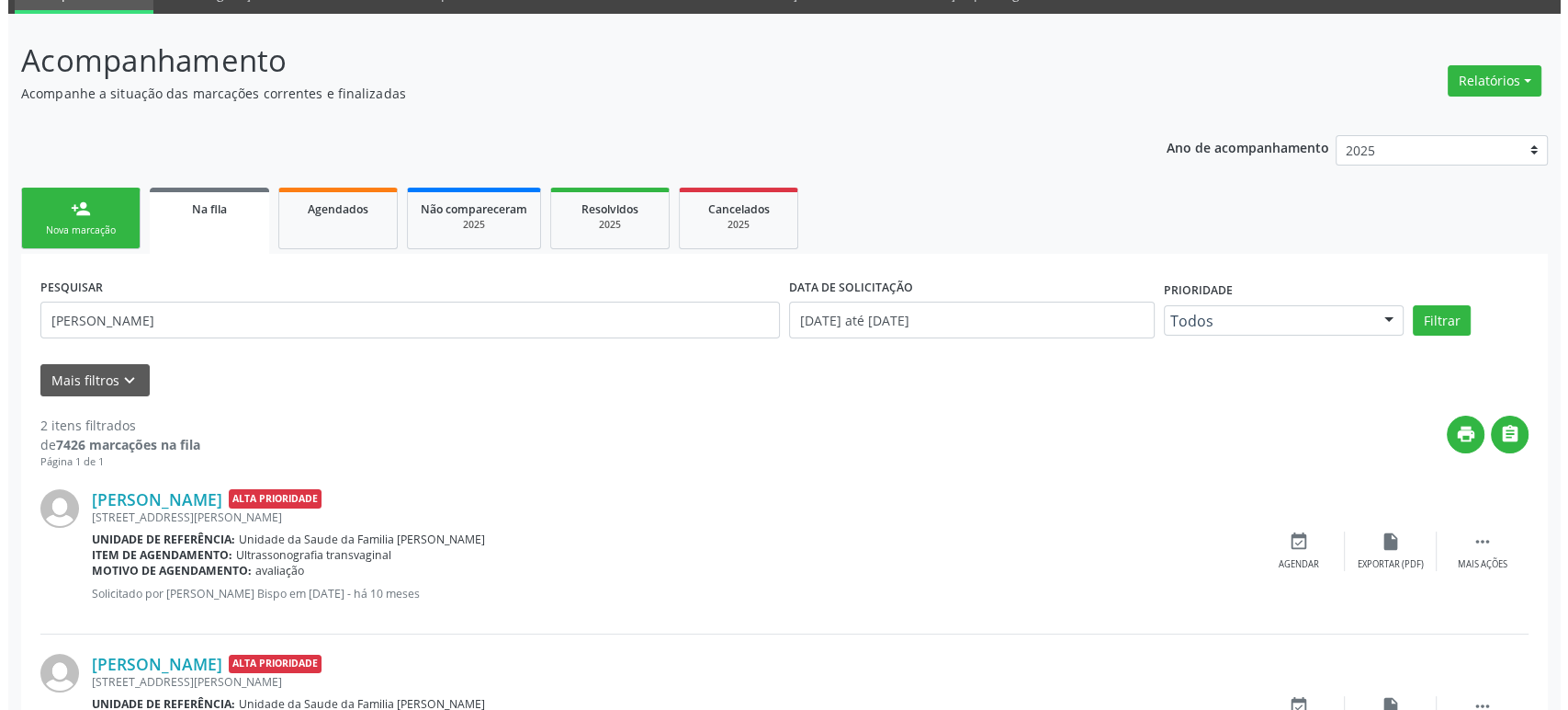
scroll to position [206, 0]
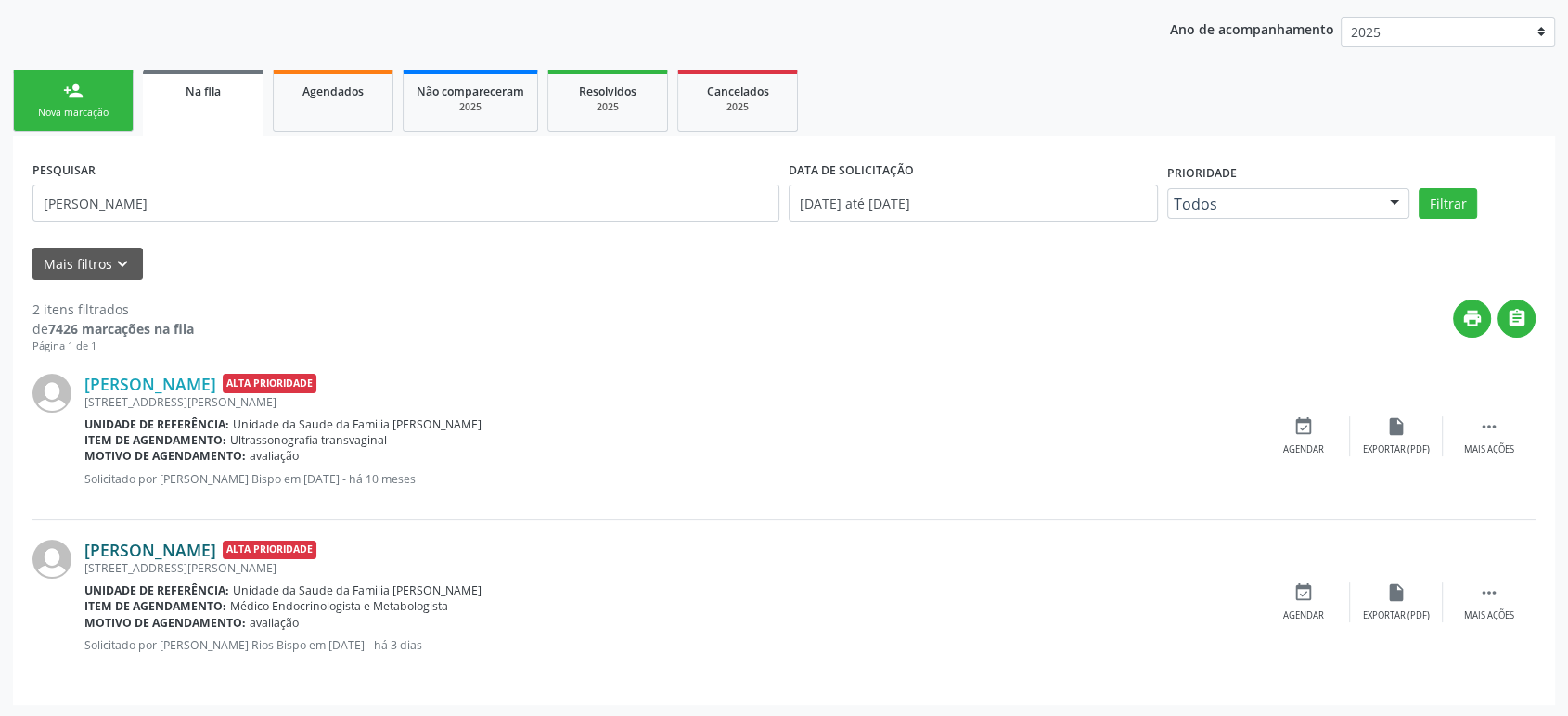
click at [158, 540] on link "[PERSON_NAME]" at bounding box center [150, 549] width 132 height 20
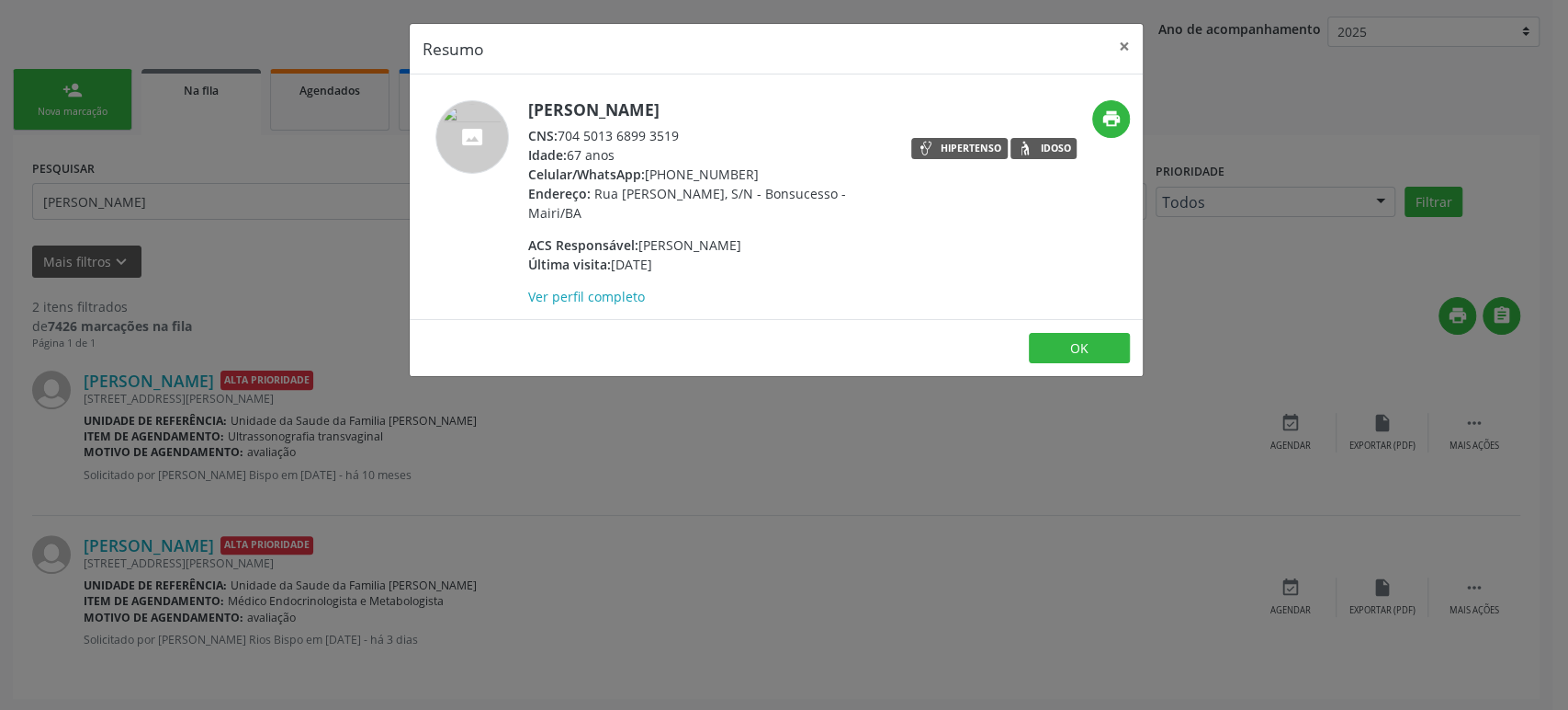
click at [664, 539] on div "Resumo × [PERSON_NAME] CNS: 704 5013 6899 3519 Idade: 67 anos Celular/WhatsApp:…" at bounding box center [784, 355] width 1568 height 710
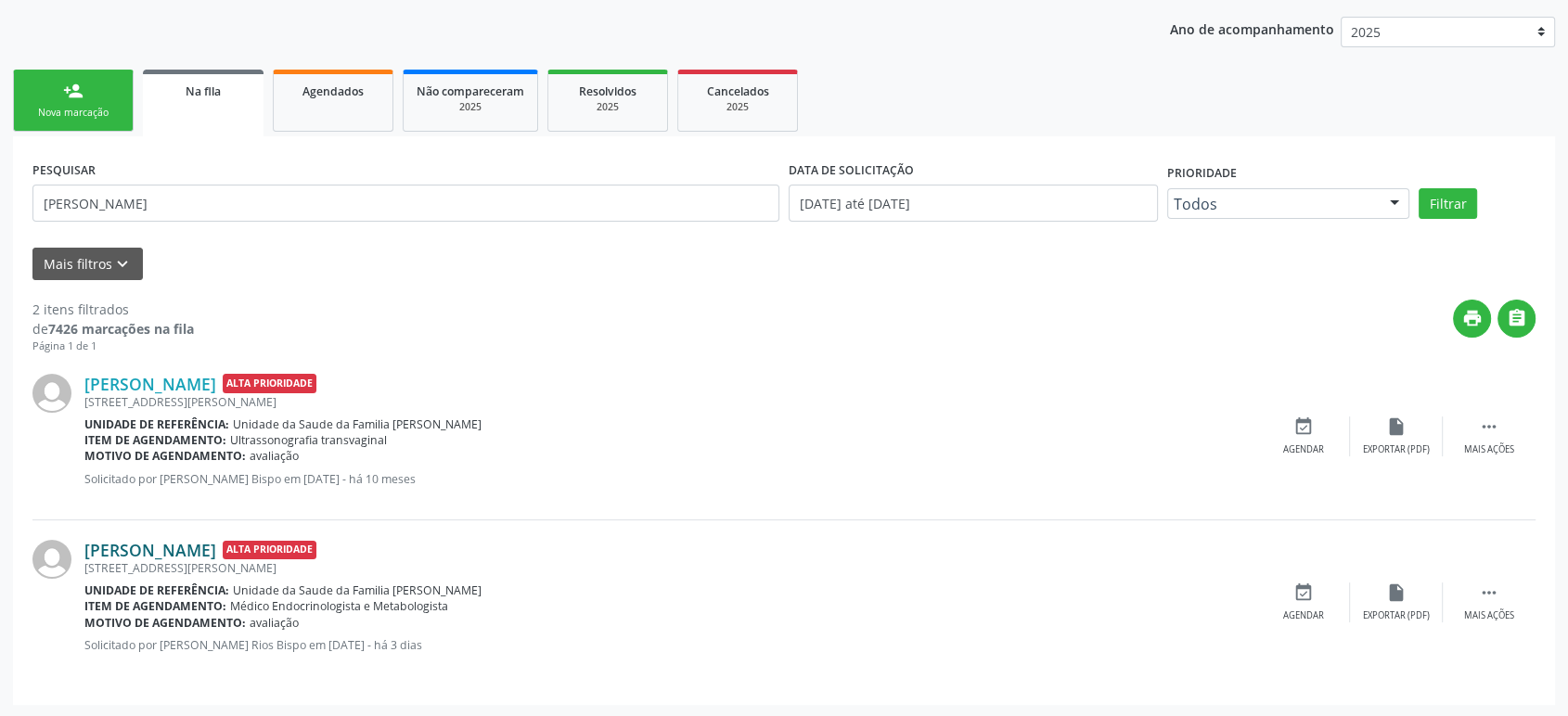
click at [116, 549] on link "[PERSON_NAME]" at bounding box center [150, 549] width 132 height 20
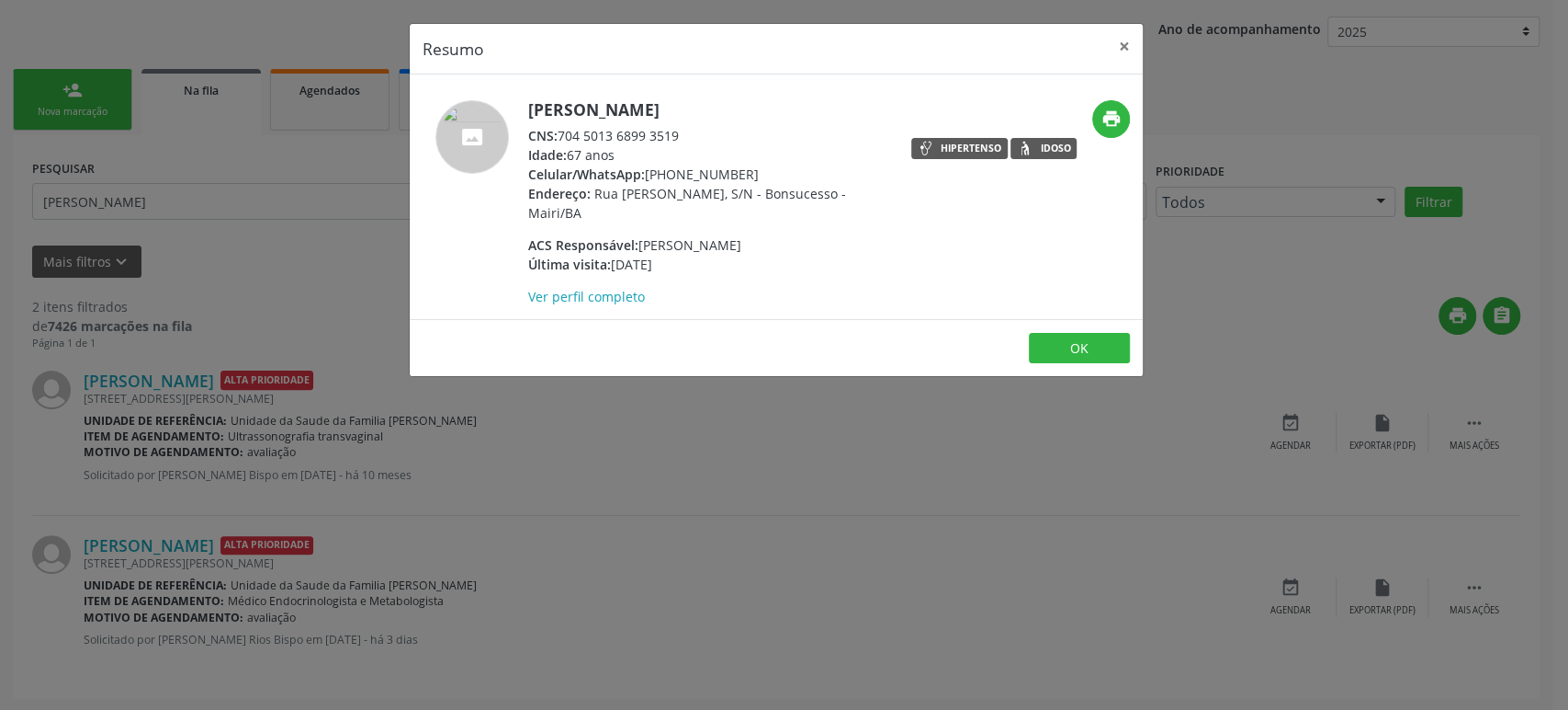
drag, startPoint x: 563, startPoint y: 136, endPoint x: 689, endPoint y: 140, distance: 126.1
click at [689, 140] on div "CNS: 704 5013 6899 3519" at bounding box center [707, 136] width 358 height 19
copy div "704 5013 6899 3519"
click at [213, 196] on div "Resumo × [PERSON_NAME] CNS: 704 5013 6899 3519 Idade: 67 anos Celular/WhatsApp:…" at bounding box center [784, 355] width 1568 height 710
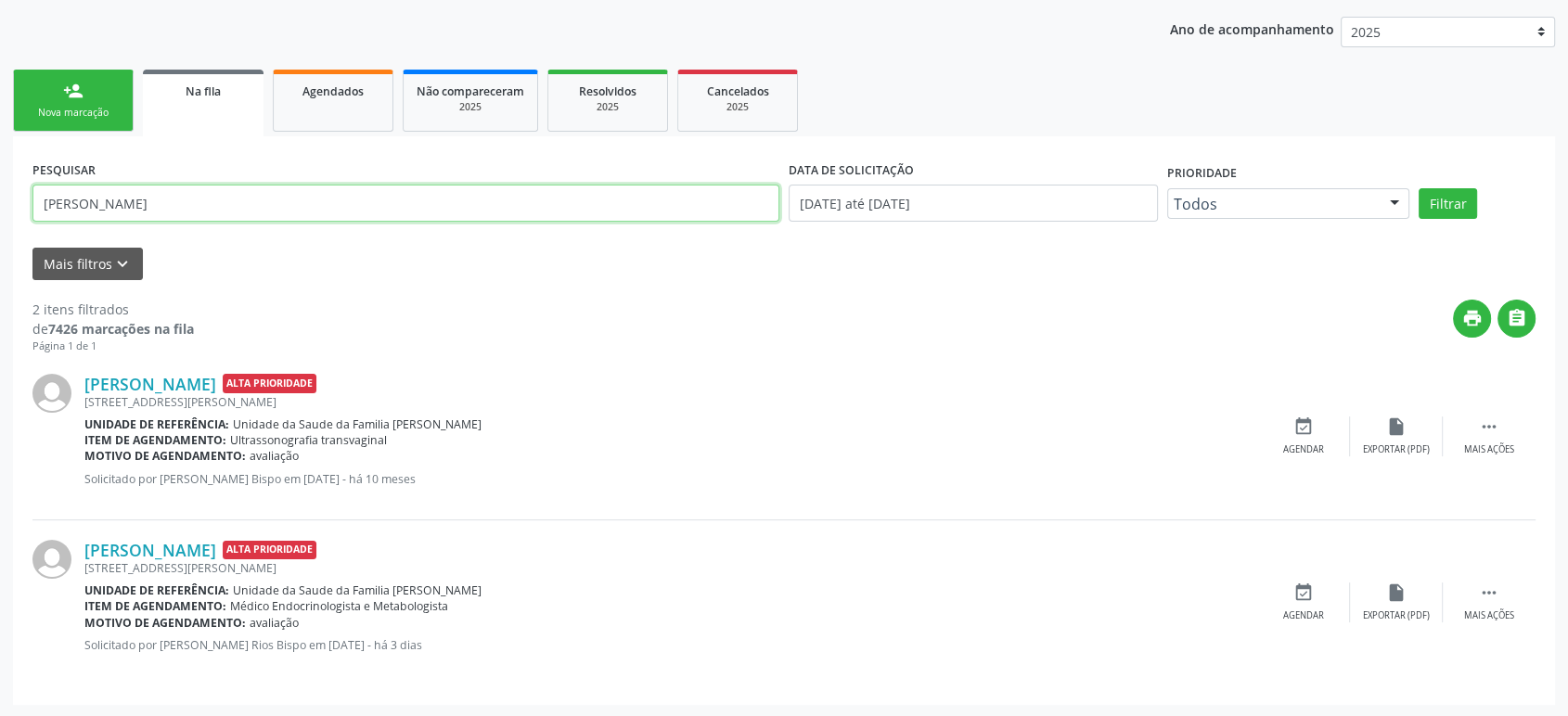
click at [216, 198] on input "[PERSON_NAME]" at bounding box center [406, 203] width 747 height 37
paste input "704 5013 6899 3519"
click at [134, 206] on input "704 5013 6899 3519" at bounding box center [406, 203] width 747 height 37
click at [99, 205] on input "704 5013 68993519" at bounding box center [406, 203] width 747 height 37
click at [102, 205] on input "704 5013 68993519" at bounding box center [406, 203] width 747 height 37
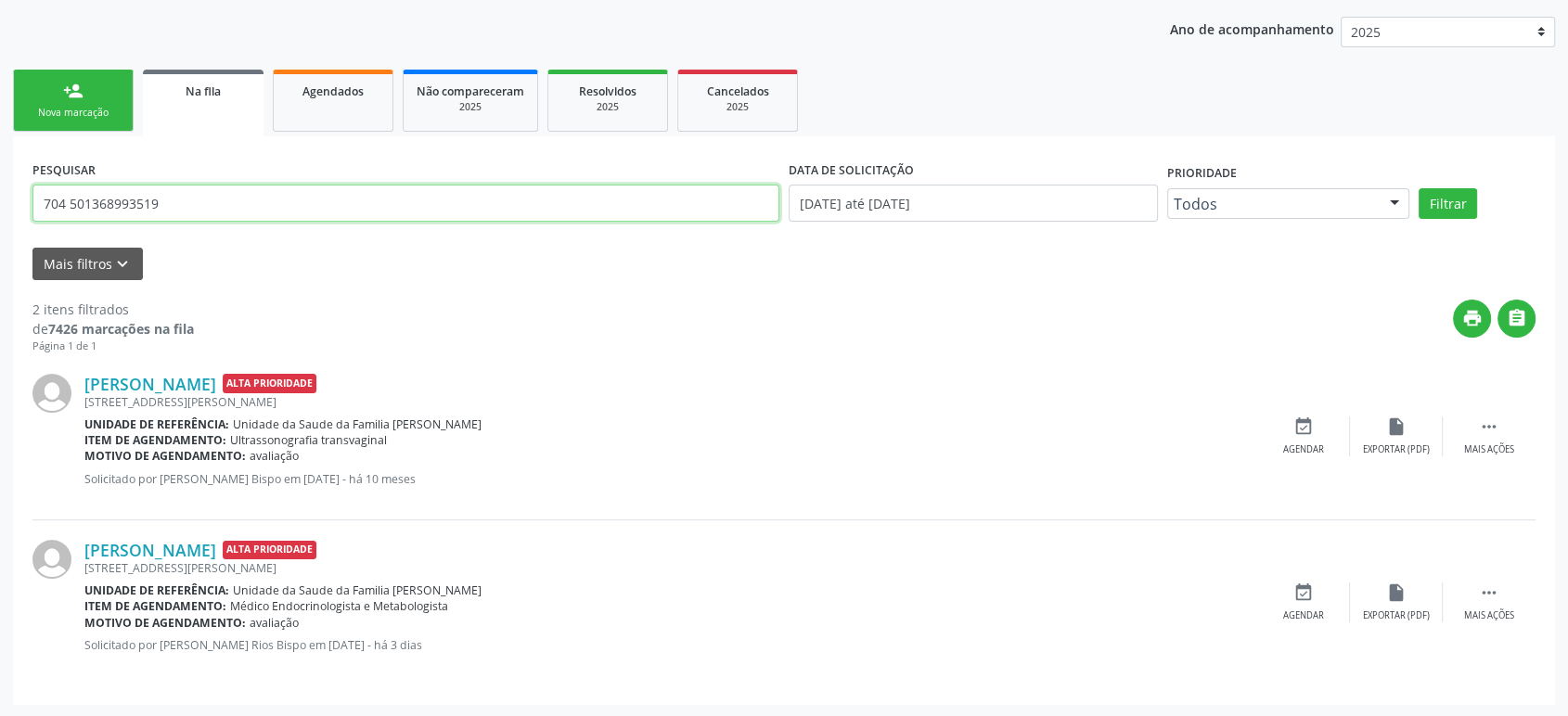
click at [70, 201] on input "704 501368993519" at bounding box center [406, 203] width 747 height 37
click at [70, 201] on input "704501368993519" at bounding box center [406, 203] width 747 height 37
click at [1473, 584] on div " Mais ações" at bounding box center [1488, 602] width 93 height 40
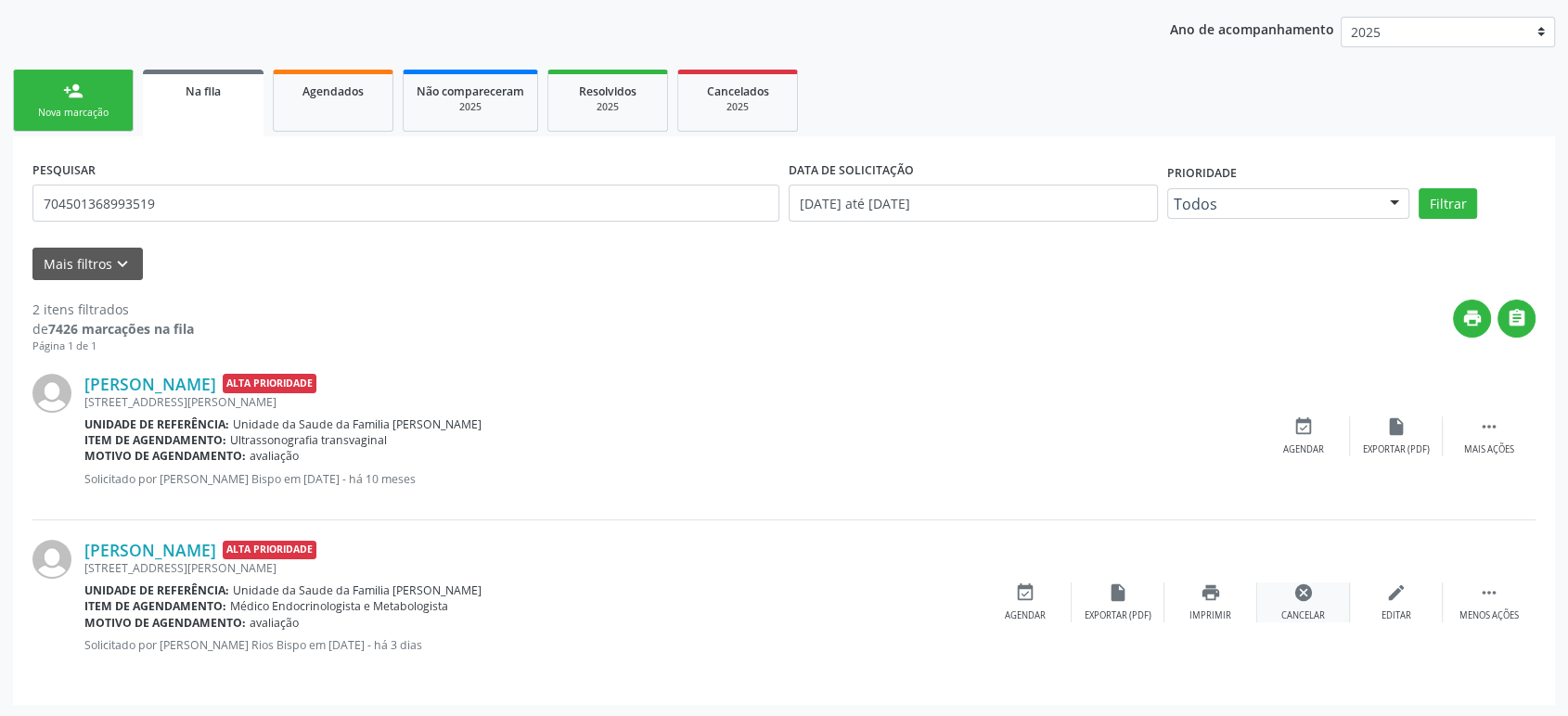
click at [1287, 583] on div "cancel Cancelar" at bounding box center [1303, 602] width 93 height 40
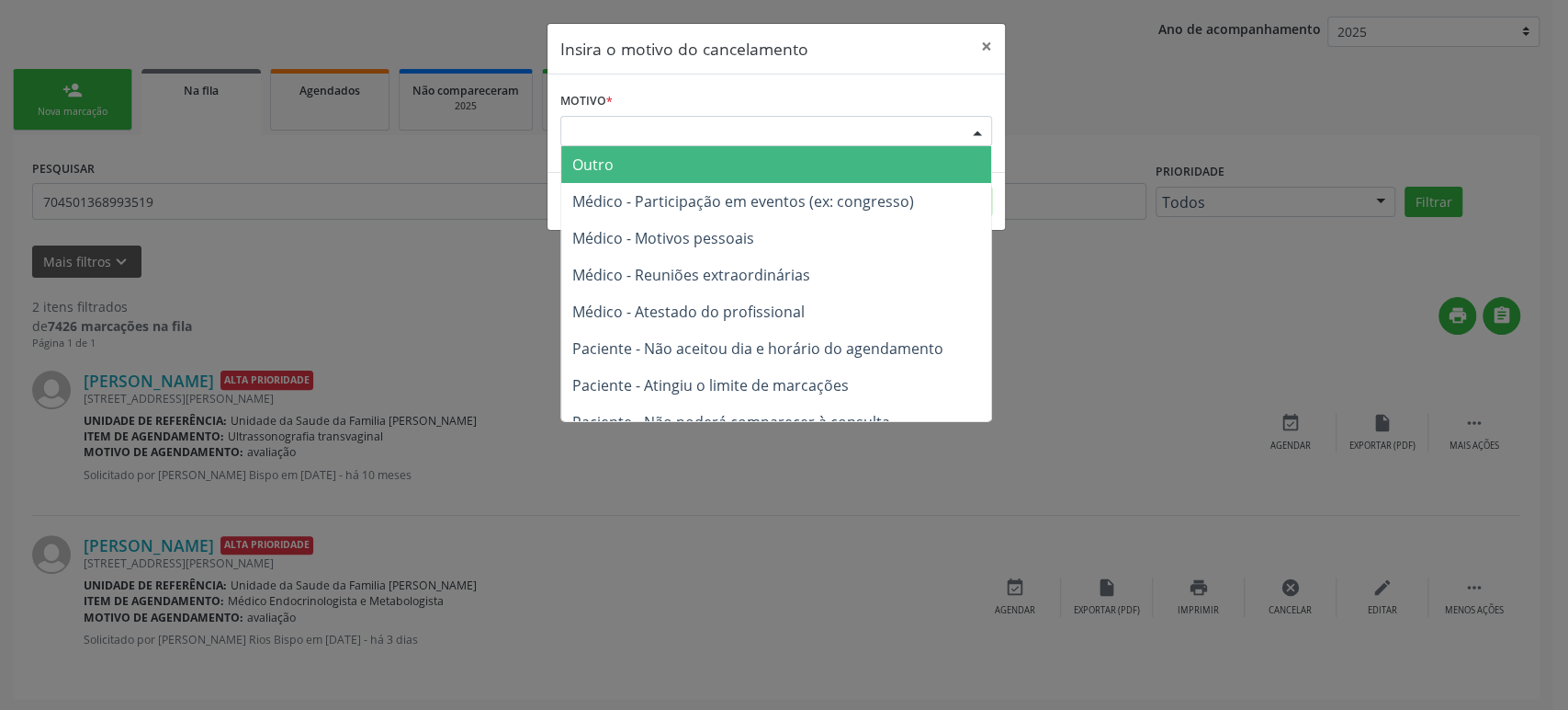
click at [614, 123] on div "Escolha o motivo" at bounding box center [776, 131] width 432 height 31
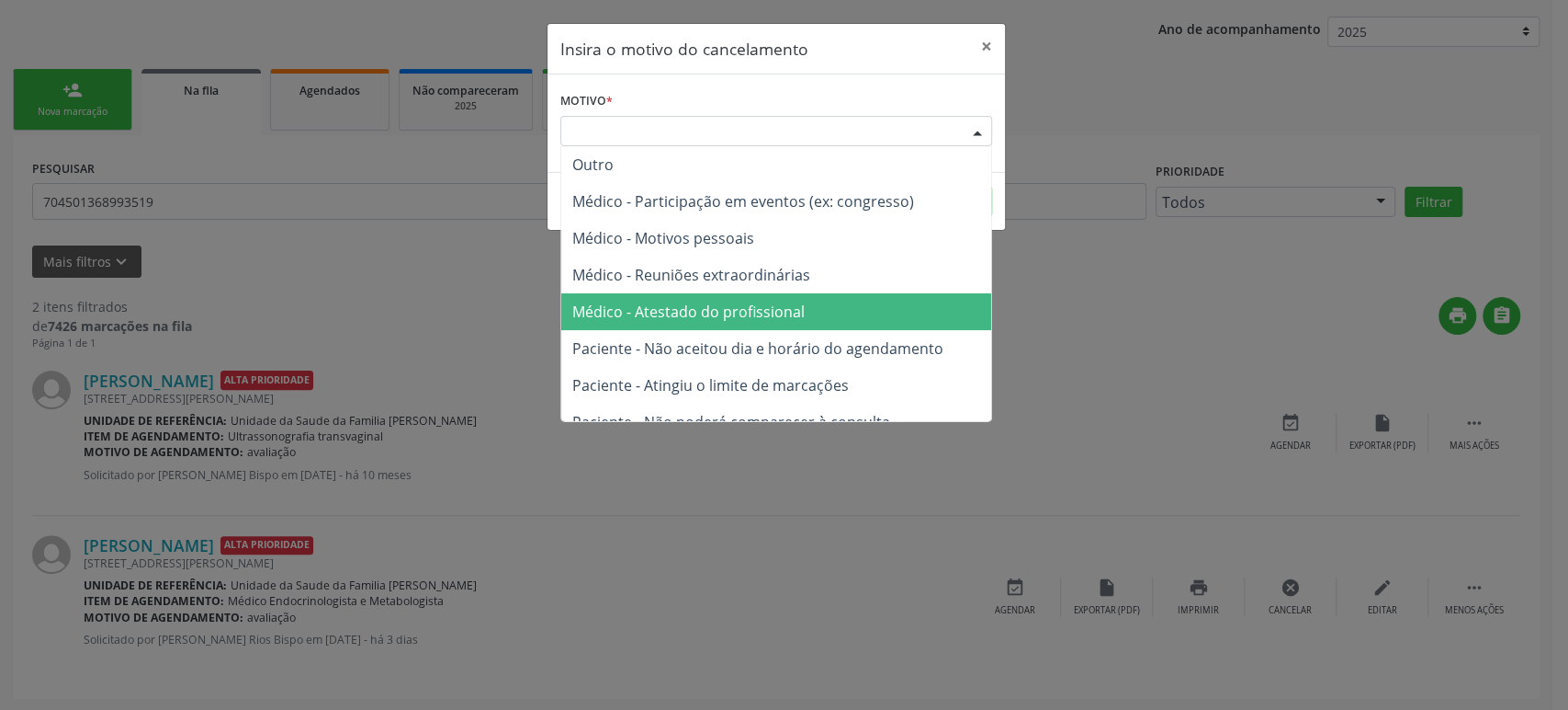
click at [705, 314] on span "Médico - Atestado do profissional" at bounding box center [688, 311] width 232 height 20
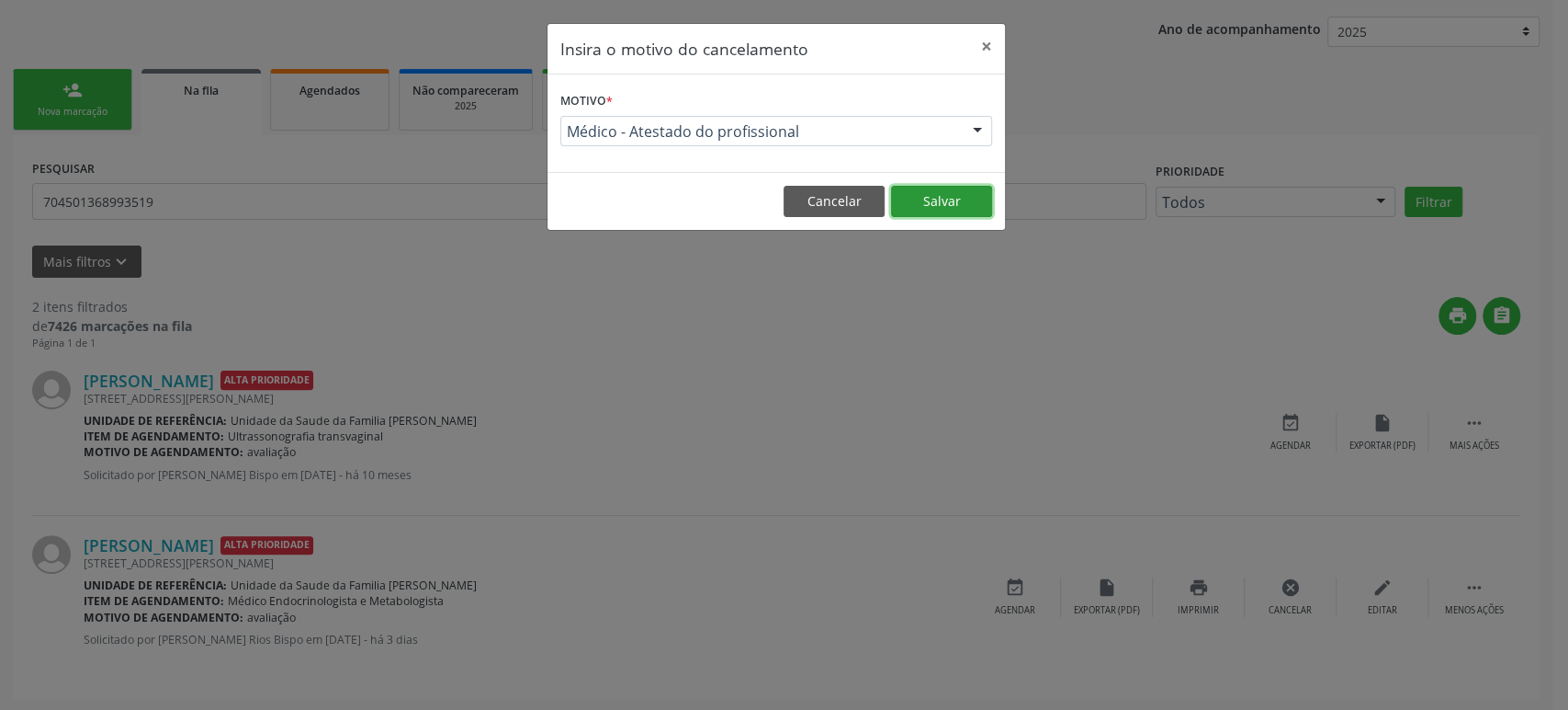
click at [934, 194] on button "Salvar" at bounding box center [941, 201] width 101 height 31
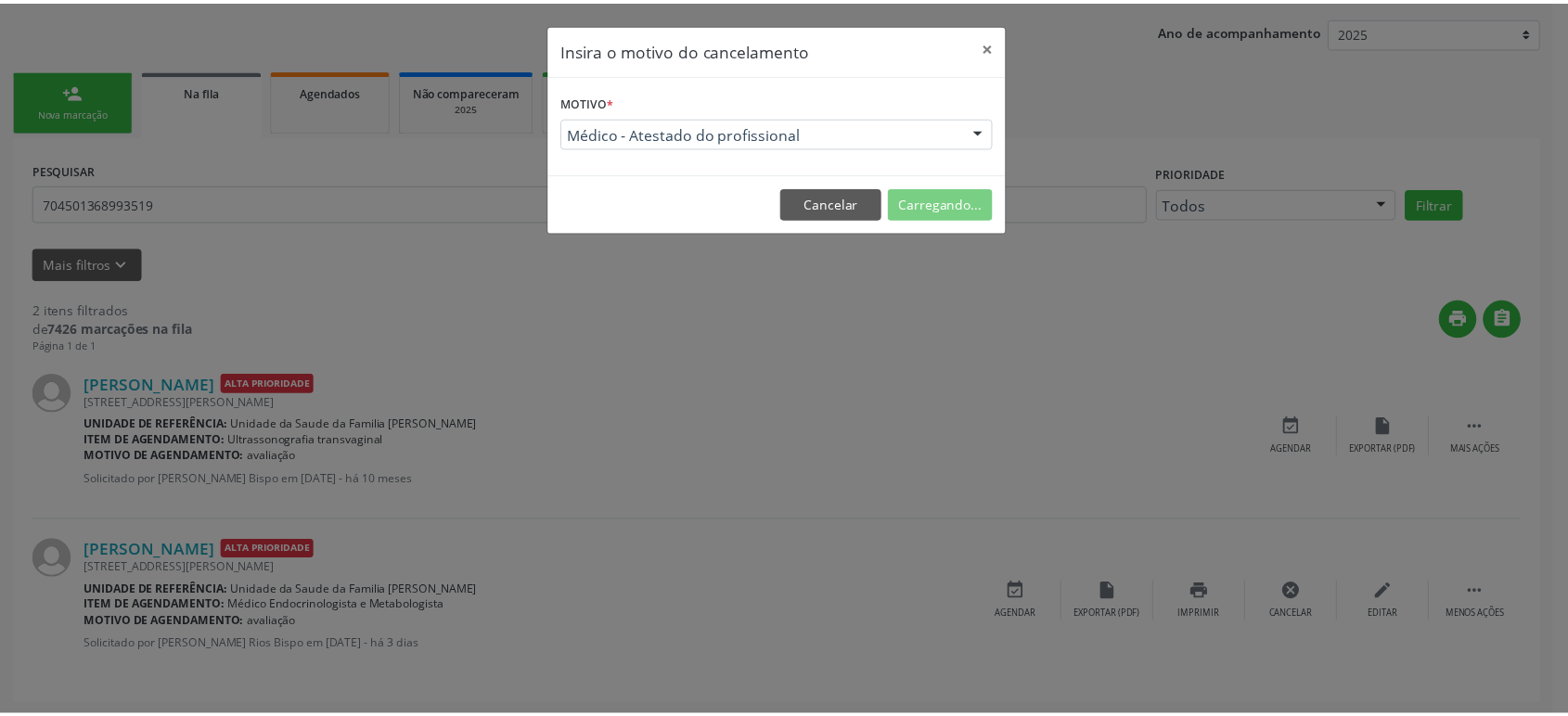
scroll to position [0, 0]
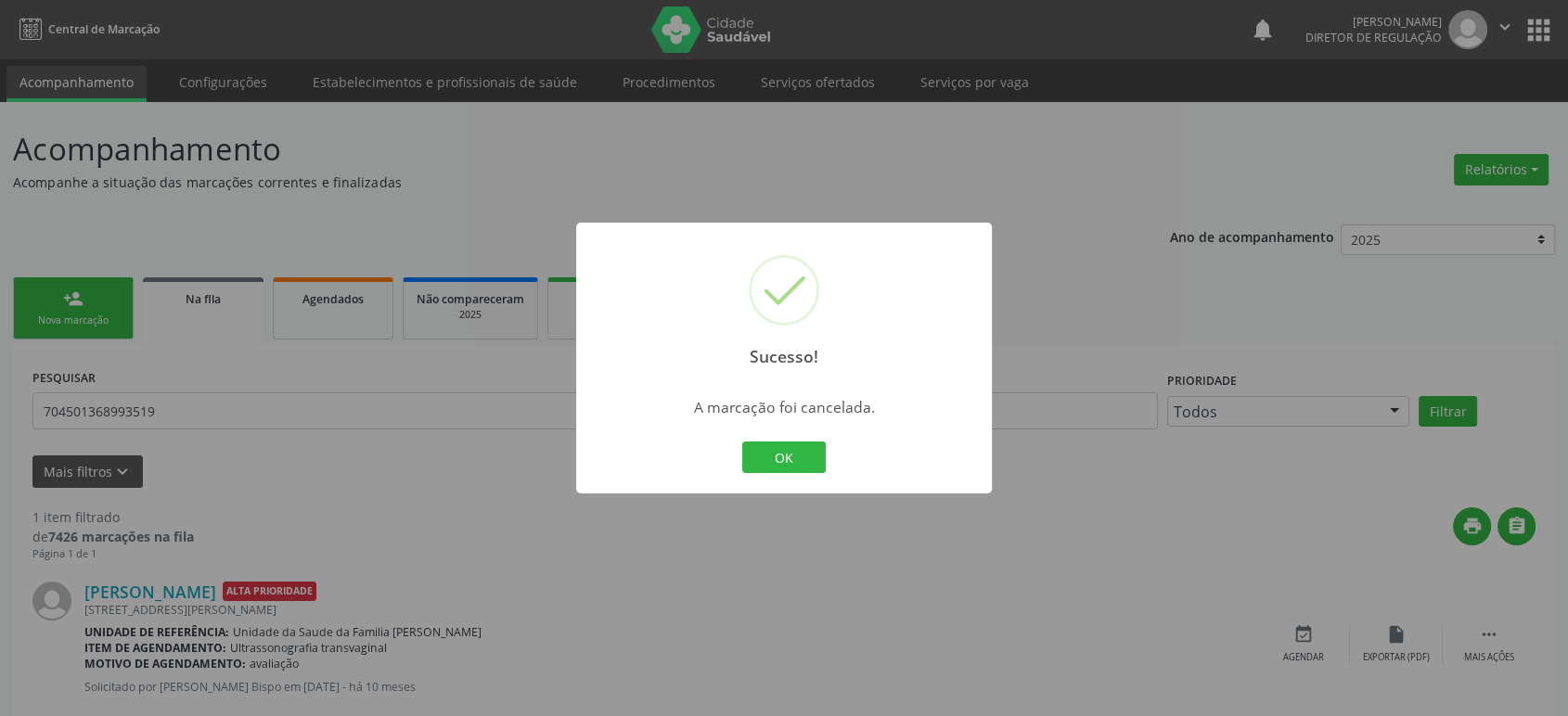
click at [220, 369] on div "Sucesso! × A marcação foi cancelada. OK Cancel" at bounding box center [784, 358] width 1568 height 716
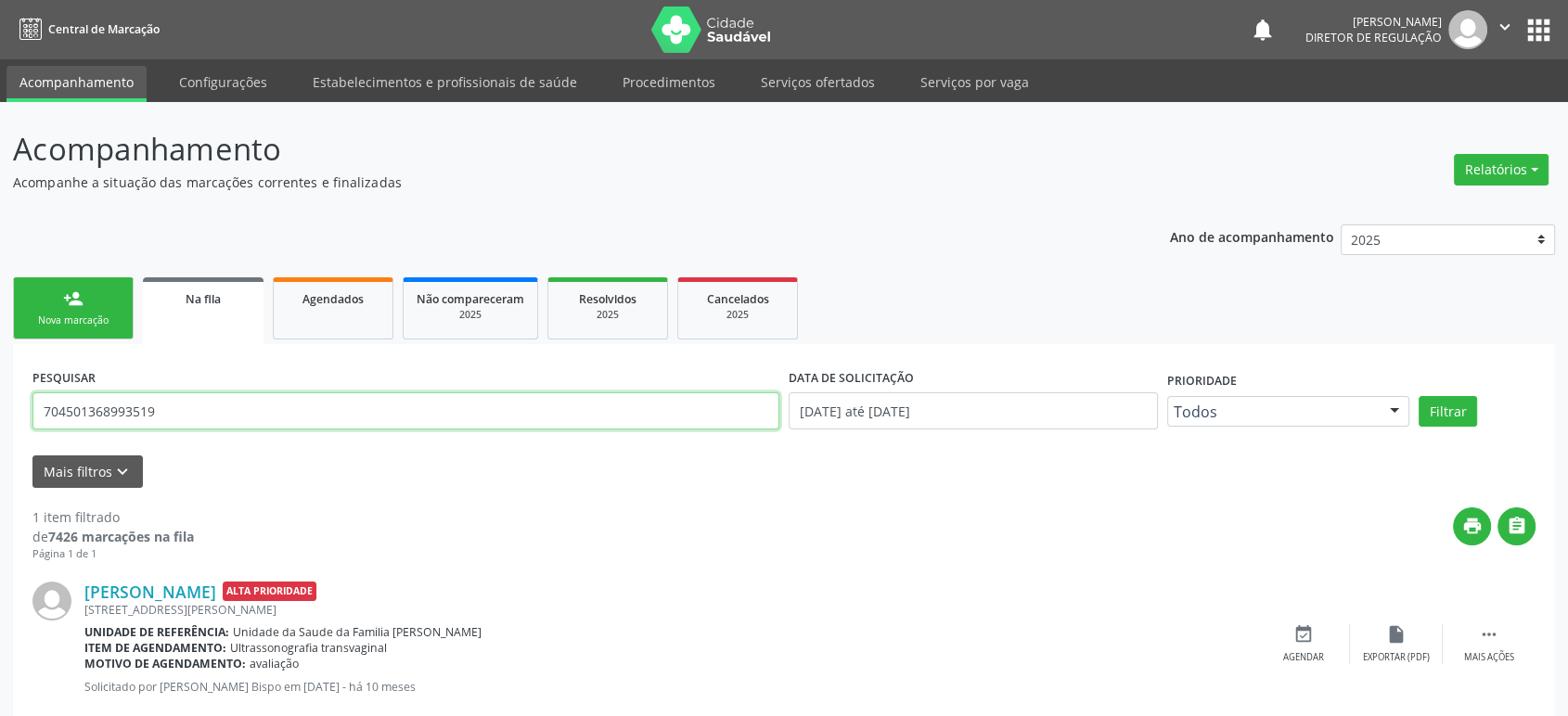
click at [196, 416] on input "704501368993519" at bounding box center [406, 411] width 747 height 37
click at [1419, 396] on button "Filtrar" at bounding box center [1447, 412] width 58 height 32
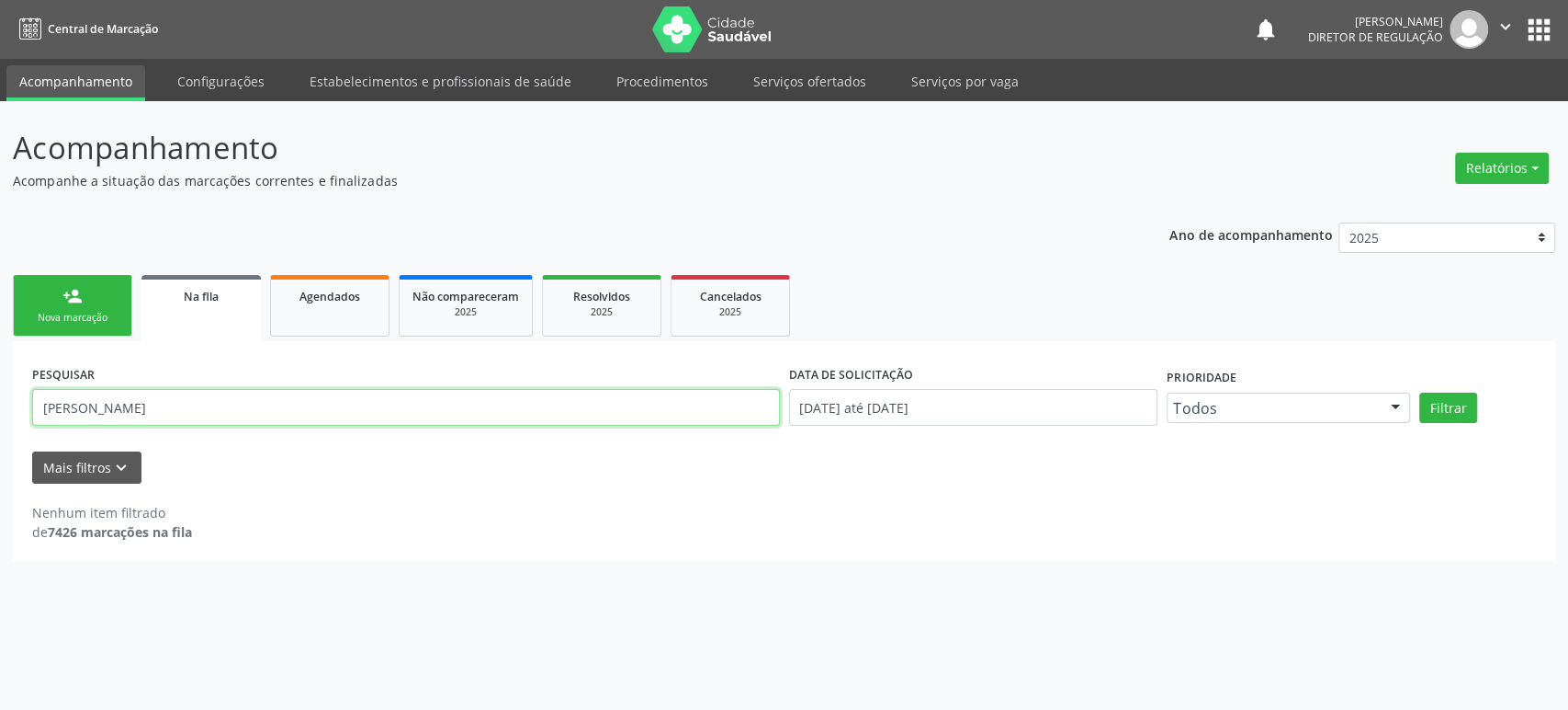
click at [237, 391] on input "[PERSON_NAME]" at bounding box center [406, 407] width 747 height 37
type input "L"
click at [1419, 393] on button "Filtrar" at bounding box center [1448, 408] width 58 height 31
click at [178, 410] on input "8980051387459" at bounding box center [406, 407] width 747 height 37
type input "898005138745"
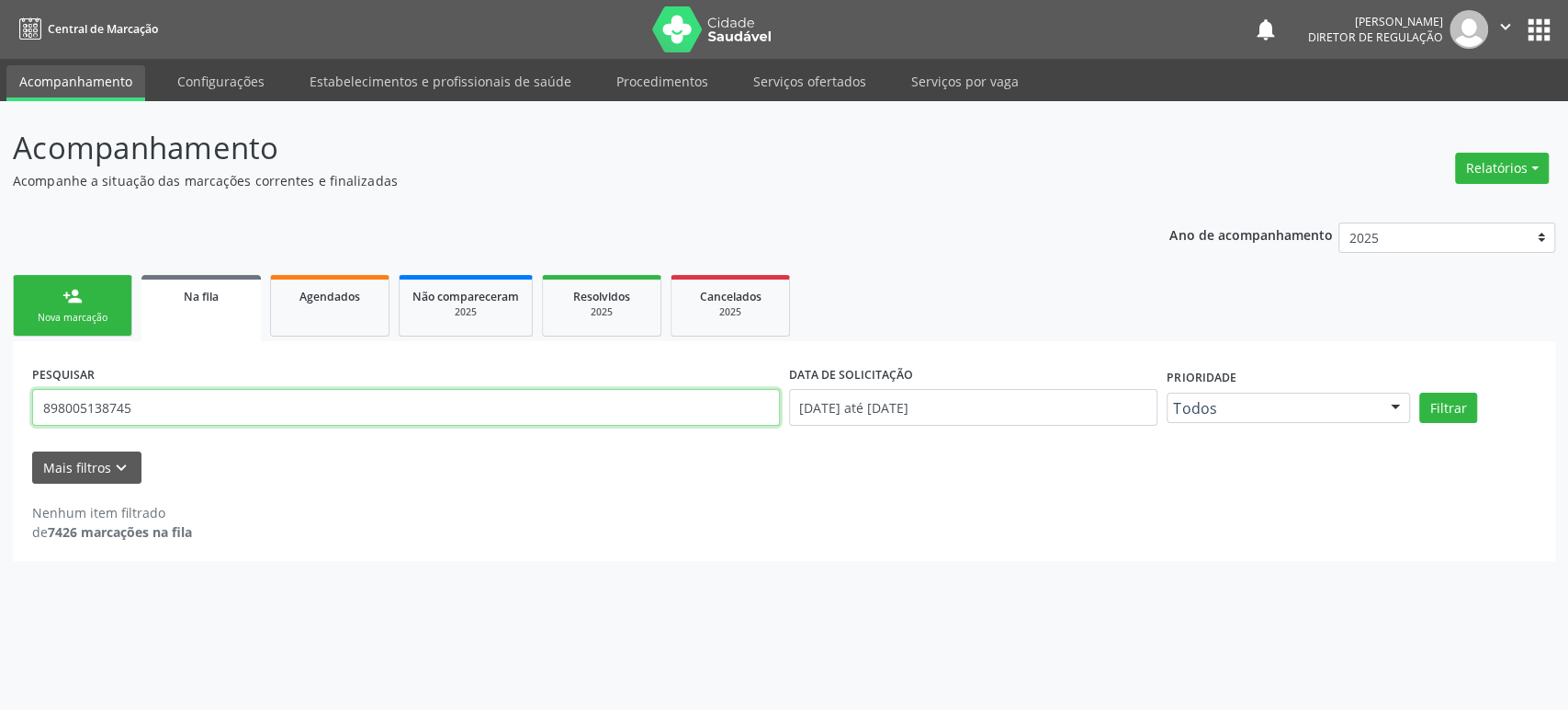
click at [178, 410] on input "898005138745" at bounding box center [406, 407] width 747 height 37
type input "[PERSON_NAME]"
click at [1419, 393] on button "Filtrar" at bounding box center [1448, 408] width 58 height 31
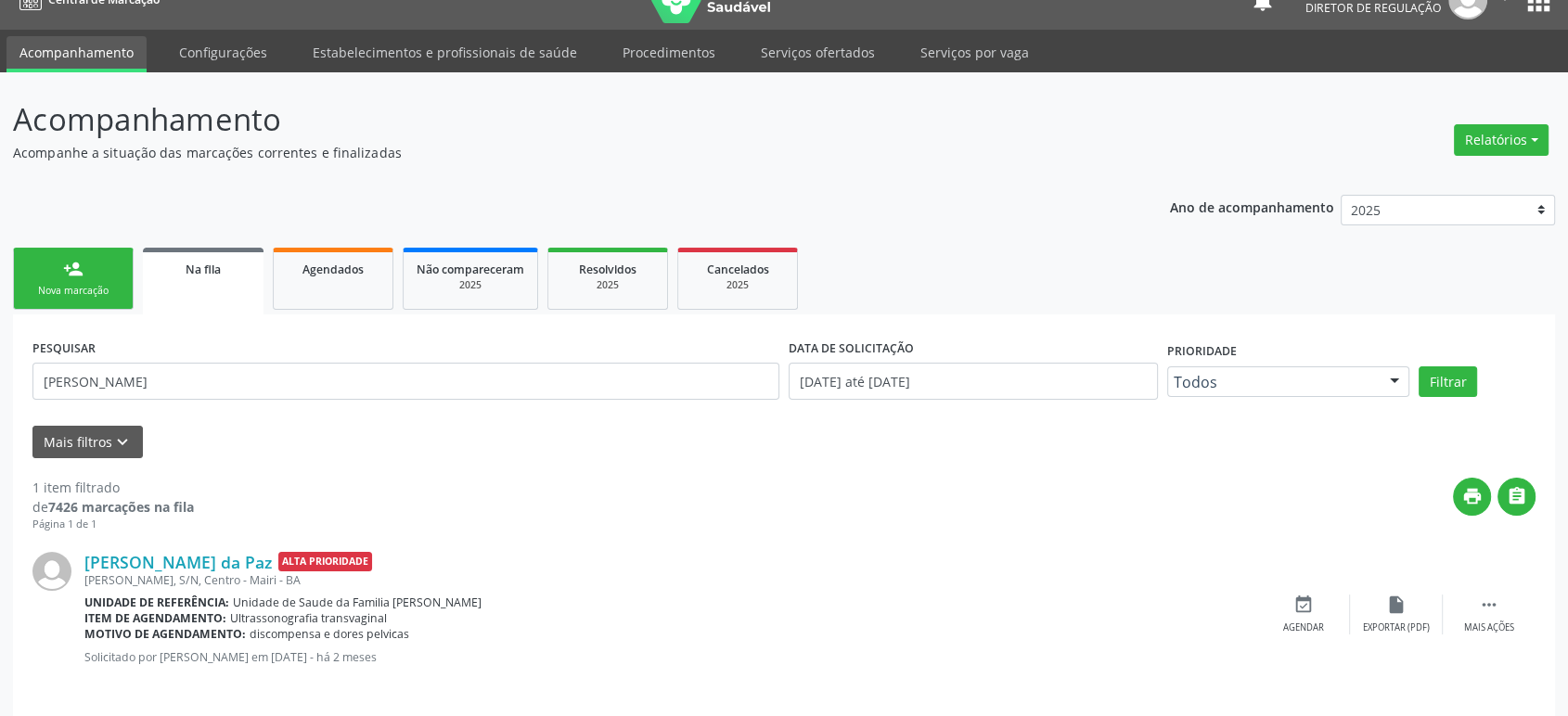
scroll to position [42, 0]
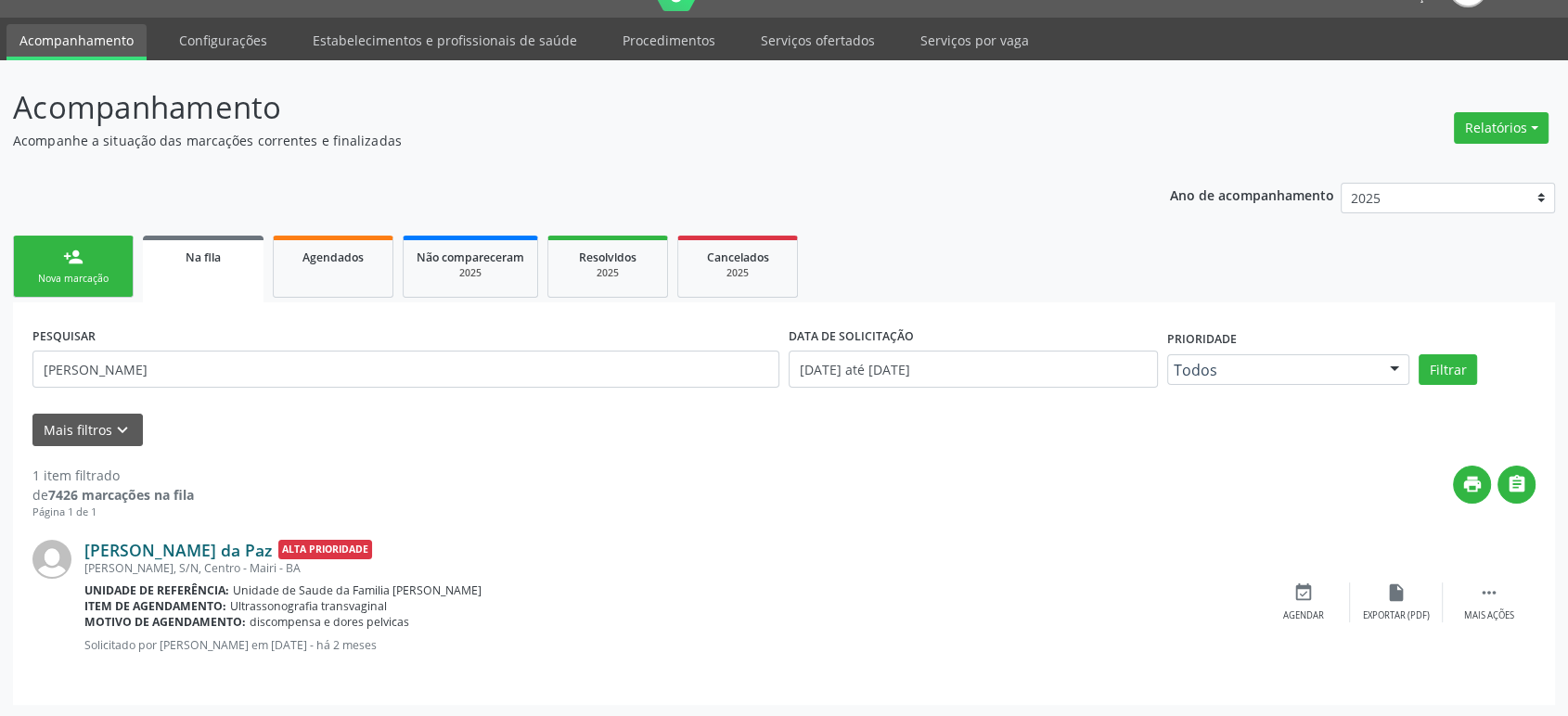
click at [200, 540] on link "[PERSON_NAME] da Paz" at bounding box center [178, 549] width 188 height 20
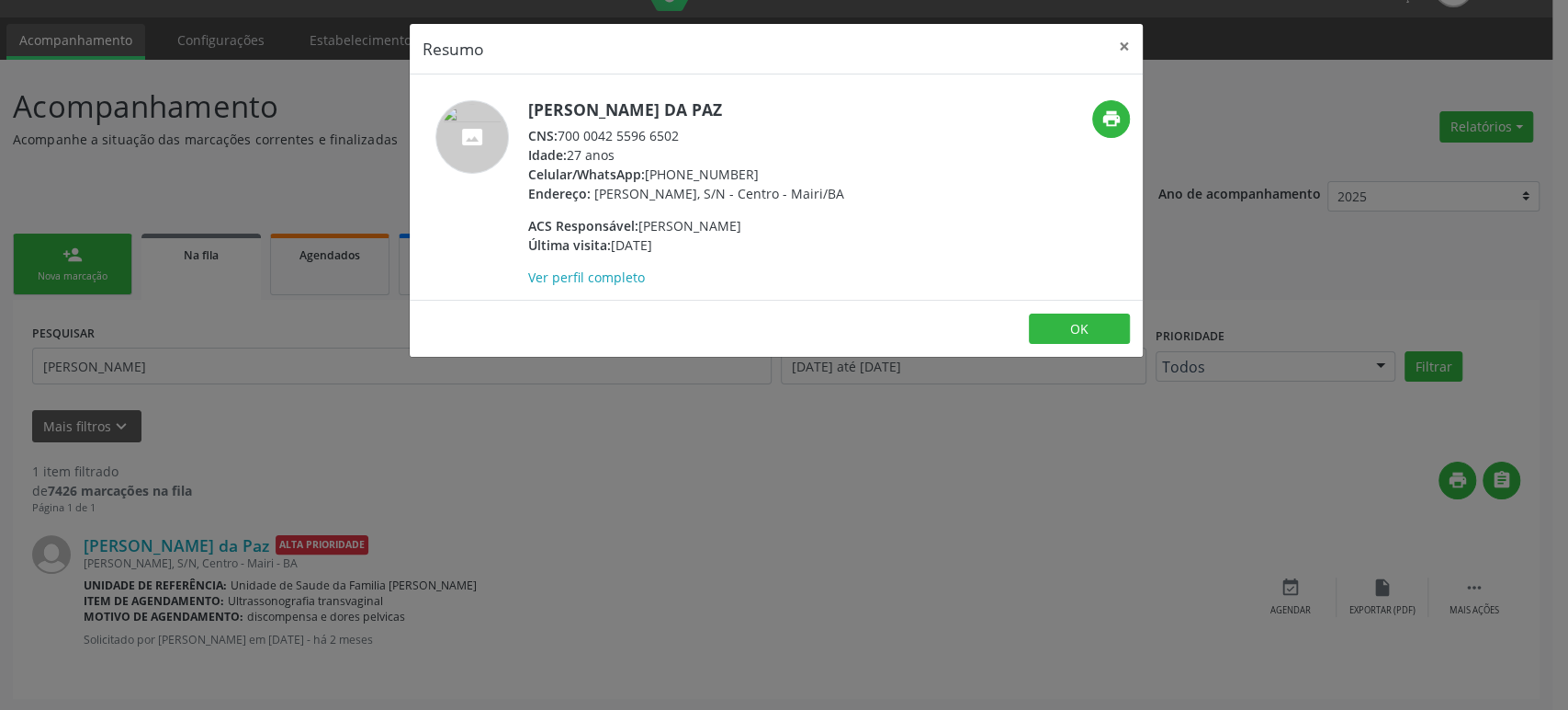
drag, startPoint x: 531, startPoint y: 108, endPoint x: 745, endPoint y: 113, distance: 214.1
click at [745, 113] on h5 "[PERSON_NAME] da Paz" at bounding box center [686, 110] width 316 height 19
click at [522, 611] on div "Resumo × [PERSON_NAME] da Paz CNS: 700 0042 5596 6502 Idade: 27 anos Celular/Wh…" at bounding box center [784, 355] width 1568 height 710
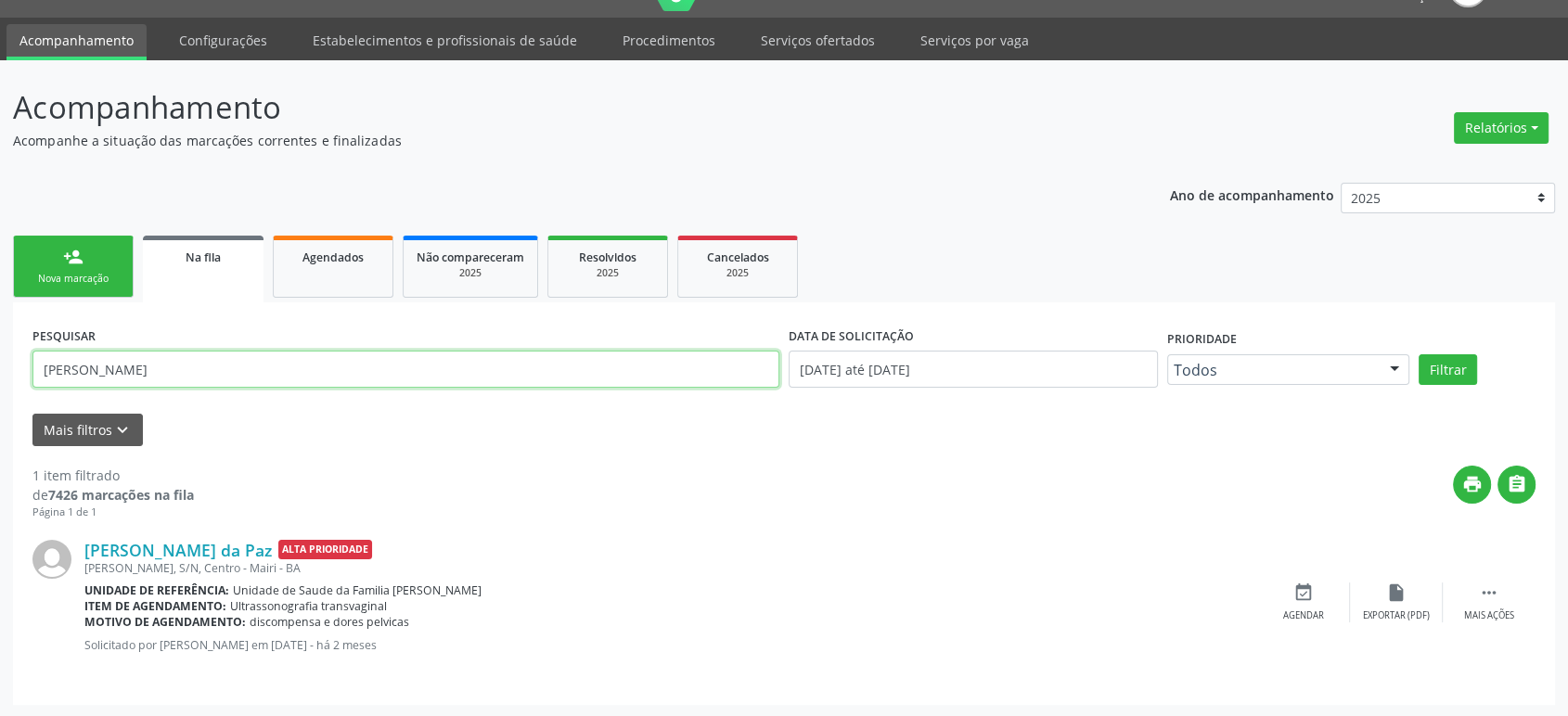
click at [98, 362] on input "[PERSON_NAME]" at bounding box center [406, 369] width 747 height 37
click at [100, 360] on input "[PERSON_NAME]" at bounding box center [406, 369] width 747 height 37
click at [101, 358] on input "[PERSON_NAME]" at bounding box center [406, 369] width 747 height 37
click at [125, 376] on input "text" at bounding box center [406, 369] width 747 height 37
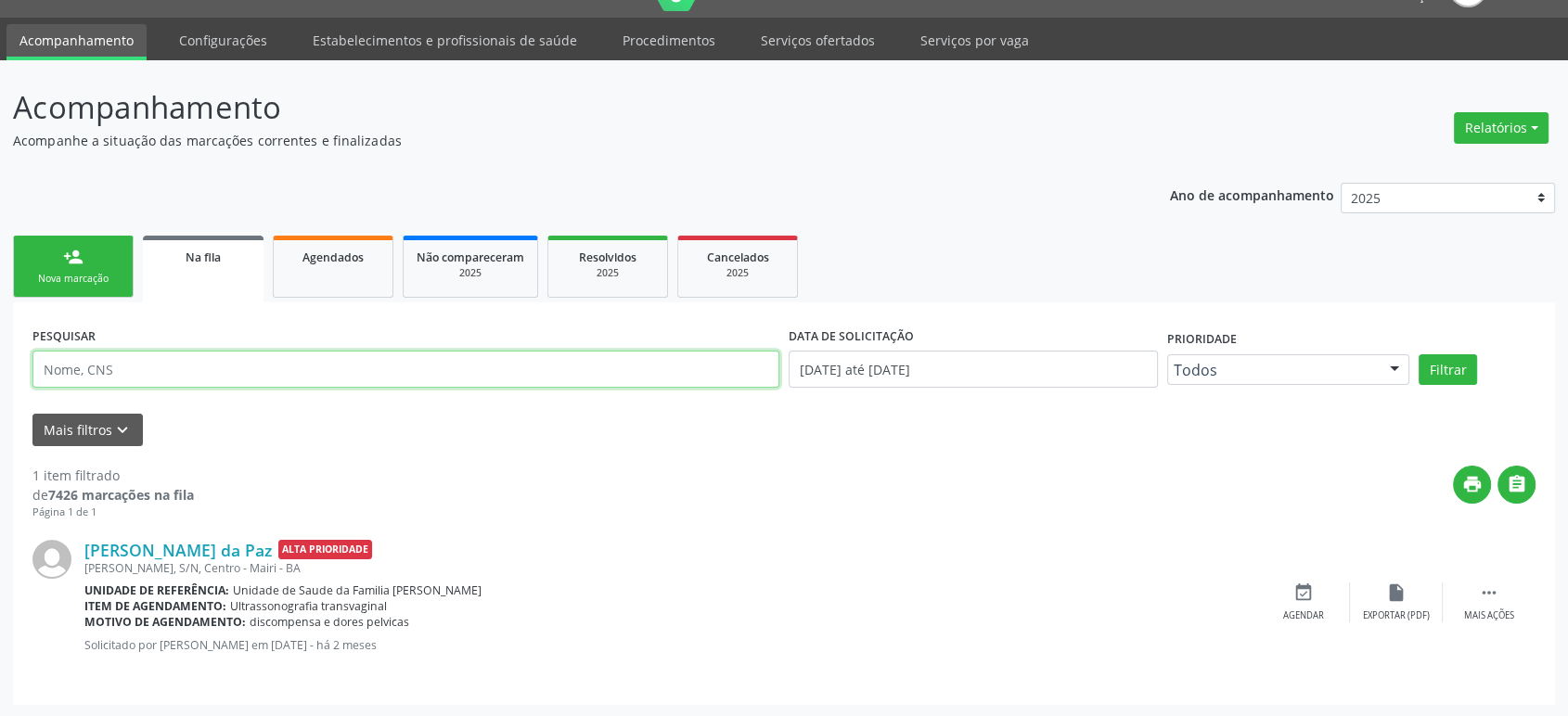
click at [125, 376] on input "text" at bounding box center [406, 369] width 747 height 37
click at [92, 369] on input "text" at bounding box center [406, 369] width 747 height 37
click at [836, 502] on div "print " at bounding box center [864, 492] width 1341 height 55
click at [80, 361] on input "text" at bounding box center [406, 369] width 747 height 37
click at [67, 368] on input "text" at bounding box center [406, 369] width 747 height 37
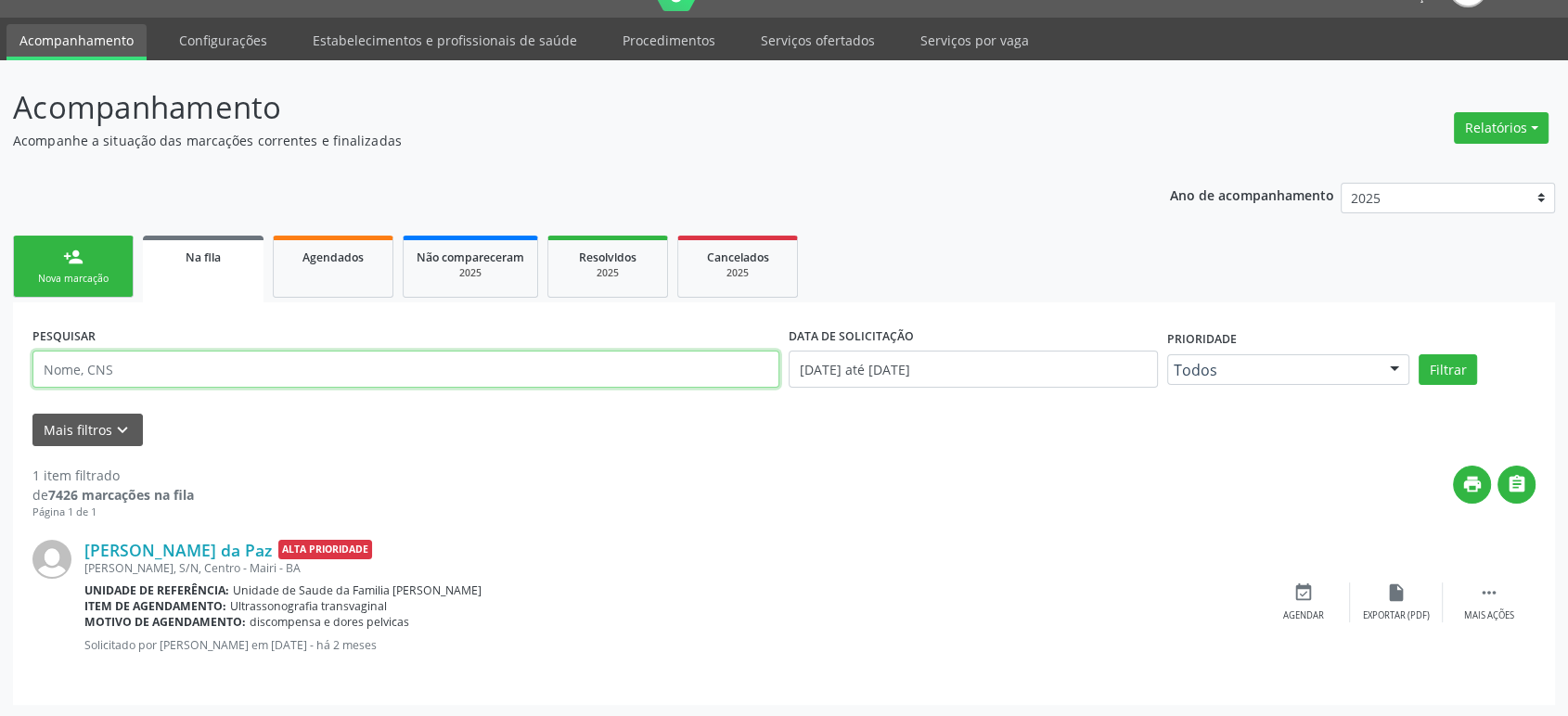
click at [67, 368] on input "text" at bounding box center [406, 369] width 747 height 37
click at [1419, 354] on button "Filtrar" at bounding box center [1447, 369] width 58 height 32
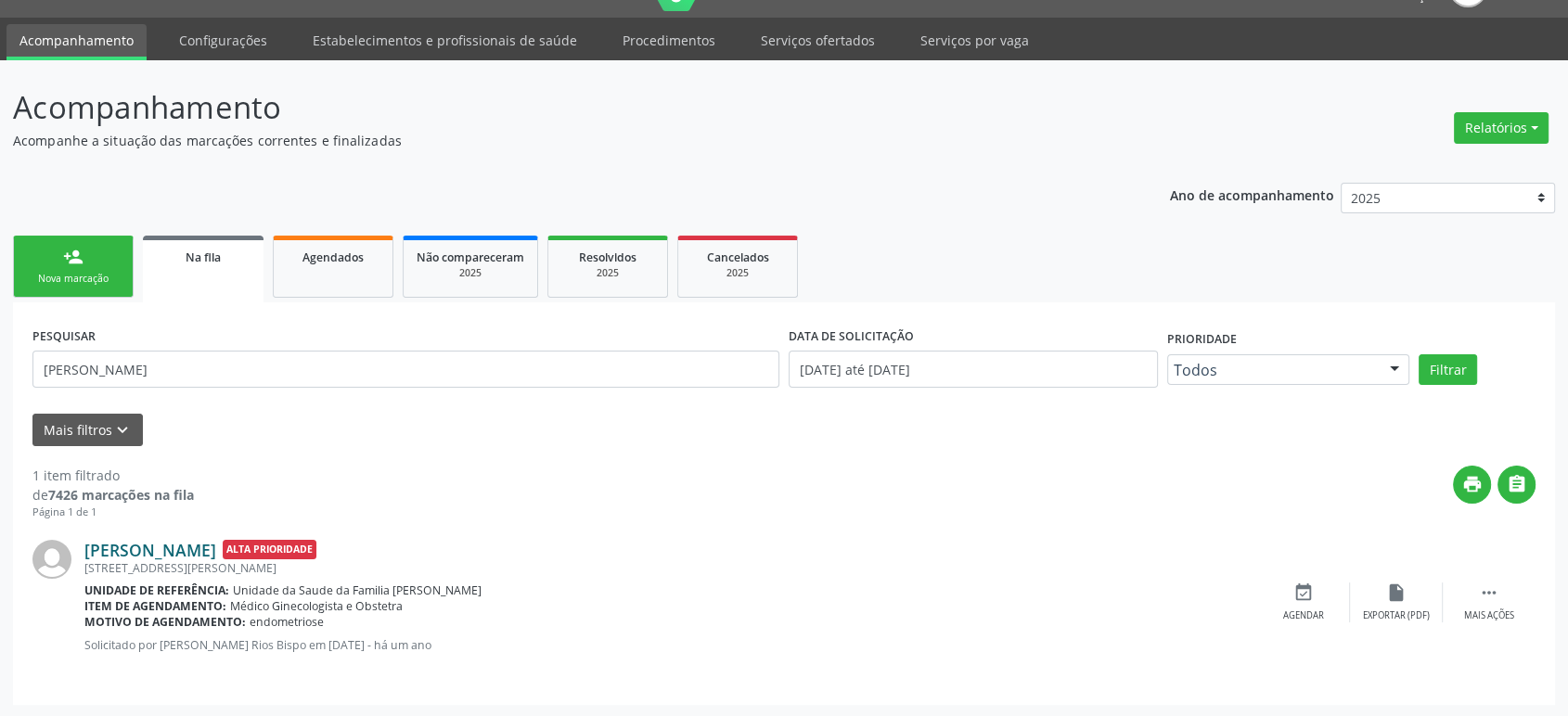
click at [156, 548] on link "[PERSON_NAME]" at bounding box center [150, 549] width 132 height 20
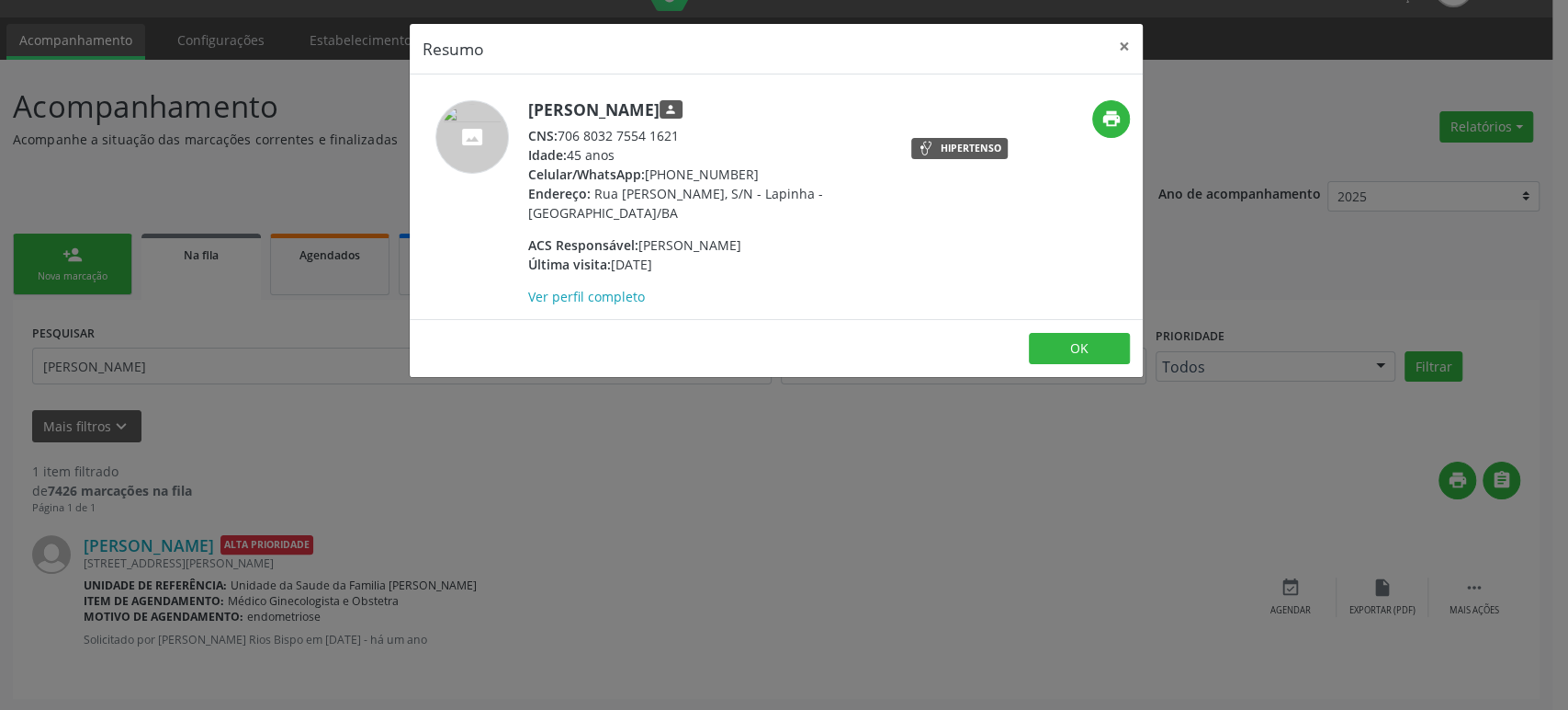
drag, startPoint x: 560, startPoint y: 131, endPoint x: 692, endPoint y: 130, distance: 132.0
click at [692, 130] on div "CNS: 706 8032 7554 1621" at bounding box center [707, 136] width 358 height 19
copy div "706 8032 7554 1621"
click at [284, 360] on div "Resumo × [PERSON_NAME] person CNS: 706 8032 7554 1621 Idade: 45 anos Celular/Wh…" at bounding box center [784, 355] width 1568 height 710
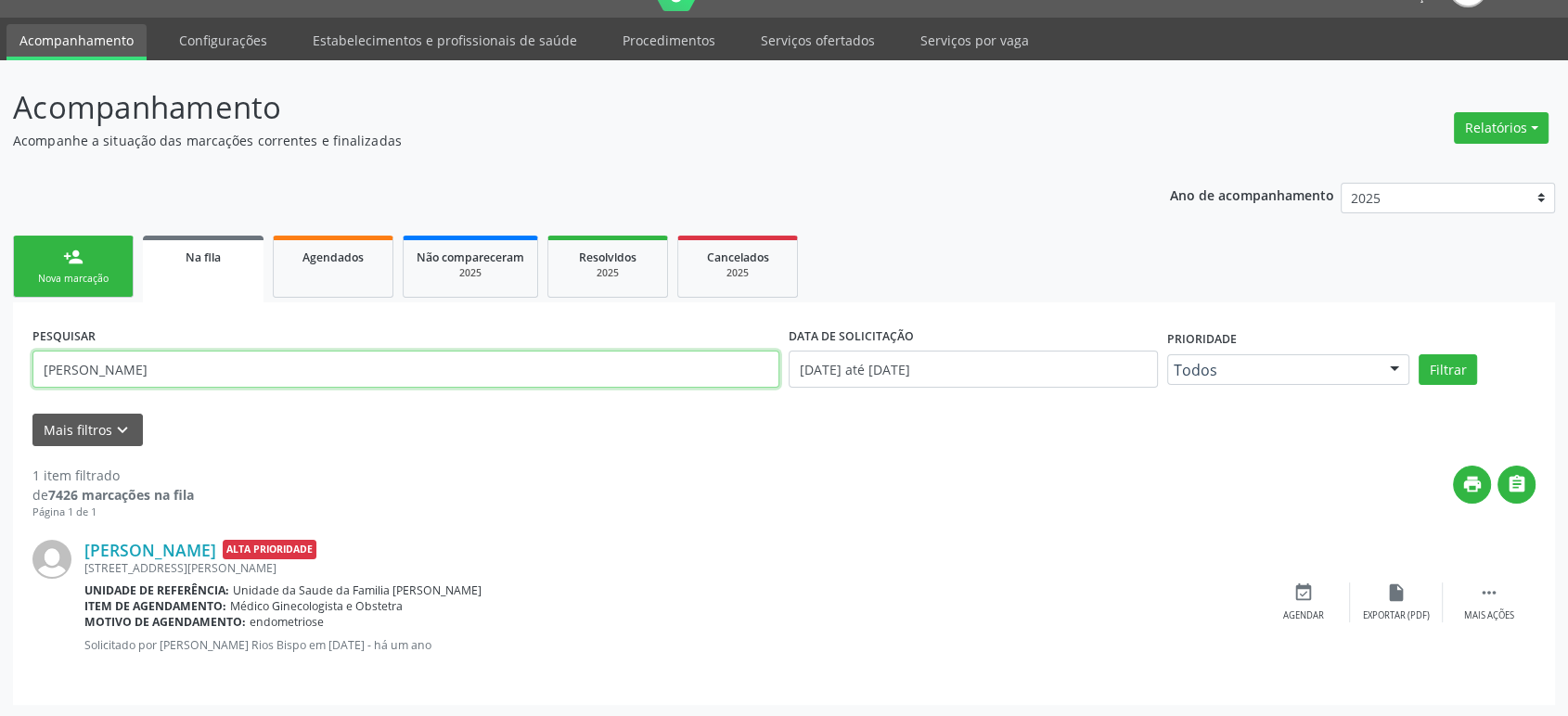
click at [286, 363] on input "[PERSON_NAME]" at bounding box center [406, 369] width 747 height 37
paste input "706 8032 7554 1621"
click at [135, 367] on input "706 8032 7554 1621" at bounding box center [406, 369] width 747 height 37
click at [102, 364] on input "706 8032 75541621" at bounding box center [406, 369] width 747 height 37
click at [70, 368] on input "706 803275541621" at bounding box center [406, 369] width 747 height 37
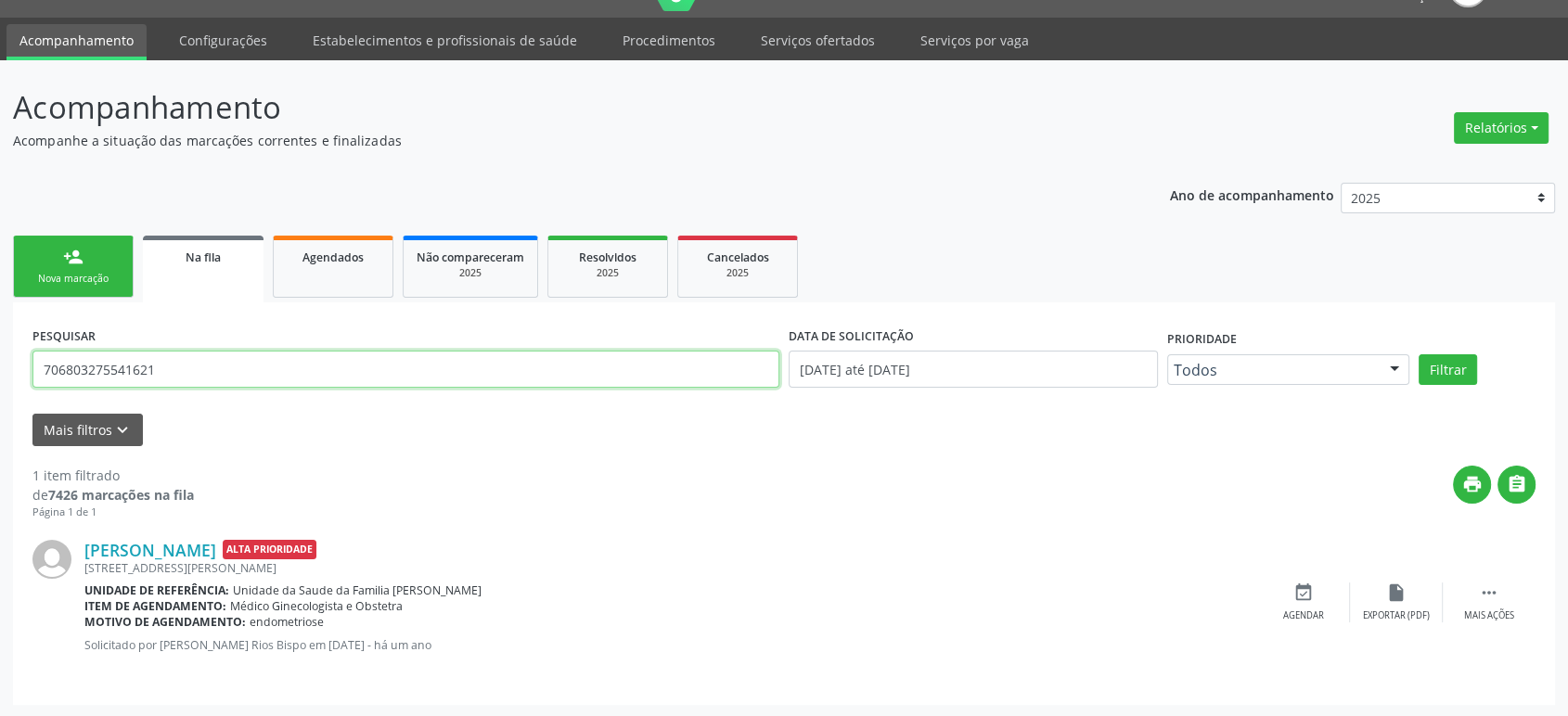
click at [70, 368] on input "706803275541621" at bounding box center [406, 369] width 747 height 37
type input "706803275541621"
click at [1479, 589] on icon "" at bounding box center [1488, 592] width 20 height 20
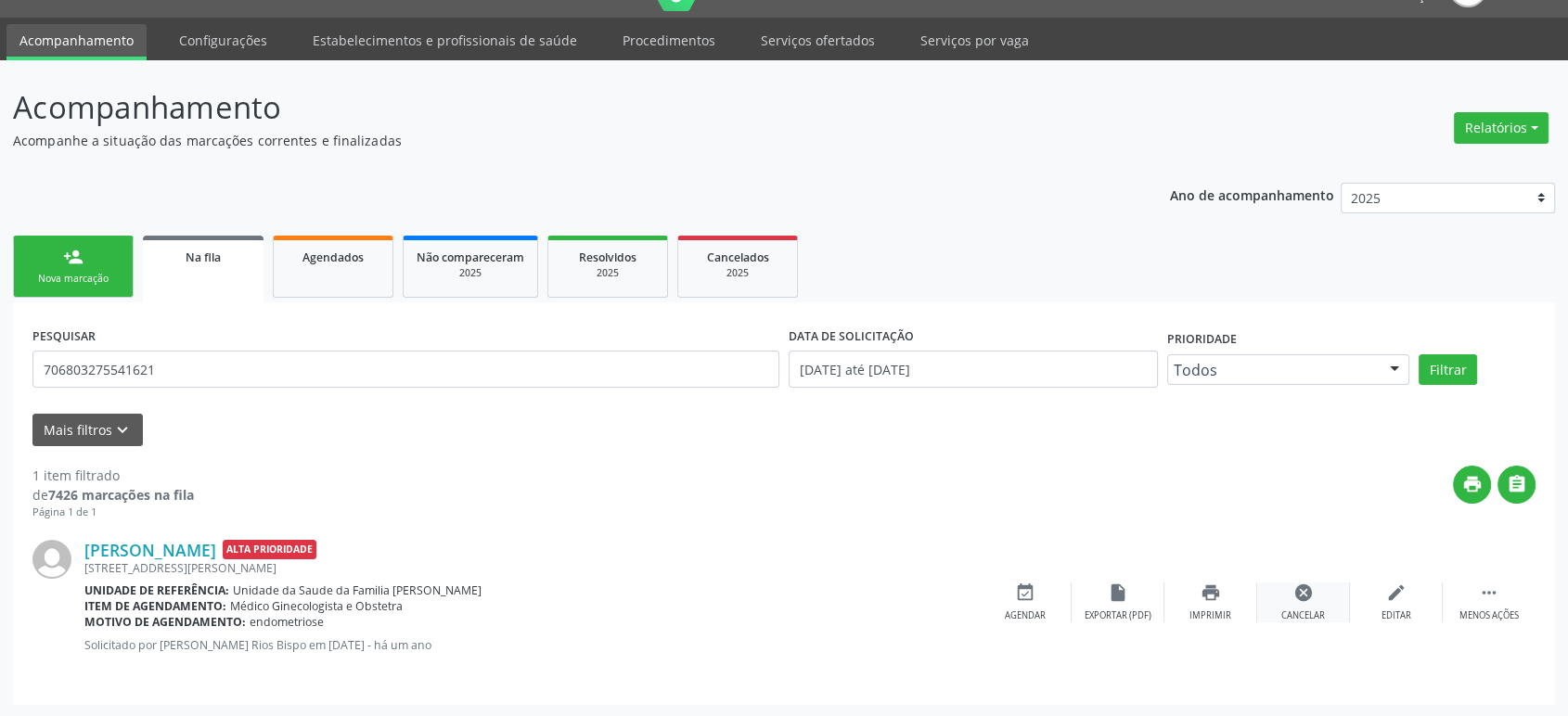
click at [1293, 592] on icon "cancel" at bounding box center [1303, 592] width 20 height 20
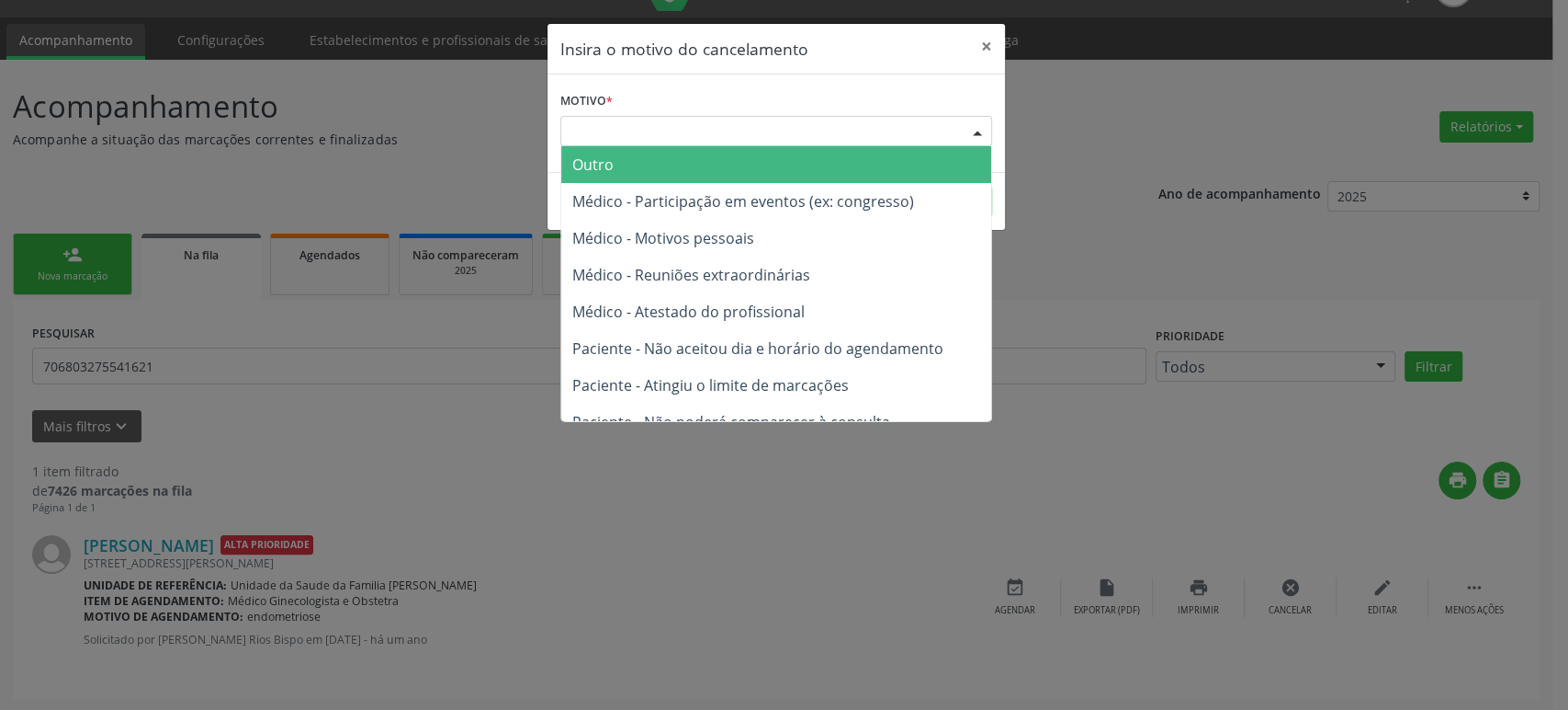
click at [729, 138] on div "Escolha o motivo" at bounding box center [776, 131] width 432 height 31
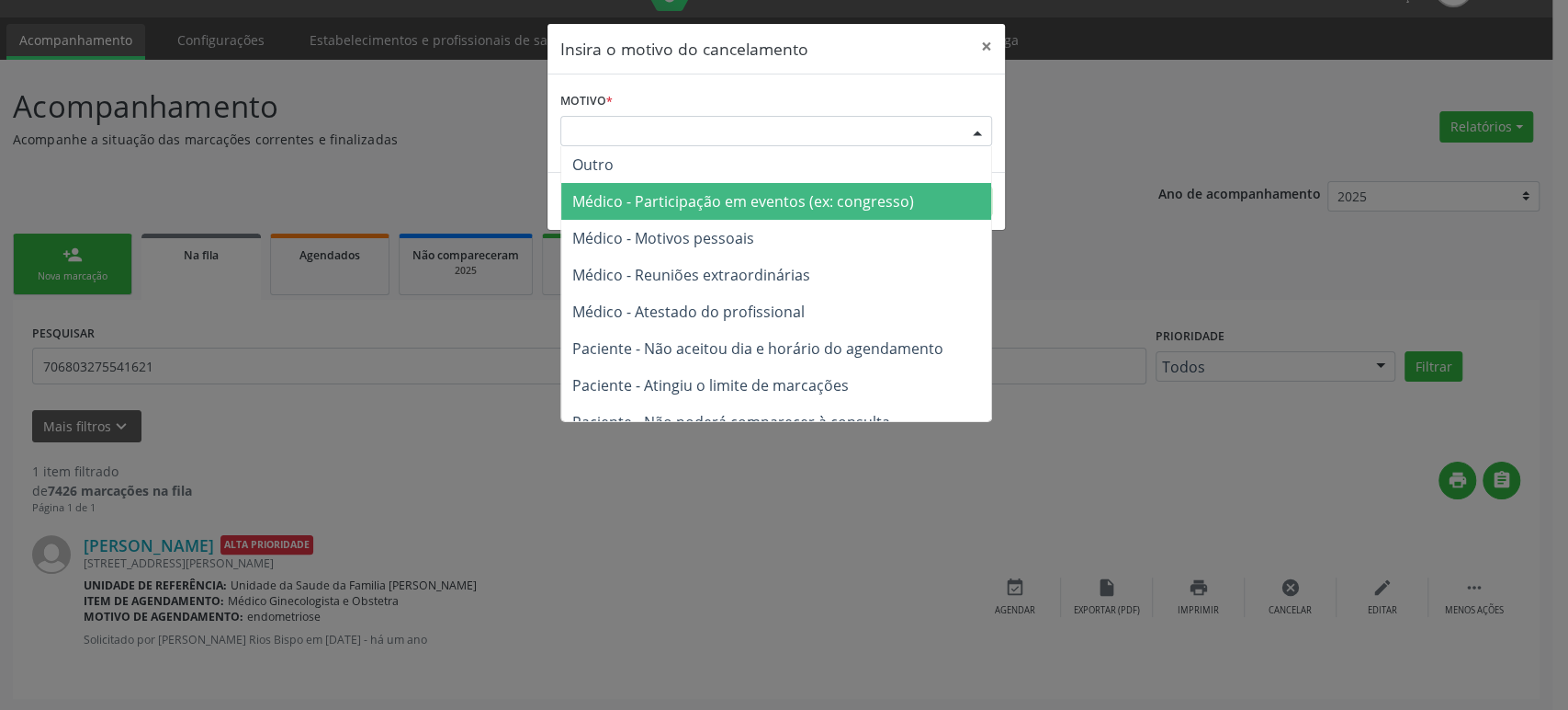
click at [693, 291] on span "Médico - Reuniões extraordinárias" at bounding box center [776, 274] width 430 height 37
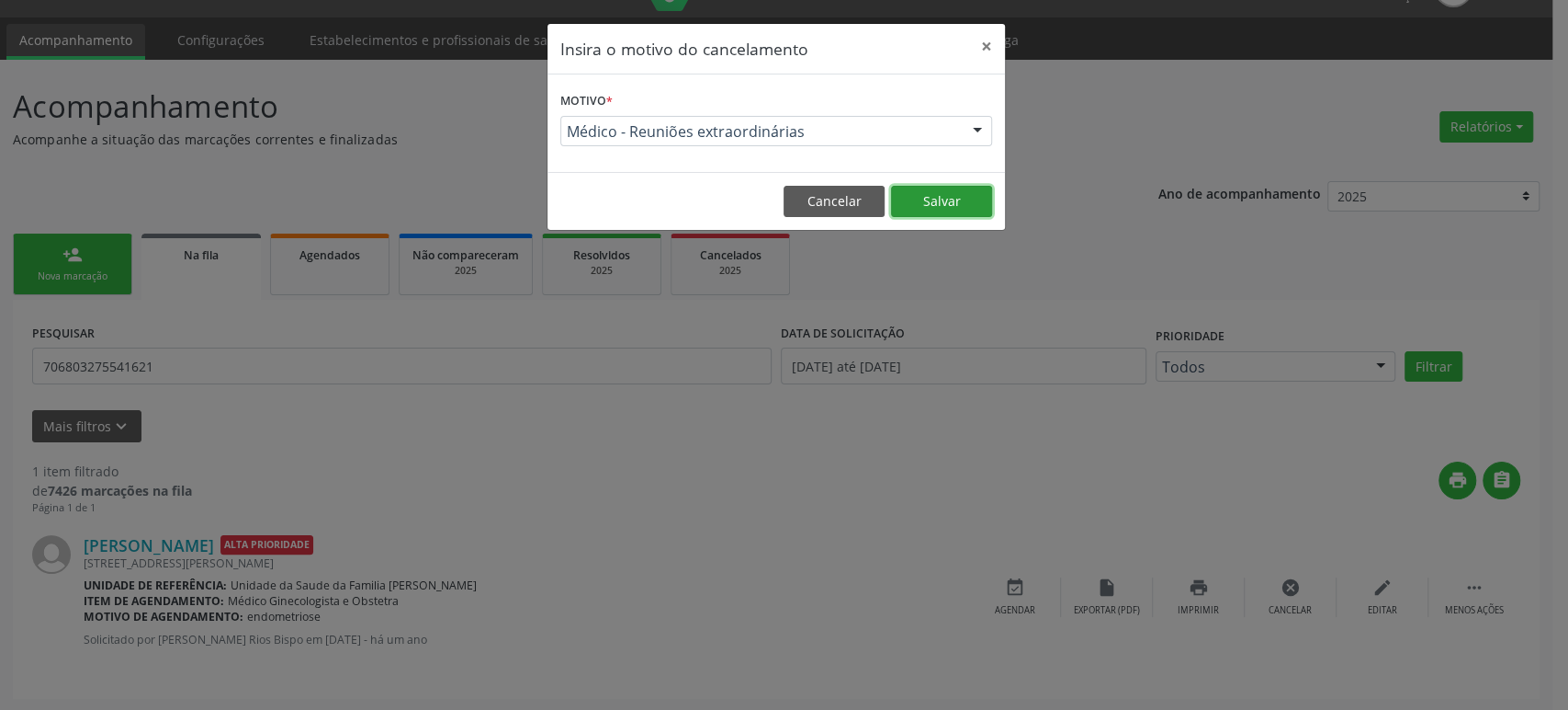
click at [921, 202] on button "Salvar" at bounding box center [941, 201] width 101 height 31
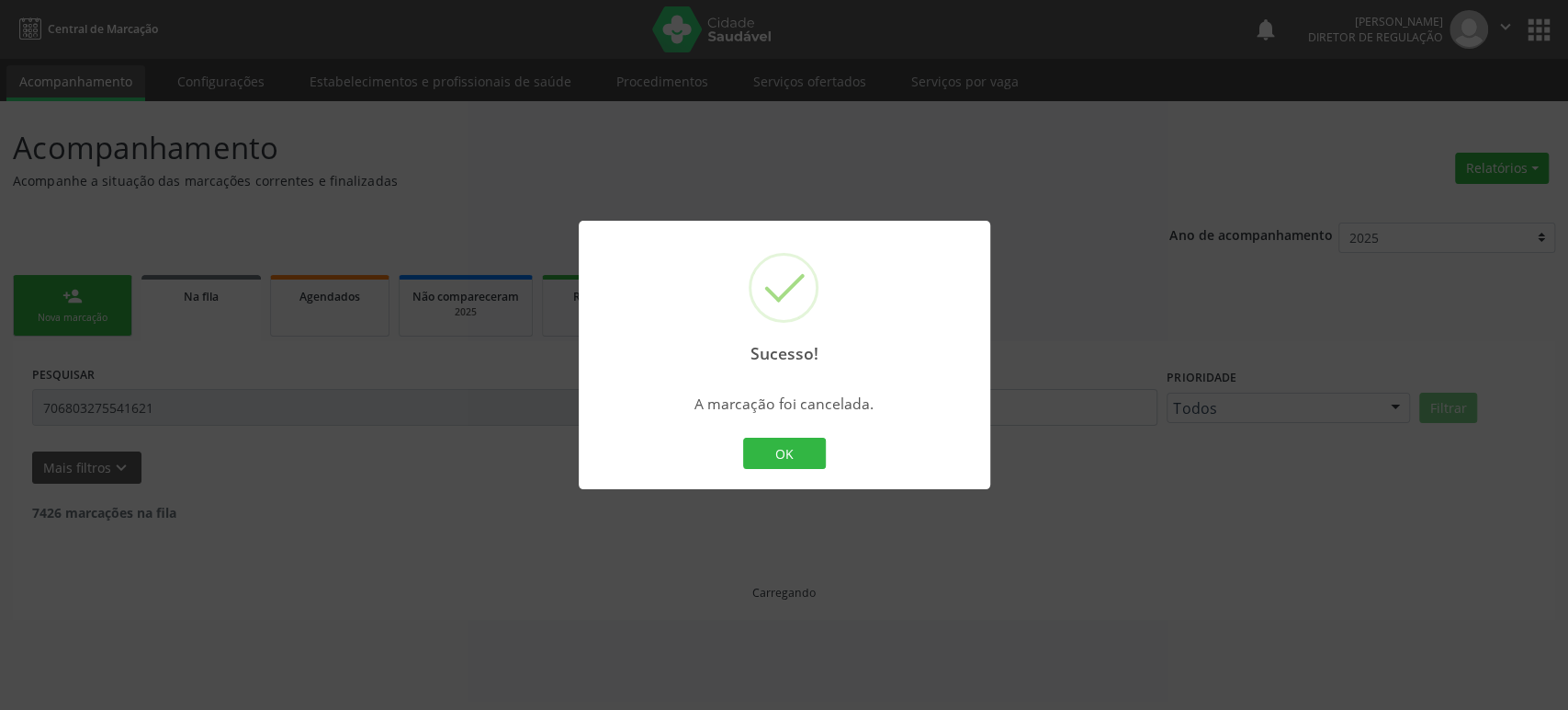
scroll to position [0, 0]
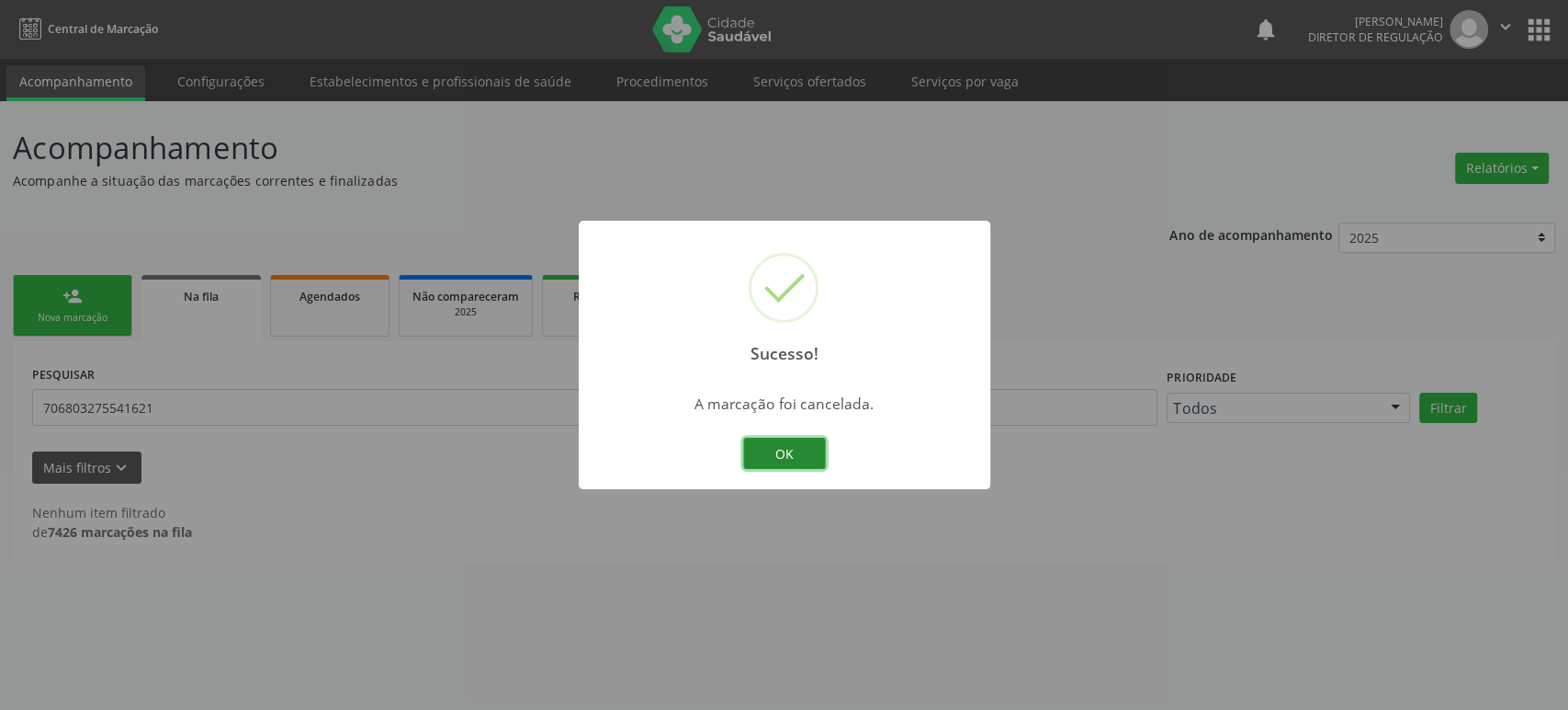
click at [780, 456] on button "OK" at bounding box center [784, 453] width 83 height 31
